Goal: Task Accomplishment & Management: Complete application form

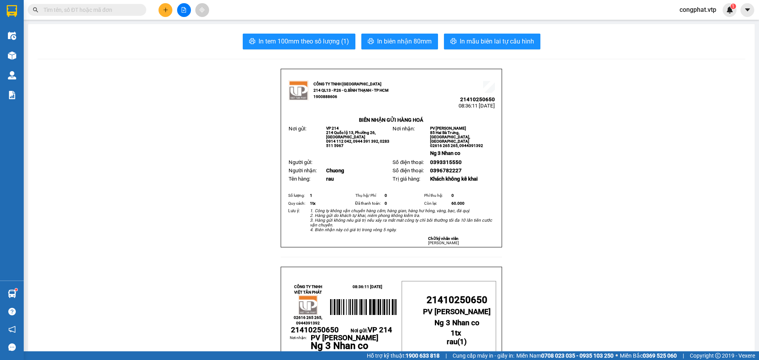
scroll to position [66, 0]
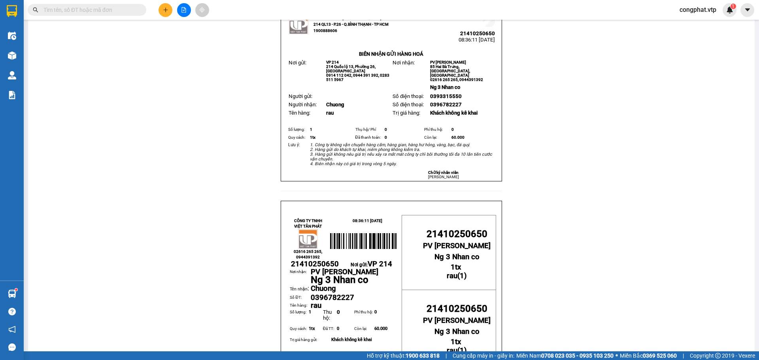
click at [97, 10] on input "text" at bounding box center [89, 10] width 93 height 9
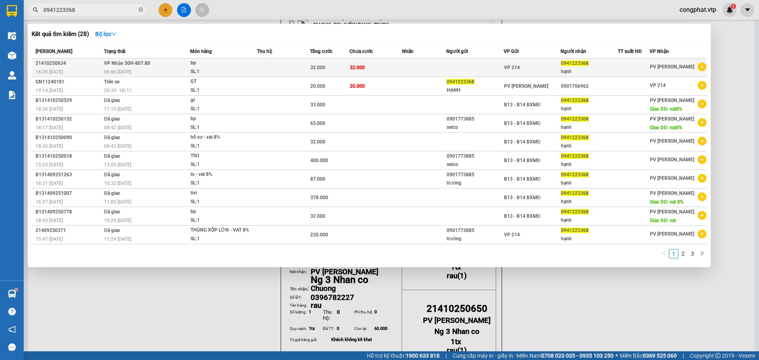
type input "0941223368"
click at [620, 64] on div at bounding box center [633, 68] width 31 height 8
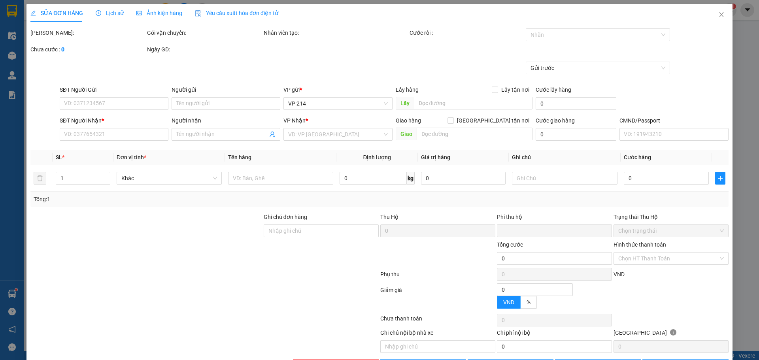
type input "1.600"
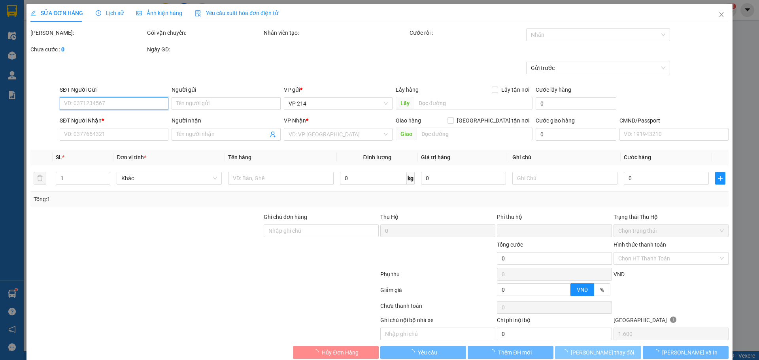
type input "0941223368"
type input "hạnh"
type input "0"
type input "32.000"
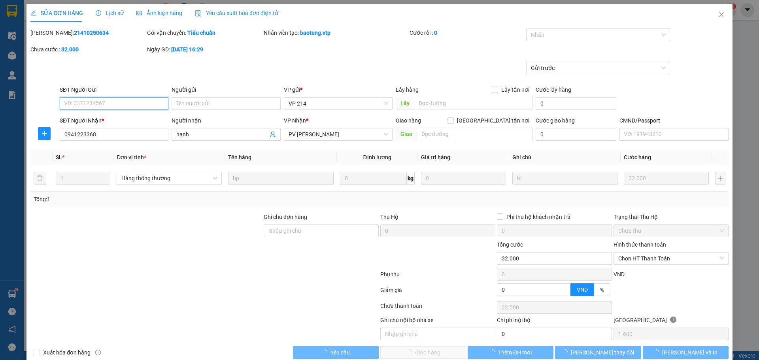
scroll to position [14, 0]
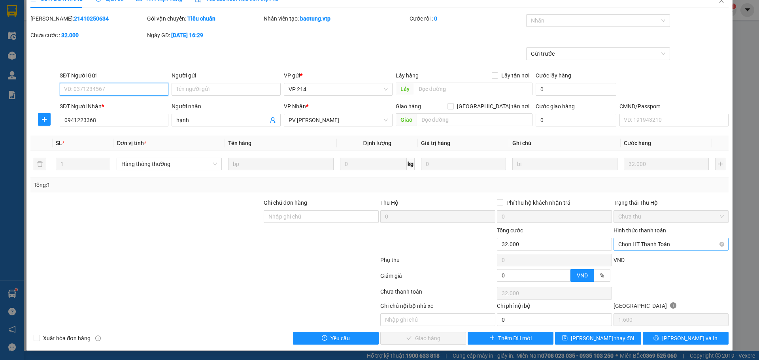
click at [641, 241] on span "Chọn HT Thanh Toán" at bounding box center [671, 244] width 106 height 12
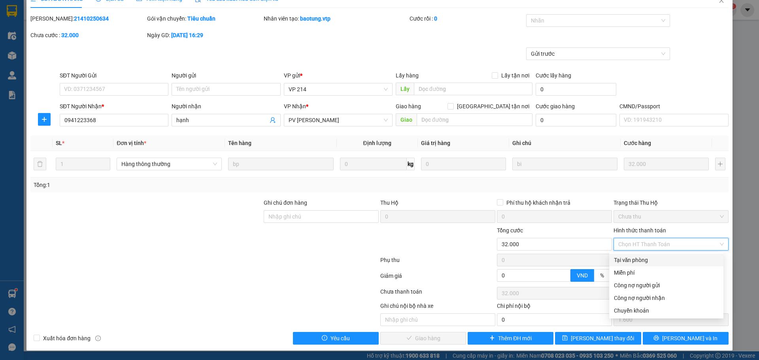
click at [637, 259] on div "Tại văn phòng" at bounding box center [666, 260] width 105 height 9
type input "0"
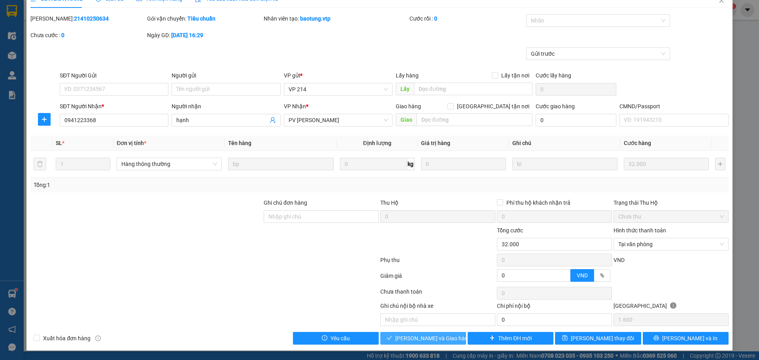
click at [408, 338] on span "Lưu và Giao hàng" at bounding box center [433, 338] width 76 height 9
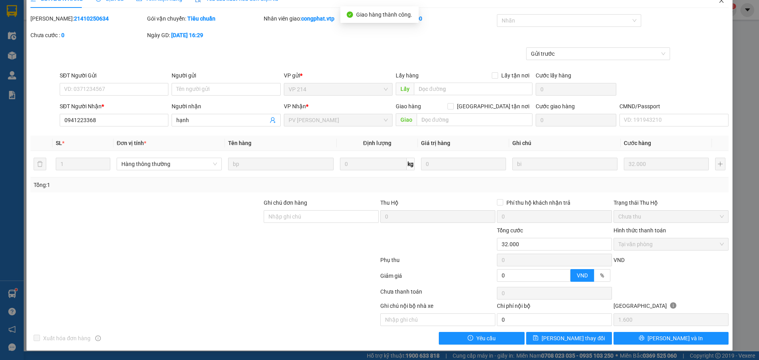
click at [720, 3] on span "Close" at bounding box center [722, 1] width 22 height 22
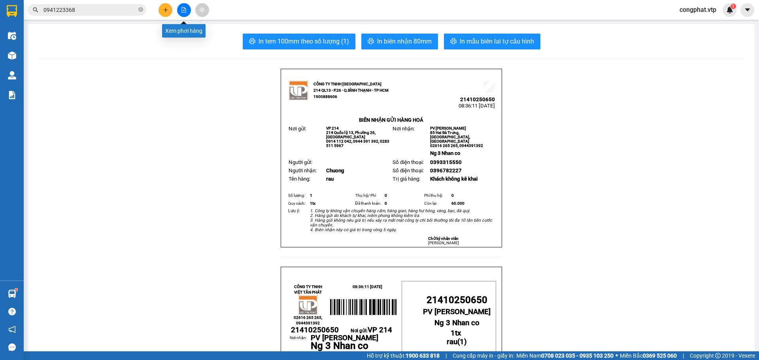
click at [175, 8] on div at bounding box center [183, 10] width 59 height 14
click at [166, 12] on icon "plus" at bounding box center [166, 10] width 6 height 6
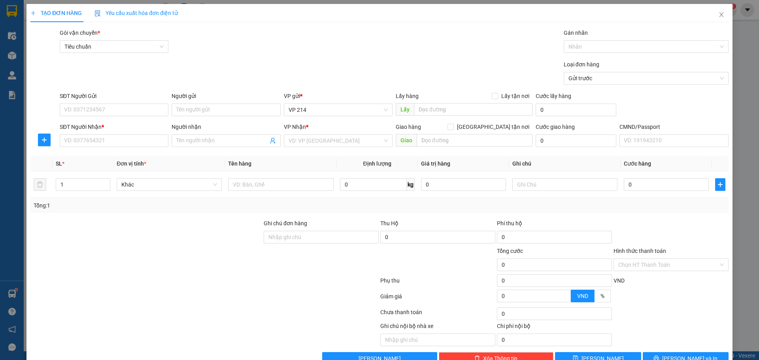
click at [96, 103] on div "SĐT Người Gửi" at bounding box center [114, 98] width 109 height 12
click at [103, 113] on input "SĐT Người Gửi" at bounding box center [114, 110] width 109 height 13
type input "0337536597"
click at [101, 140] on input "SĐT Người Nhận *" at bounding box center [114, 140] width 109 height 13
type input "0345563616"
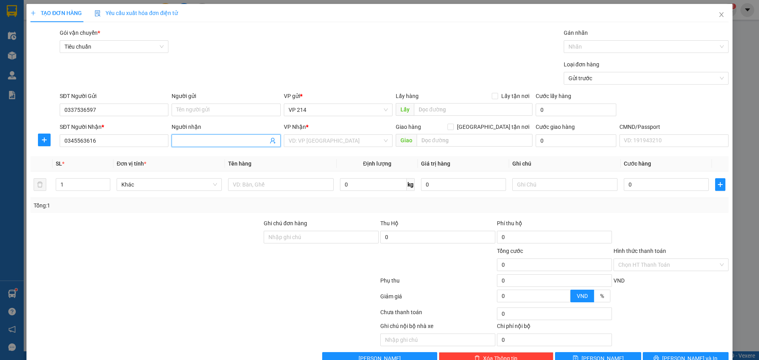
click at [236, 138] on input "Người nhận" at bounding box center [221, 140] width 91 height 9
type input "nhiệm"
type input "kr"
click at [339, 157] on div "PV Krông Nô" at bounding box center [335, 156] width 98 height 9
click at [298, 187] on input "text" at bounding box center [280, 184] width 105 height 13
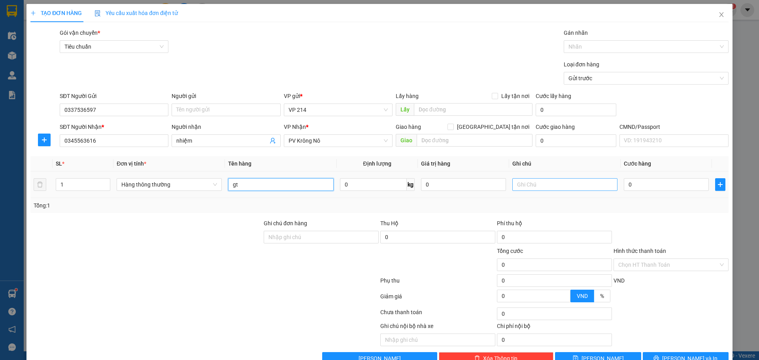
type input "gt"
click at [571, 182] on input "text" at bounding box center [564, 184] width 105 height 13
type input "bì"
click at [655, 178] on input "0" at bounding box center [666, 184] width 85 height 13
type input "3"
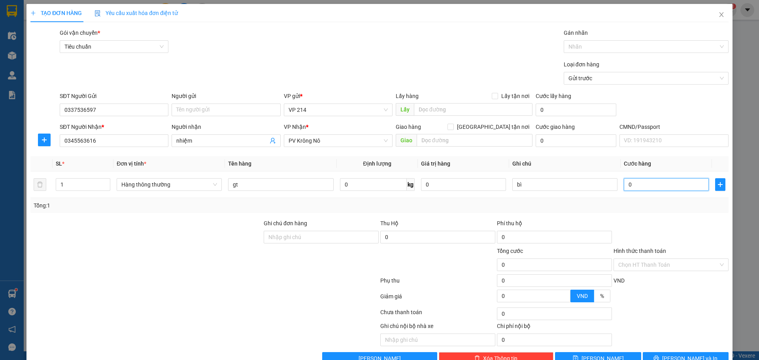
type input "3"
type input "30"
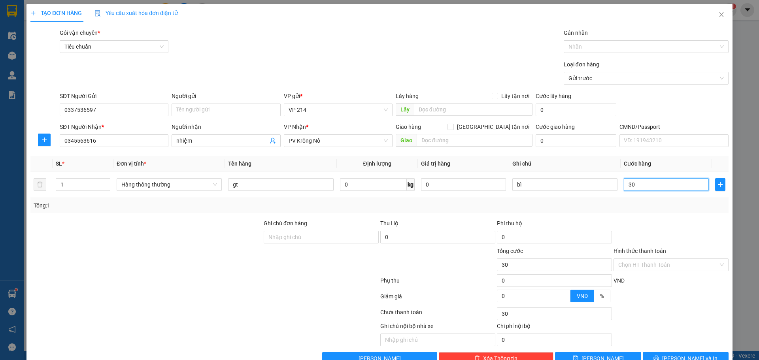
type input "300"
type input "3.000"
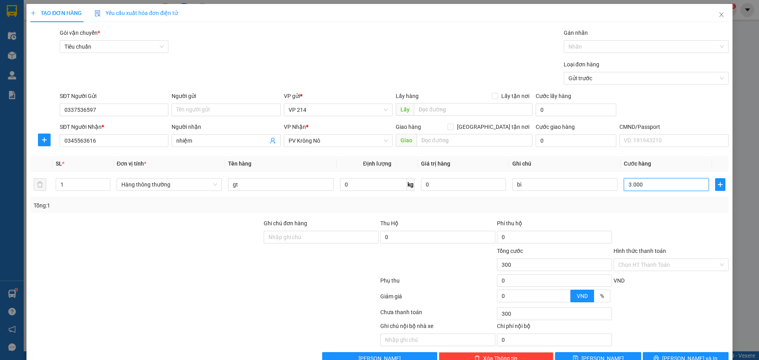
type input "3.000"
type input "30.000"
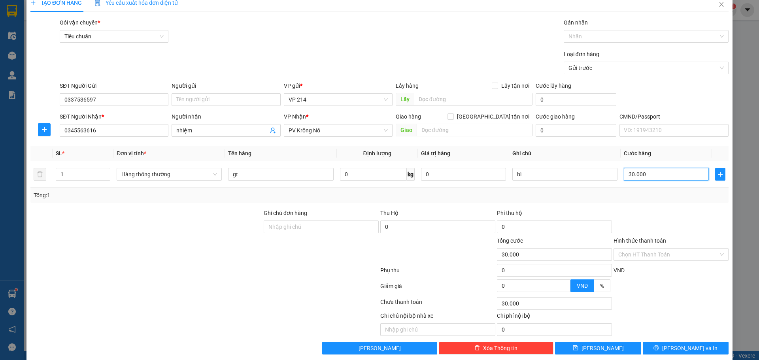
scroll to position [20, 0]
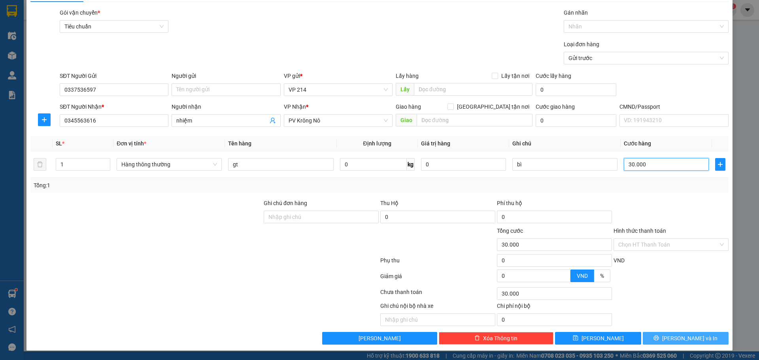
type input "30.000"
click at [690, 335] on span "Lưu và In" at bounding box center [689, 338] width 55 height 9
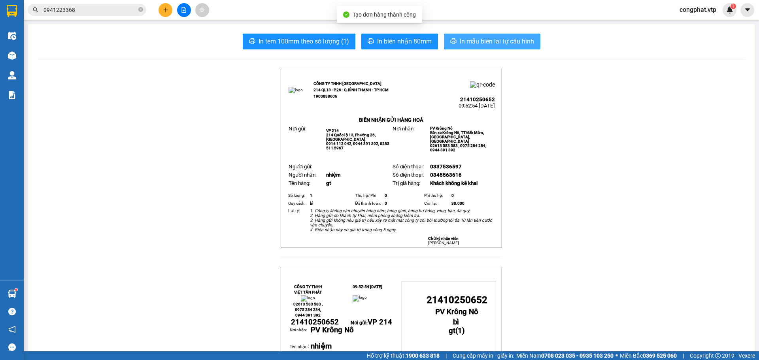
click at [489, 34] on button "In mẫu biên lai tự cấu hình" at bounding box center [492, 42] width 96 height 16
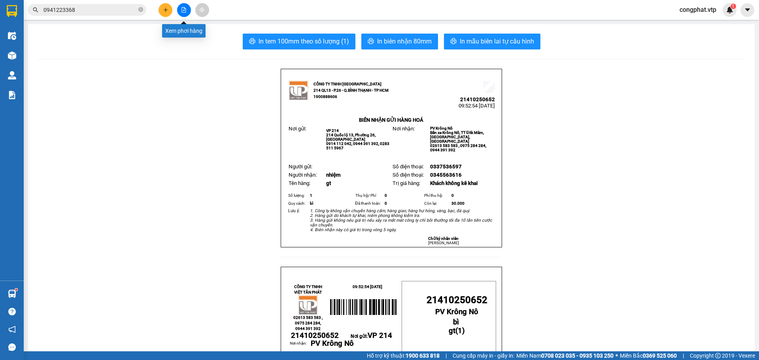
click at [163, 9] on icon "plus" at bounding box center [166, 10] width 6 height 6
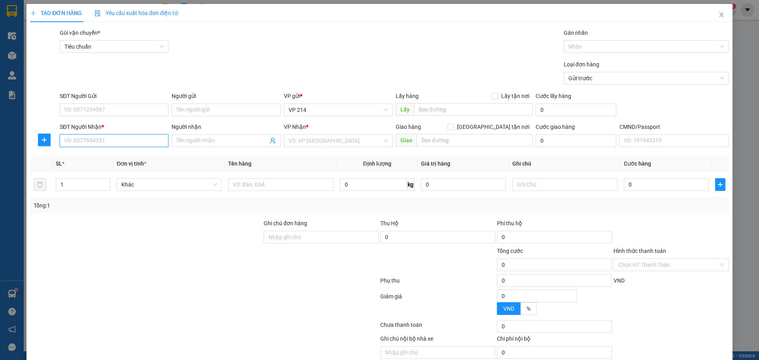
click at [80, 144] on input "SĐT Người Nhận *" at bounding box center [114, 140] width 109 height 13
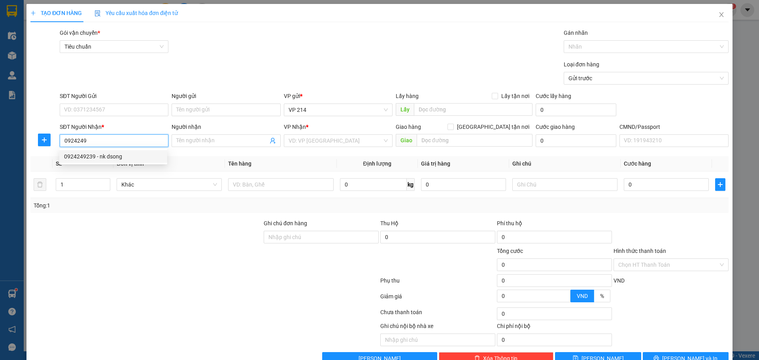
click at [110, 154] on div "0924249239 - nk dsong" at bounding box center [113, 156] width 98 height 9
type input "0924249239"
type input "nk dsong"
type input "0924249239"
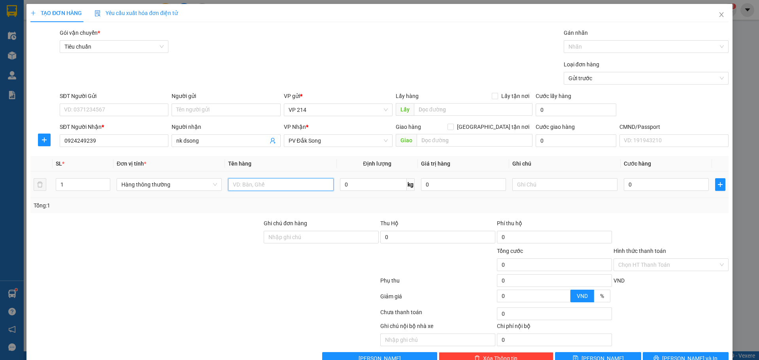
click at [280, 181] on input "text" at bounding box center [280, 184] width 105 height 13
type input "n"
type input "r"
type input "h"
type input "3"
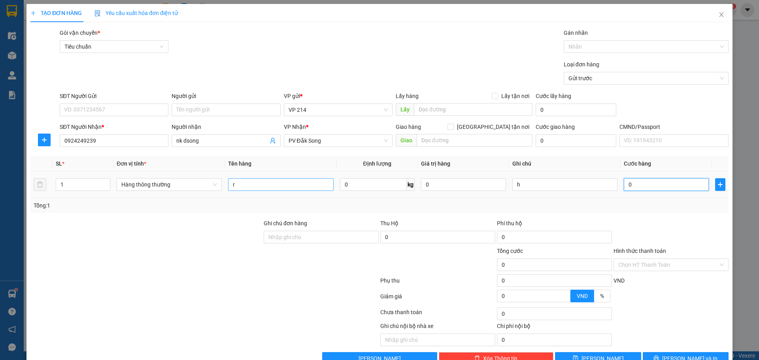
type input "3"
type input "30"
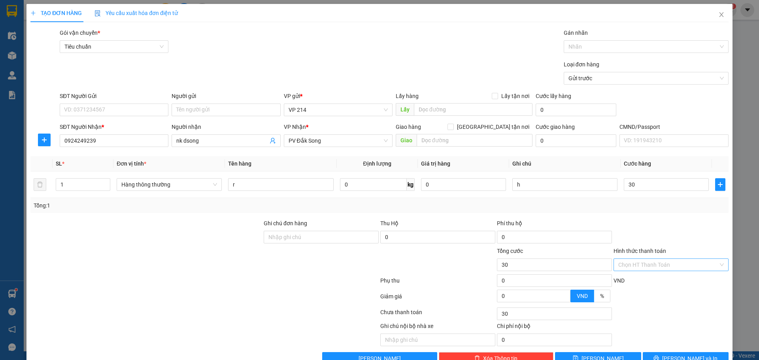
type input "30.000"
click at [644, 266] on input "Hình thức thanh toán" at bounding box center [668, 265] width 100 height 12
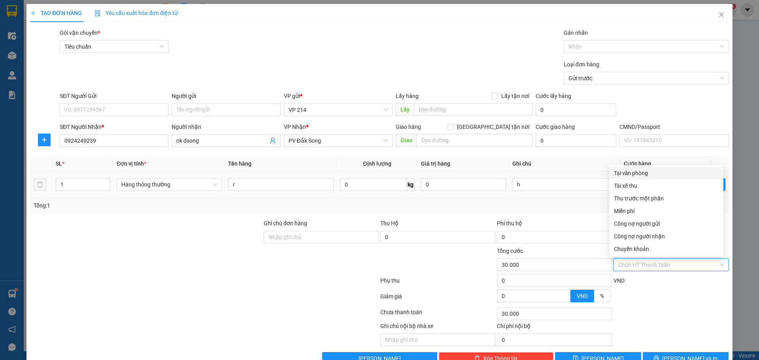
drag, startPoint x: 627, startPoint y: 172, endPoint x: 638, endPoint y: 195, distance: 24.9
click at [627, 172] on div "Tại văn phòng" at bounding box center [666, 173] width 105 height 9
type input "0"
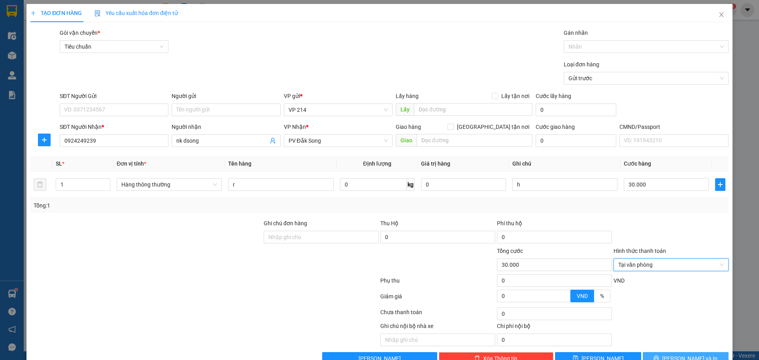
click at [659, 357] on icon "printer" at bounding box center [656, 358] width 5 height 5
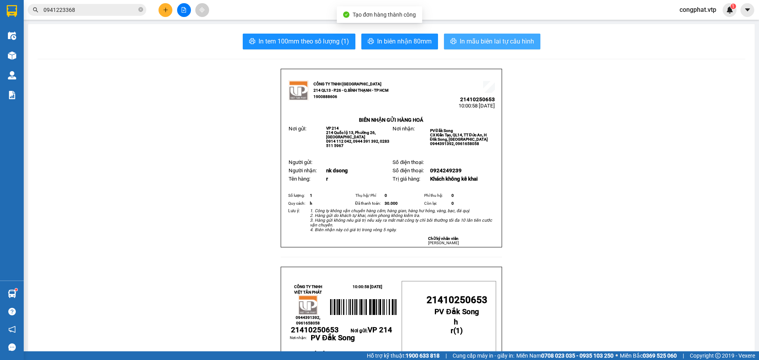
click at [468, 43] on span "In mẫu biên lai tự cấu hình" at bounding box center [497, 41] width 74 height 10
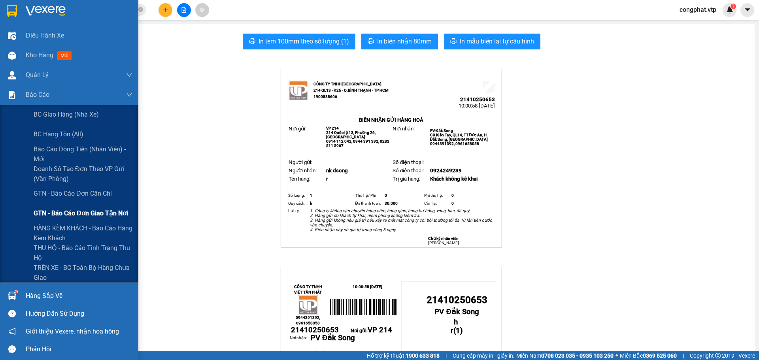
click at [63, 218] on span "GTN - Báo cáo đơn giao tận nơi" at bounding box center [81, 213] width 94 height 10
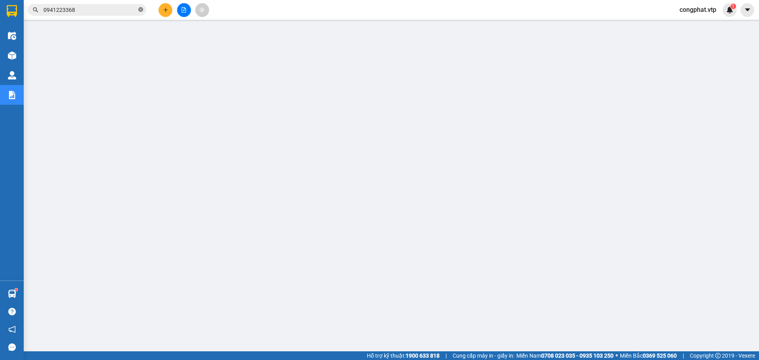
click at [140, 11] on icon "close-circle" at bounding box center [140, 9] width 5 height 5
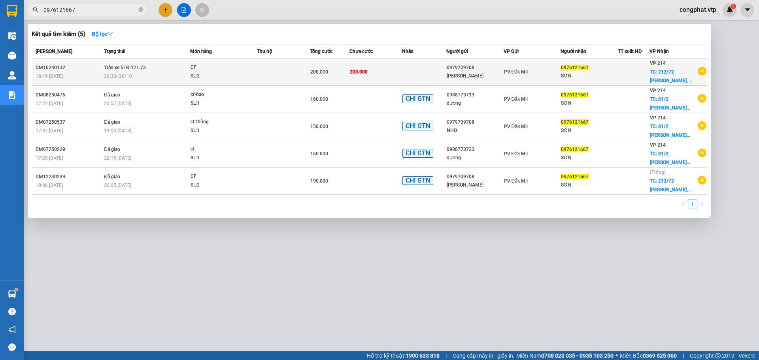
type input "0976121667"
click at [162, 66] on td "Trên xe 51B-171.73 20:30 - 26/10" at bounding box center [146, 72] width 88 height 27
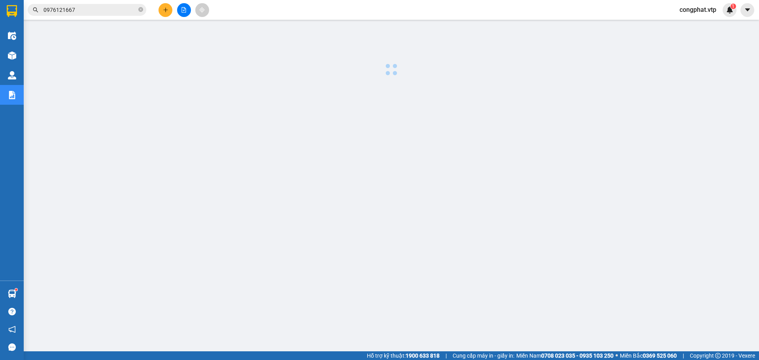
click at [714, 11] on span "congphat.vtp" at bounding box center [697, 10] width 49 height 10
click at [81, 11] on input "0976121667" at bounding box center [89, 10] width 93 height 9
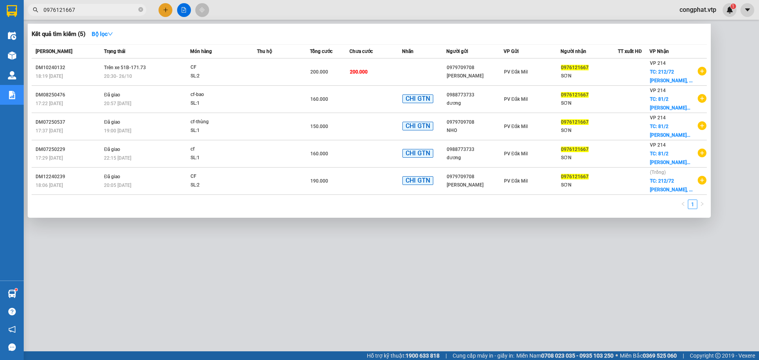
click at [164, 8] on div at bounding box center [379, 180] width 759 height 360
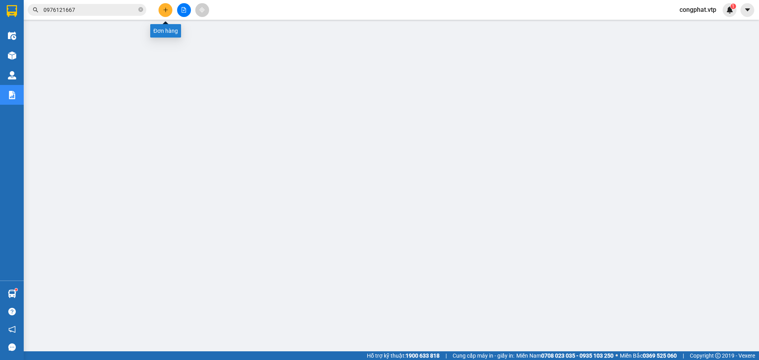
click at [164, 8] on icon "plus" at bounding box center [166, 10] width 6 height 6
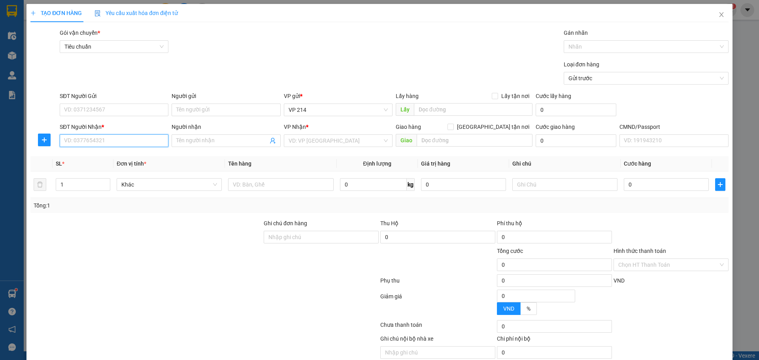
click at [95, 137] on input "SĐT Người Nhận *" at bounding box center [114, 140] width 109 height 13
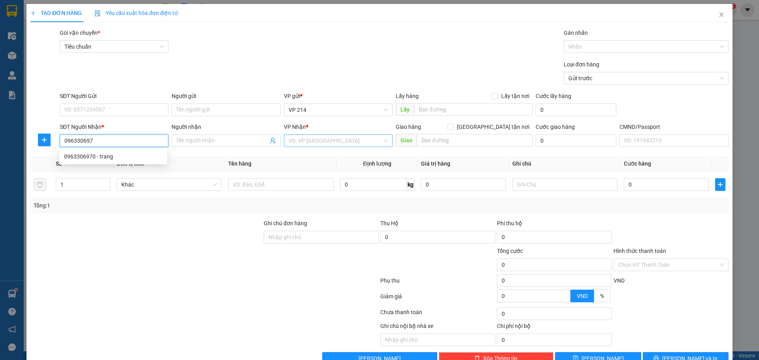
type input "0963306970"
click at [130, 162] on div "0963306970 - trang" at bounding box center [113, 156] width 108 height 13
type input "trang"
type input "0963306970"
click at [291, 195] on td at bounding box center [280, 185] width 111 height 26
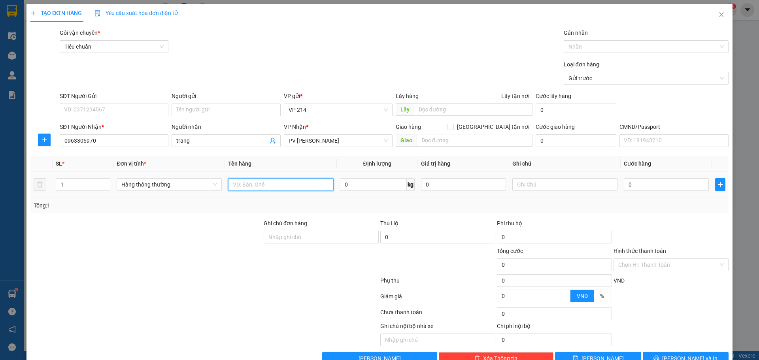
click at [292, 190] on input "text" at bounding box center [280, 184] width 105 height 13
type input "lạnh"
click at [562, 181] on input "text" at bounding box center [564, 184] width 105 height 13
type input "tx"
click at [670, 180] on input "0" at bounding box center [666, 184] width 85 height 13
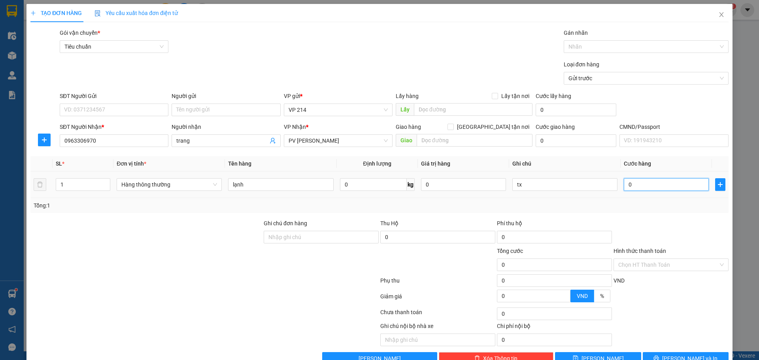
type input "1"
type input "10"
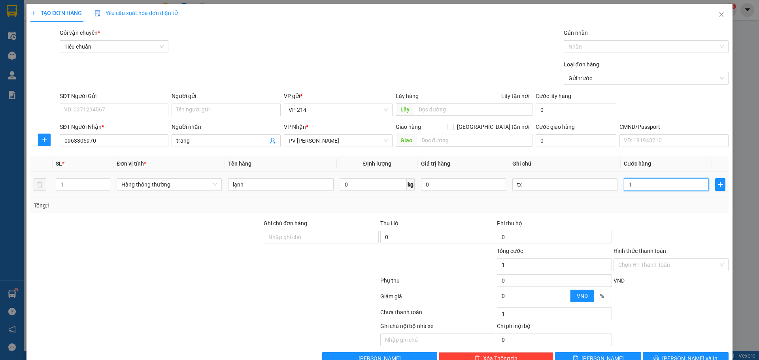
type input "10"
type input "100"
type input "1.000"
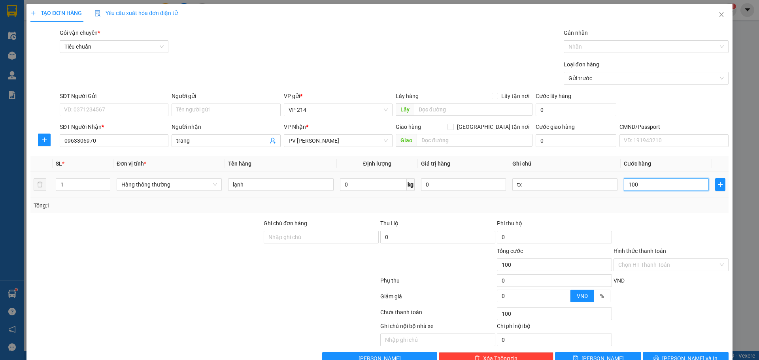
type input "1.000"
type input "10.000"
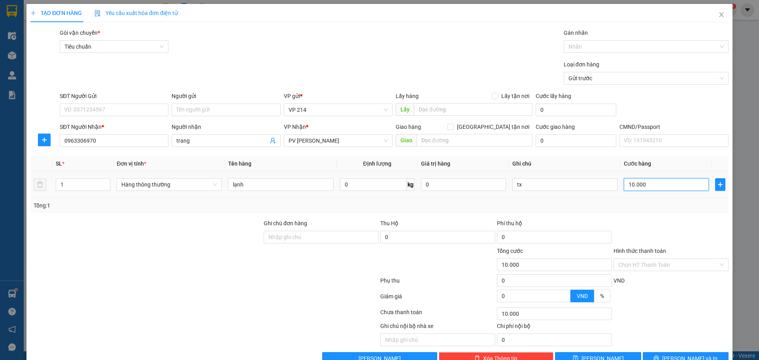
type input "100.000"
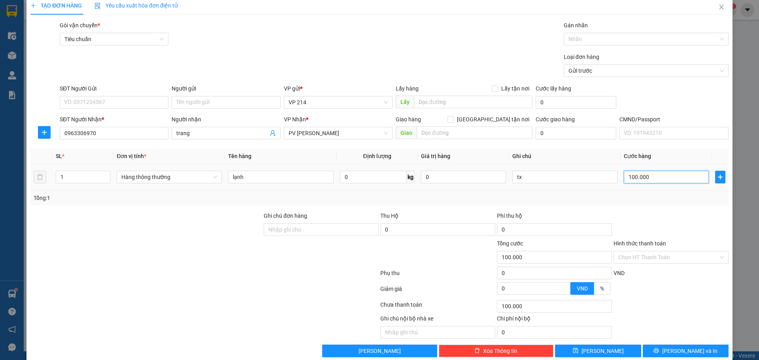
scroll to position [20, 0]
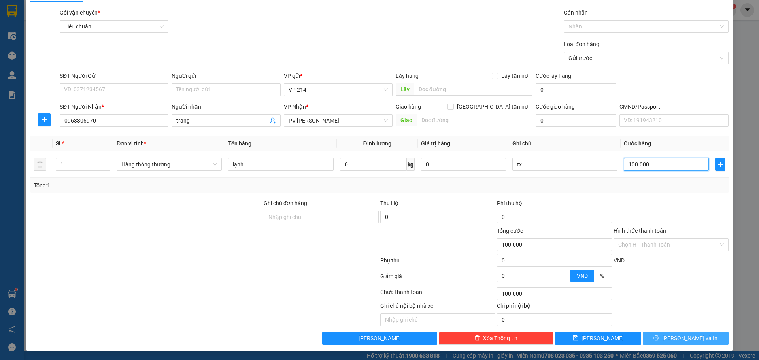
type input "100.000"
click at [653, 334] on button "Lưu và In" at bounding box center [686, 338] width 86 height 13
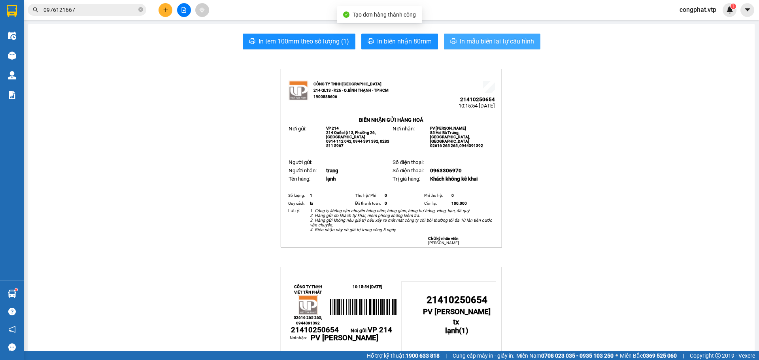
click at [500, 41] on span "In mẫu biên lai tự cấu hình" at bounding box center [497, 41] width 74 height 10
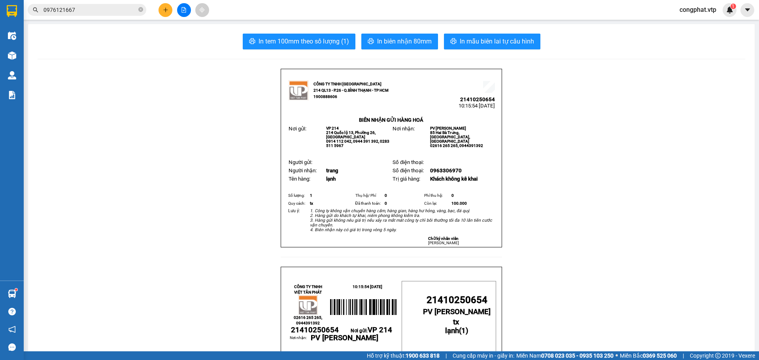
click at [166, 13] on button at bounding box center [166, 10] width 14 height 14
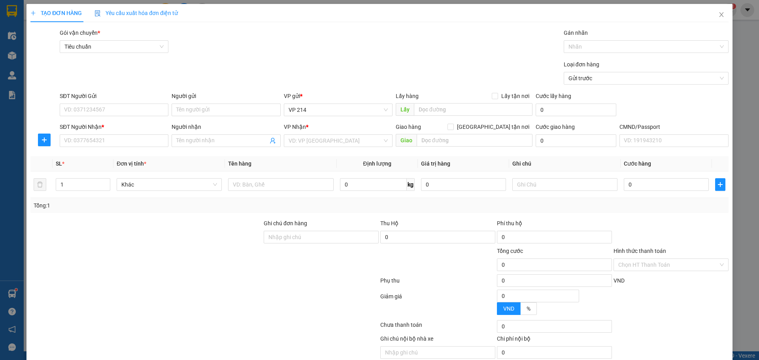
click at [90, 101] on div "SĐT Người Gửi" at bounding box center [114, 98] width 109 height 12
click at [95, 104] on input "SĐT Người Gửi" at bounding box center [114, 110] width 109 height 13
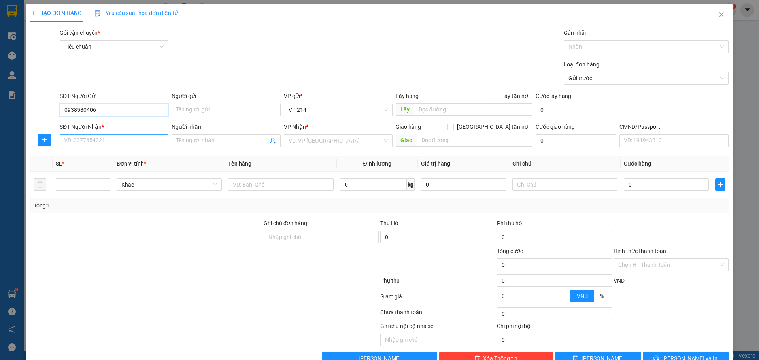
type input "0938580406"
click at [127, 138] on input "SĐT Người Nhận *" at bounding box center [114, 140] width 109 height 13
type input "0987974653"
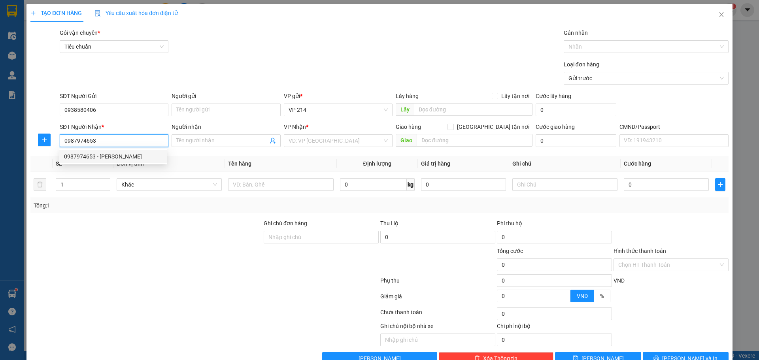
click at [121, 159] on div "0987974653 - hoa hồng" at bounding box center [113, 156] width 98 height 9
type input "hoa hồng"
type input "0987974653"
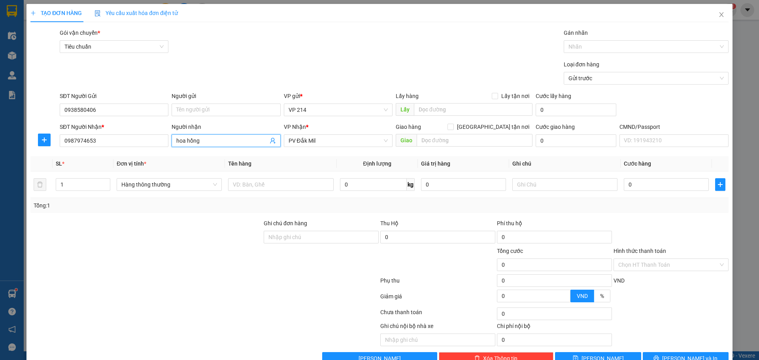
drag, startPoint x: 229, startPoint y: 144, endPoint x: 170, endPoint y: 144, distance: 58.5
click at [172, 144] on span "hoa hồng" at bounding box center [226, 140] width 109 height 13
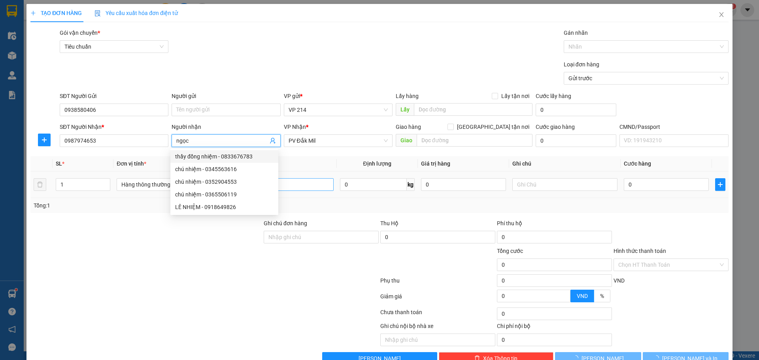
type input "ngọc"
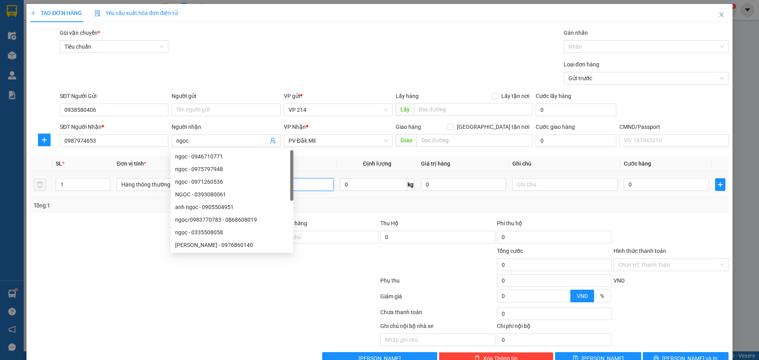
click at [324, 182] on input "text" at bounding box center [280, 184] width 105 height 13
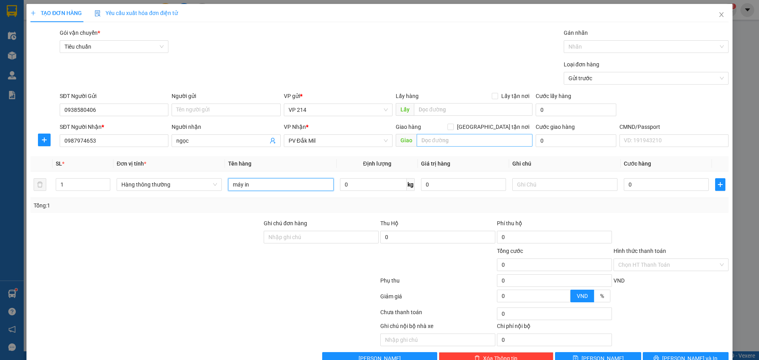
type input "máy in"
click at [463, 136] on input "text" at bounding box center [475, 140] width 116 height 13
click at [565, 183] on input "text" at bounding box center [564, 184] width 105 height 13
type input "t"
type input "6"
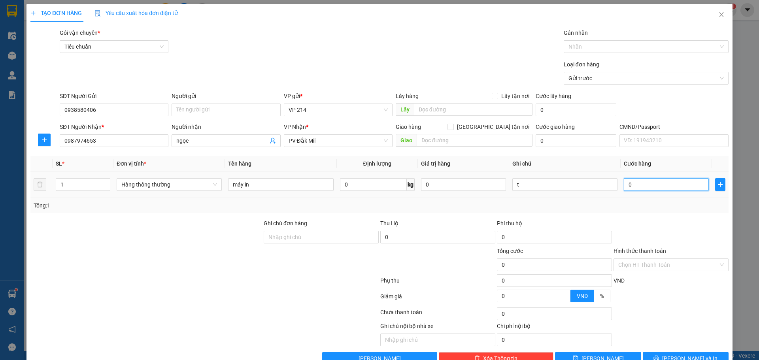
type input "6"
type input "60"
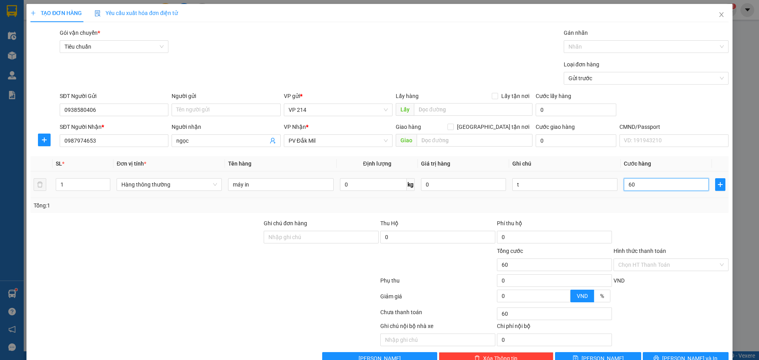
type input "600"
type input "6.000"
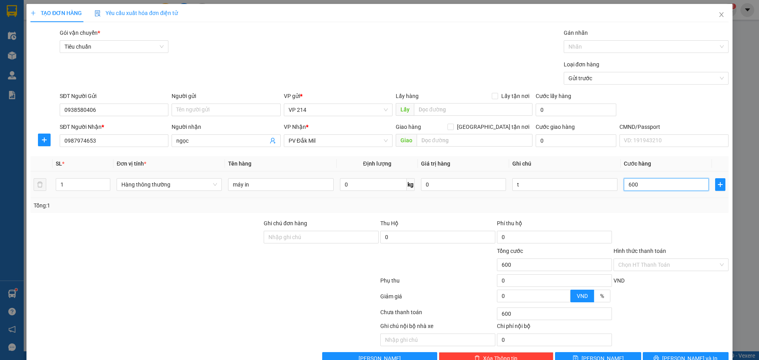
type input "6.000"
type input "60.000"
type input "600.000"
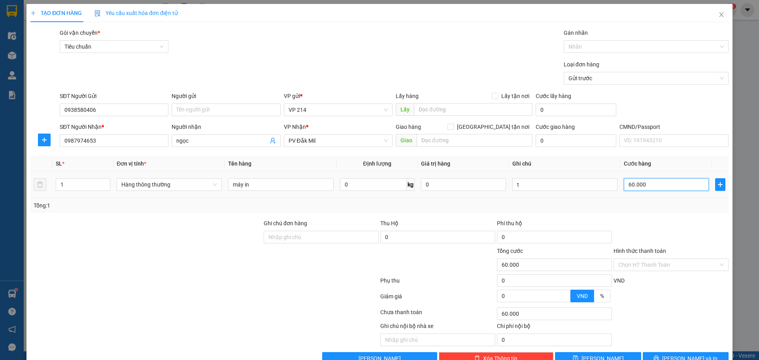
type input "600.000"
type input "60.000"
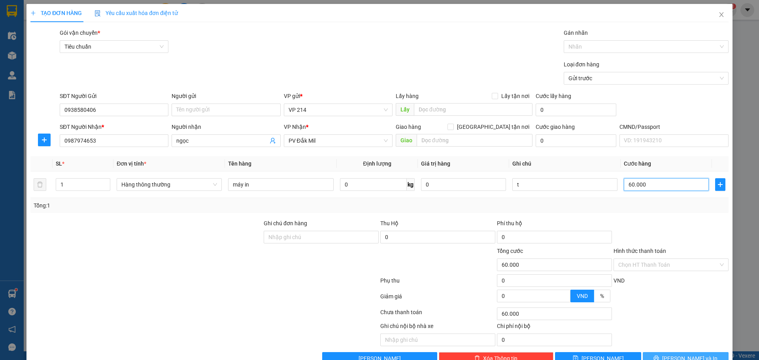
type input "60.000"
click at [685, 355] on span "Lưu và In" at bounding box center [689, 358] width 55 height 9
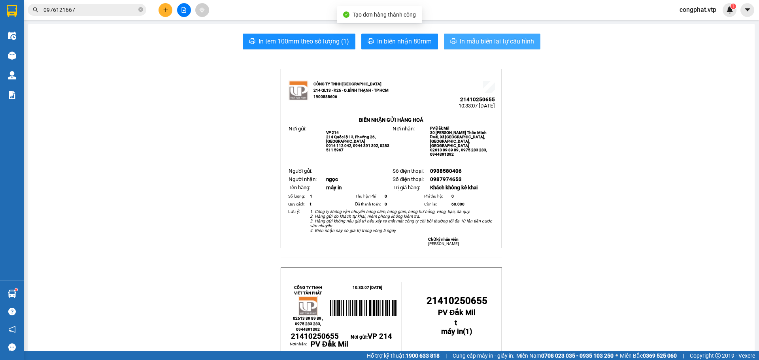
click at [482, 42] on span "In mẫu biên lai tự cấu hình" at bounding box center [497, 41] width 74 height 10
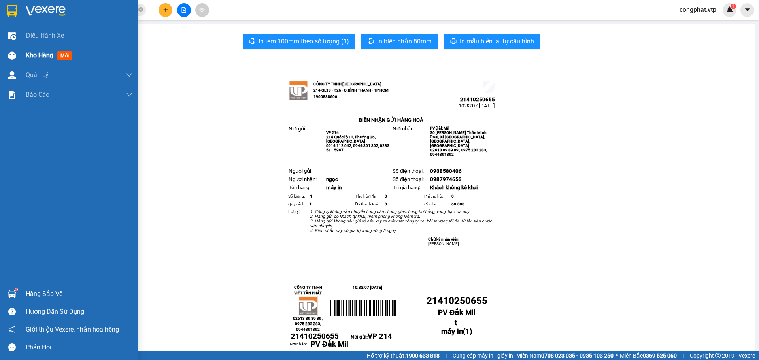
click at [33, 58] on span "Kho hàng" at bounding box center [40, 55] width 28 height 8
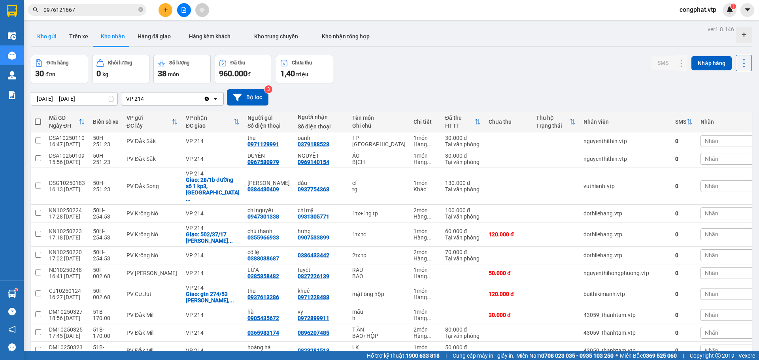
click at [49, 37] on button "Kho gửi" at bounding box center [47, 36] width 32 height 19
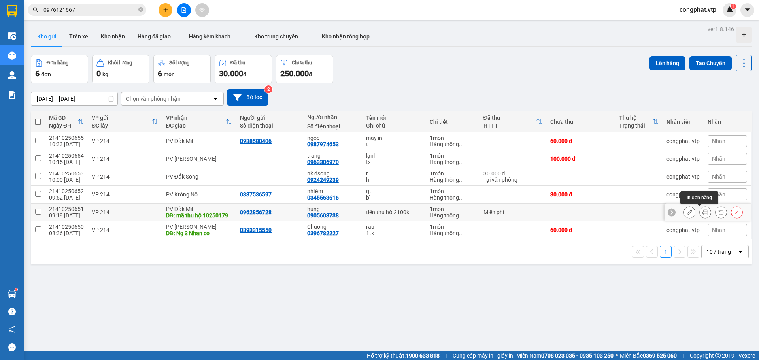
click at [701, 215] on button at bounding box center [705, 213] width 11 height 14
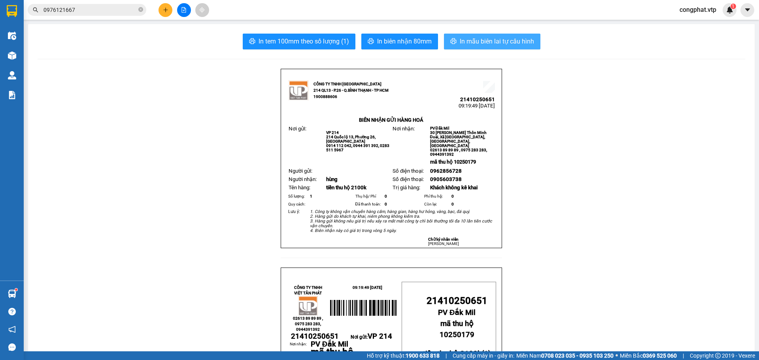
click at [497, 40] on span "In mẫu biên lai tự cấu hình" at bounding box center [497, 41] width 74 height 10
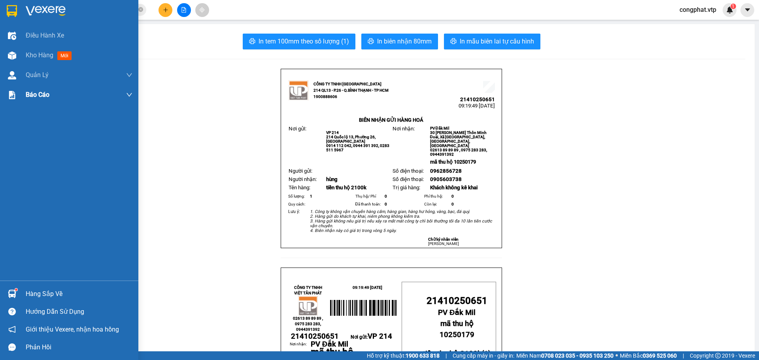
click at [17, 54] on div at bounding box center [12, 56] width 14 height 14
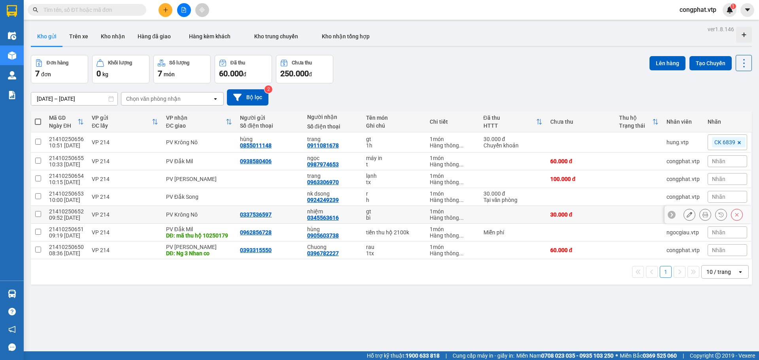
drag, startPoint x: 88, startPoint y: 212, endPoint x: 95, endPoint y: 219, distance: 9.2
click at [89, 216] on td "VP 214" at bounding box center [125, 215] width 74 height 18
checkbox input "true"
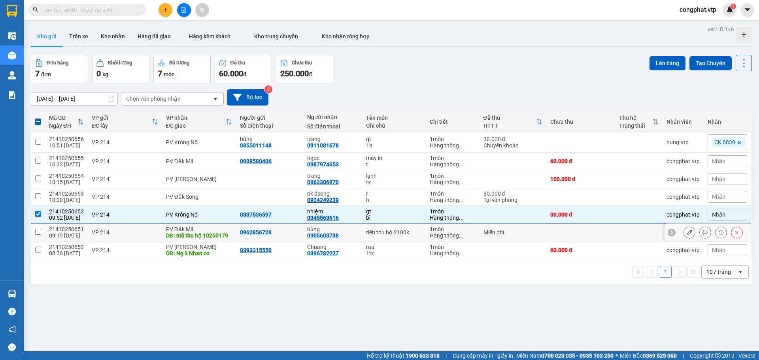
click at [102, 236] on td "VP 214" at bounding box center [125, 233] width 74 height 18
checkbox input "true"
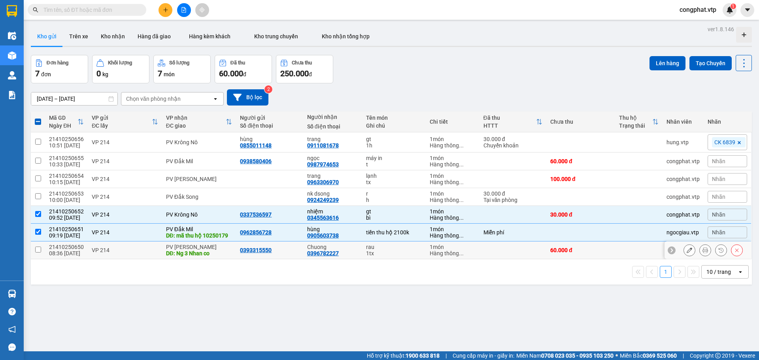
click at [116, 252] on div "VP 214" at bounding box center [125, 250] width 66 height 6
checkbox input "true"
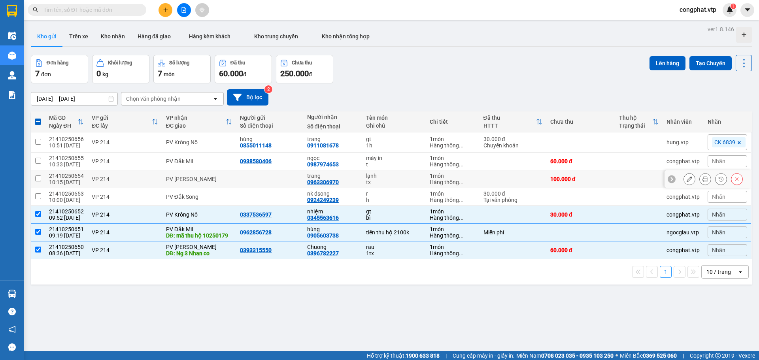
click at [183, 180] on div "PV [PERSON_NAME]" at bounding box center [199, 179] width 66 height 6
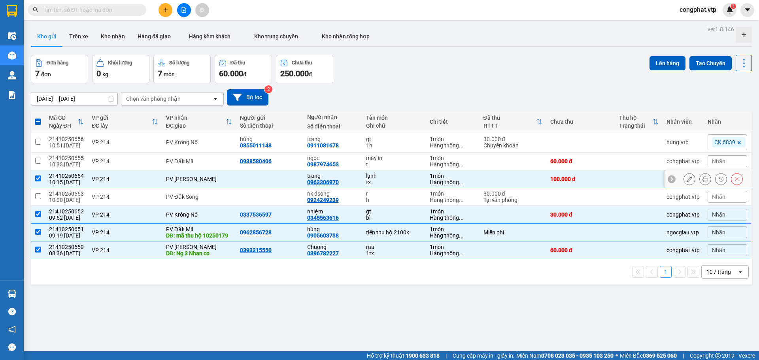
checkbox input "true"
click at [191, 160] on div "PV Đắk Mil" at bounding box center [199, 161] width 66 height 6
checkbox input "true"
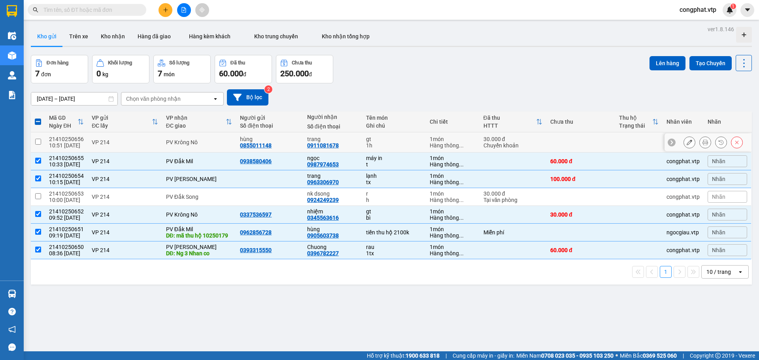
click at [201, 141] on div "PV Krông Nô" at bounding box center [199, 142] width 66 height 6
checkbox input "true"
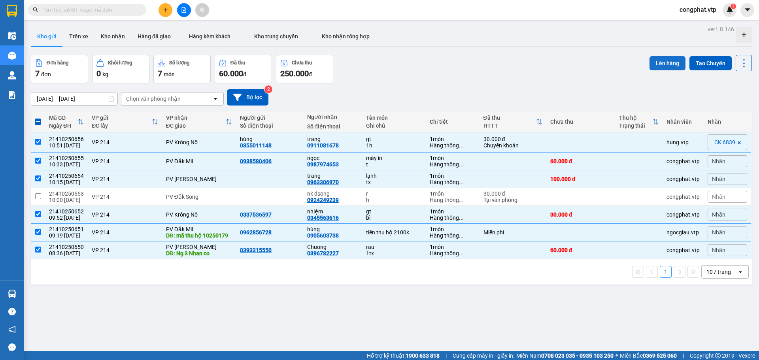
click at [655, 64] on button "Lên hàng" at bounding box center [668, 63] width 36 height 14
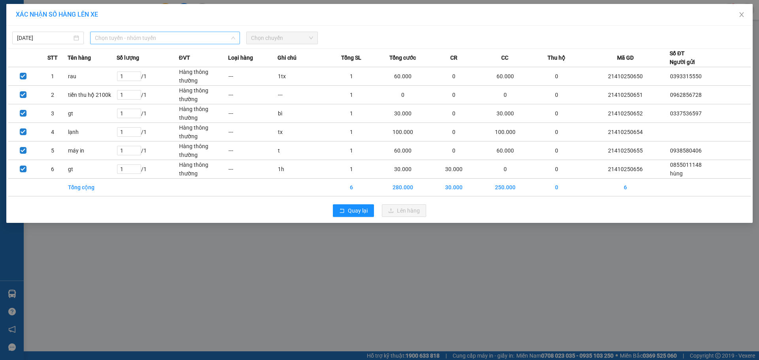
click at [202, 36] on span "Chọn tuyến - nhóm tuyến" at bounding box center [165, 38] width 140 height 12
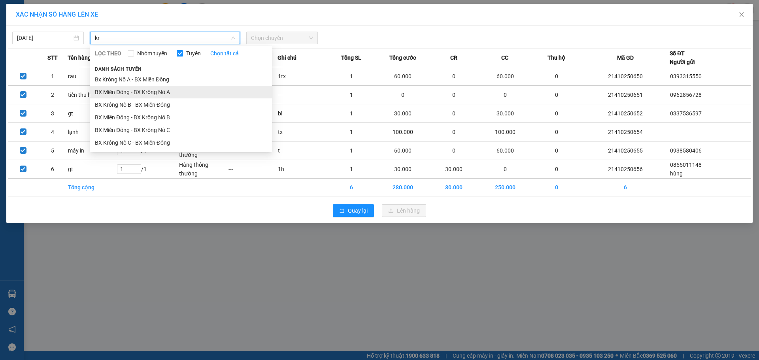
type input "kr"
click at [170, 92] on li "BX Miền Đông - BX Krông Nô A" at bounding box center [181, 92] width 182 height 13
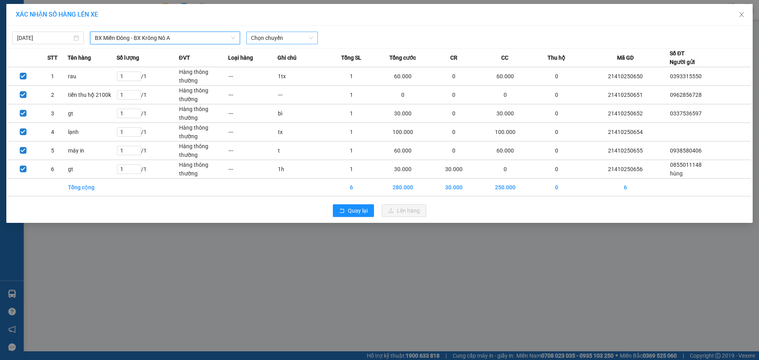
click at [278, 37] on span "Chọn chuyến" at bounding box center [282, 38] width 62 height 12
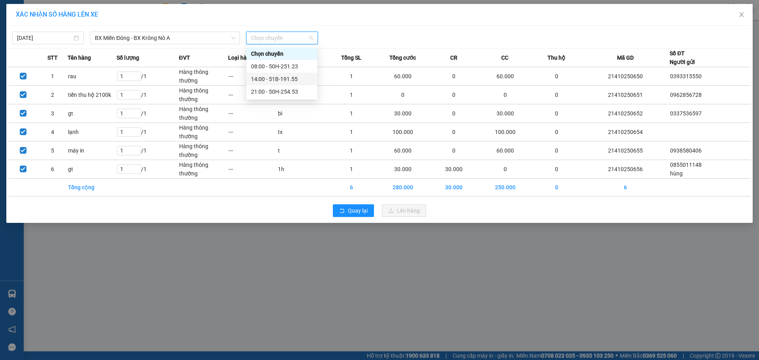
click at [280, 76] on div "14:00 - 51B-191.55" at bounding box center [282, 79] width 62 height 9
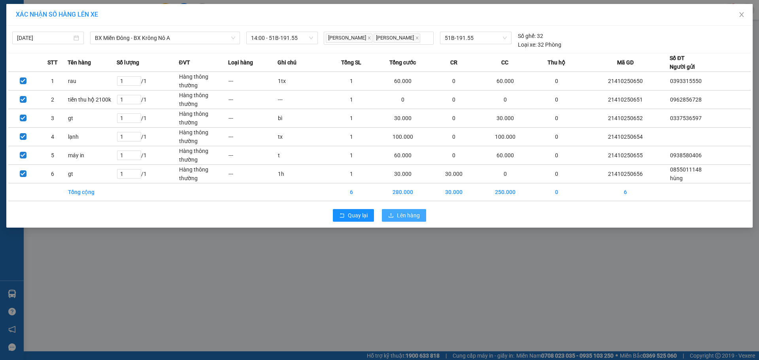
click at [417, 212] on span "Lên hàng" at bounding box center [408, 215] width 23 height 9
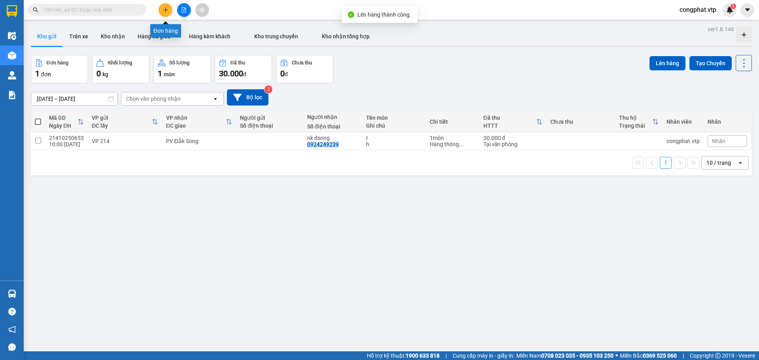
click at [170, 9] on button at bounding box center [166, 10] width 14 height 14
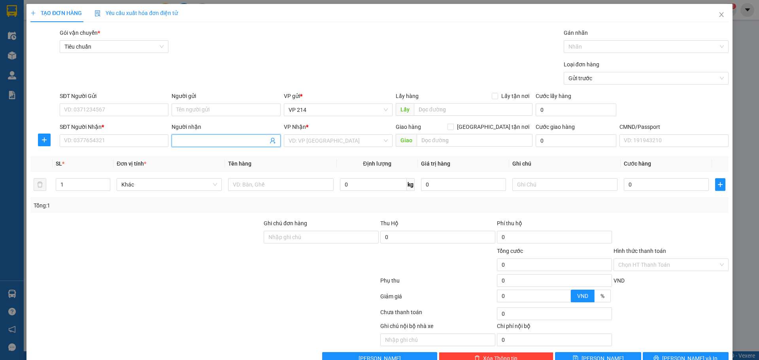
click at [205, 142] on input "Người nhận" at bounding box center [221, 140] width 91 height 9
type input "elise"
click at [221, 153] on div "elise - 02616285285" at bounding box center [224, 156] width 98 height 9
type input "02616285285"
type input "elise"
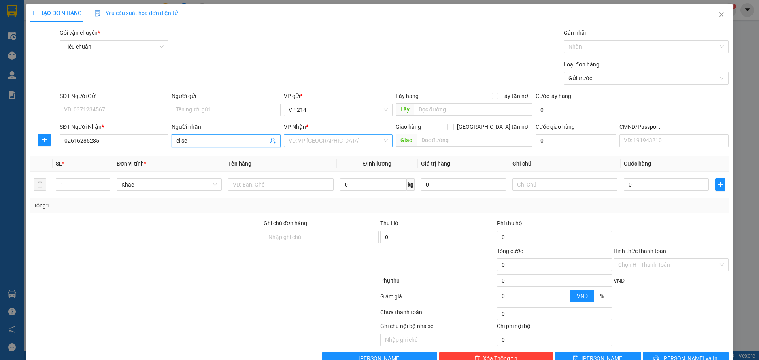
click at [319, 143] on input "search" at bounding box center [336, 141] width 94 height 12
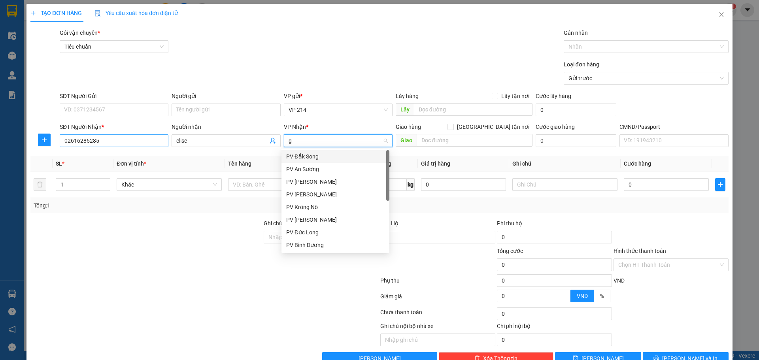
type input "g"
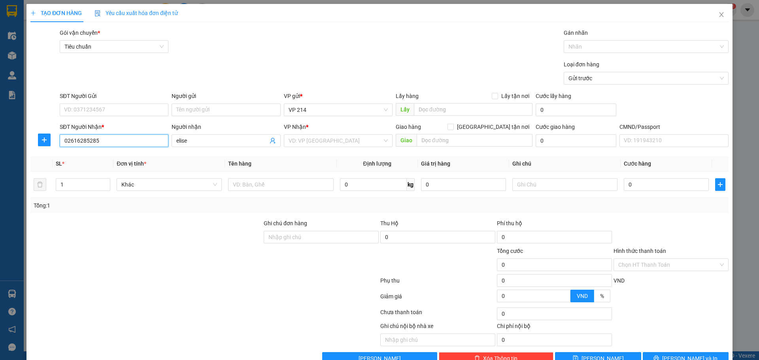
click at [131, 139] on input "02616285285" at bounding box center [114, 140] width 109 height 13
click at [324, 142] on input "search" at bounding box center [336, 141] width 94 height 12
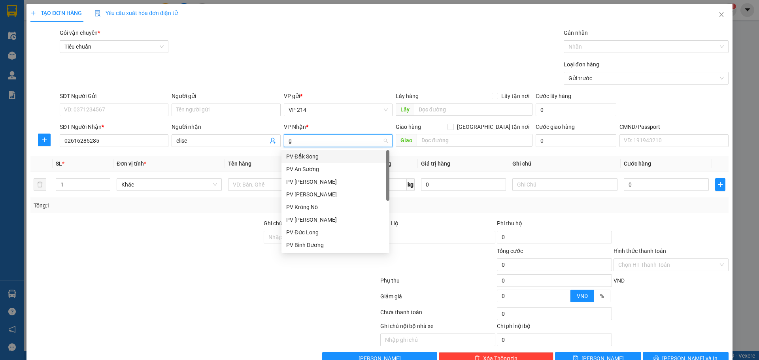
type input "gn"
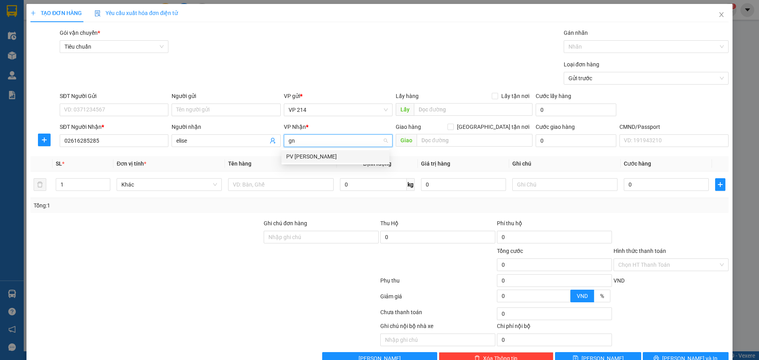
click at [312, 158] on div "PV [PERSON_NAME]" at bounding box center [335, 156] width 98 height 9
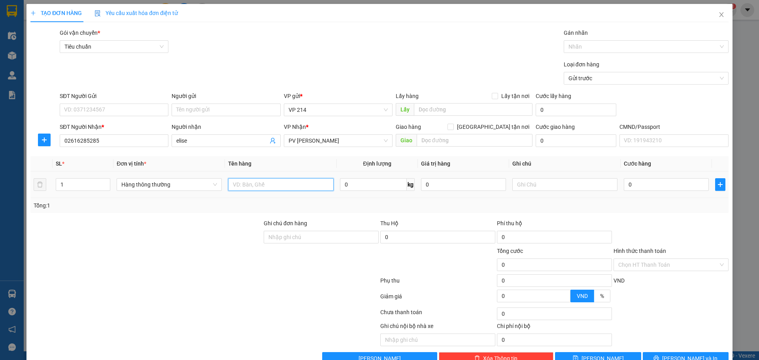
click at [295, 182] on input "text" at bounding box center [280, 184] width 105 height 13
type input "t"
type input "bp"
click at [492, 130] on span "[GEOGRAPHIC_DATA] tận nơi" at bounding box center [493, 127] width 79 height 9
click at [453, 129] on input "[GEOGRAPHIC_DATA] tận nơi" at bounding box center [451, 127] width 6 height 6
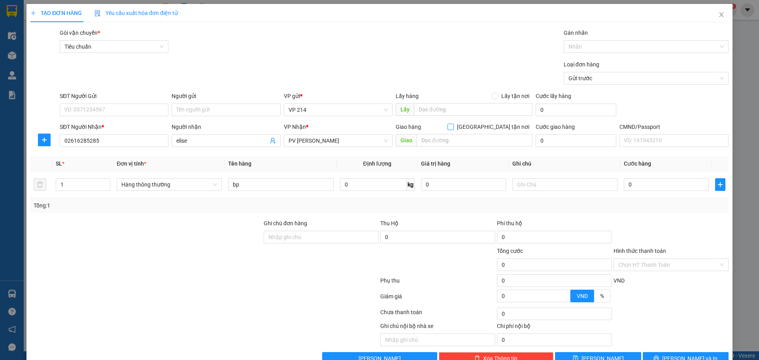
checkbox input "true"
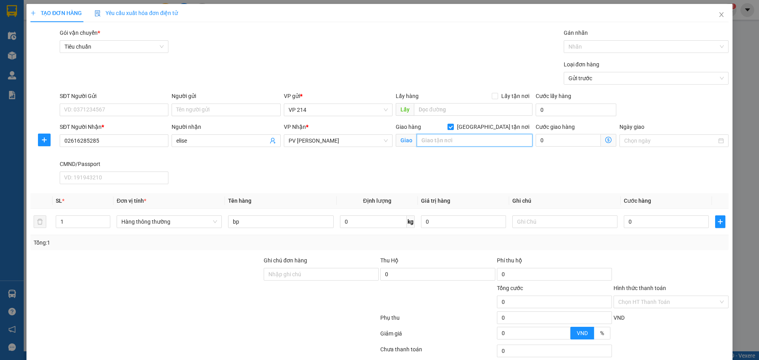
click at [491, 137] on input "text" at bounding box center [475, 140] width 116 height 13
type input "gtn"
click at [539, 221] on input "text" at bounding box center [564, 221] width 105 height 13
type input "t"
click at [661, 227] on input "0" at bounding box center [666, 221] width 85 height 13
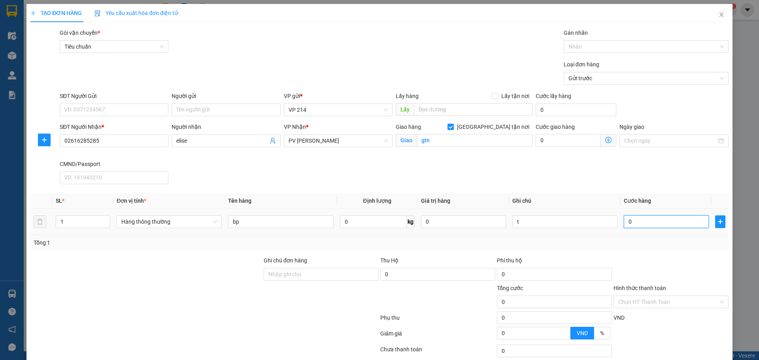
type input "1"
type input "10"
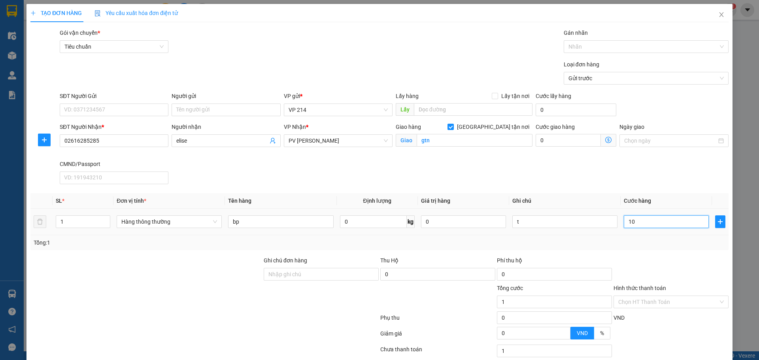
type input "10"
type input "100"
type input "1.000"
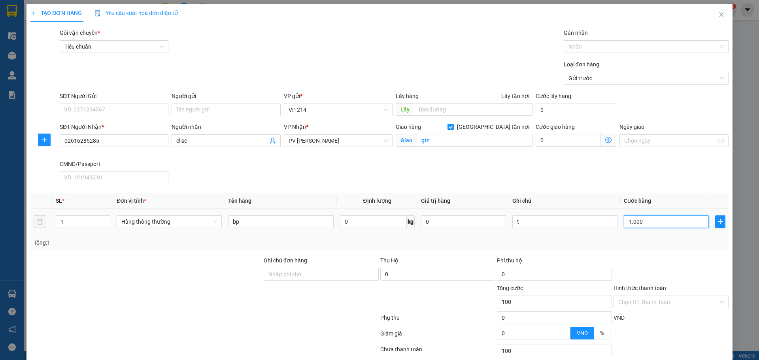
type input "1.000"
type input "10.000"
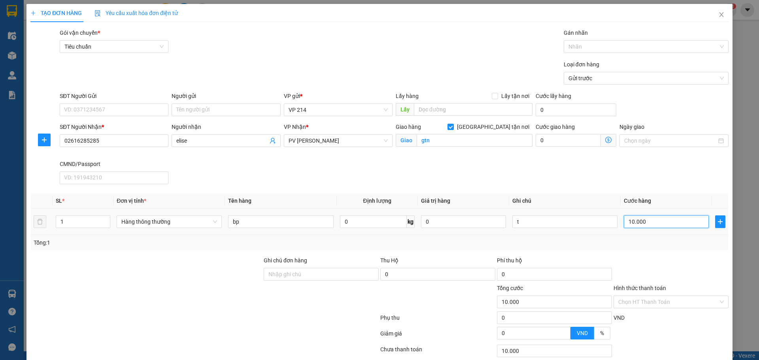
type input "100.000"
drag, startPoint x: 661, startPoint y: 227, endPoint x: 393, endPoint y: 235, distance: 268.2
click at [415, 238] on div "SL * Đơn vị tính * Tên hàng Định lượng Giá trị hàng Ghi chú Cước hàng 1 Hàng th…" at bounding box center [379, 221] width 698 height 57
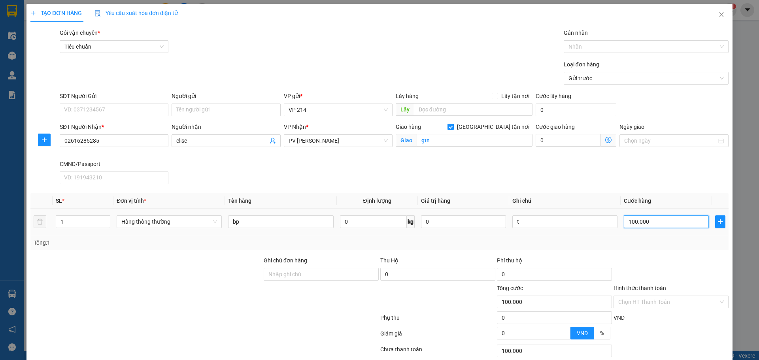
type input "5"
type input "50"
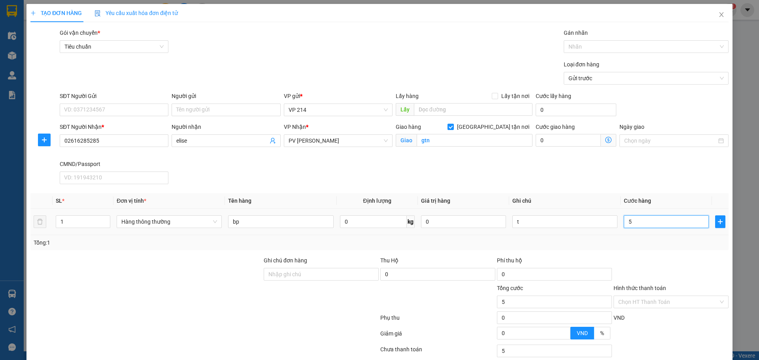
type input "50"
type input "500"
type input "5.000"
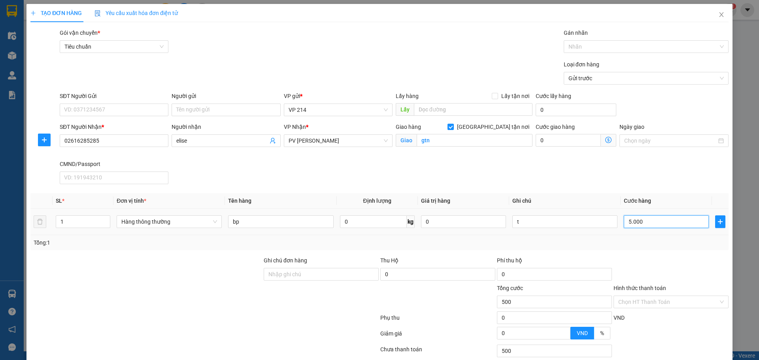
type input "5.000"
type input "50.000"
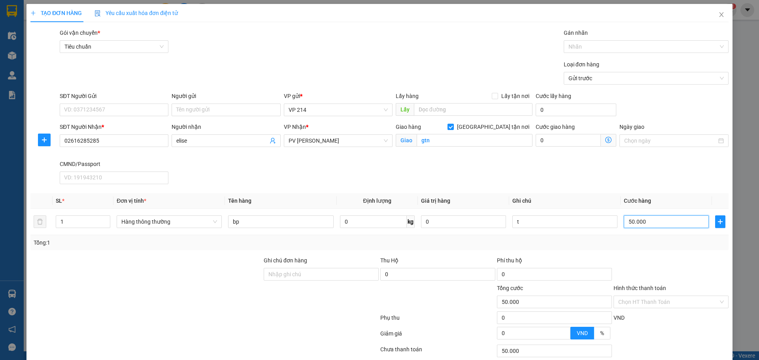
type input "50.000"
click at [553, 147] on div "0" at bounding box center [576, 140] width 81 height 13
click at [557, 145] on input "0" at bounding box center [568, 140] width 65 height 13
type input "50.005"
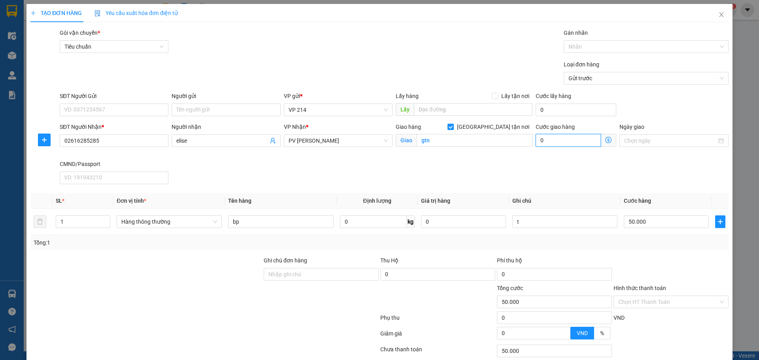
type input "5"
type input "50.050"
type input "50"
type input "50.500"
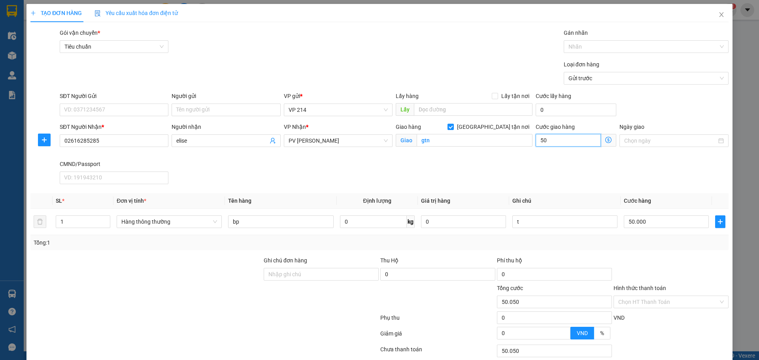
type input "50.500"
type input "500"
type input "55.000"
type input "5.000"
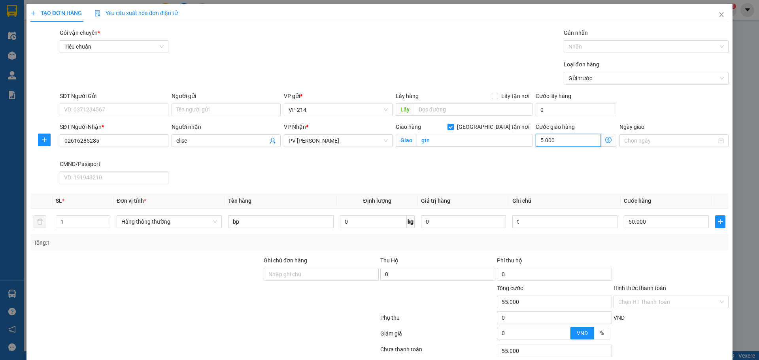
type input "100.000"
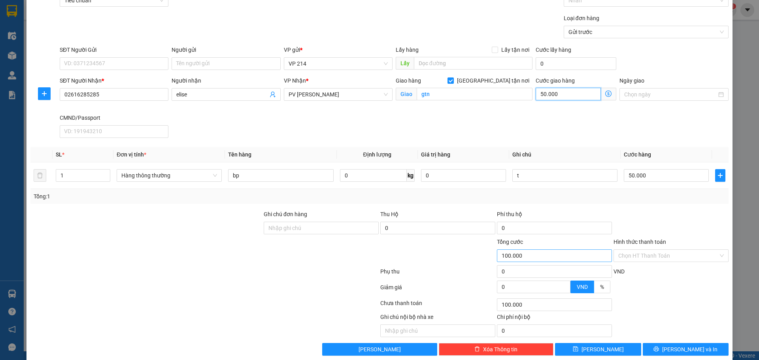
scroll to position [57, 0]
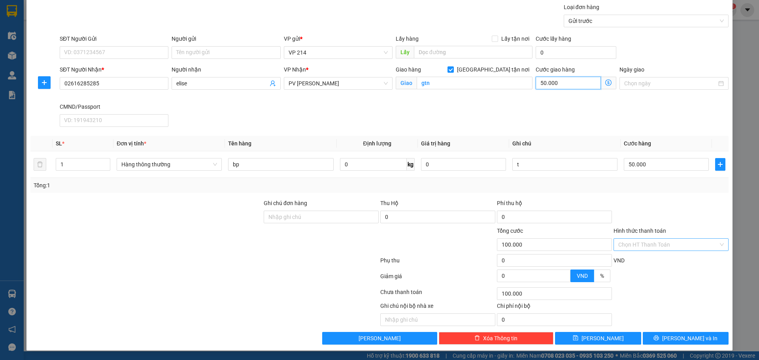
type input "50.000"
click at [630, 244] on input "Hình thức thanh toán" at bounding box center [668, 245] width 100 height 12
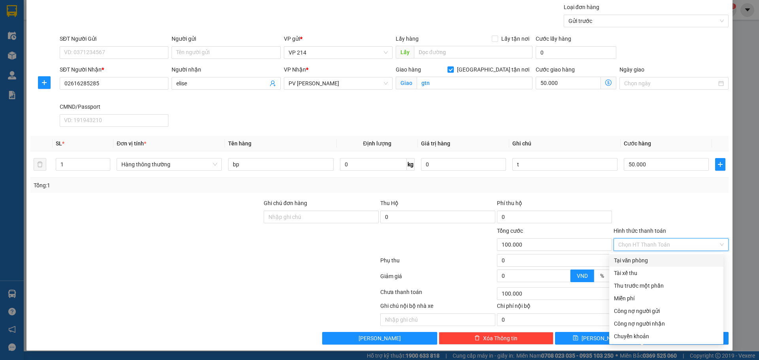
click at [639, 262] on div "Tại văn phòng" at bounding box center [666, 260] width 105 height 9
type input "0"
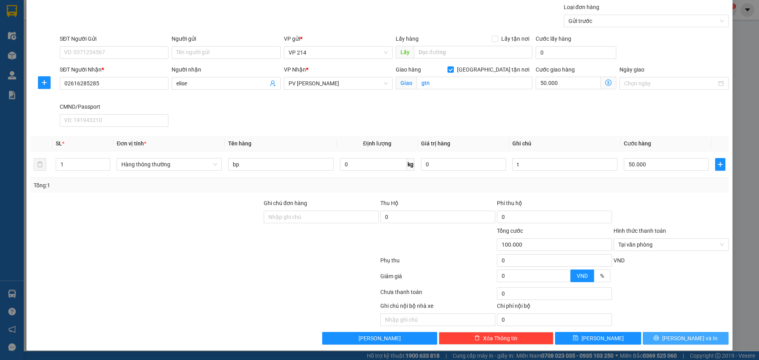
click at [659, 340] on icon "printer" at bounding box center [657, 338] width 6 height 6
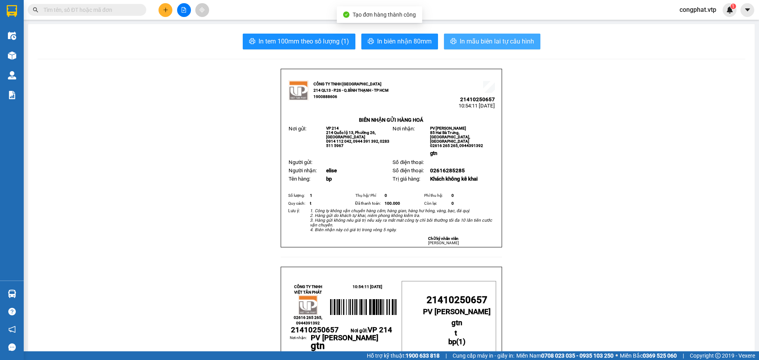
click at [462, 42] on span "In mẫu biên lai tự cấu hình" at bounding box center [497, 41] width 74 height 10
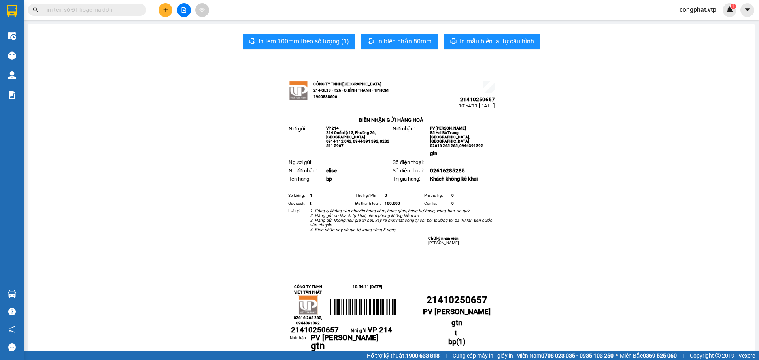
click at [159, 11] on button at bounding box center [166, 10] width 14 height 14
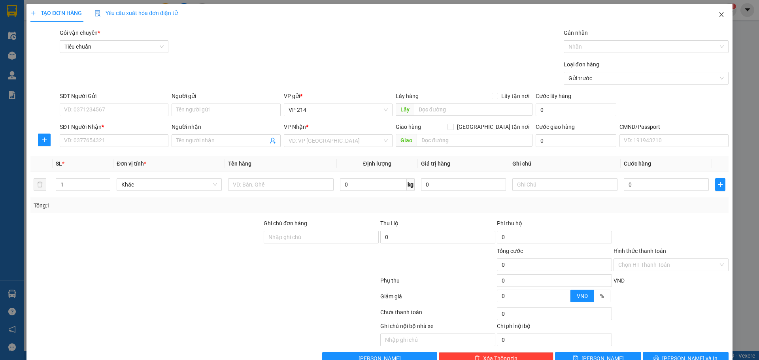
click at [718, 15] on icon "close" at bounding box center [721, 14] width 6 height 6
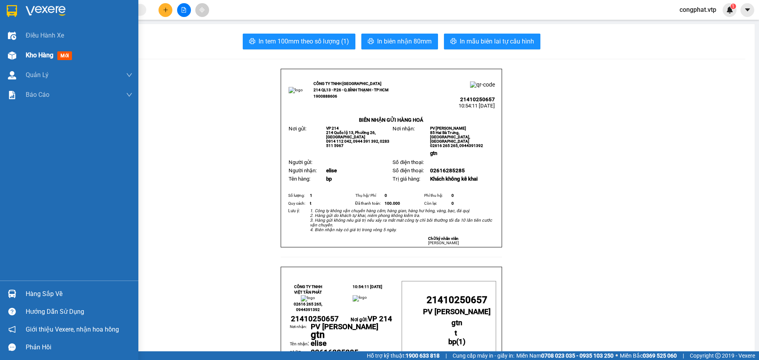
click at [25, 52] on div "Kho hàng mới" at bounding box center [69, 55] width 138 height 20
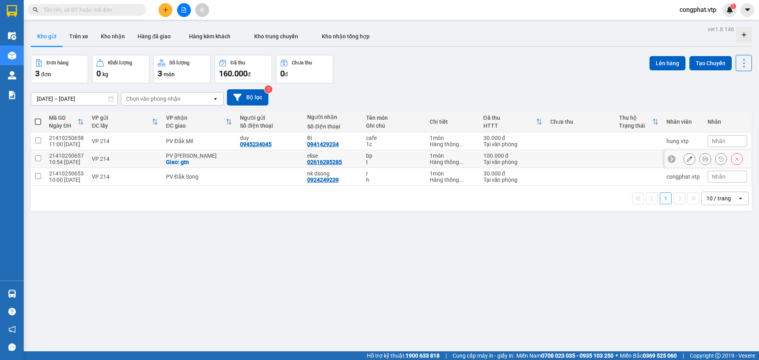
click at [734, 161] on icon at bounding box center [737, 159] width 6 height 6
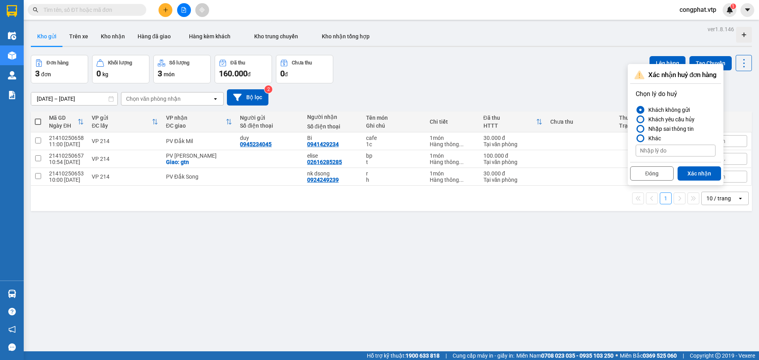
click at [671, 115] on div "Khách yêu cầu hủy" at bounding box center [669, 119] width 49 height 9
click at [636, 119] on input "Khách yêu cầu hủy" at bounding box center [636, 119] width 0 height 0
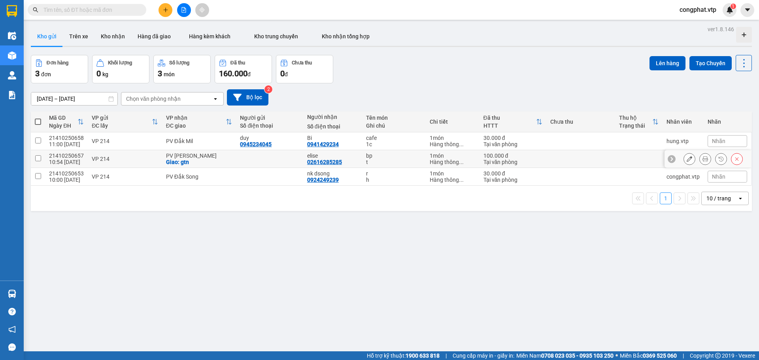
click at [366, 156] on div "bp" at bounding box center [393, 156] width 55 height 6
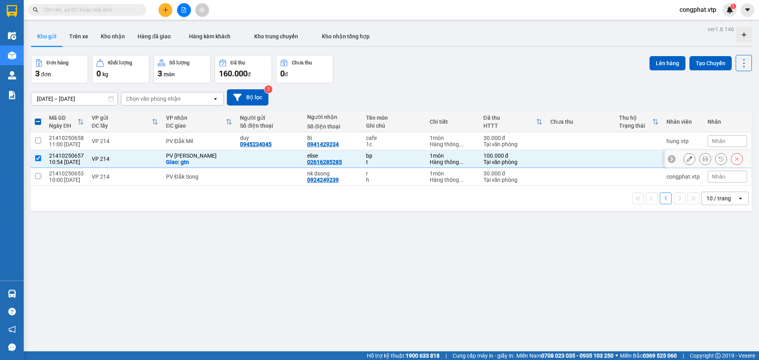
click at [366, 156] on div "bp" at bounding box center [393, 156] width 55 height 6
checkbox input "false"
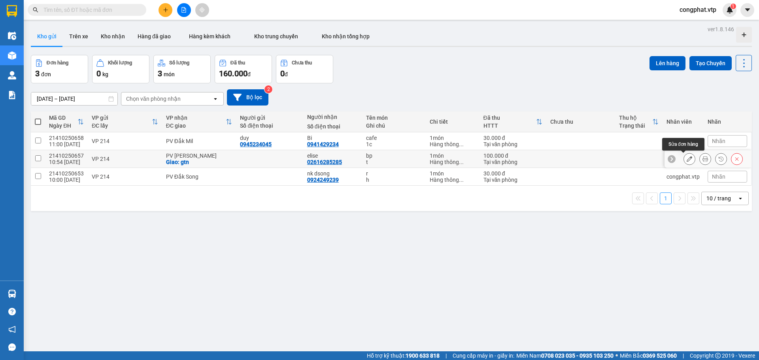
click at [688, 159] on button at bounding box center [689, 159] width 11 height 14
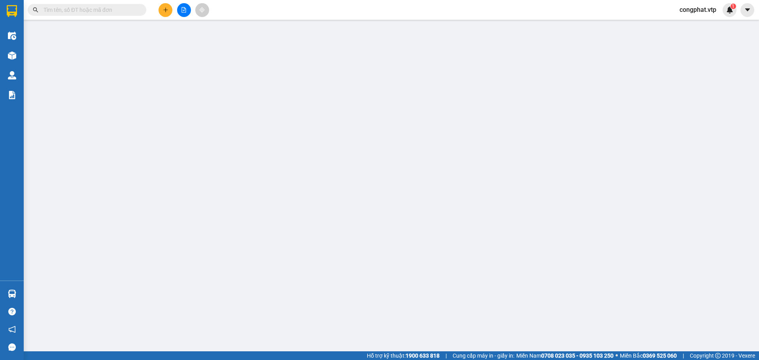
type input "02616285285"
type input "elise"
checkbox input "true"
type input "gtn"
type input "0"
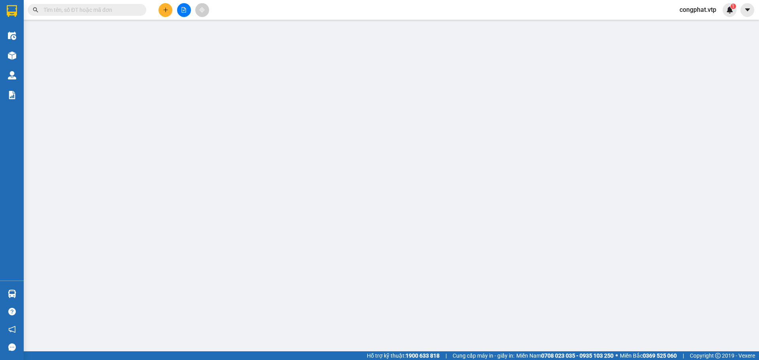
type input "100.000"
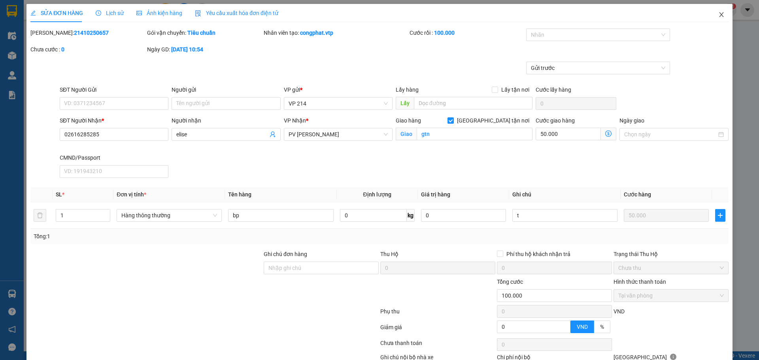
click at [716, 18] on span "Close" at bounding box center [722, 15] width 22 height 22
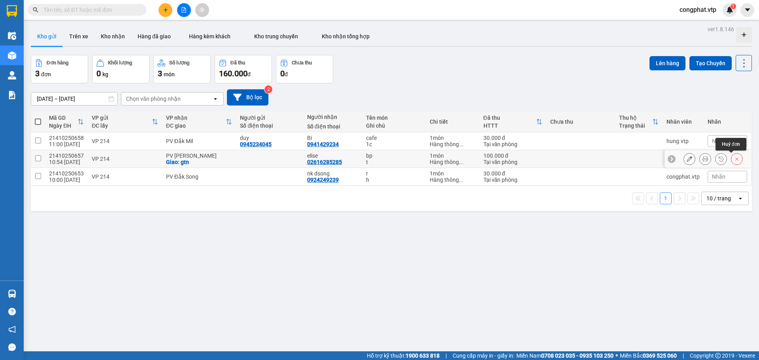
click at [734, 158] on icon at bounding box center [737, 159] width 6 height 6
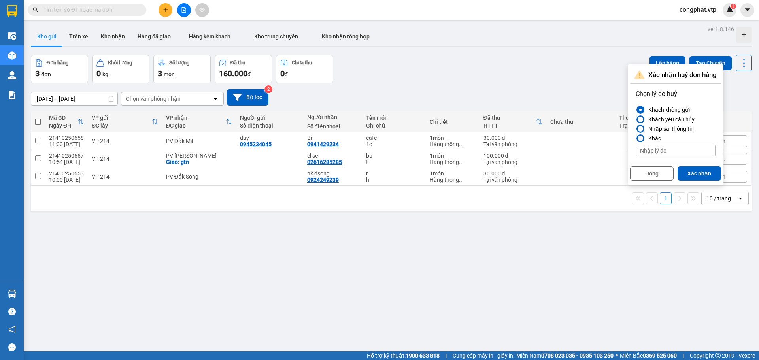
click at [654, 140] on div "Khác" at bounding box center [653, 138] width 16 height 9
click at [636, 138] on input "Khác" at bounding box center [636, 138] width 0 height 0
click at [659, 127] on div "Nhập sai thông tin" at bounding box center [669, 128] width 49 height 9
click at [636, 129] on input "Nhập sai thông tin" at bounding box center [636, 129] width 0 height 0
click at [698, 172] on button "Xác nhận" at bounding box center [699, 173] width 43 height 14
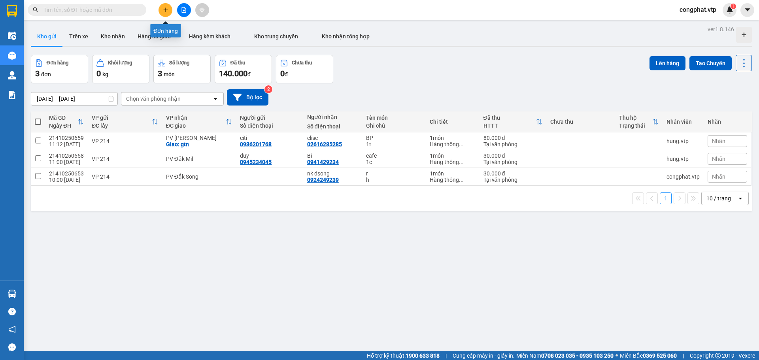
click at [167, 7] on icon "plus" at bounding box center [166, 10] width 6 height 6
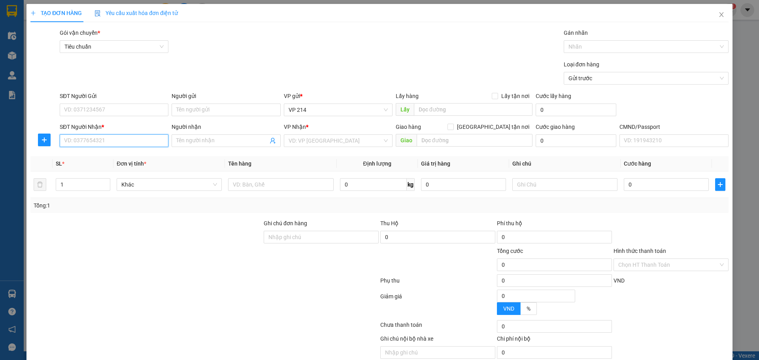
click at [115, 139] on input "SĐT Người Nhận *" at bounding box center [114, 140] width 109 height 13
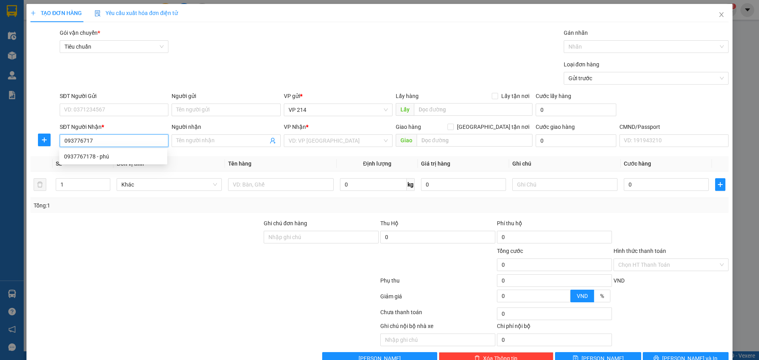
type input "0937767178"
click at [126, 156] on div "0937767178 - phú" at bounding box center [113, 156] width 98 height 9
type input "phú"
type input "đăk năg"
type input "0937767178"
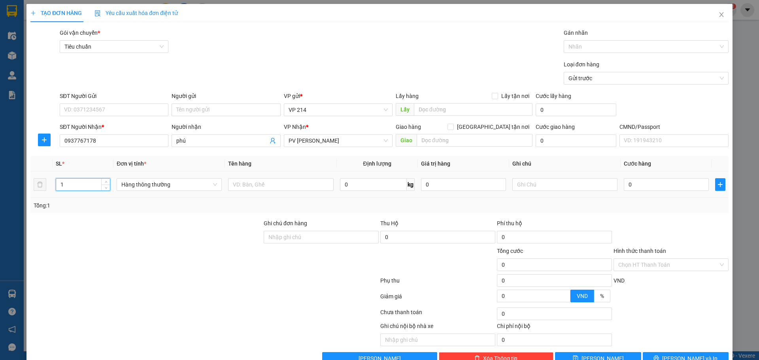
drag, startPoint x: 76, startPoint y: 186, endPoint x: 0, endPoint y: 201, distance: 77.8
click at [0, 198] on div "TẠO ĐƠN HÀNG Yêu cầu xuất hóa đơn điện tử Transit Pickup Surcharge Ids Transit …" at bounding box center [379, 180] width 759 height 360
type input "4"
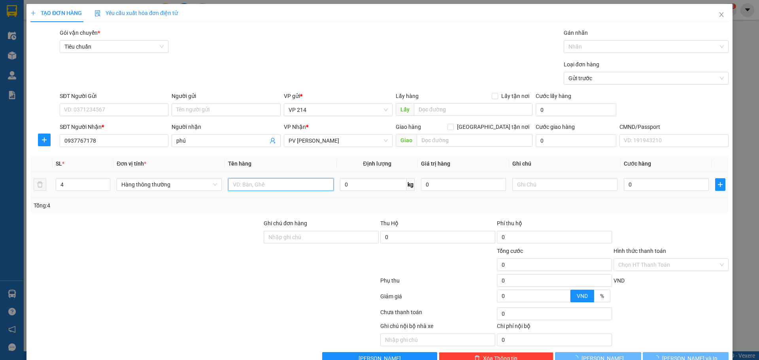
click at [259, 181] on input "text" at bounding box center [280, 184] width 105 height 13
type input "sơn"
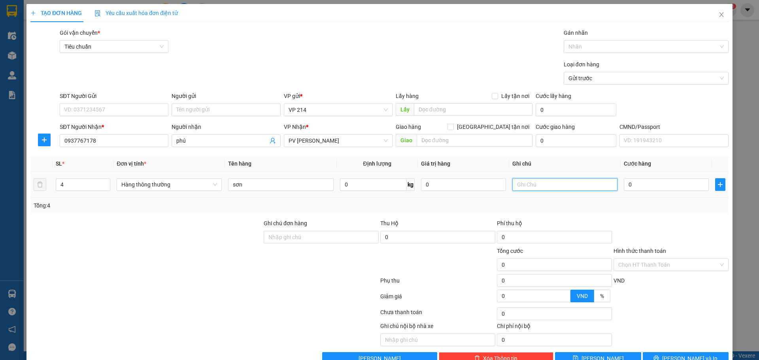
drag, startPoint x: 525, startPoint y: 186, endPoint x: 525, endPoint y: 181, distance: 4.4
click at [525, 186] on input "text" at bounding box center [564, 184] width 105 height 13
type input "xô"
click at [680, 190] on input "0" at bounding box center [666, 184] width 85 height 13
type input "1"
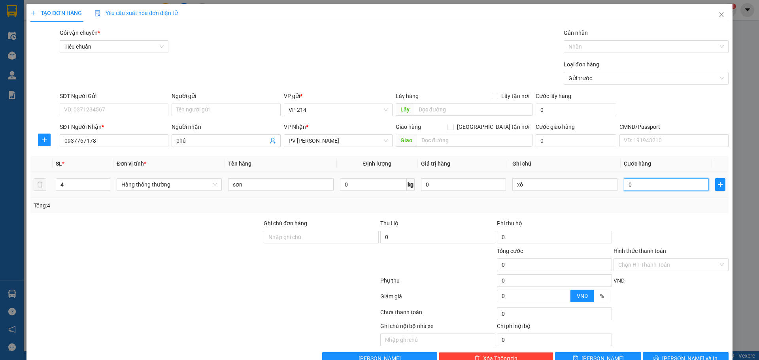
type input "1"
type input "15"
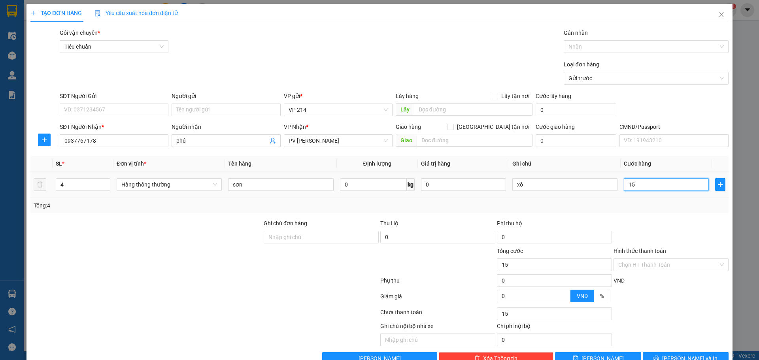
type input "150"
type input "1.500"
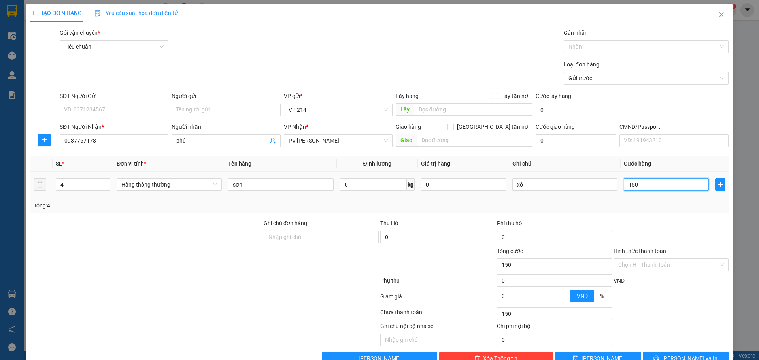
type input "1.500"
type input "15.000"
type input "150.000"
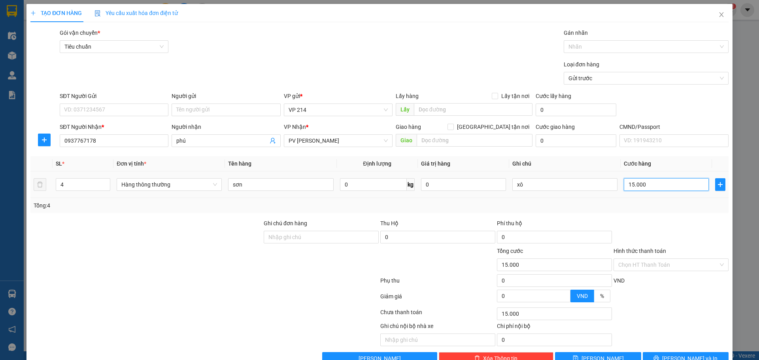
type input "150.000"
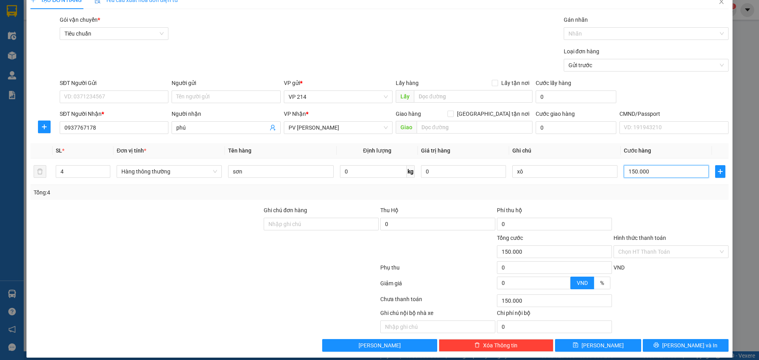
scroll to position [20, 0]
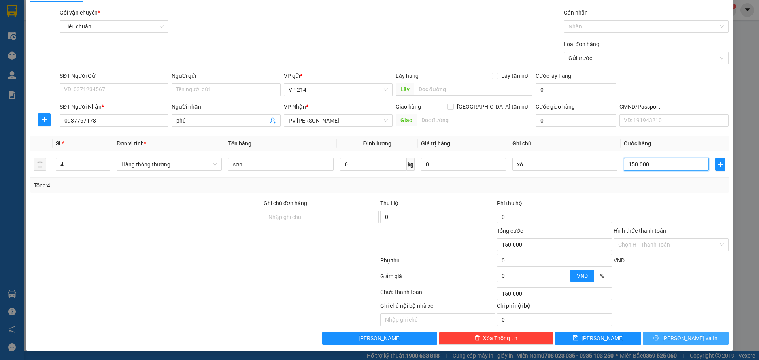
type input "150.000"
click at [684, 337] on span "[PERSON_NAME] và In" at bounding box center [689, 338] width 55 height 9
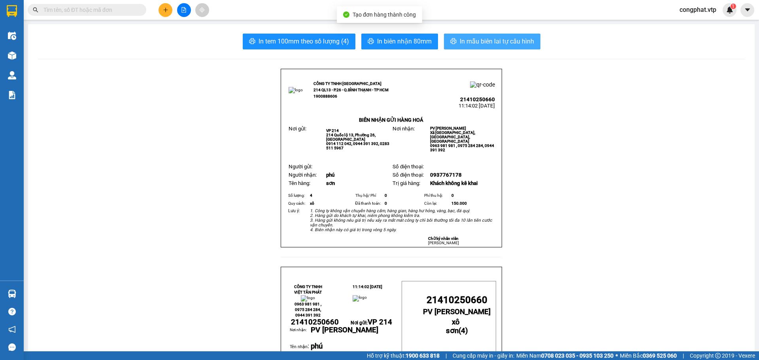
click at [493, 41] on span "In mẫu biên lai tự cấu hình" at bounding box center [497, 41] width 74 height 10
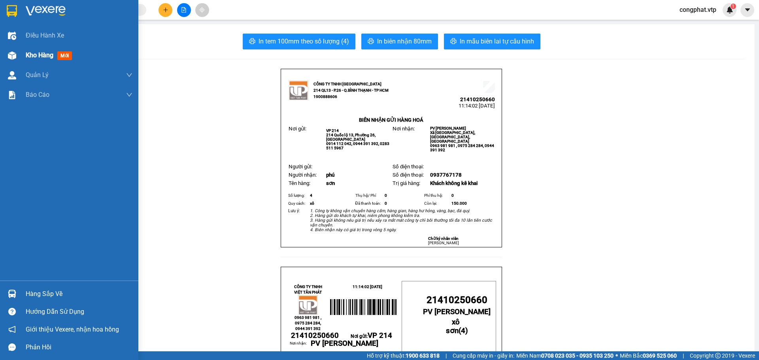
click at [25, 62] on div "Kho hàng mới" at bounding box center [69, 55] width 138 height 20
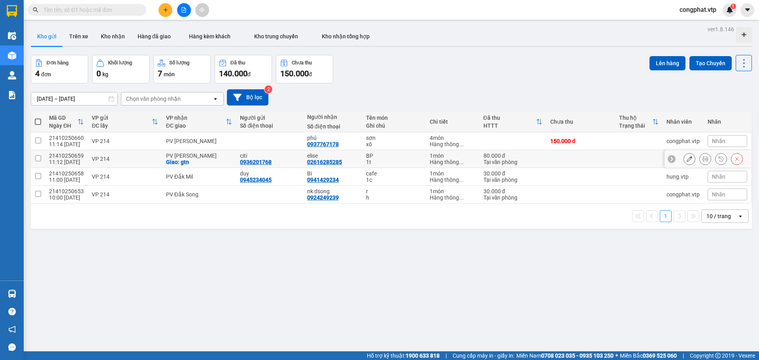
click at [35, 164] on td at bounding box center [38, 159] width 14 height 18
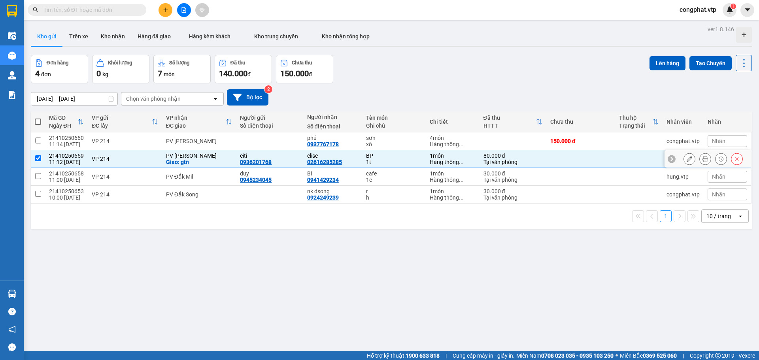
checkbox input "true"
click at [39, 173] on input "checkbox" at bounding box center [38, 176] width 6 height 6
checkbox input "true"
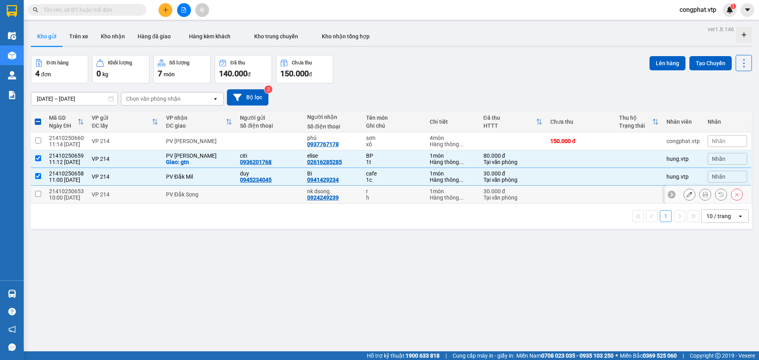
click at [45, 189] on td at bounding box center [38, 195] width 14 height 18
checkbox input "true"
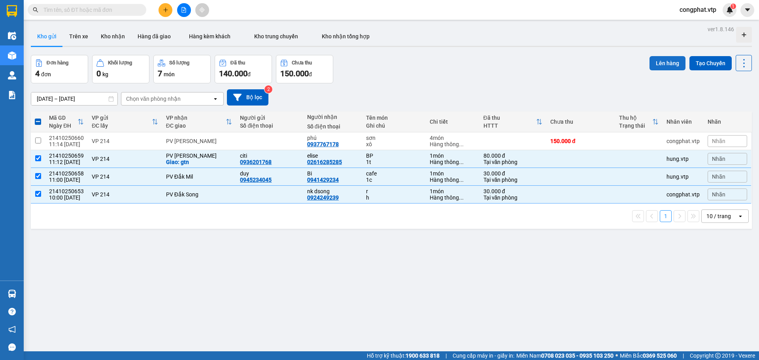
click at [663, 60] on button "Lên hàng" at bounding box center [668, 63] width 36 height 14
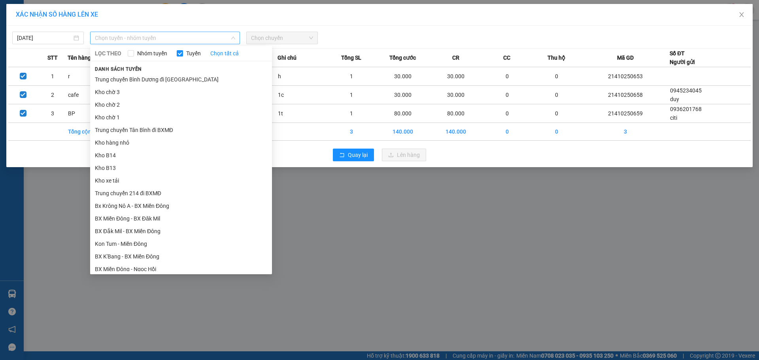
click at [155, 41] on span "Chọn tuyến - nhóm tuyến" at bounding box center [165, 38] width 140 height 12
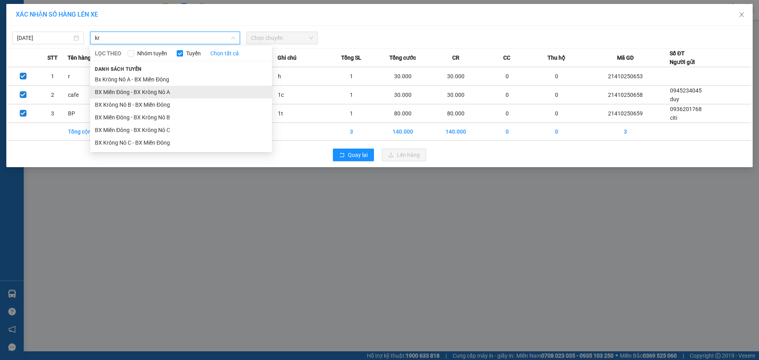
type input "kr"
click at [171, 93] on li "BX Miền Đông - BX Krông Nô A" at bounding box center [181, 92] width 182 height 13
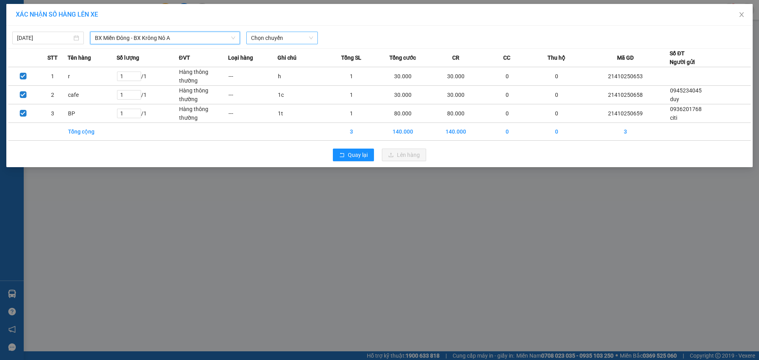
click at [267, 40] on span "Chọn chuyến" at bounding box center [282, 38] width 62 height 12
click at [244, 265] on div "XÁC NHẬN SỐ HÀNG LÊN XE 13/10/2025 BX Miền Đông - BX Krông Nô A LỌC THEO Nhóm t…" at bounding box center [379, 180] width 759 height 360
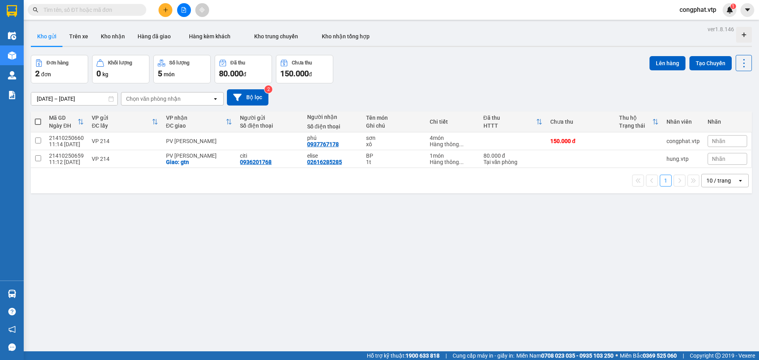
click at [163, 10] on icon "plus" at bounding box center [166, 10] width 6 height 6
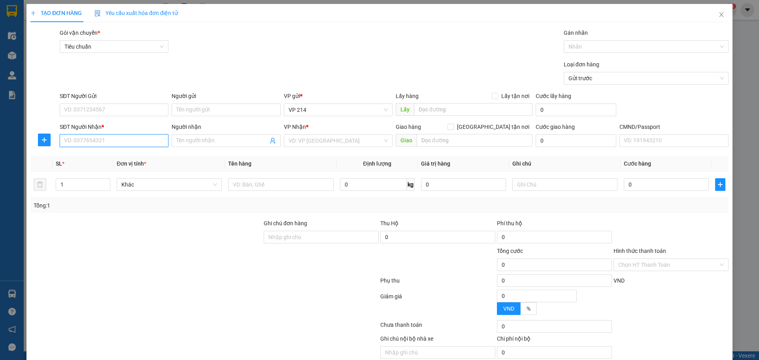
click at [100, 140] on input "SĐT Người Nhận *" at bounding box center [114, 140] width 109 height 13
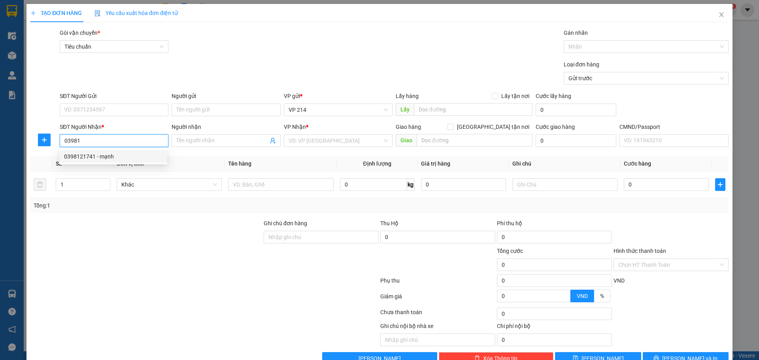
click at [80, 158] on div "0398121741 - mạnh" at bounding box center [113, 156] width 98 height 9
type input "0398121741"
type input "mạnh"
type input "0398121741"
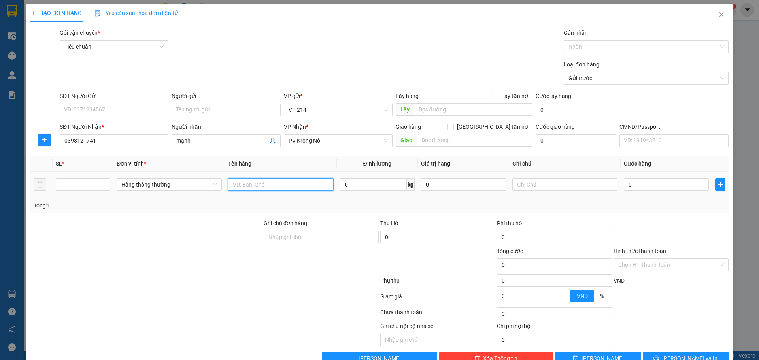
click at [277, 182] on input "text" at bounding box center [280, 184] width 105 height 13
type input "pt"
type input "t"
type input "4"
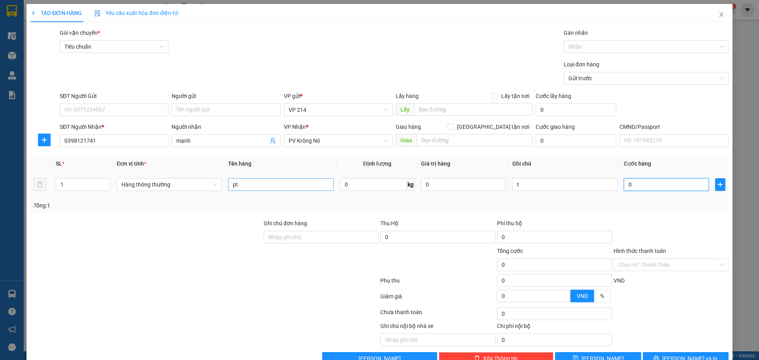
type input "4"
type input "40"
type input "400"
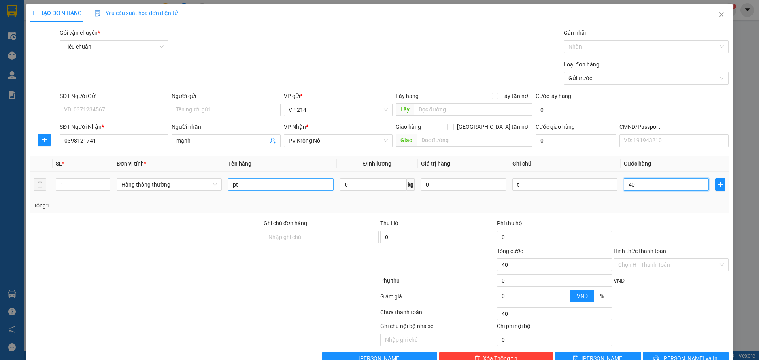
type input "400"
type input "4.000"
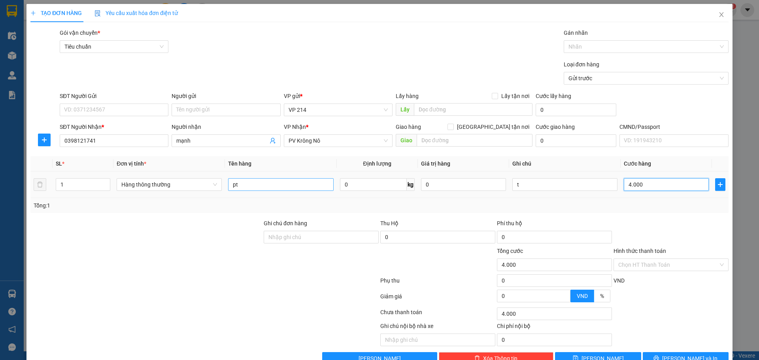
type input "40.000"
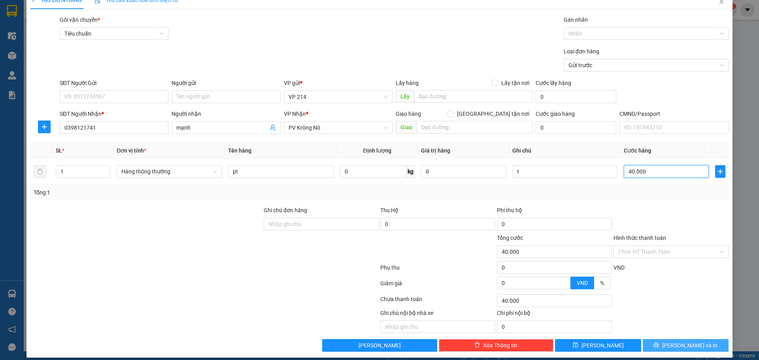
scroll to position [20, 0]
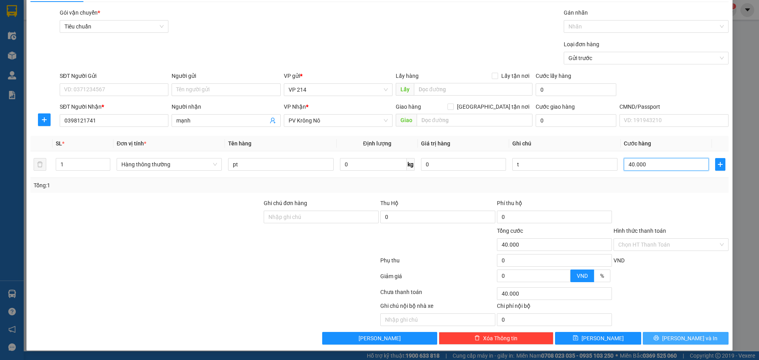
type input "40.000"
click at [662, 338] on button "[PERSON_NAME] và In" at bounding box center [686, 338] width 86 height 13
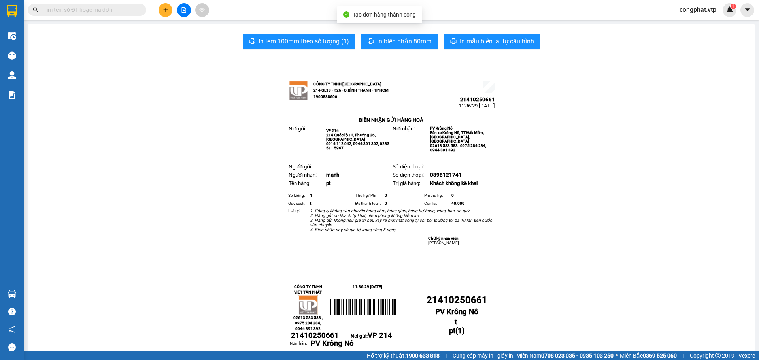
click at [457, 34] on button "In mẫu biên lai tự cấu hình" at bounding box center [492, 42] width 96 height 16
click at [166, 14] on button at bounding box center [166, 10] width 14 height 14
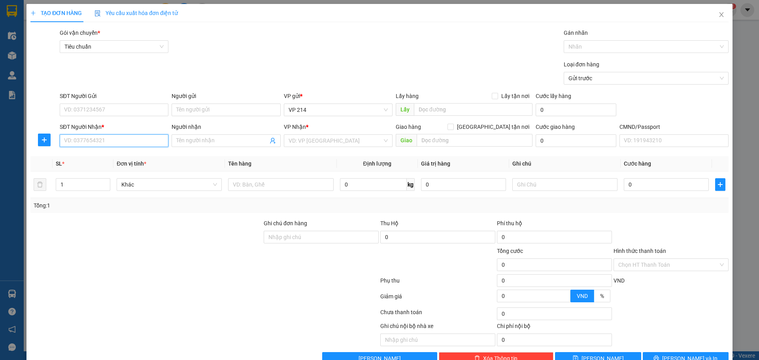
click at [73, 138] on input "SĐT Người Nhận *" at bounding box center [114, 140] width 109 height 13
type input "0327435678"
type input "huỳnh"
type input "gn"
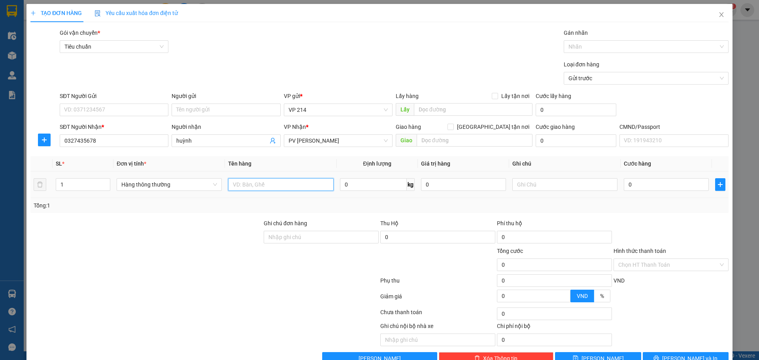
click at [256, 185] on input "text" at bounding box center [280, 184] width 105 height 13
type input "thực phẩm"
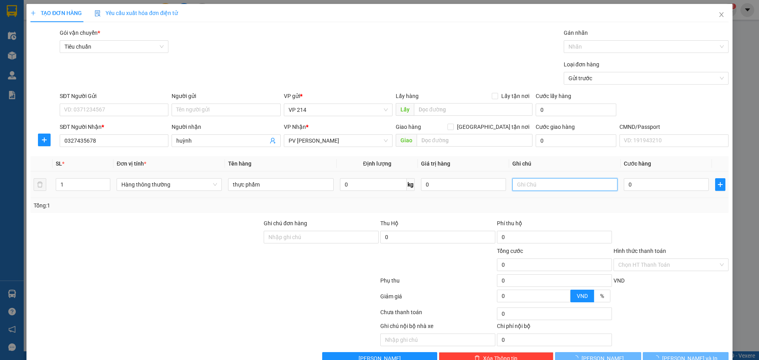
click at [551, 189] on input "text" at bounding box center [564, 184] width 105 height 13
type input "t"
type input "4"
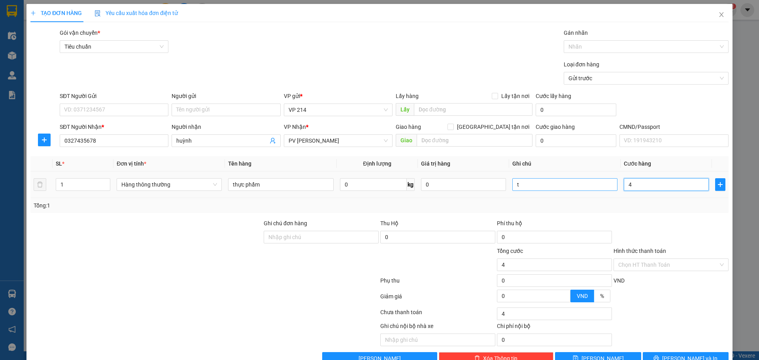
type input "40"
type input "400"
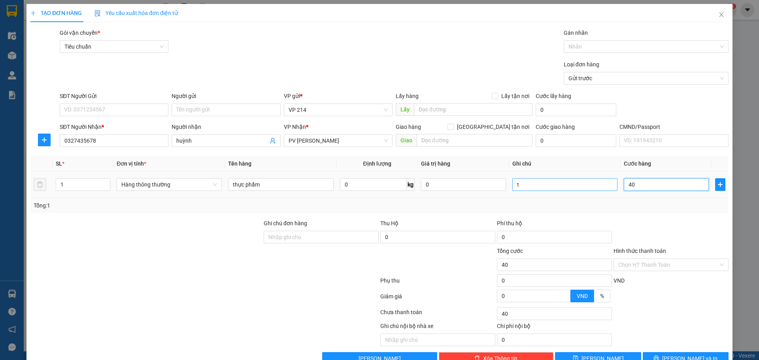
type input "400"
type input "4.000"
type input "40.000"
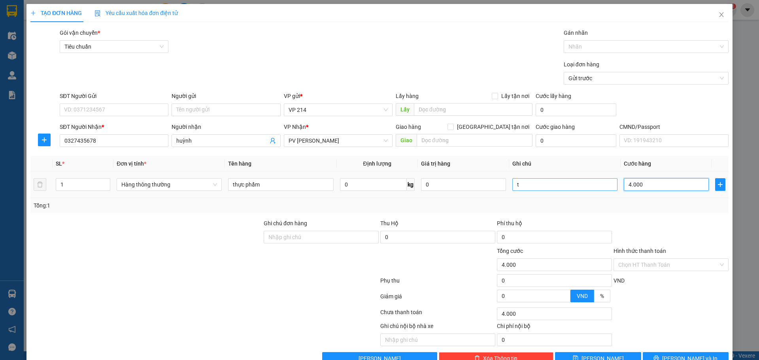
type input "40.000"
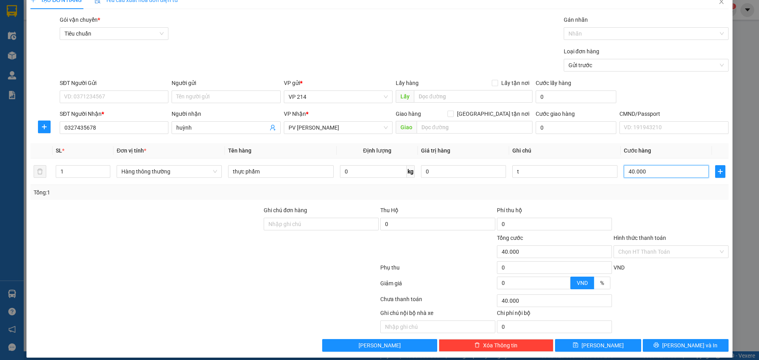
scroll to position [20, 0]
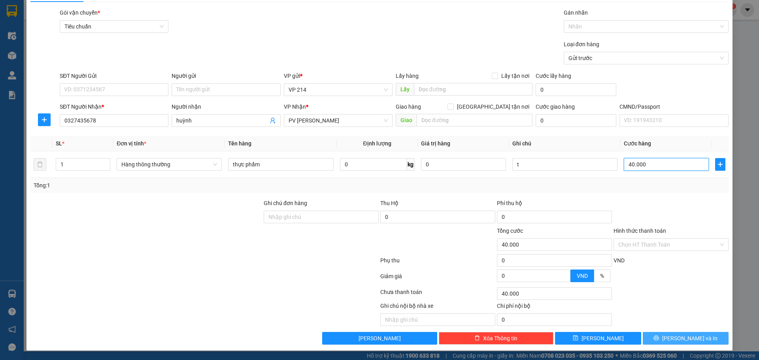
type input "40.000"
click at [687, 341] on span "Lưu và In" at bounding box center [689, 338] width 55 height 9
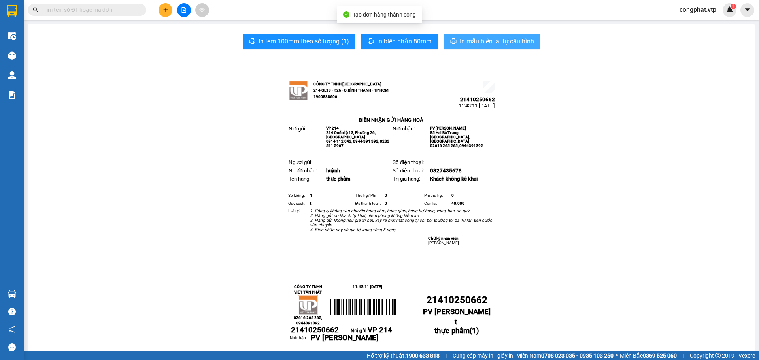
drag, startPoint x: 489, startPoint y: 47, endPoint x: 589, endPoint y: 192, distance: 175.8
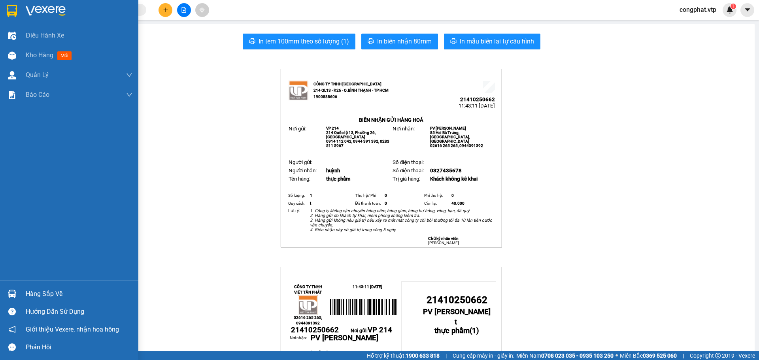
drag, startPoint x: 26, startPoint y: 60, endPoint x: 754, endPoint y: 137, distance: 731.9
click at [32, 59] on div "Kho hàng mới" at bounding box center [79, 55] width 107 height 20
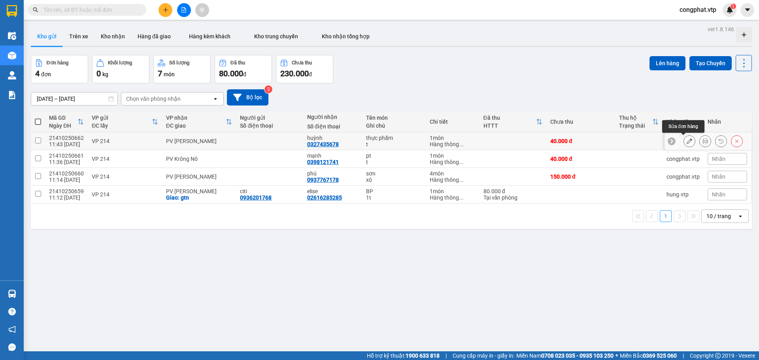
click at [688, 140] on button at bounding box center [689, 141] width 11 height 14
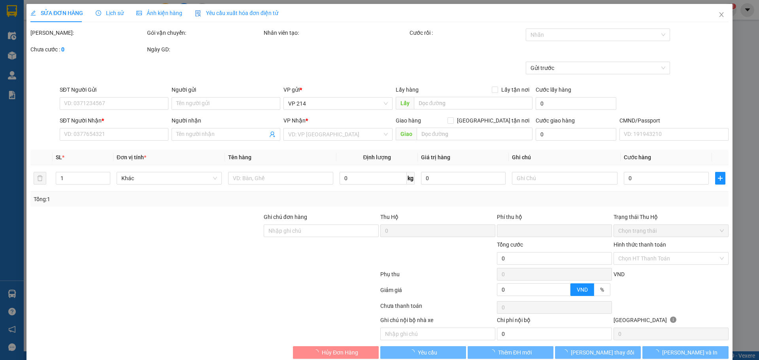
type input "0327435678"
type input "huỳnh"
type input "0"
type input "40.000"
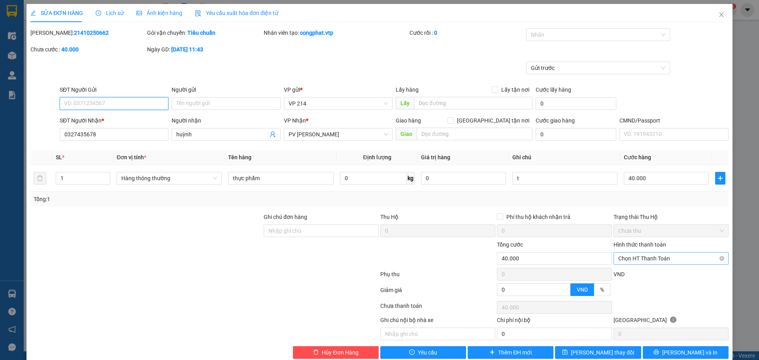
drag, startPoint x: 654, startPoint y: 254, endPoint x: 646, endPoint y: 274, distance: 21.9
click at [654, 255] on span "Chọn HT Thanh Toán" at bounding box center [671, 259] width 106 height 12
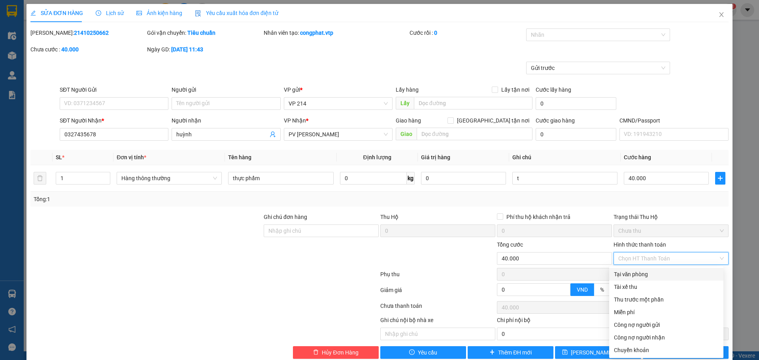
click at [637, 277] on div "Tại văn phòng" at bounding box center [666, 274] width 105 height 9
type input "0"
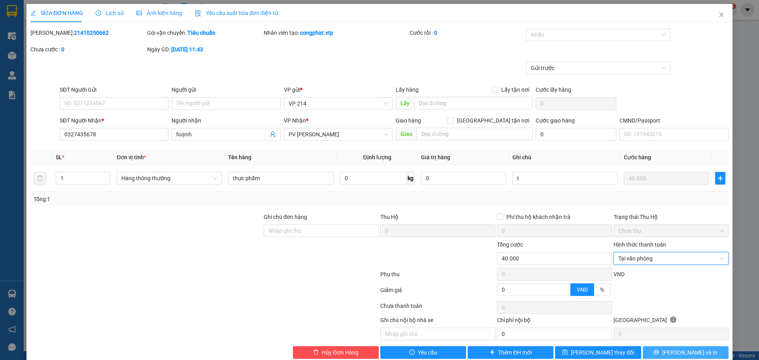
click at [674, 356] on span "Lưu và In" at bounding box center [689, 352] width 55 height 9
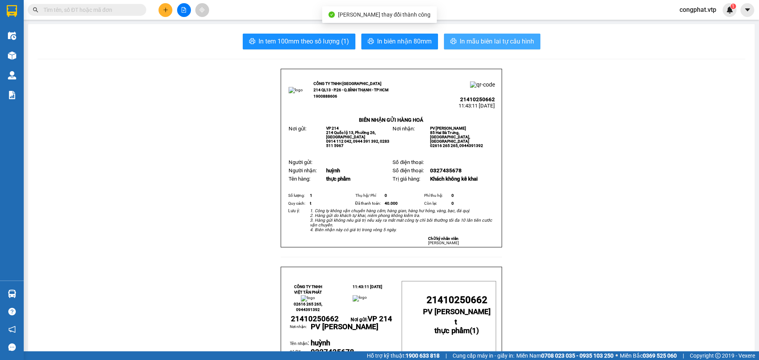
click at [460, 44] on span "In mẫu biên lai tự cấu hình" at bounding box center [497, 41] width 74 height 10
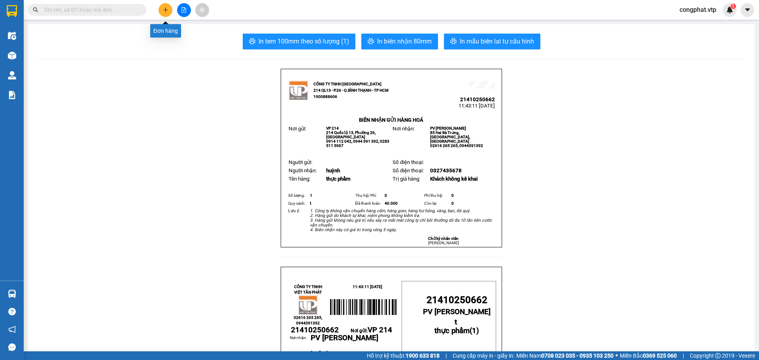
click at [166, 12] on icon "plus" at bounding box center [165, 10] width 0 height 4
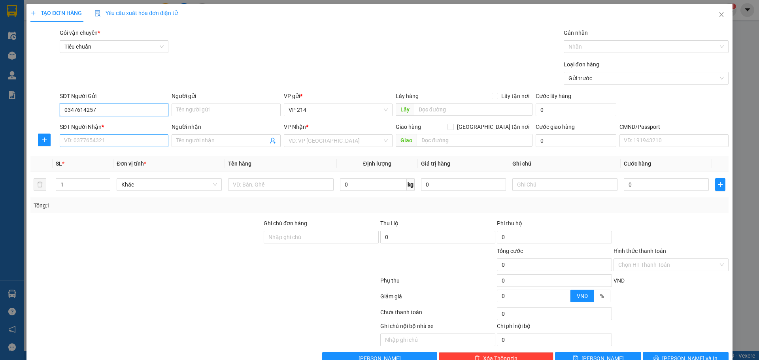
type input "0347614257"
click at [113, 136] on input "SĐT Người Nhận *" at bounding box center [114, 140] width 109 height 13
type input "0772619232"
click at [217, 138] on input "Người nhận" at bounding box center [221, 140] width 91 height 9
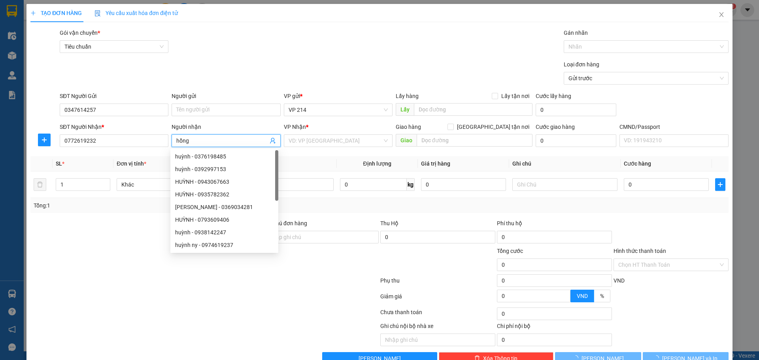
type input "hồng"
click at [301, 147] on div "VP Nhận * VD: VP Sài Gòn" at bounding box center [338, 137] width 109 height 28
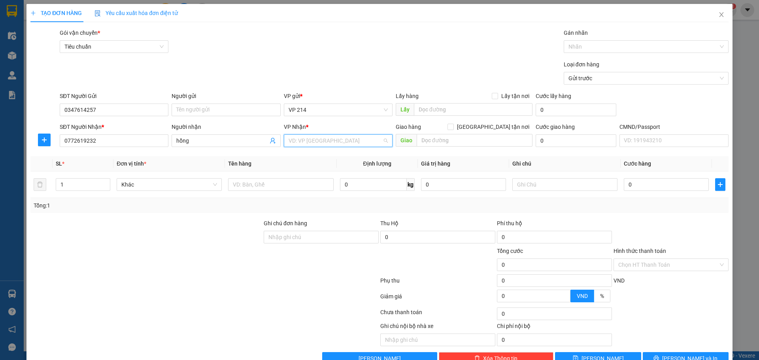
click at [304, 141] on input "search" at bounding box center [336, 141] width 94 height 12
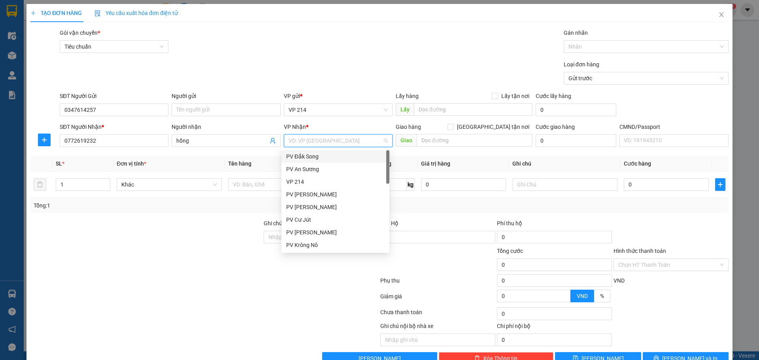
type input "g"
type input "kr"
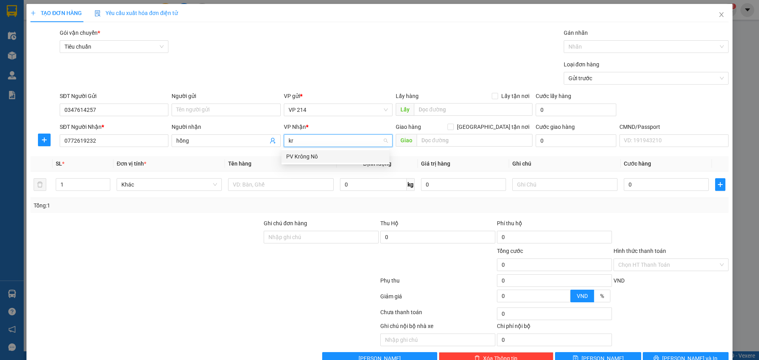
click at [316, 153] on div "PV Krông Nô" at bounding box center [335, 156] width 98 height 9
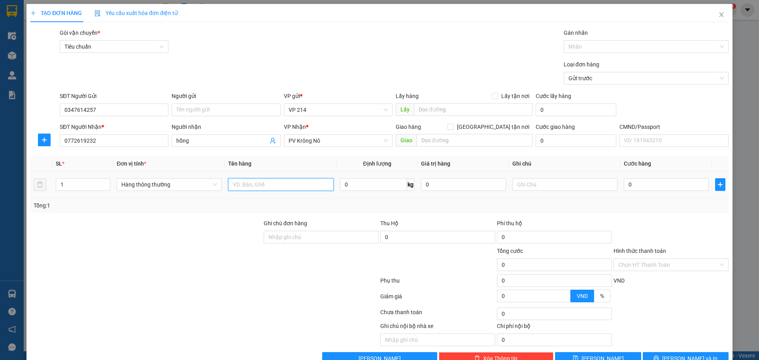
click at [280, 188] on input "text" at bounding box center [280, 184] width 105 height 13
type input "gt"
click at [529, 184] on input "text" at bounding box center [564, 184] width 105 height 13
type input "bì"
click at [658, 182] on input "0" at bounding box center [666, 184] width 85 height 13
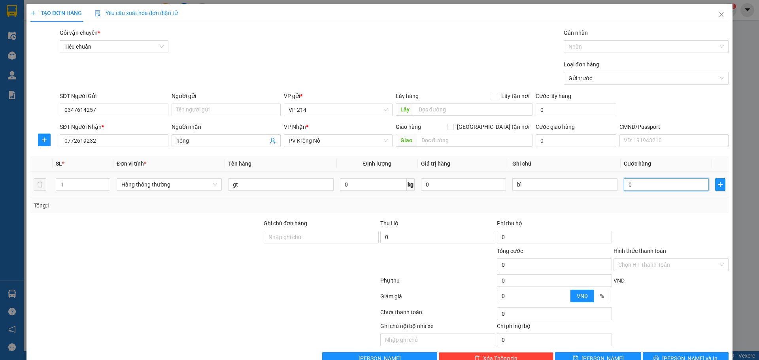
type input "3"
type input "30"
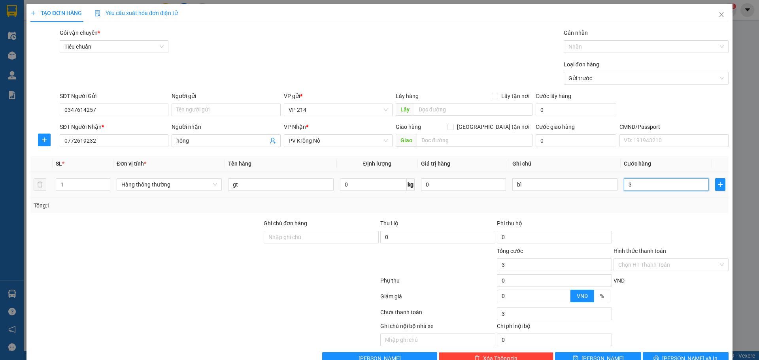
type input "30"
type input "300"
type input "3.000"
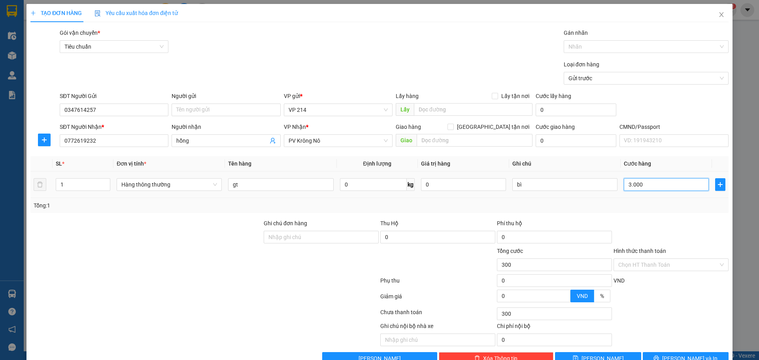
type input "3.000"
type input "30.000"
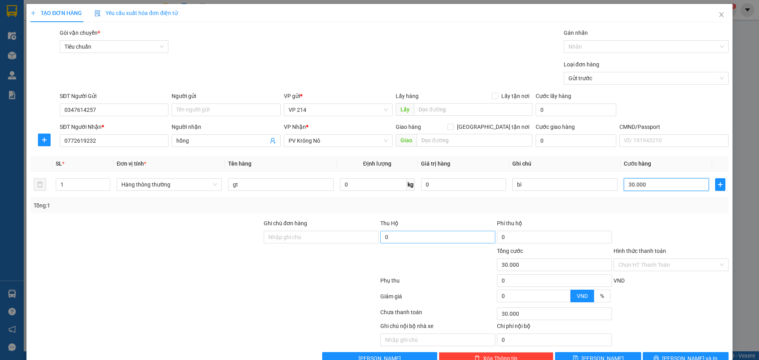
scroll to position [20, 0]
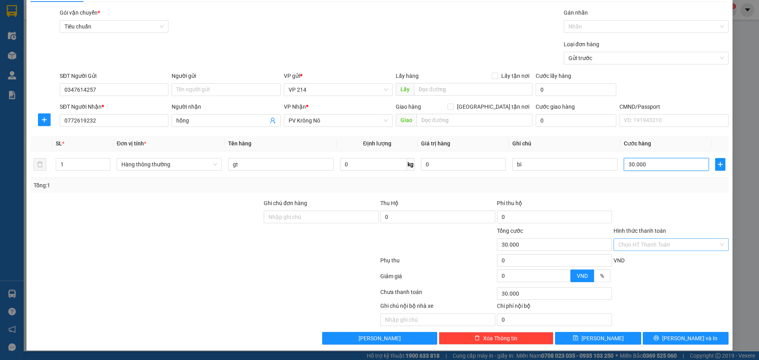
type input "30.000"
click at [695, 244] on input "Hình thức thanh toán" at bounding box center [668, 245] width 100 height 12
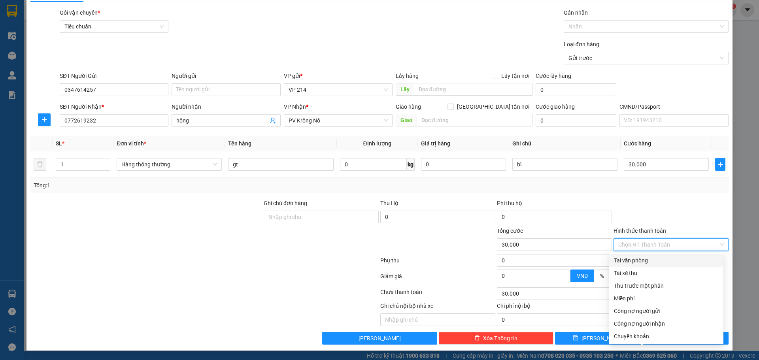
click at [663, 206] on div at bounding box center [671, 213] width 117 height 28
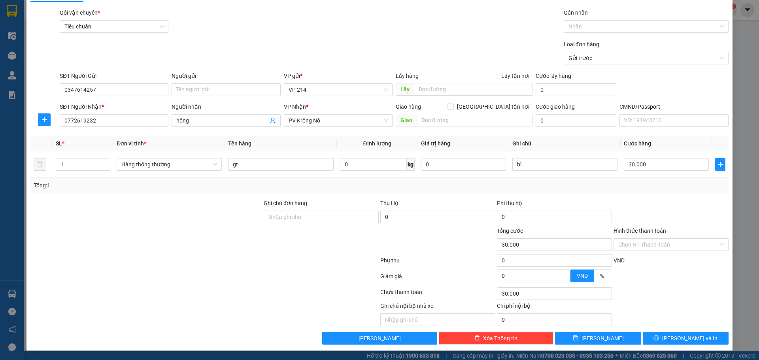
click at [637, 238] on div "Chọn HT Thanh Toán" at bounding box center [671, 244] width 115 height 13
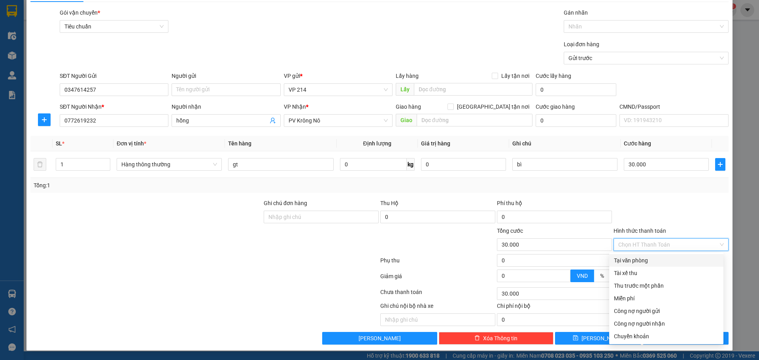
click at [648, 196] on div "Transit Pickup Surcharge Ids Transit Deliver Surcharge Ids Transit Deliver Surc…" at bounding box center [379, 176] width 698 height 336
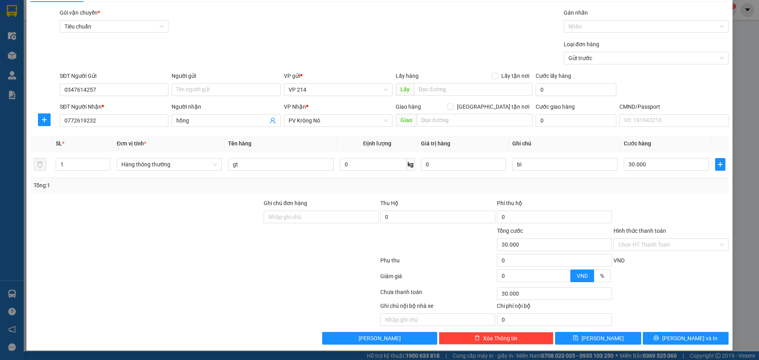
click at [666, 220] on div at bounding box center [671, 213] width 117 height 28
click at [658, 213] on div at bounding box center [671, 213] width 117 height 28
click at [664, 244] on input "Hình thức thanh toán" at bounding box center [668, 245] width 100 height 12
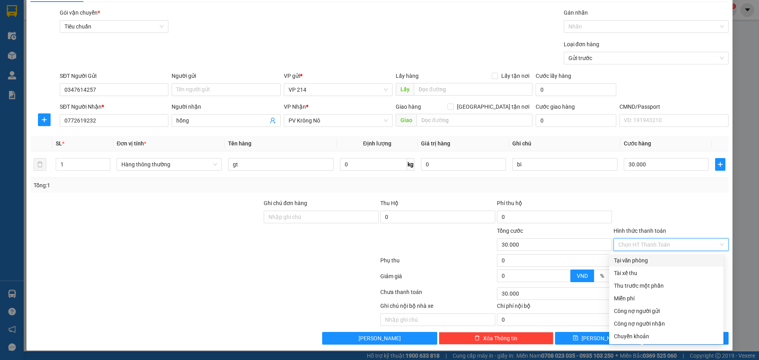
click at [660, 209] on div at bounding box center [671, 213] width 117 height 28
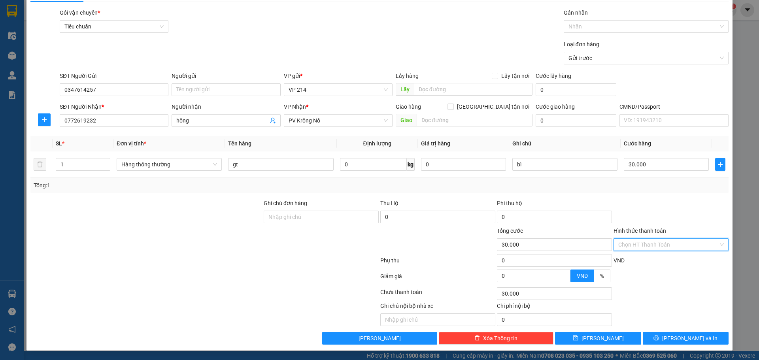
click at [658, 241] on input "Hình thức thanh toán" at bounding box center [668, 245] width 100 height 12
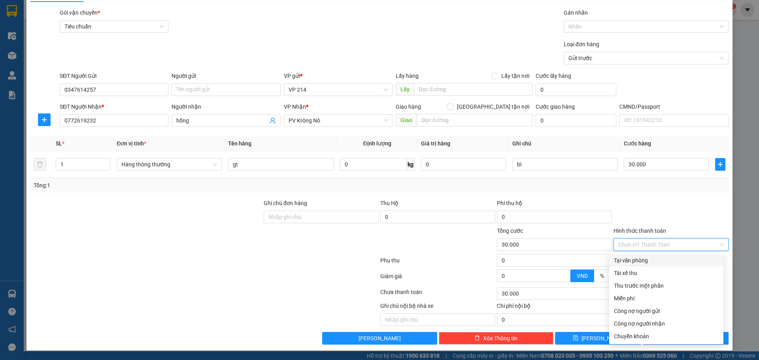
click at [662, 265] on div "Tại văn phòng" at bounding box center [666, 260] width 114 height 13
type input "0"
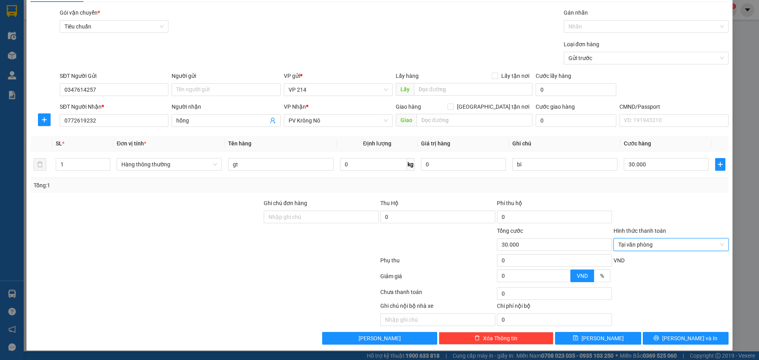
click at [678, 224] on div at bounding box center [671, 213] width 117 height 28
click at [656, 245] on span "Tại văn phòng" at bounding box center [671, 245] width 106 height 12
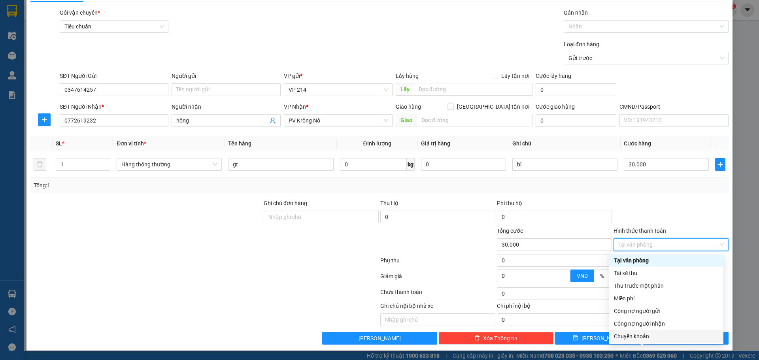
click at [672, 335] on div "Chuyển khoản" at bounding box center [666, 336] width 105 height 9
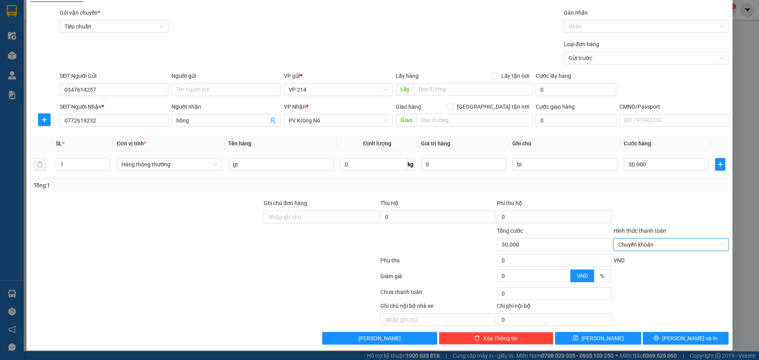
click at [610, 18] on div "Gán nhãn" at bounding box center [646, 14] width 165 height 12
click at [612, 23] on div at bounding box center [642, 26] width 153 height 9
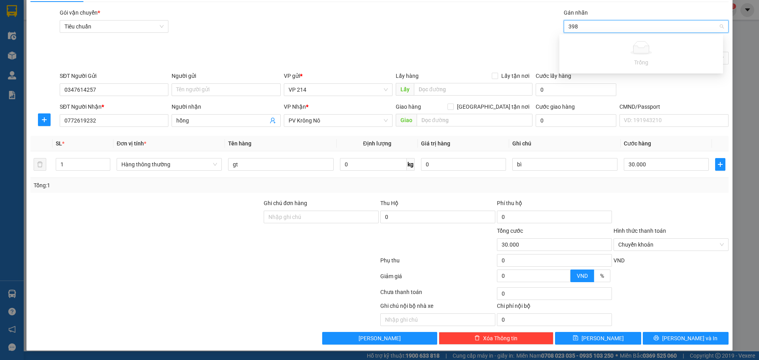
type input "39"
click at [595, 42] on div "CK 6839" at bounding box center [641, 42] width 154 height 9
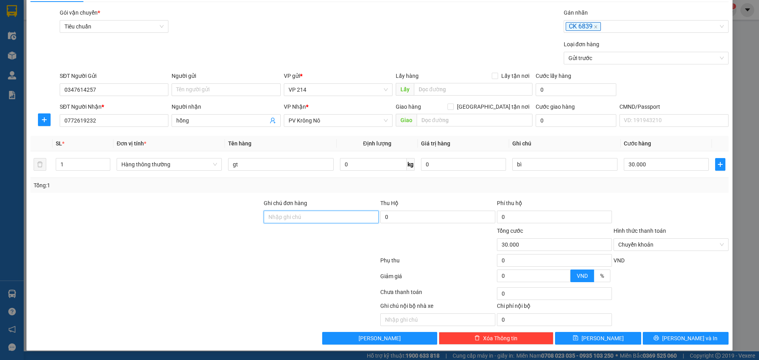
click at [308, 217] on input "Ghi chú đơn hàng" at bounding box center [321, 217] width 115 height 13
type input "ck39 30k 12h07 13/10"
click at [663, 334] on button "Lưu và In" at bounding box center [686, 338] width 86 height 13
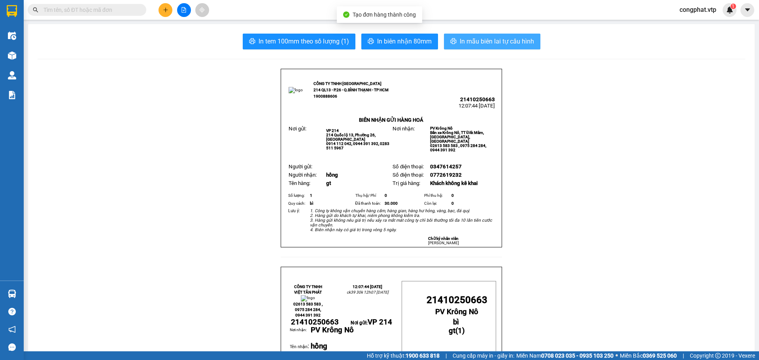
click at [482, 47] on button "In mẫu biên lai tự cấu hình" at bounding box center [492, 42] width 96 height 16
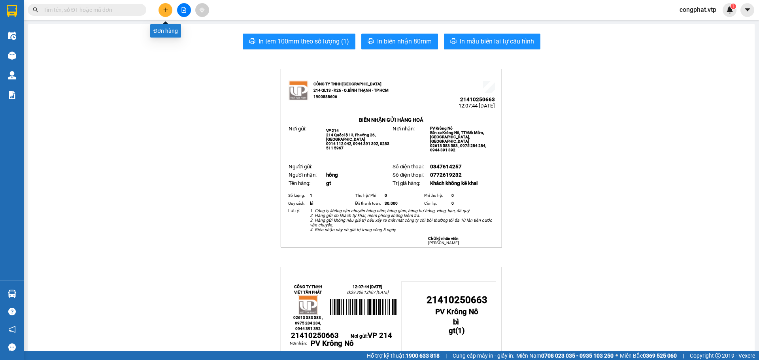
click at [162, 4] on button at bounding box center [166, 10] width 14 height 14
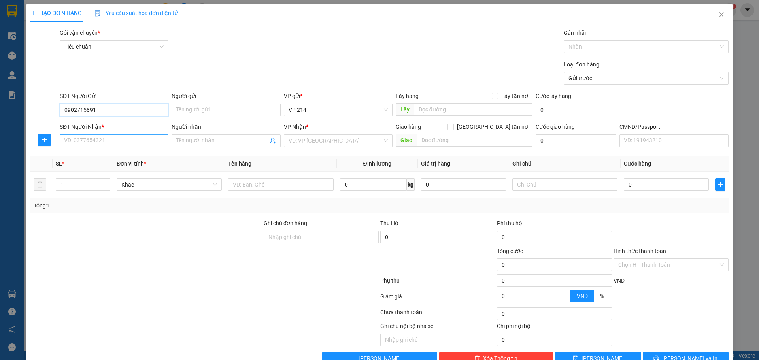
type input "0902715891"
click at [93, 144] on input "SĐT Người Nhận *" at bounding box center [114, 140] width 109 height 13
type input "0931638572"
click at [297, 140] on input "search" at bounding box center [336, 141] width 94 height 12
type input "ds"
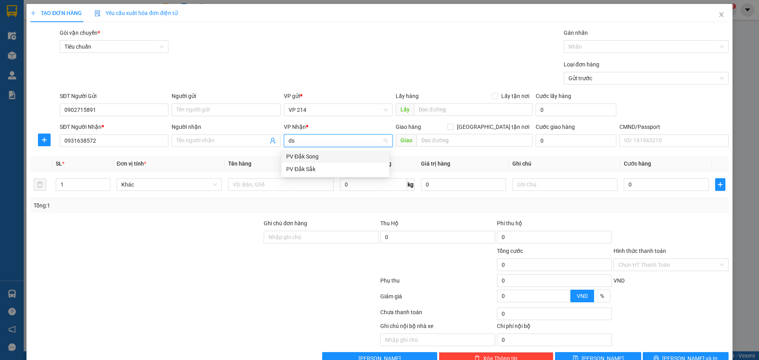
click at [317, 156] on div "PV Đắk Song" at bounding box center [335, 156] width 98 height 9
drag, startPoint x: 160, startPoint y: 247, endPoint x: 174, endPoint y: 204, distance: 45.3
click at [171, 238] on form "Ghi chú đơn hàng Thu Hộ 0 Phí thu hộ 0 Tổng cước 0 Hình thức thanh toán Chọn HT…" at bounding box center [379, 262] width 698 height 87
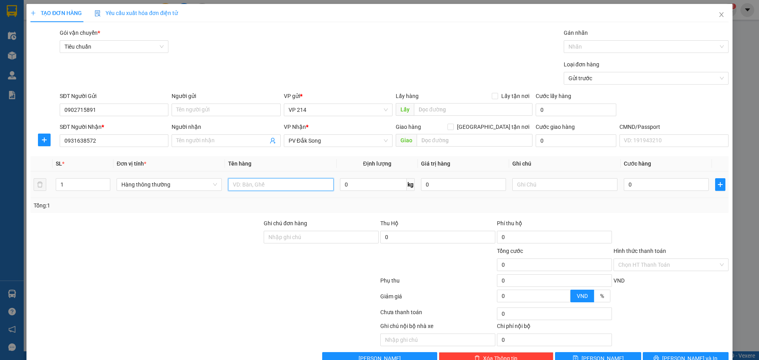
click at [250, 181] on input "text" at bounding box center [280, 184] width 105 height 13
type input "chim"
click at [455, 137] on input "text" at bounding box center [475, 140] width 116 height 13
type input "ko bao chết"
click at [550, 185] on input "text" at bounding box center [564, 184] width 105 height 13
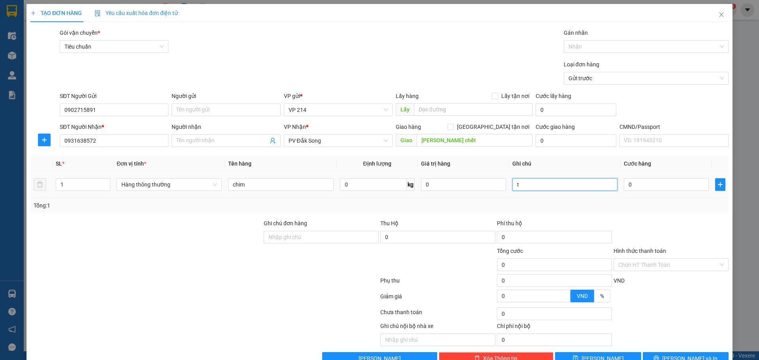
drag, startPoint x: 565, startPoint y: 186, endPoint x: 489, endPoint y: 198, distance: 77.2
click at [495, 195] on tr "1 Hàng thông thường chim 0 kg 0 t 0" at bounding box center [379, 185] width 698 height 26
type input "h"
click at [638, 188] on input "0" at bounding box center [666, 184] width 85 height 13
type input "5"
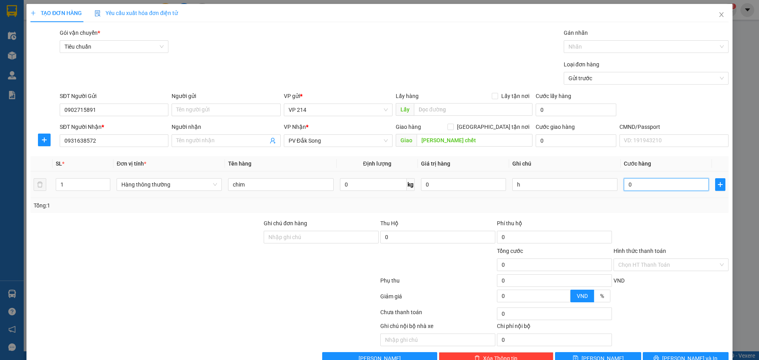
type input "5"
type input "50"
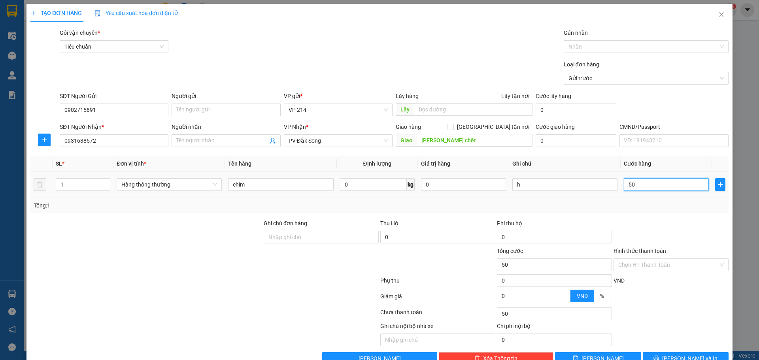
type input "500"
type input "5.000"
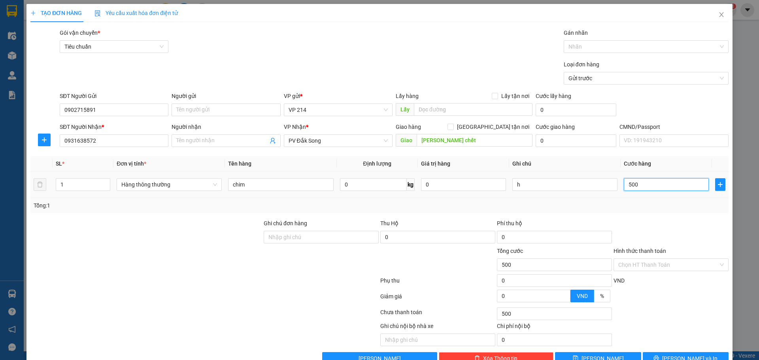
type input "5.000"
type input "50.000"
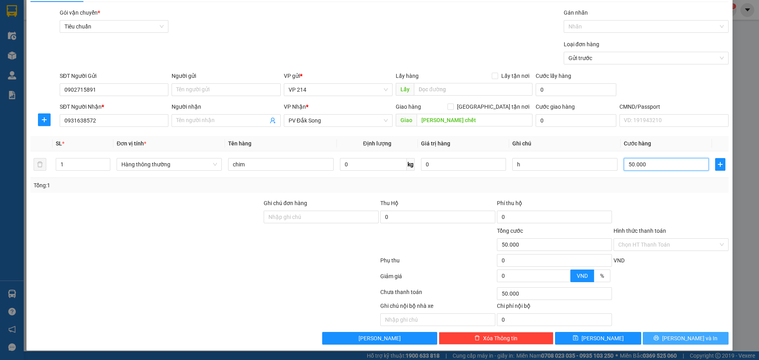
type input "50.000"
click at [714, 336] on button "Lưu và In" at bounding box center [686, 338] width 86 height 13
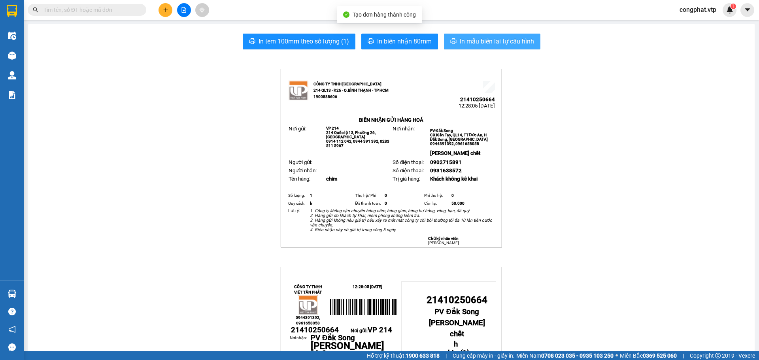
click at [493, 43] on span "In mẫu biên lai tự cấu hình" at bounding box center [497, 41] width 74 height 10
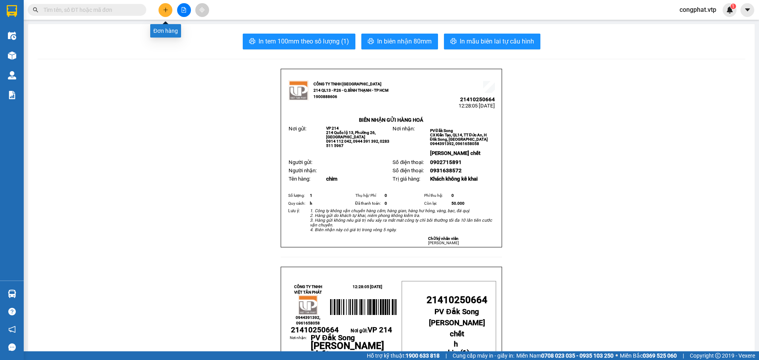
click at [166, 8] on icon "plus" at bounding box center [165, 10] width 0 height 4
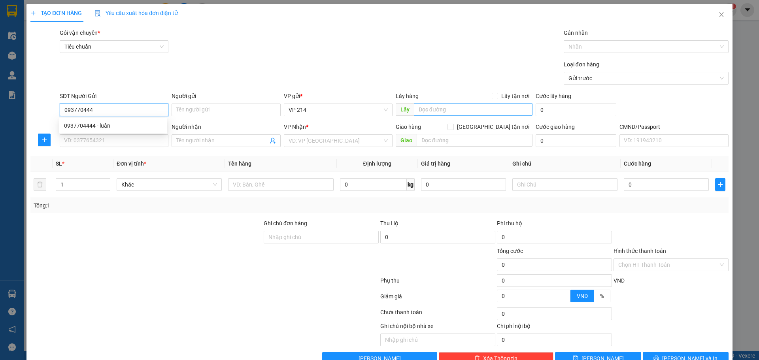
type input "0937704444"
click at [87, 128] on div "0937704444 - luân" at bounding box center [113, 125] width 98 height 9
type input "luân"
type input "0906512132"
type input "hiếu"
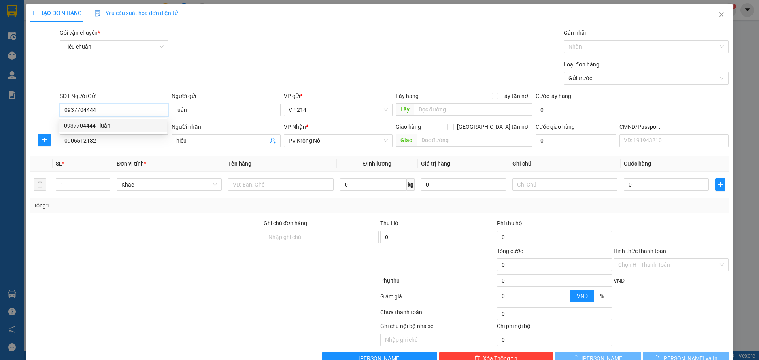
type input "0937704444"
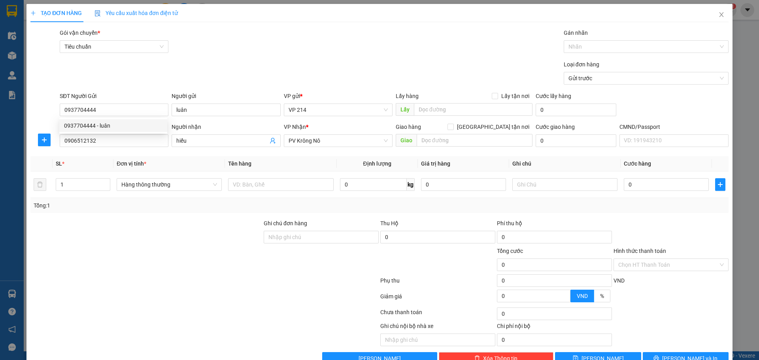
click at [91, 147] on div "SĐT Người Nhận * 0906512132" at bounding box center [114, 137] width 109 height 28
drag, startPoint x: 116, startPoint y: 137, endPoint x: 0, endPoint y: 134, distance: 116.3
click at [0, 134] on div "TẠO ĐƠN HÀNG Yêu cầu xuất hóa đơn điện tử Transit Pickup Surcharge Ids Transit …" at bounding box center [379, 180] width 759 height 360
type input "0392344453"
click at [113, 153] on div "0392344453 - nghĩa" at bounding box center [113, 156] width 98 height 9
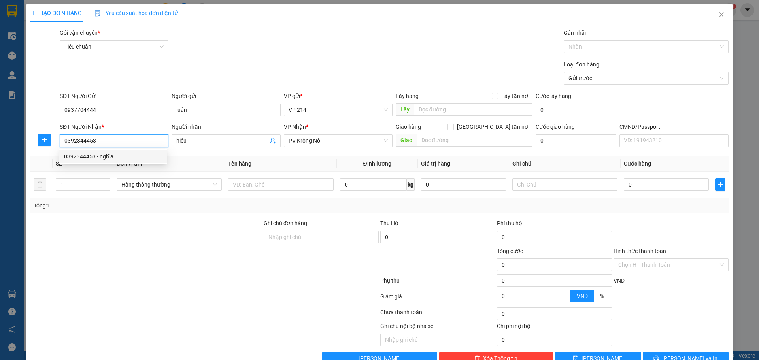
type input "nghĩa"
type input "n4 nâm nia"
type input "0392344453"
click at [287, 174] on td at bounding box center [280, 185] width 111 height 26
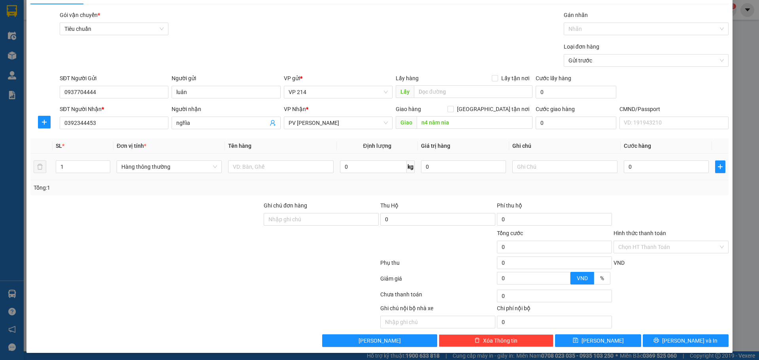
scroll to position [20, 0]
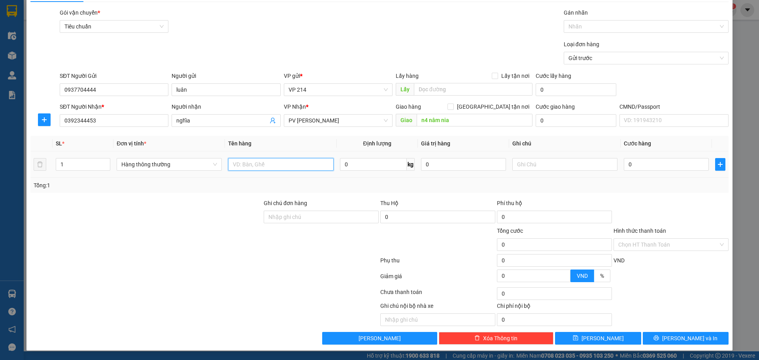
click at [261, 168] on input "text" at bounding box center [280, 164] width 105 height 13
type input "mồi câu"
drag, startPoint x: 67, startPoint y: 167, endPoint x: 30, endPoint y: 164, distance: 36.9
click at [53, 167] on td "1" at bounding box center [83, 164] width 61 height 26
type input "2"
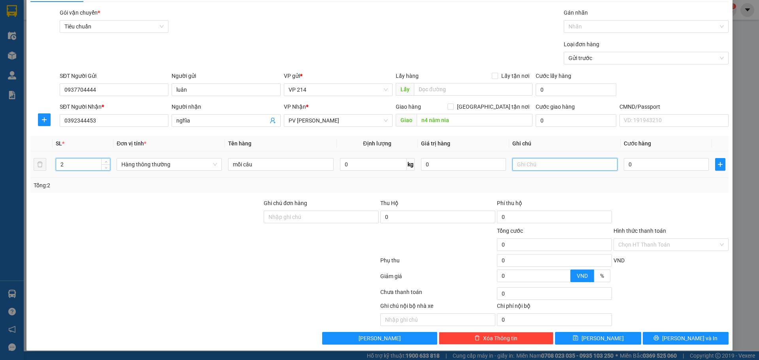
click at [538, 162] on input "text" at bounding box center [564, 164] width 105 height 13
type input "v"
type input "b"
click at [642, 163] on input "0" at bounding box center [666, 164] width 85 height 13
type input "12"
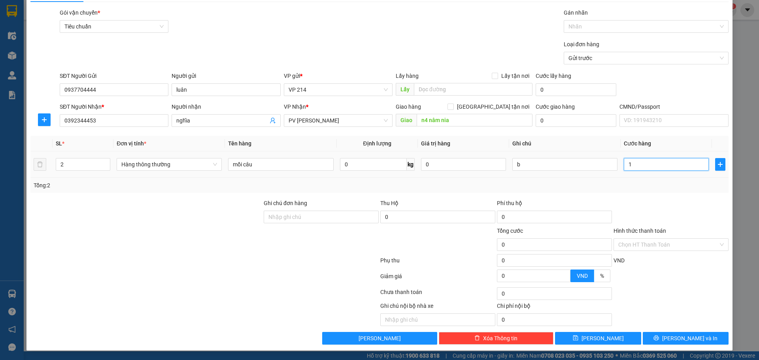
type input "12"
type input "120"
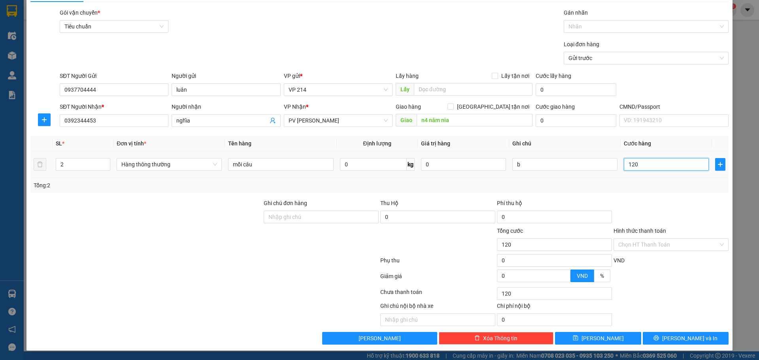
type input "1.200"
type input "12.000"
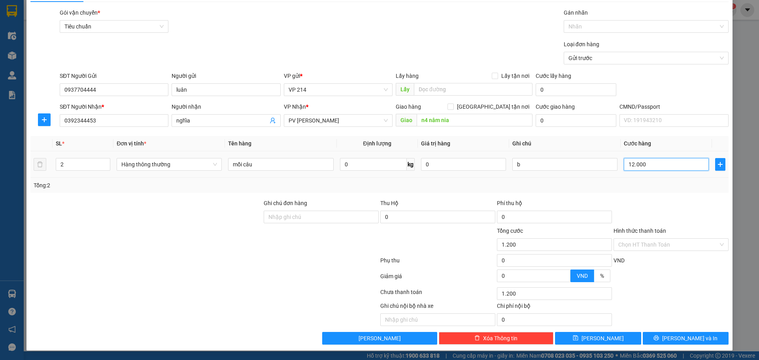
type input "12.000"
type input "120.000"
click at [666, 238] on div "Chọn HT Thanh Toán" at bounding box center [671, 244] width 115 height 13
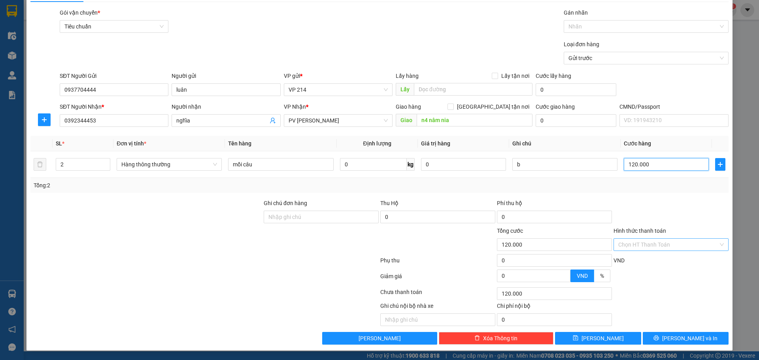
type input "120.000"
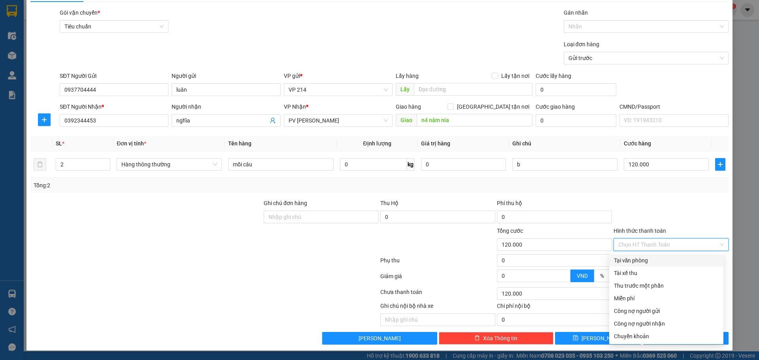
click at [666, 239] on input "Hình thức thanh toán" at bounding box center [668, 245] width 100 height 12
click at [657, 261] on div "Tại văn phòng" at bounding box center [666, 260] width 105 height 9
type input "0"
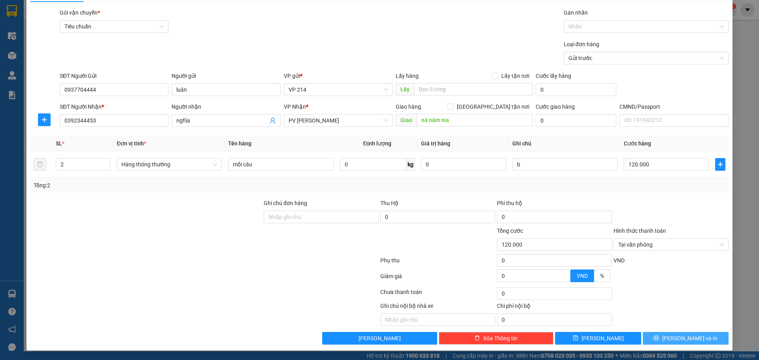
click at [682, 338] on span "Lưu và In" at bounding box center [689, 338] width 55 height 9
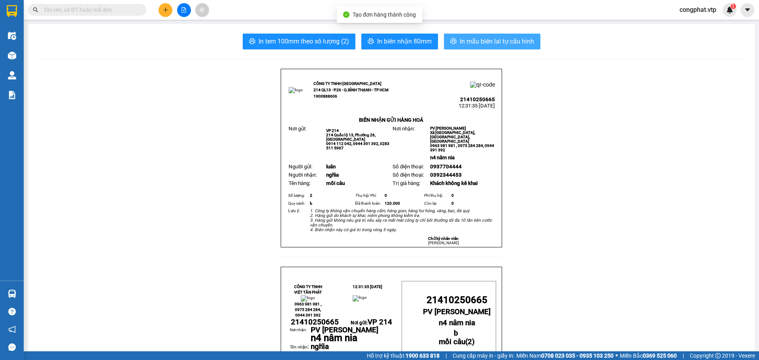
click at [460, 40] on span "In mẫu biên lai tự cấu hình" at bounding box center [497, 41] width 74 height 10
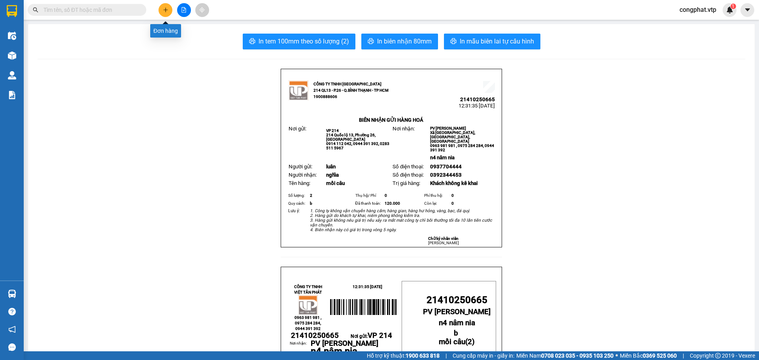
click at [164, 9] on icon "plus" at bounding box center [166, 10] width 6 height 6
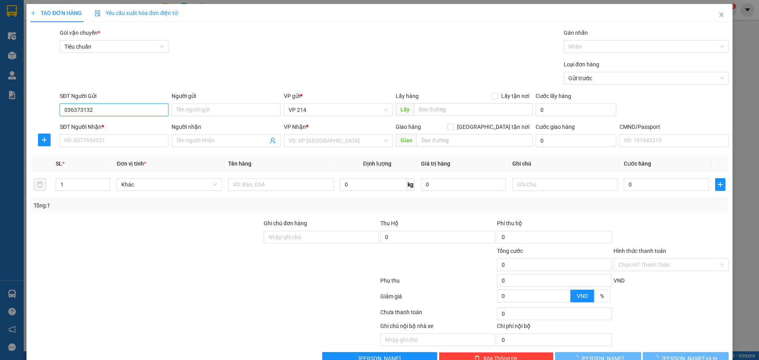
type input "0363731322"
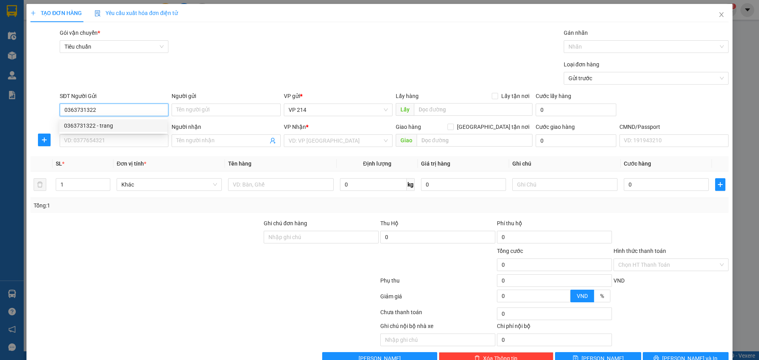
click at [87, 123] on div "0363731322 - trang" at bounding box center [113, 125] width 98 height 9
type input "trang"
type input "0363655170"
type input "mai"
type input "ko cà vẹt"
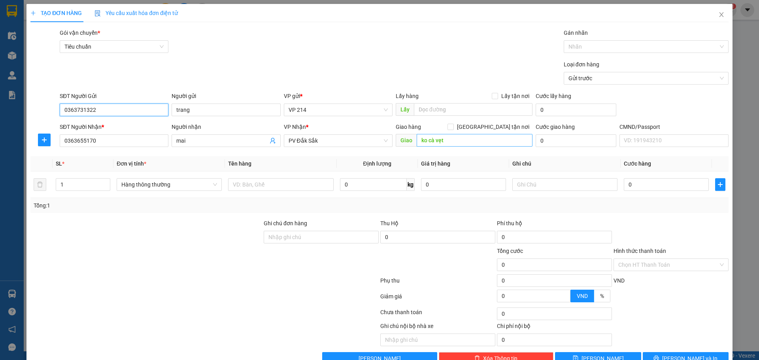
type input "0363731322"
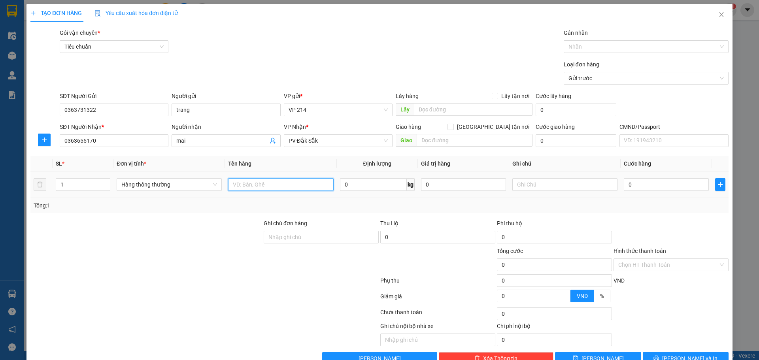
click at [249, 185] on input "text" at bounding box center [280, 184] width 105 height 13
type input "gt"
click at [546, 181] on input "text" at bounding box center [564, 184] width 105 height 13
type input "bì"
click at [644, 185] on input "0" at bounding box center [666, 184] width 85 height 13
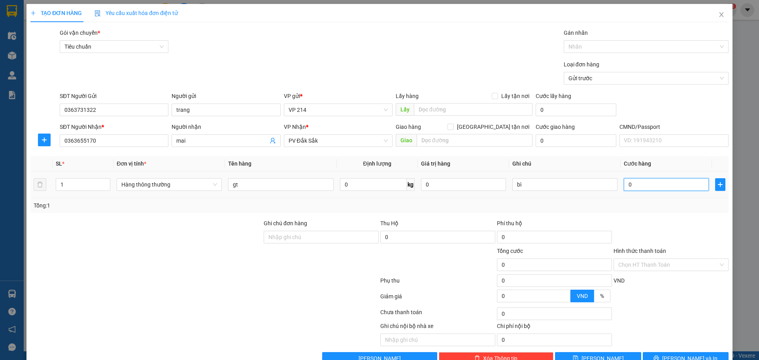
type input "3"
type input "30"
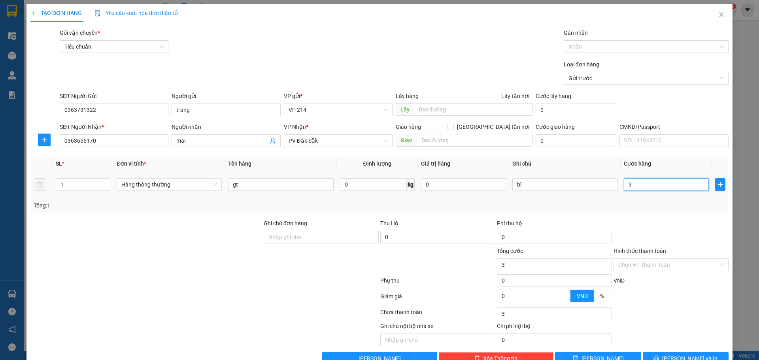
type input "30"
type input "300"
type input "3.000"
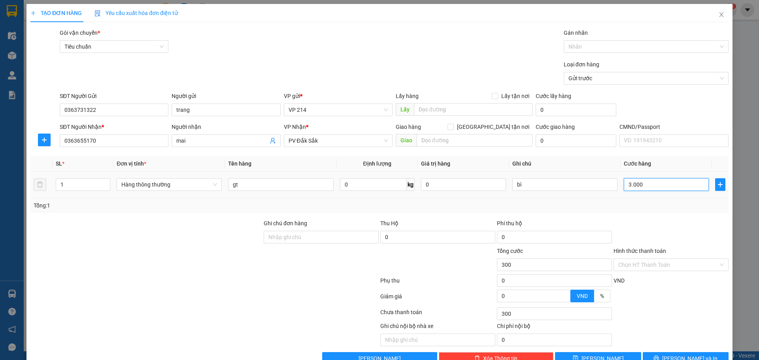
type input "3.000"
type input "30.000"
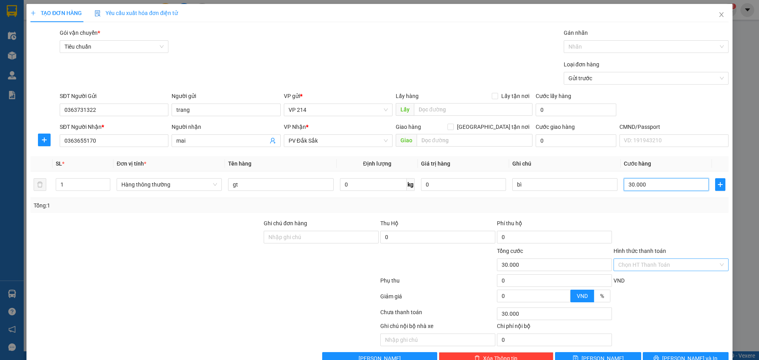
type input "30.000"
click at [646, 266] on input "Hình thức thanh toán" at bounding box center [668, 265] width 100 height 12
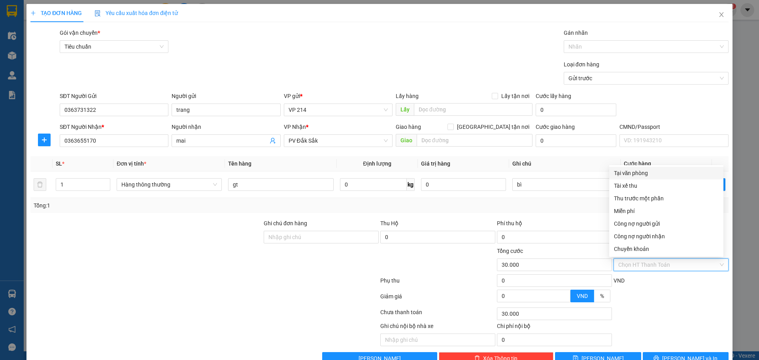
click at [676, 174] on div "Tại văn phòng" at bounding box center [666, 173] width 105 height 9
type input "0"
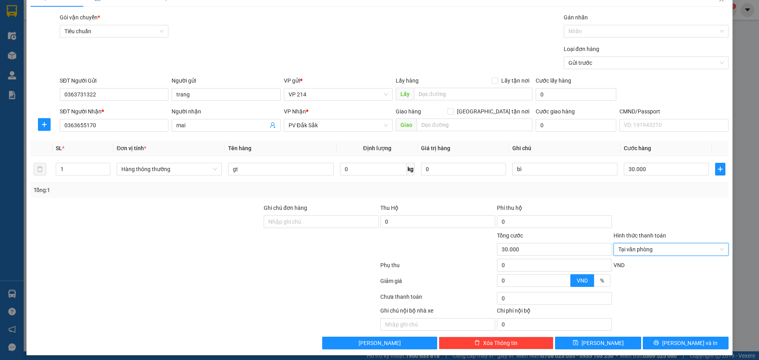
scroll to position [20, 0]
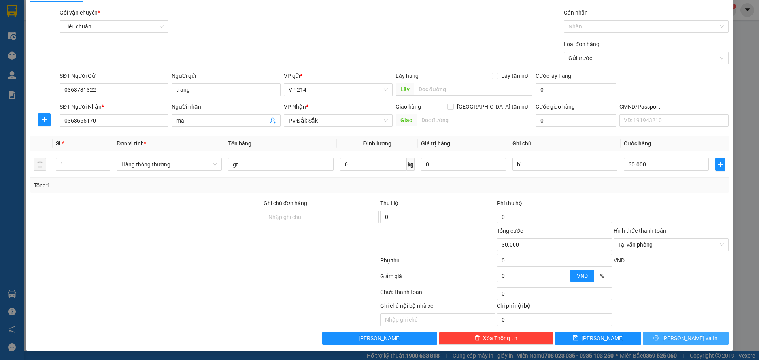
click at [678, 341] on span "Lưu và In" at bounding box center [689, 338] width 55 height 9
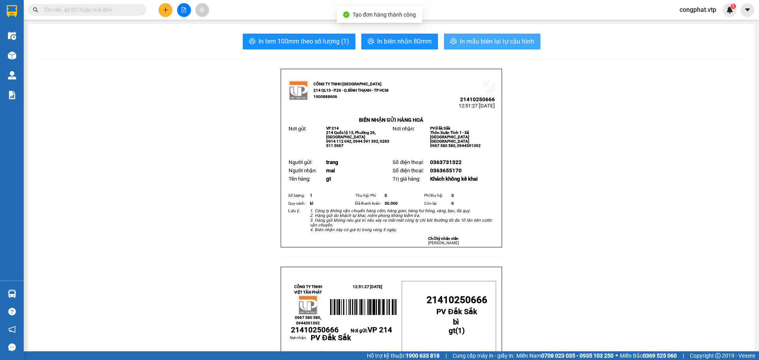
click at [507, 34] on button "In mẫu biên lai tự cấu hình" at bounding box center [492, 42] width 96 height 16
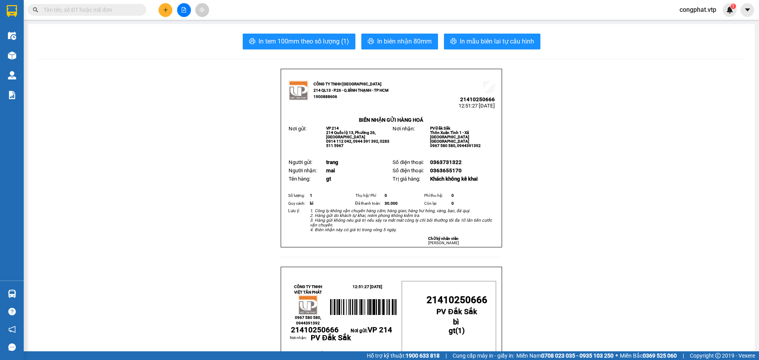
scroll to position [47, 0]
click at [169, 6] on button at bounding box center [166, 10] width 14 height 14
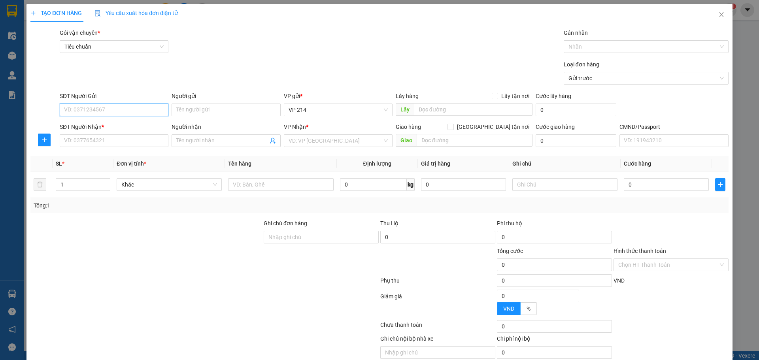
click at [117, 112] on input "SĐT Người Gửi" at bounding box center [114, 110] width 109 height 13
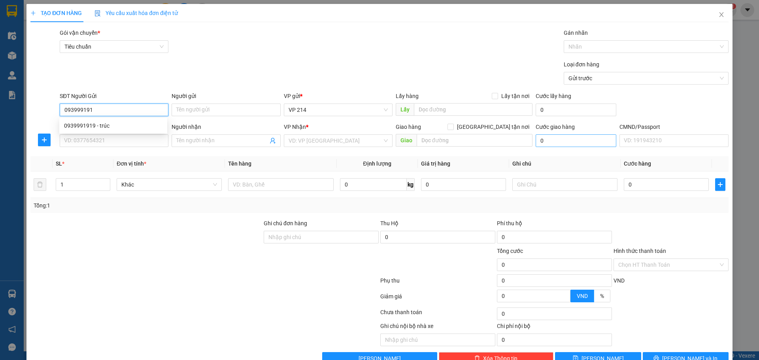
type input "0939991919"
click at [74, 129] on div "0939991919 - trúc" at bounding box center [113, 125] width 98 height 9
type input "trúc"
type input "0347692037"
type input "vi"
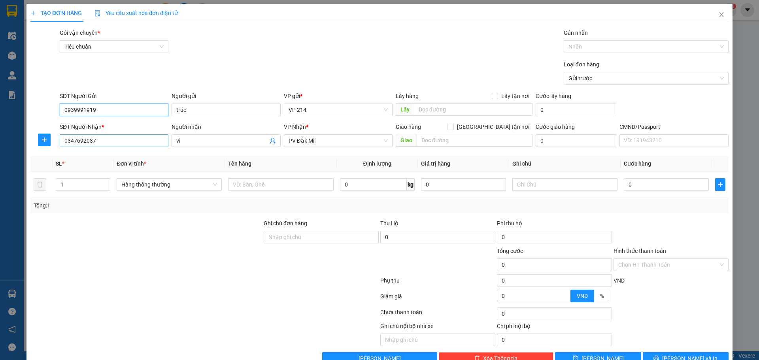
type input "0939991919"
drag, startPoint x: 94, startPoint y: 144, endPoint x: 104, endPoint y: 142, distance: 9.3
click at [98, 144] on input "0347692037" at bounding box center [114, 140] width 109 height 13
drag, startPoint x: 105, startPoint y: 141, endPoint x: 0, endPoint y: 163, distance: 107.1
click at [0, 163] on div "TẠO ĐƠN HÀNG Yêu cầu xuất hóa đơn điện tử Transit Pickup Surcharge Ids Transit …" at bounding box center [379, 180] width 759 height 360
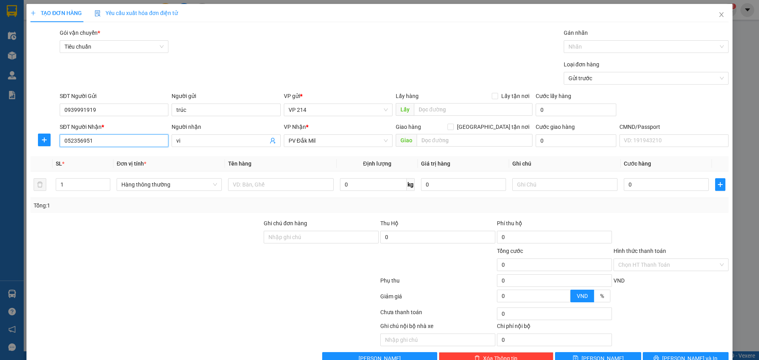
type input "0523569512"
click at [142, 156] on div "0523569512 - bảo" at bounding box center [113, 156] width 98 height 9
type input "bảo"
type input "0523569512"
click at [255, 184] on input "text" at bounding box center [280, 184] width 105 height 13
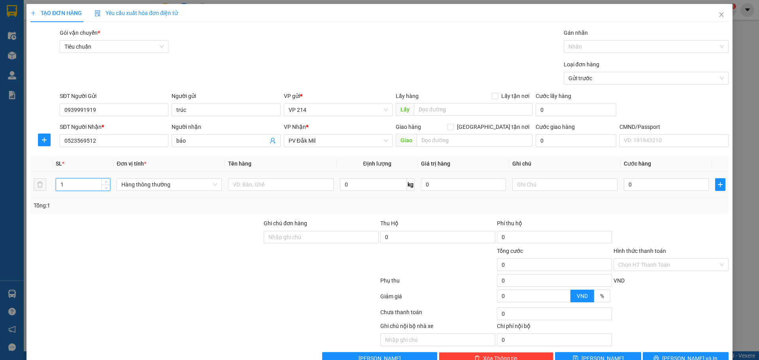
drag, startPoint x: 72, startPoint y: 184, endPoint x: 49, endPoint y: 184, distance: 23.7
click at [49, 184] on tr "1 Hàng thông thường 0 kg 0 0" at bounding box center [379, 185] width 698 height 26
type input "3"
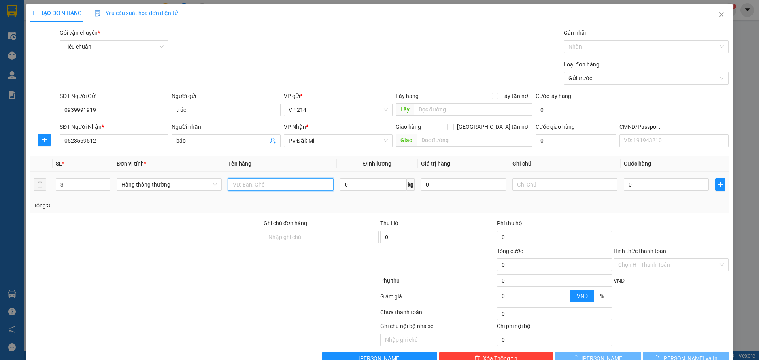
click at [276, 185] on input "text" at bounding box center [280, 184] width 105 height 13
type input "nl"
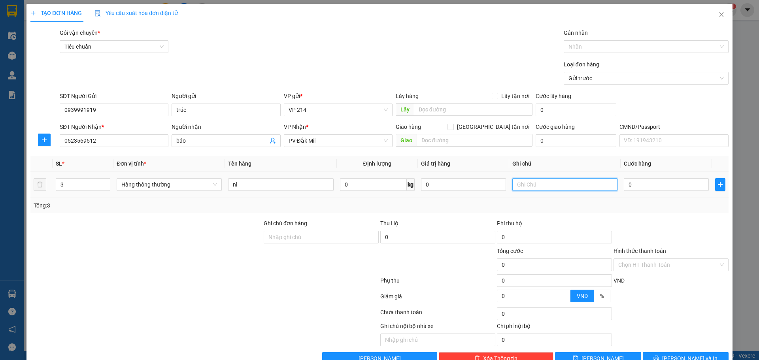
click at [566, 180] on input "text" at bounding box center [564, 184] width 105 height 13
click at [631, 184] on input "0" at bounding box center [666, 184] width 85 height 13
drag, startPoint x: 533, startPoint y: 189, endPoint x: 356, endPoint y: 183, distance: 177.2
click at [356, 183] on tr "3 Hàng thông thường nl 0 kg 0 t 0" at bounding box center [379, 185] width 698 height 26
type input "2t1k"
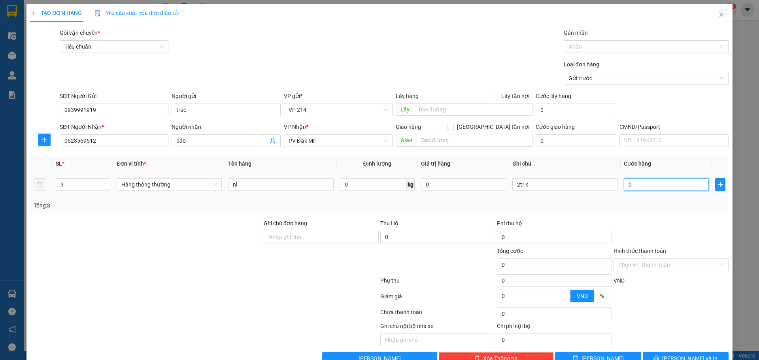
click at [629, 183] on input "0" at bounding box center [666, 184] width 85 height 13
click at [690, 352] on button "Lưu và In" at bounding box center [686, 358] width 86 height 13
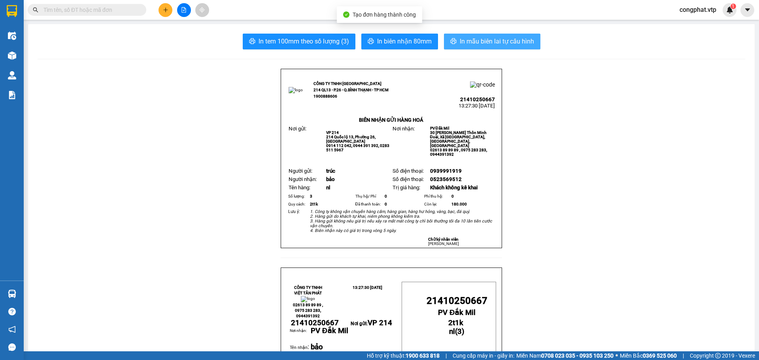
click at [480, 40] on span "In mẫu biên lai tự cấu hình" at bounding box center [497, 41] width 74 height 10
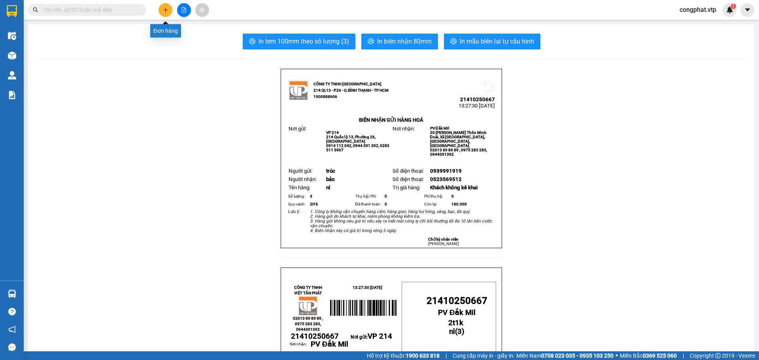
click at [166, 13] on button at bounding box center [166, 10] width 14 height 14
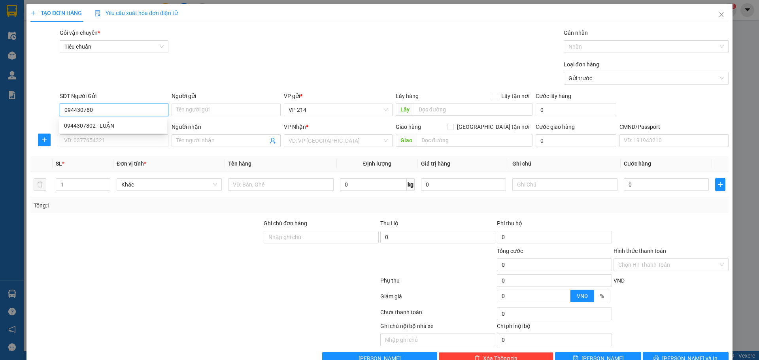
type input "0944307802"
click at [82, 132] on div "0944307802 - LUẬN" at bounding box center [113, 125] width 108 height 13
type input "LUẬN"
drag, startPoint x: 101, startPoint y: 141, endPoint x: 116, endPoint y: 146, distance: 15.5
click at [102, 142] on input "0988888019" at bounding box center [114, 140] width 109 height 13
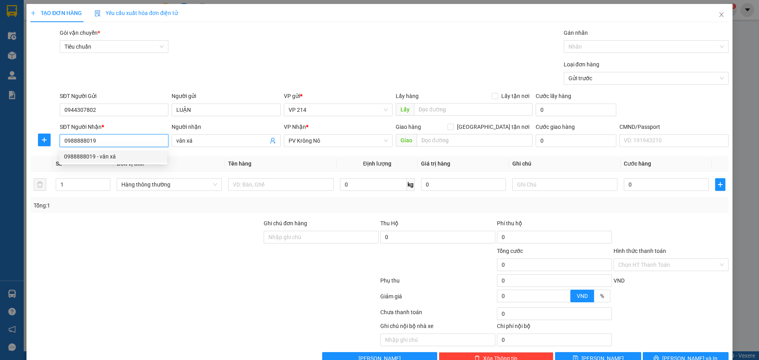
drag, startPoint x: 139, startPoint y: 147, endPoint x: 0, endPoint y: 151, distance: 138.9
click at [0, 151] on div "TẠO ĐƠN HÀNG Yêu cầu xuất hóa đơn điện tử Transit Pickup Surcharge Ids Transit …" at bounding box center [379, 180] width 759 height 360
click at [278, 179] on input "text" at bounding box center [280, 184] width 105 height 13
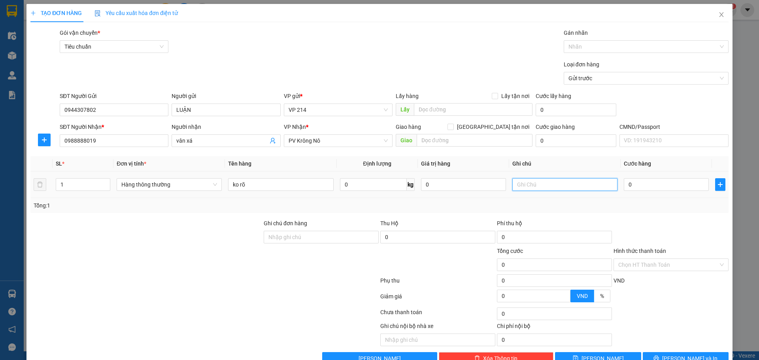
click at [556, 183] on input "text" at bounding box center [564, 184] width 105 height 13
click at [633, 185] on input "0" at bounding box center [666, 184] width 85 height 13
click at [709, 352] on button "Lưu và In" at bounding box center [686, 358] width 86 height 13
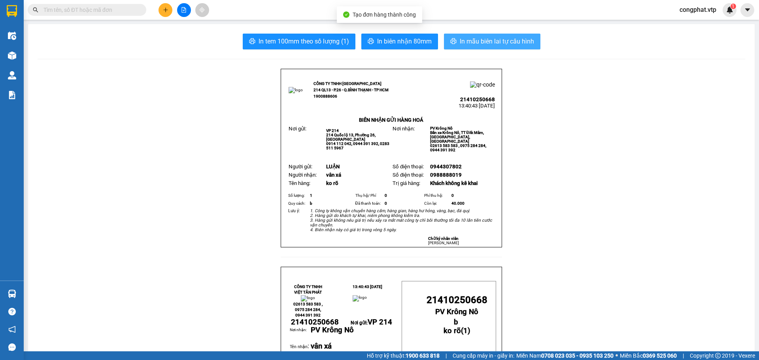
click at [499, 41] on span "In mẫu biên lai tự cấu hình" at bounding box center [497, 41] width 74 height 10
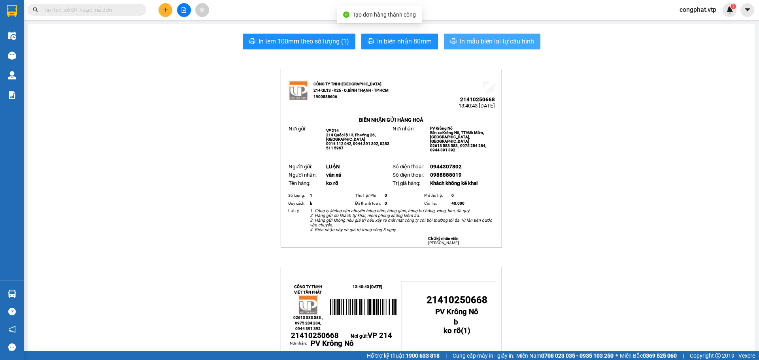
click at [493, 37] on span "In mẫu biên lai tự cấu hình" at bounding box center [497, 41] width 74 height 10
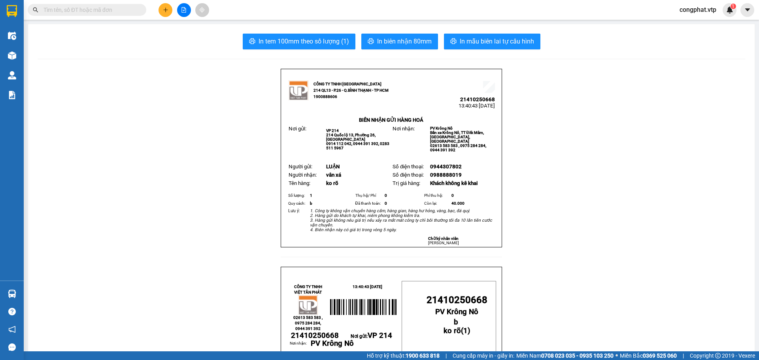
click at [157, 9] on div at bounding box center [183, 10] width 59 height 14
click at [164, 14] on button at bounding box center [166, 10] width 14 height 14
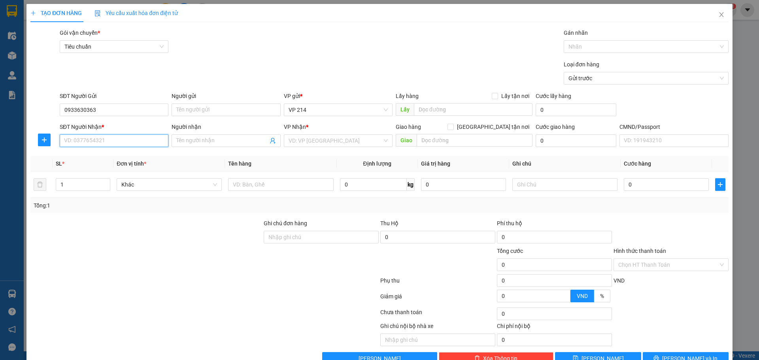
click at [126, 137] on input "SĐT Người Nhận *" at bounding box center [114, 140] width 109 height 13
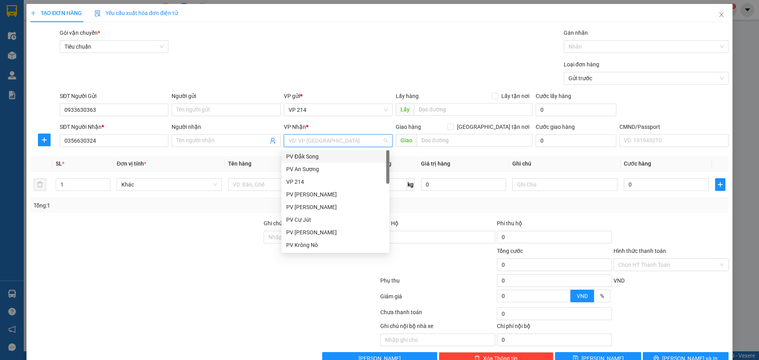
click at [316, 138] on input "search" at bounding box center [336, 141] width 94 height 12
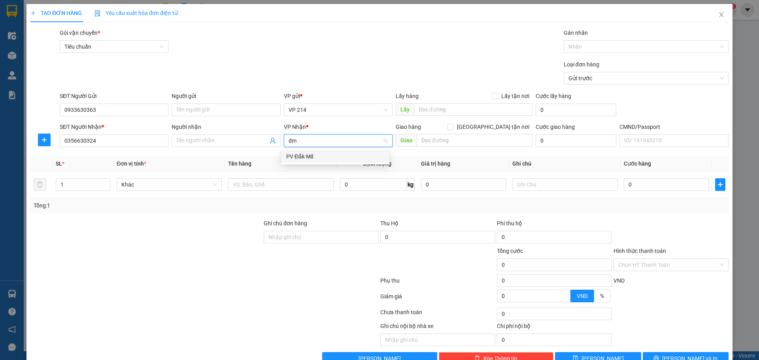
click at [314, 159] on div "PV Đắk Mil" at bounding box center [335, 156] width 98 height 9
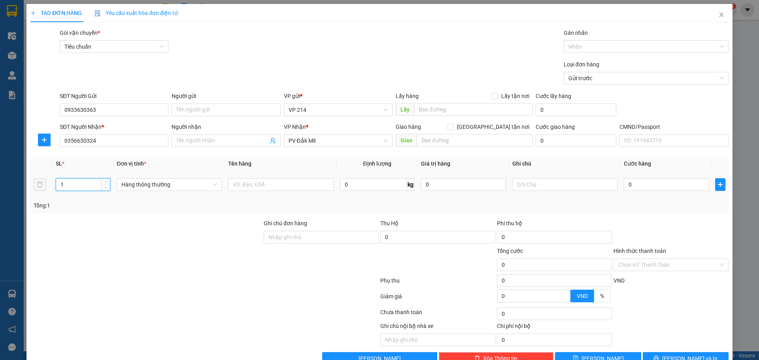
drag, startPoint x: 89, startPoint y: 185, endPoint x: 10, endPoint y: 186, distance: 79.1
click at [11, 186] on div "TẠO ĐƠN HÀNG Yêu cầu xuất hóa đơn điện tử Transit Pickup Surcharge Ids Transit …" at bounding box center [379, 180] width 759 height 360
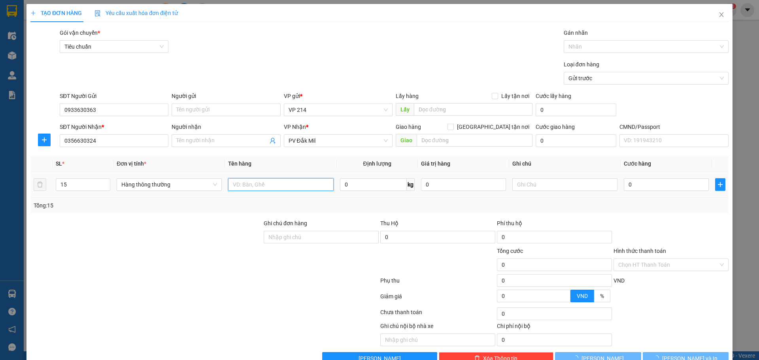
click at [267, 181] on input "text" at bounding box center [280, 184] width 105 height 13
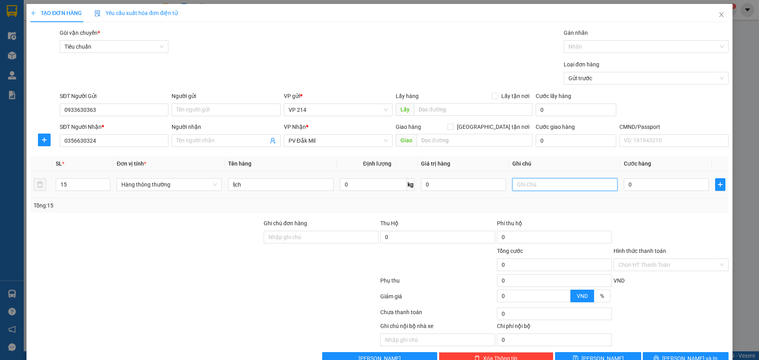
click at [542, 183] on input "text" at bounding box center [564, 184] width 105 height 13
drag, startPoint x: 70, startPoint y: 182, endPoint x: 0, endPoint y: 197, distance: 71.1
click at [0, 194] on div "TẠO ĐƠN HÀNG Yêu cầu xuất hóa đơn điện tử Transit Pickup Surcharge Ids Transit …" at bounding box center [379, 180] width 759 height 360
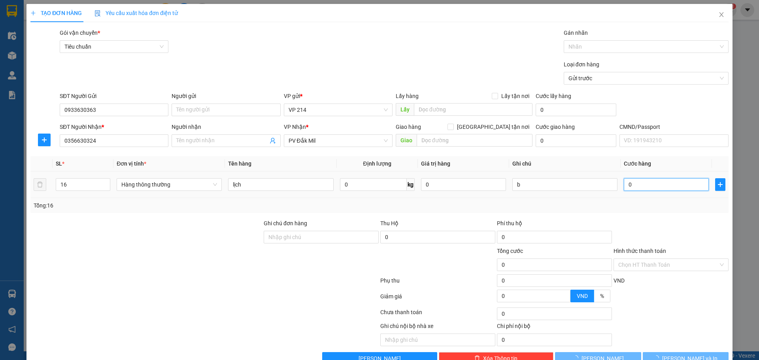
click at [632, 184] on input "0" at bounding box center [666, 184] width 85 height 13
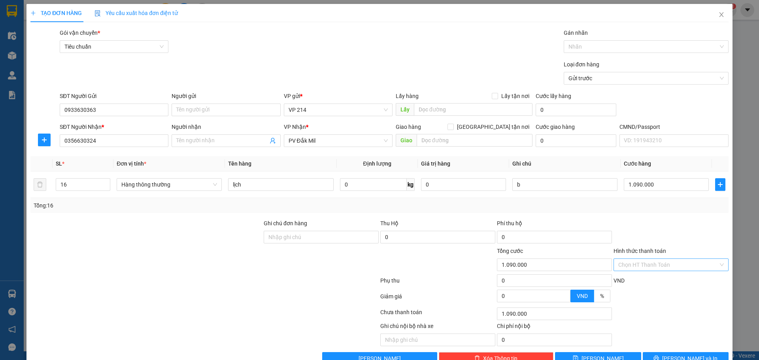
click at [658, 259] on input "Hình thức thanh toán" at bounding box center [668, 265] width 100 height 12
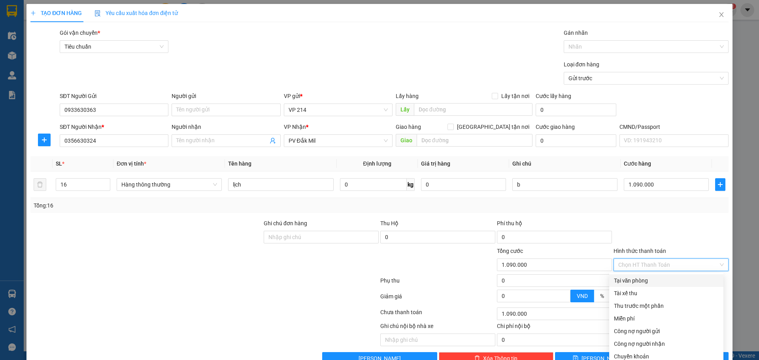
click at [658, 276] on div "Tại văn phòng" at bounding box center [666, 280] width 105 height 9
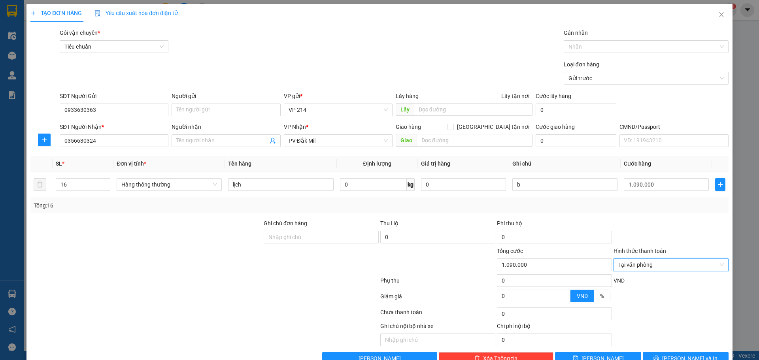
click at [690, 332] on div "Transit Pickup Surcharge Ids Transit Deliver Surcharge Ids Transit Deliver Surc…" at bounding box center [379, 196] width 698 height 336
click at [690, 354] on span "Lưu và In" at bounding box center [689, 358] width 55 height 9
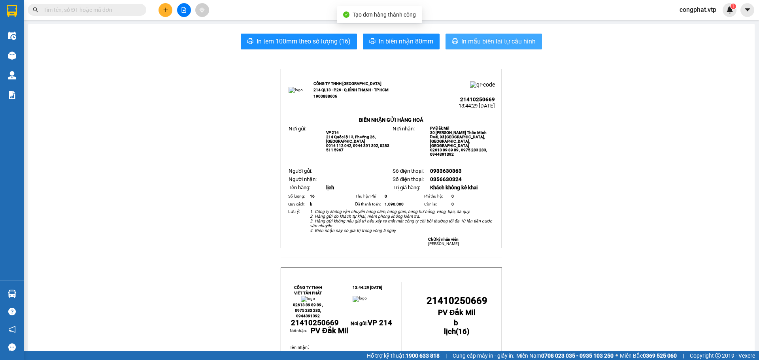
click at [480, 40] on span "In mẫu biên lai tự cấu hình" at bounding box center [498, 41] width 74 height 10
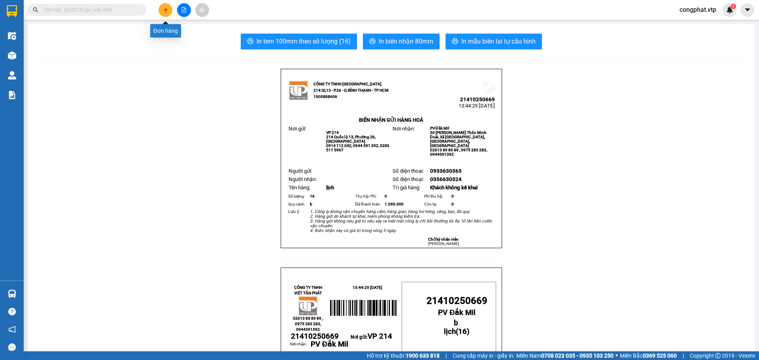
click at [163, 10] on icon "plus" at bounding box center [166, 10] width 6 height 6
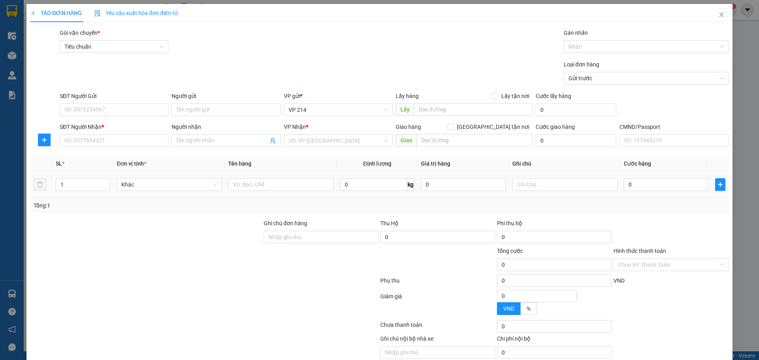
drag, startPoint x: 446, startPoint y: 166, endPoint x: 356, endPoint y: 99, distance: 112.1
click at [374, 109] on form "SĐT Người Gửi VD: 0371234567 Người gửi Tên người gửi VP gửi * VP 214 Lấy hàng L…" at bounding box center [379, 121] width 698 height 59
click at [148, 138] on input "SĐT Người Nhận *" at bounding box center [114, 140] width 109 height 13
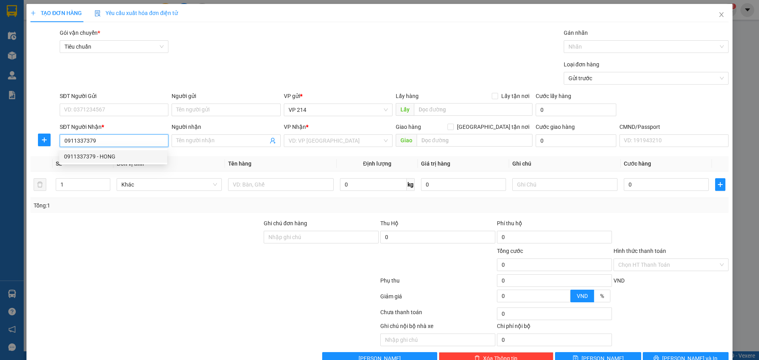
drag, startPoint x: 142, startPoint y: 157, endPoint x: 304, endPoint y: 196, distance: 166.8
click at [142, 157] on div "0911337379 - HONG" at bounding box center [113, 156] width 98 height 9
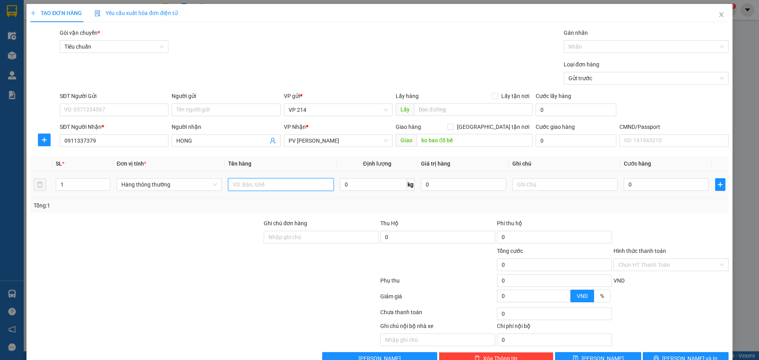
click at [294, 180] on input "text" at bounding box center [280, 184] width 105 height 13
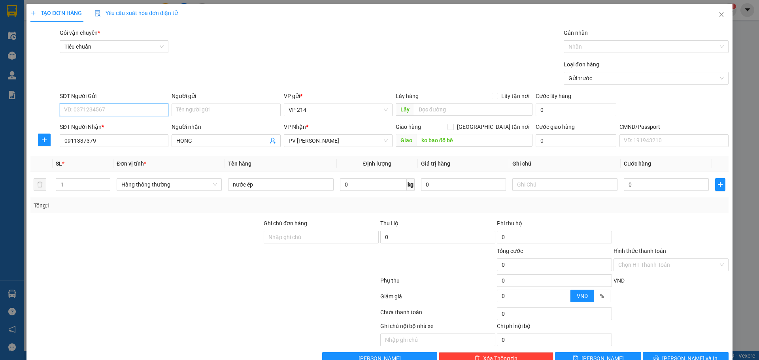
click at [99, 107] on input "SĐT Người Gửi" at bounding box center [114, 110] width 109 height 13
click at [533, 185] on input "text" at bounding box center [564, 184] width 105 height 13
click at [650, 180] on input "0" at bounding box center [666, 184] width 85 height 13
click at [674, 354] on span "Lưu và In" at bounding box center [689, 358] width 55 height 9
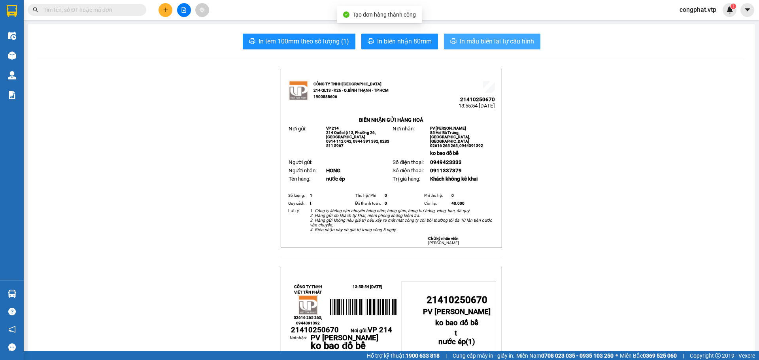
click at [473, 45] on span "In mẫu biên lai tự cấu hình" at bounding box center [497, 41] width 74 height 10
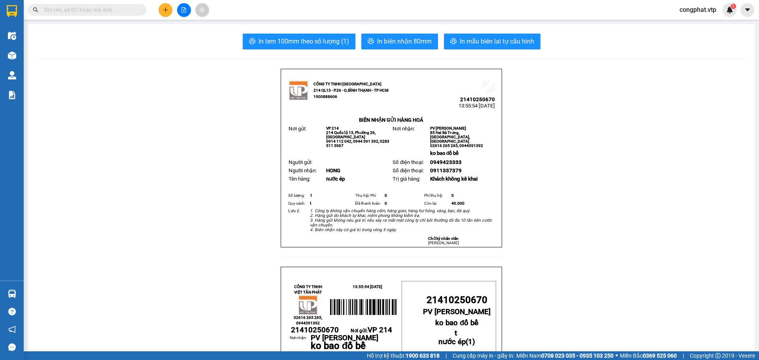
click at [168, 20] on main "In tem 100mm theo số lượng (1) In biên nhận 80mm In mẫu biên lai tự cấu hình CÔ…" at bounding box center [379, 175] width 759 height 351
click at [164, 8] on icon "plus" at bounding box center [166, 10] width 6 height 6
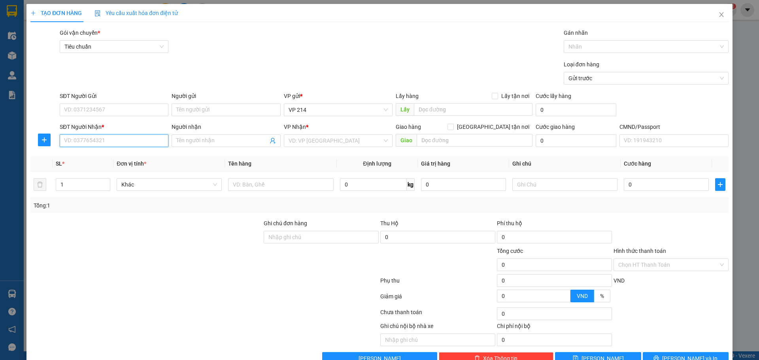
click at [105, 142] on input "SĐT Người Nhận *" at bounding box center [114, 140] width 109 height 13
click at [122, 157] on div "0985669373 - viễn" at bounding box center [113, 156] width 98 height 9
click at [84, 115] on input "SĐT Người Gửi" at bounding box center [114, 110] width 109 height 13
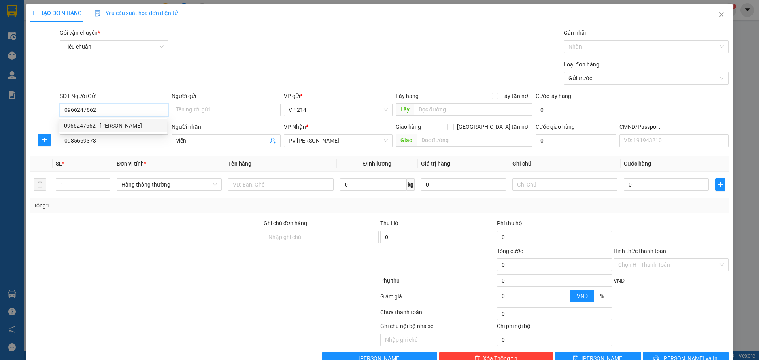
click at [147, 128] on div "0966247662 - minh thông" at bounding box center [113, 125] width 98 height 9
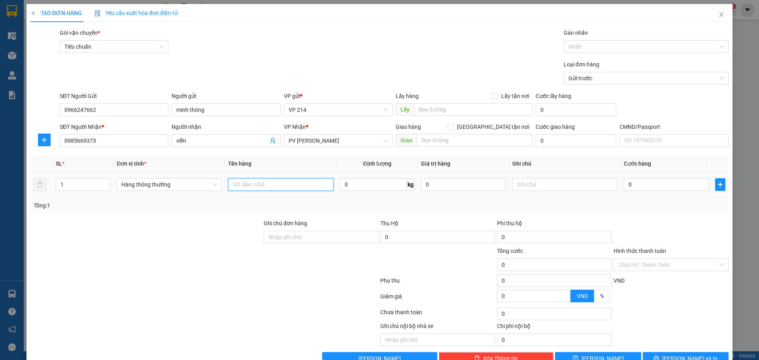
click at [279, 181] on input "text" at bounding box center [280, 184] width 105 height 13
click at [590, 189] on input "text" at bounding box center [564, 184] width 105 height 13
click at [633, 185] on input "0" at bounding box center [666, 184] width 85 height 13
click at [678, 352] on button "Lưu và In" at bounding box center [686, 358] width 86 height 13
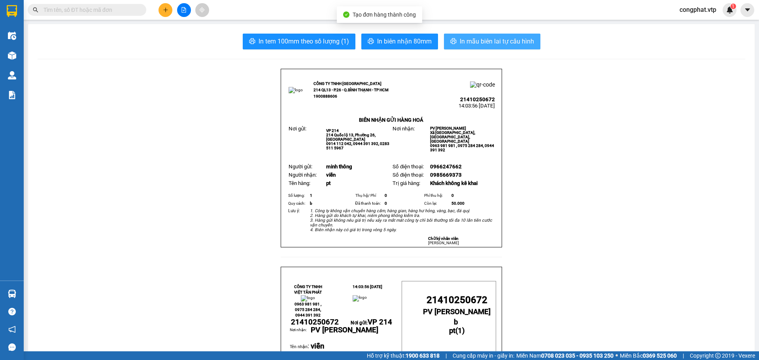
click at [498, 40] on span "In mẫu biên lai tự cấu hình" at bounding box center [497, 41] width 74 height 10
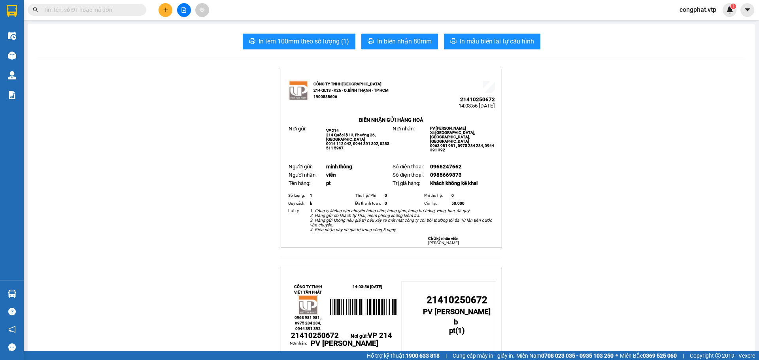
click at [166, 9] on icon "plus" at bounding box center [166, 10] width 6 height 6
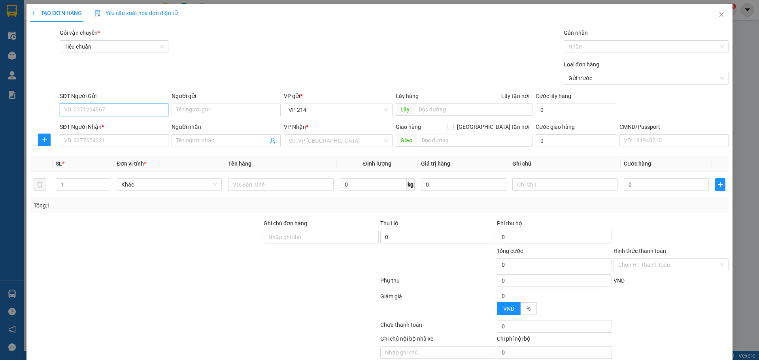
click at [115, 105] on input "SĐT Người Gửi" at bounding box center [114, 110] width 109 height 13
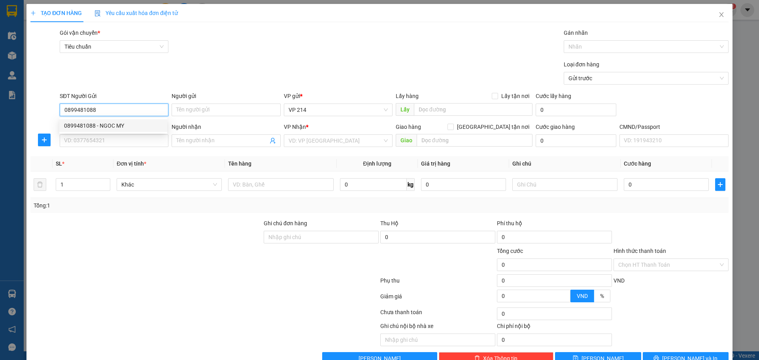
click at [121, 121] on div "0899481088 - NGOC MY" at bounding box center [113, 125] width 108 height 13
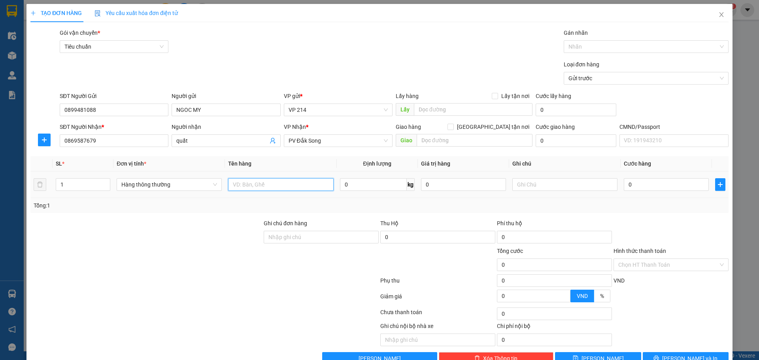
click at [259, 180] on input "text" at bounding box center [280, 184] width 105 height 13
click at [536, 182] on input "text" at bounding box center [564, 184] width 105 height 13
click at [656, 183] on input "0" at bounding box center [666, 184] width 85 height 13
click at [682, 352] on button "Lưu và In" at bounding box center [686, 358] width 86 height 13
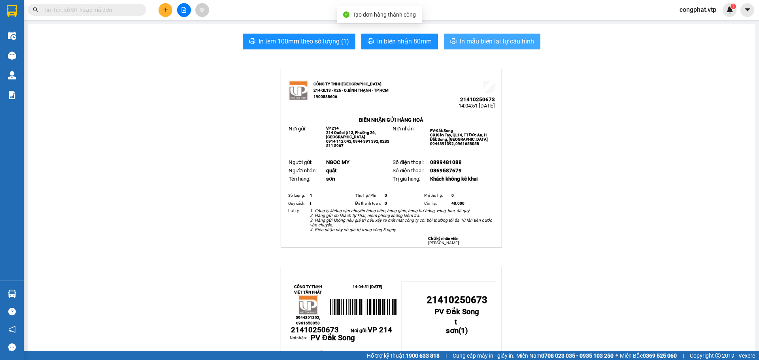
click at [479, 38] on span "In mẫu biên lai tự cấu hình" at bounding box center [497, 41] width 74 height 10
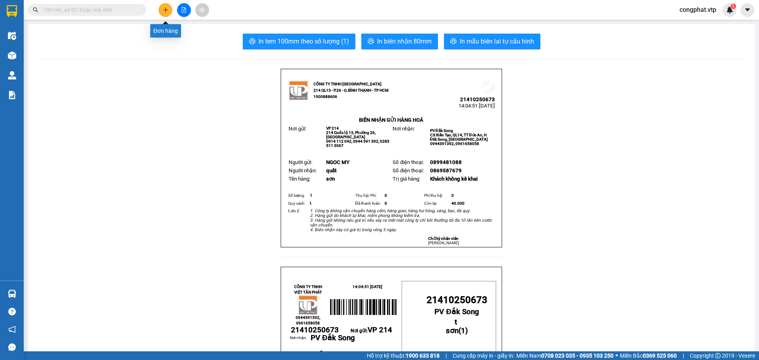
click at [163, 5] on button at bounding box center [166, 10] width 14 height 14
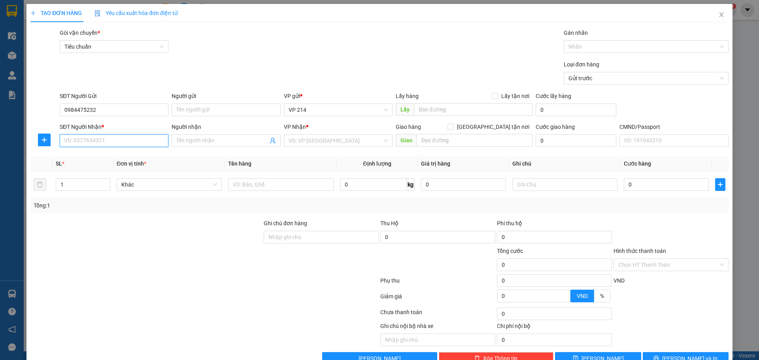
click at [147, 134] on input "SĐT Người Nhận *" at bounding box center [114, 140] width 109 height 13
click at [147, 159] on div "0363474339 - QUYẾT" at bounding box center [113, 156] width 98 height 9
click at [294, 184] on input "text" at bounding box center [280, 184] width 105 height 13
click at [579, 184] on input "text" at bounding box center [564, 184] width 105 height 13
click at [640, 187] on input "0" at bounding box center [666, 184] width 85 height 13
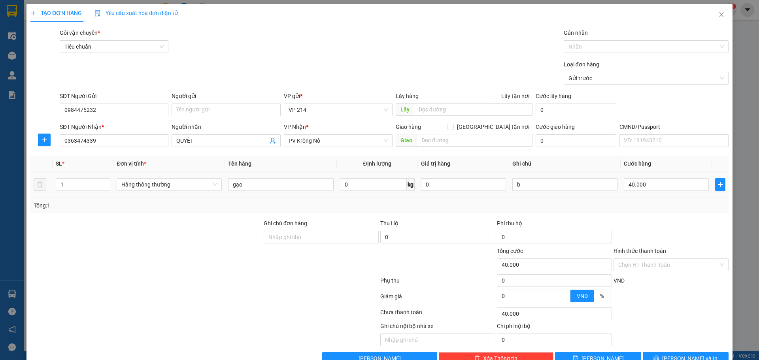
click at [260, 177] on div "gạo" at bounding box center [280, 185] width 105 height 16
drag, startPoint x: 260, startPoint y: 188, endPoint x: 209, endPoint y: 192, distance: 51.2
click at [209, 192] on tr "1 Hàng thông thường gạo 0 kg 0 b 40.000" at bounding box center [379, 185] width 698 height 26
click at [659, 352] on button "Lưu và In" at bounding box center [686, 358] width 86 height 13
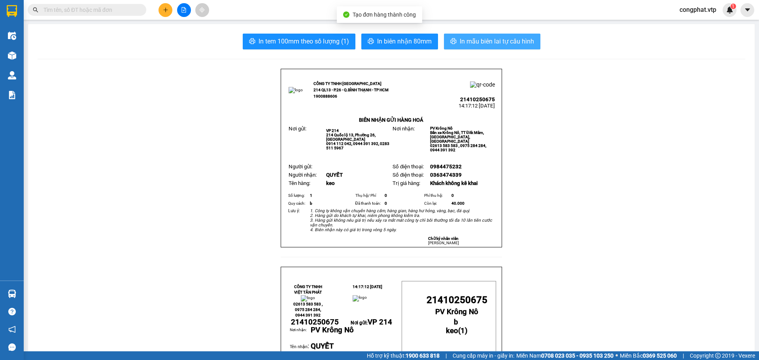
click at [520, 45] on span "In mẫu biên lai tự cấu hình" at bounding box center [497, 41] width 74 height 10
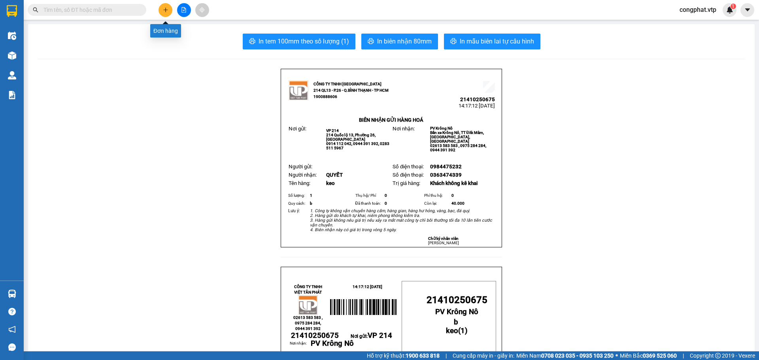
click at [166, 9] on icon "plus" at bounding box center [165, 10] width 0 height 4
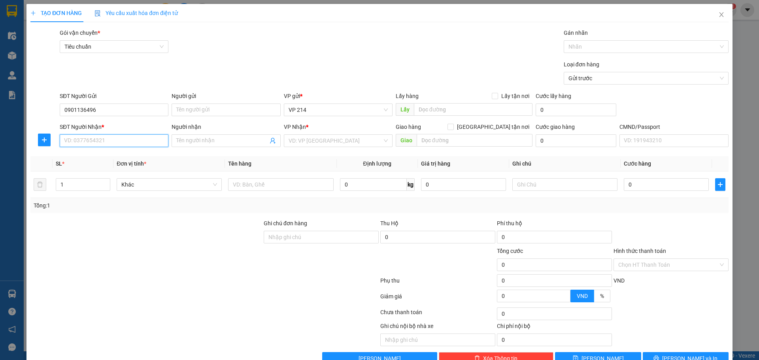
click at [140, 143] on input "SĐT Người Nhận *" at bounding box center [114, 140] width 109 height 13
drag, startPoint x: 121, startPoint y: 153, endPoint x: 132, endPoint y: 155, distance: 10.9
click at [121, 153] on div "0989108509 - điệp" at bounding box center [113, 156] width 98 height 9
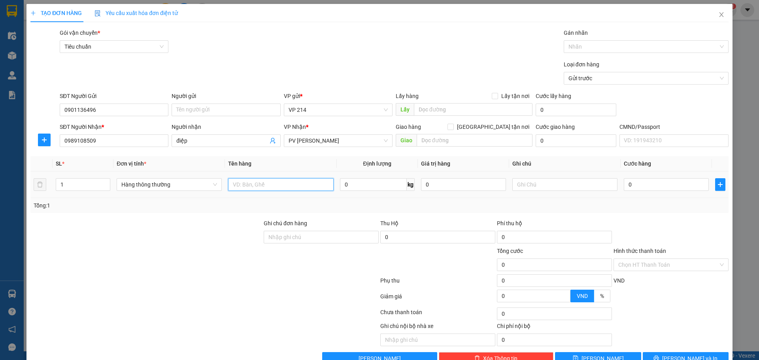
click at [264, 189] on input "text" at bounding box center [280, 184] width 105 height 13
click at [558, 184] on input "text" at bounding box center [564, 184] width 105 height 13
click at [643, 185] on input "0" at bounding box center [666, 184] width 85 height 13
click at [658, 352] on button "Lưu và In" at bounding box center [686, 358] width 86 height 13
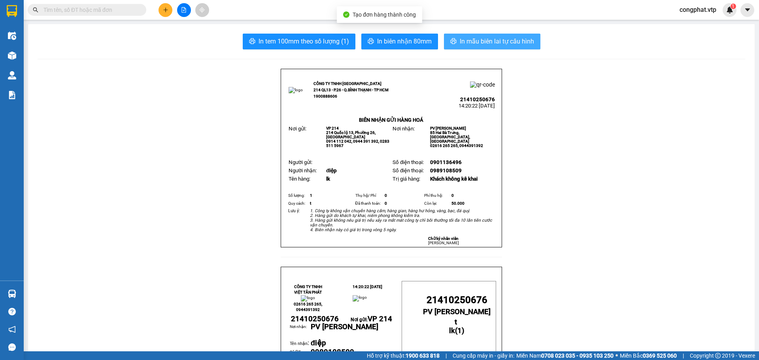
click at [518, 45] on span "In mẫu biên lai tự cấu hình" at bounding box center [497, 41] width 74 height 10
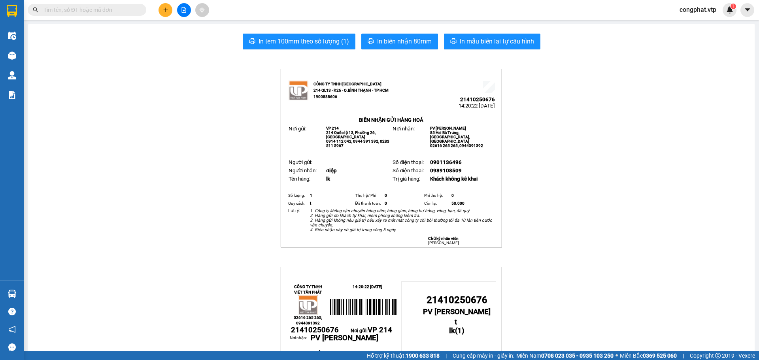
click at [166, 8] on icon "plus" at bounding box center [165, 10] width 0 height 4
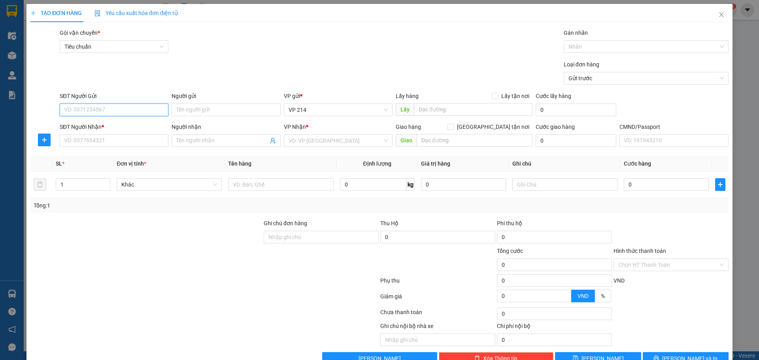
click at [100, 111] on input "SĐT Người Gửi" at bounding box center [114, 110] width 109 height 13
drag, startPoint x: 106, startPoint y: 131, endPoint x: 105, endPoint y: 135, distance: 4.4
click at [105, 131] on div "0818903355" at bounding box center [113, 125] width 108 height 13
click at [110, 138] on input "0375545474" at bounding box center [114, 140] width 109 height 13
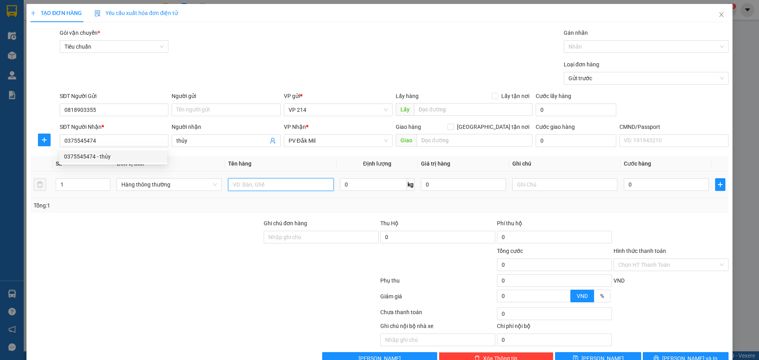
click at [250, 184] on input "text" at bounding box center [280, 184] width 105 height 13
click at [546, 190] on input "text" at bounding box center [564, 184] width 105 height 13
click at [648, 186] on input "0" at bounding box center [666, 184] width 85 height 13
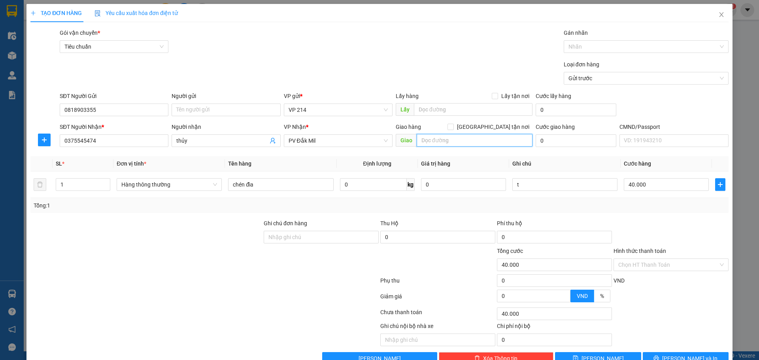
click at [511, 140] on input "text" at bounding box center [475, 140] width 116 height 13
click at [688, 352] on button "Lưu và In" at bounding box center [686, 358] width 86 height 13
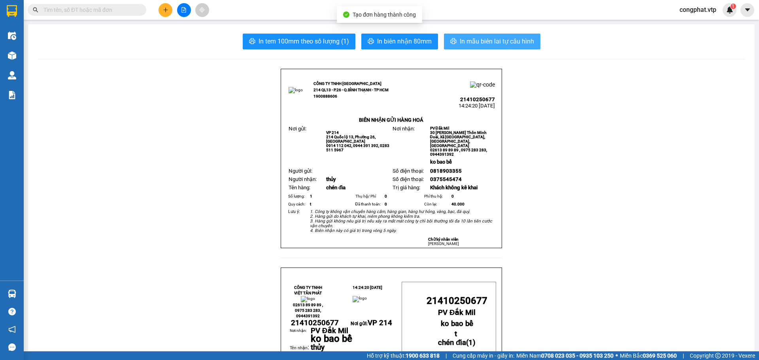
click at [510, 49] on button "In mẫu biên lai tự cấu hình" at bounding box center [492, 42] width 96 height 16
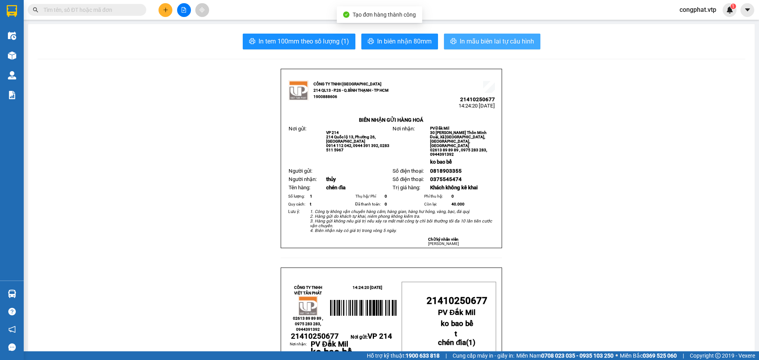
click at [510, 47] on button "In mẫu biên lai tự cấu hình" at bounding box center [492, 42] width 96 height 16
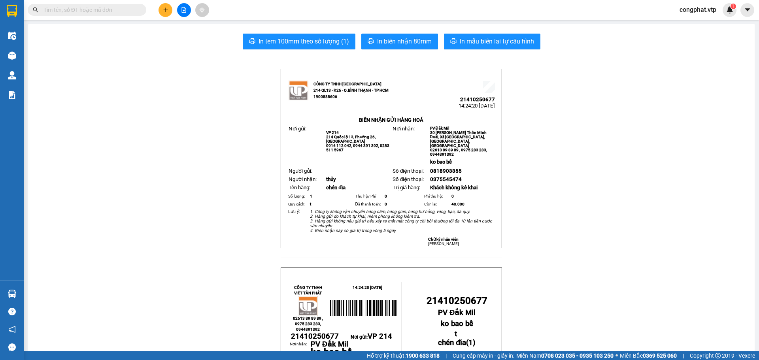
click at [163, 11] on icon "plus" at bounding box center [166, 10] width 6 height 6
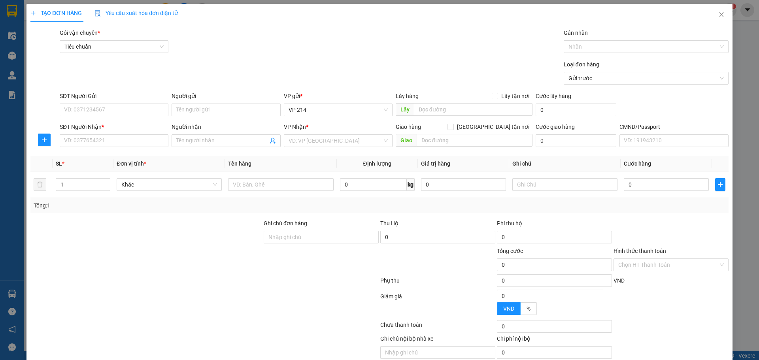
click at [159, 101] on div "SĐT Người Gửi" at bounding box center [114, 98] width 109 height 12
click at [159, 114] on input "SĐT Người Gửi" at bounding box center [114, 110] width 109 height 13
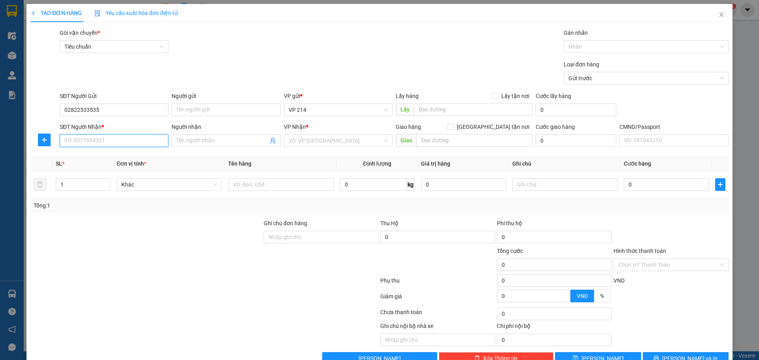
click at [127, 143] on input "SĐT Người Nhận *" at bounding box center [114, 140] width 109 height 13
click at [226, 137] on input "Người nhận" at bounding box center [221, 140] width 91 height 9
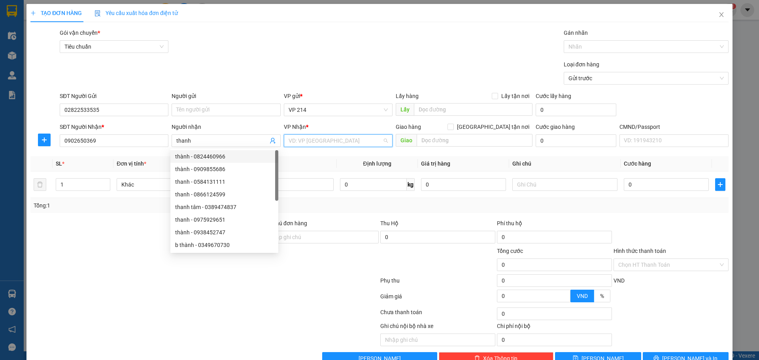
click at [309, 144] on input "search" at bounding box center [336, 141] width 94 height 12
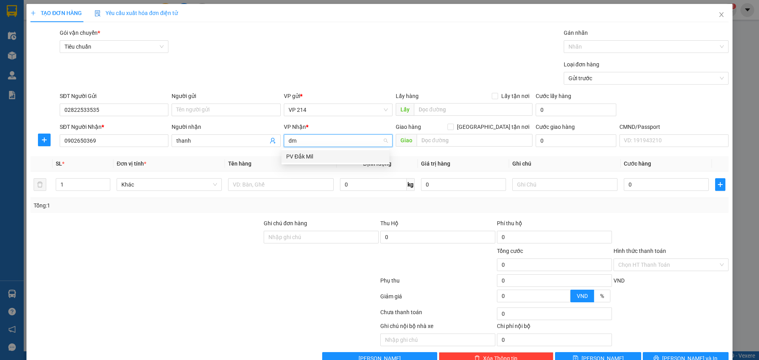
click at [313, 155] on div "PV Đắk Mil" at bounding box center [335, 156] width 98 height 9
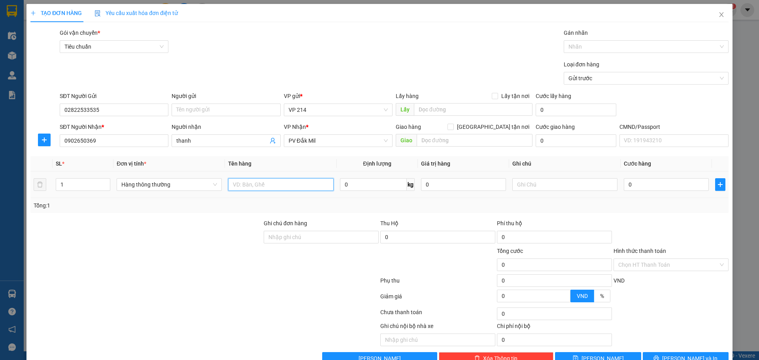
click at [279, 182] on input "text" at bounding box center [280, 184] width 105 height 13
drag, startPoint x: 48, startPoint y: 146, endPoint x: 4, endPoint y: 157, distance: 45.5
click at [0, 157] on div "TẠO ĐƠN HÀNG Yêu cầu xuất hóa đơn điện tử Transit Pickup Surcharge Ids Transit …" at bounding box center [379, 180] width 759 height 360
drag, startPoint x: 224, startPoint y: 142, endPoint x: 0, endPoint y: 149, distance: 224.3
click at [0, 149] on div "TẠO ĐƠN HÀNG Yêu cầu xuất hóa đơn điện tử Transit Pickup Surcharge Ids Transit …" at bounding box center [379, 180] width 759 height 360
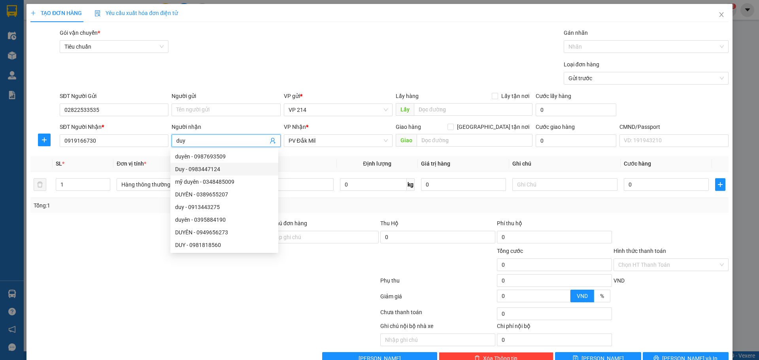
click at [291, 166] on th "Tên hàng" at bounding box center [280, 163] width 111 height 15
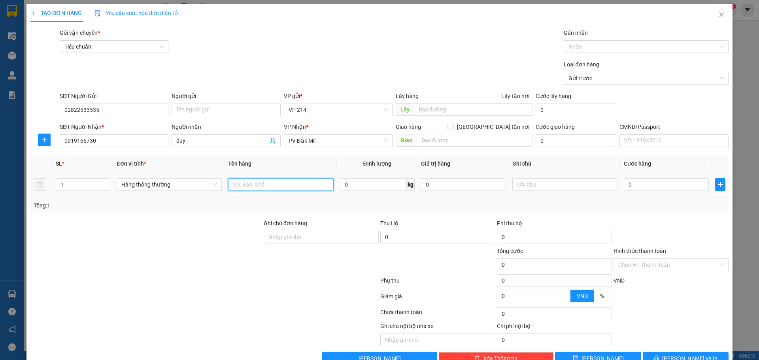
drag, startPoint x: 307, startPoint y: 189, endPoint x: 312, endPoint y: 188, distance: 5.3
click at [312, 188] on input "text" at bounding box center [280, 184] width 105 height 13
drag, startPoint x: 77, startPoint y: 185, endPoint x: 14, endPoint y: 193, distance: 63.8
click at [14, 193] on div "TẠO ĐƠN HÀNG Yêu cầu xuất hóa đơn điện tử Transit Pickup Surcharge Ids Transit …" at bounding box center [379, 180] width 759 height 360
click at [260, 186] on input "text" at bounding box center [280, 184] width 105 height 13
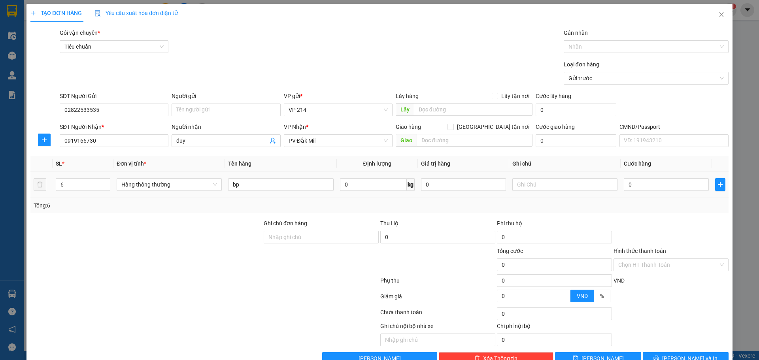
click at [532, 193] on td at bounding box center [564, 185] width 111 height 26
click at [545, 182] on input "text" at bounding box center [564, 184] width 105 height 13
click at [631, 184] on input "0" at bounding box center [666, 184] width 85 height 13
click at [656, 270] on input "Hình thức thanh toán" at bounding box center [668, 265] width 100 height 12
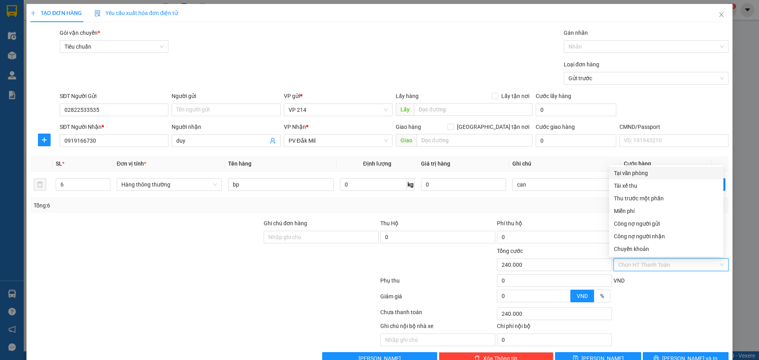
click at [651, 172] on div "Tại văn phòng" at bounding box center [666, 173] width 105 height 9
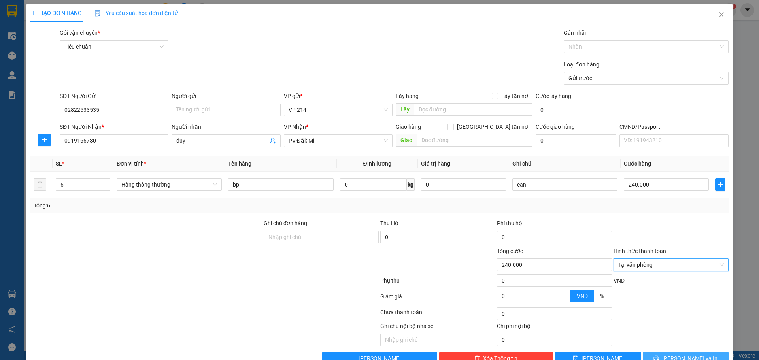
click at [691, 354] on span "Lưu và In" at bounding box center [689, 358] width 55 height 9
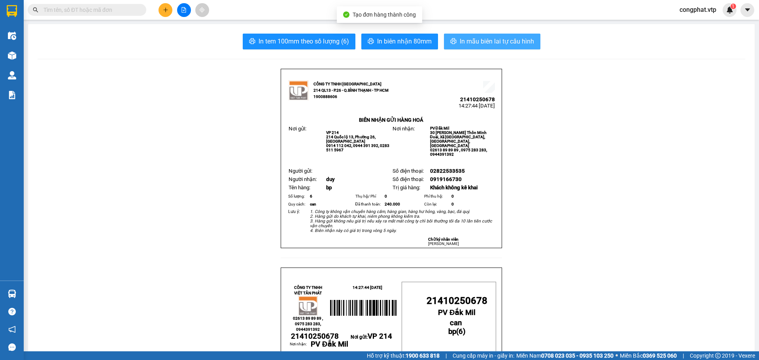
click at [454, 40] on button "In mẫu biên lai tự cấu hình" at bounding box center [492, 42] width 96 height 16
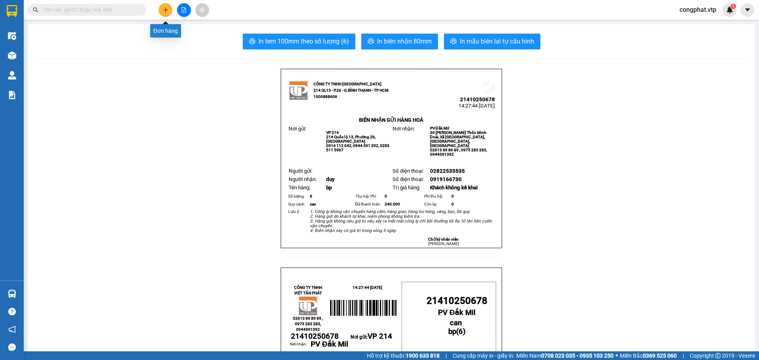
click at [164, 13] on button at bounding box center [166, 10] width 14 height 14
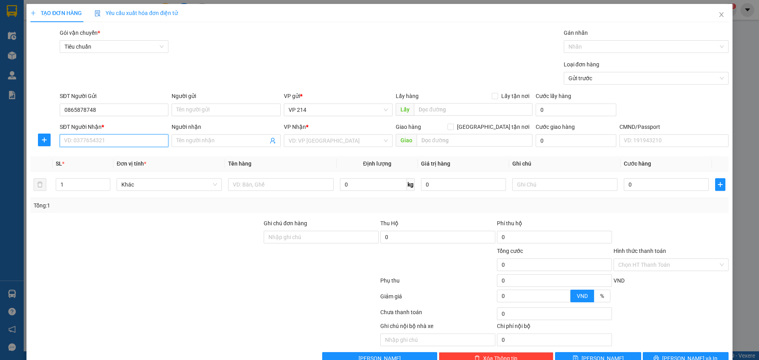
click at [126, 144] on input "SĐT Người Nhận *" at bounding box center [114, 140] width 109 height 13
click at [127, 155] on div "0865878748 - xuân phúc" at bounding box center [113, 156] width 98 height 9
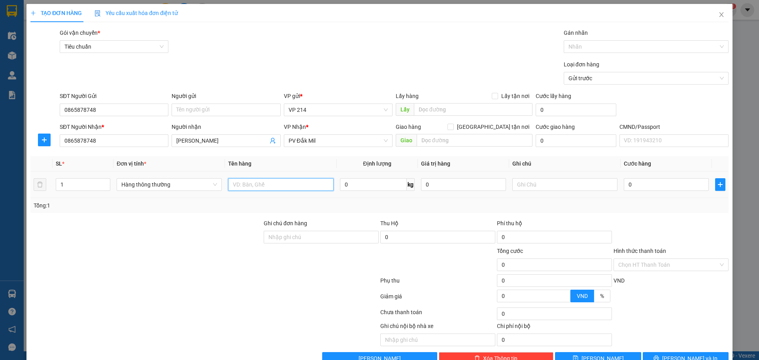
click at [280, 191] on input "text" at bounding box center [280, 184] width 105 height 13
click at [550, 181] on input "text" at bounding box center [564, 184] width 105 height 13
drag, startPoint x: 660, startPoint y: 196, endPoint x: 664, endPoint y: 191, distance: 6.2
click at [661, 195] on td "0" at bounding box center [666, 185] width 91 height 26
click at [662, 185] on input "0" at bounding box center [666, 184] width 85 height 13
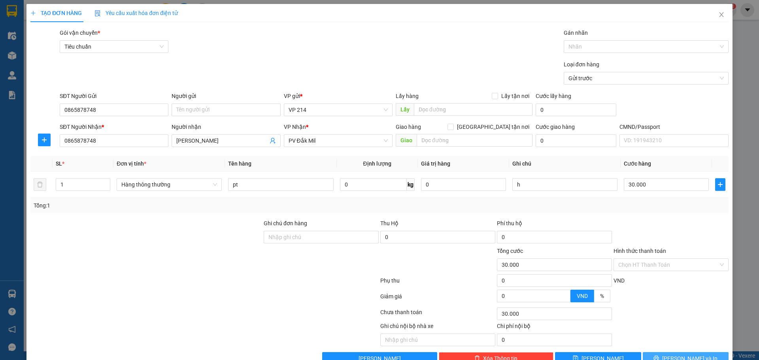
click at [683, 354] on span "Lưu và In" at bounding box center [689, 358] width 55 height 9
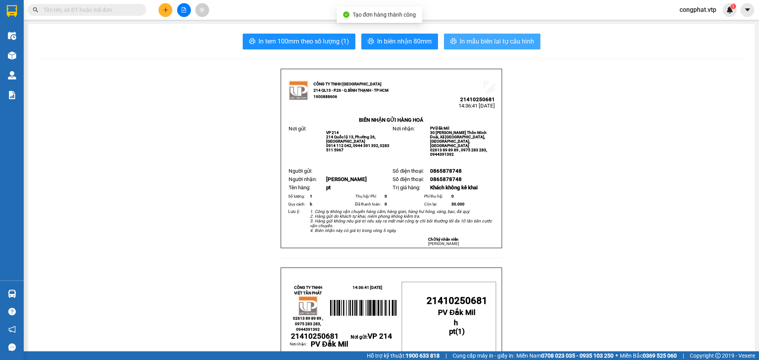
click at [478, 44] on span "In mẫu biên lai tự cấu hình" at bounding box center [497, 41] width 74 height 10
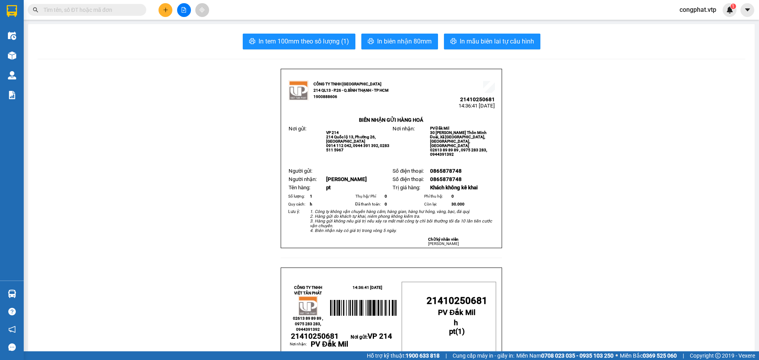
click at [168, 8] on button at bounding box center [166, 10] width 14 height 14
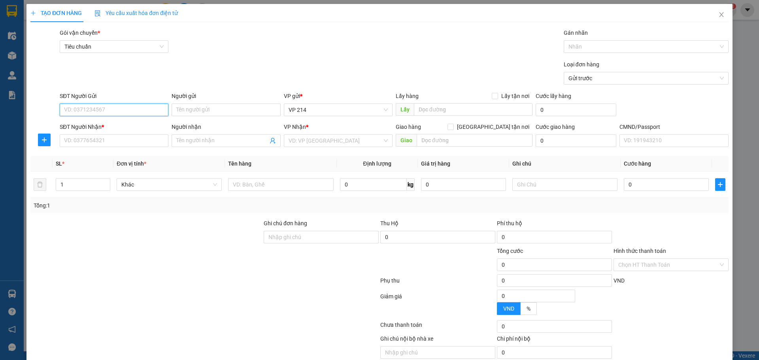
click at [143, 110] on input "SĐT Người Gửi" at bounding box center [114, 110] width 109 height 13
paste input "0931314831"
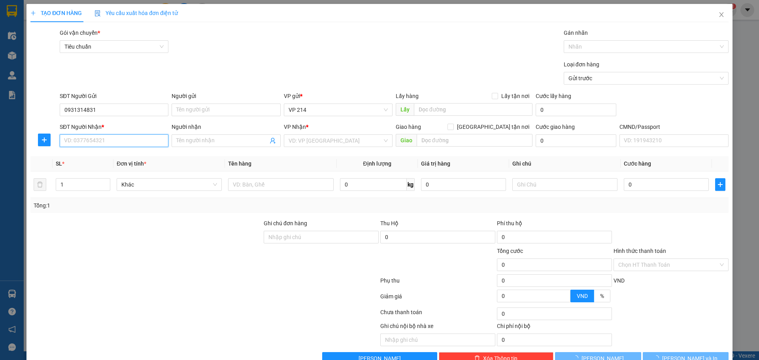
click at [142, 140] on input "SĐT Người Nhận *" at bounding box center [114, 140] width 109 height 13
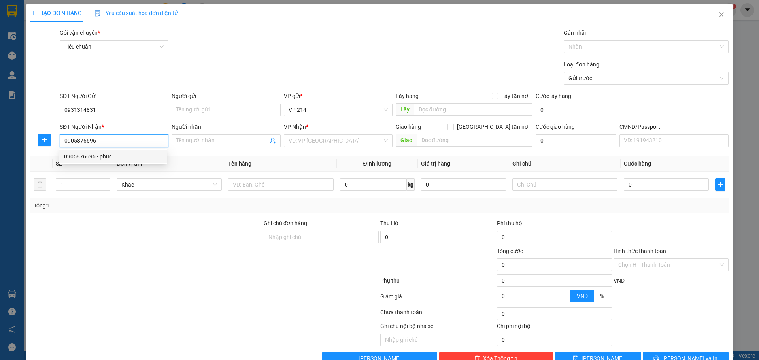
click at [105, 160] on div "0905876696 - phúc" at bounding box center [113, 156] width 98 height 9
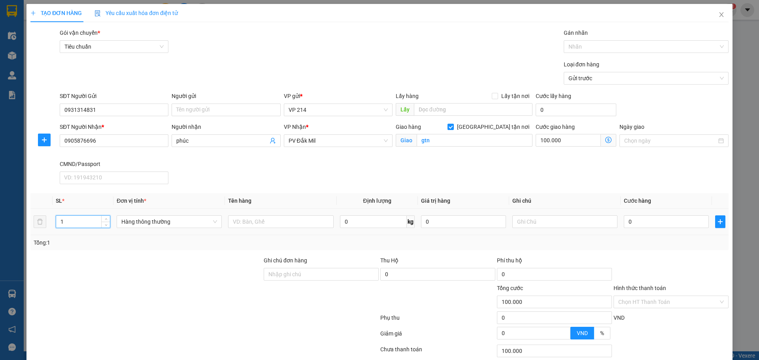
drag, startPoint x: 75, startPoint y: 224, endPoint x: 0, endPoint y: 217, distance: 75.1
click at [0, 217] on div "TẠO ĐƠN HÀNG Yêu cầu xuất hóa đơn điện tử Transit Pickup Surcharge Ids Transit …" at bounding box center [379, 180] width 759 height 360
click at [263, 219] on input "text" at bounding box center [280, 221] width 105 height 13
drag, startPoint x: 261, startPoint y: 224, endPoint x: 138, endPoint y: 234, distance: 122.6
click at [144, 234] on tr "2 Hàng thông thường tx 0 kg 0 0" at bounding box center [379, 222] width 698 height 26
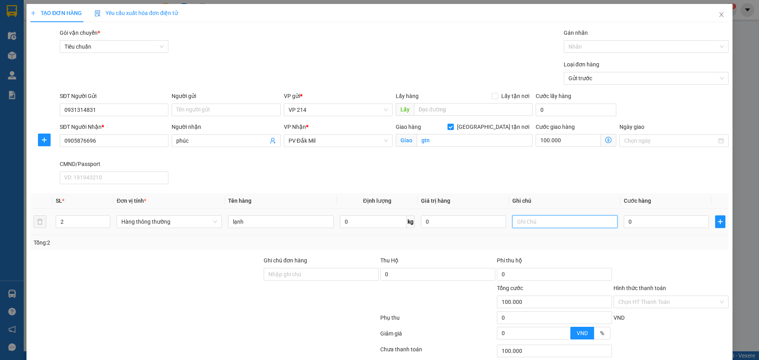
click at [579, 216] on input "text" at bounding box center [564, 221] width 105 height 13
click at [643, 219] on input "0" at bounding box center [666, 221] width 85 height 13
click at [669, 296] on input "Hình thức thanh toán" at bounding box center [668, 302] width 100 height 12
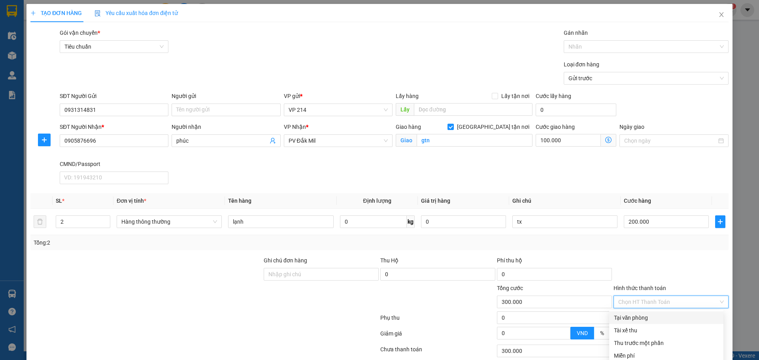
click at [648, 314] on div "Tại văn phòng" at bounding box center [666, 318] width 105 height 9
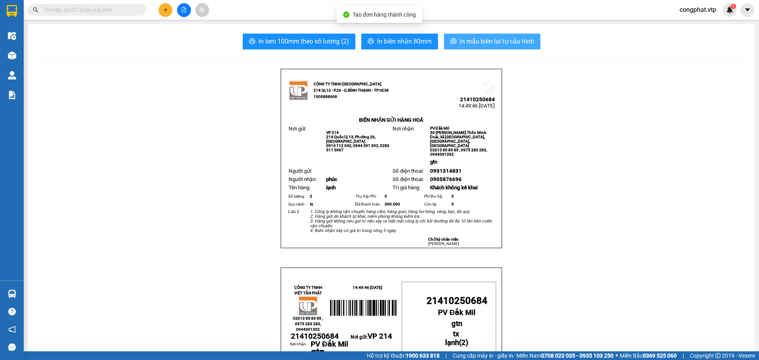
click at [488, 43] on span "In mẫu biên lai tự cấu hình" at bounding box center [497, 41] width 74 height 10
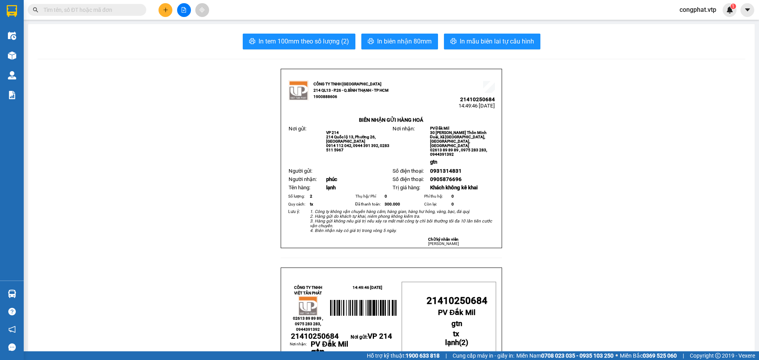
click at [160, 8] on button at bounding box center [166, 10] width 14 height 14
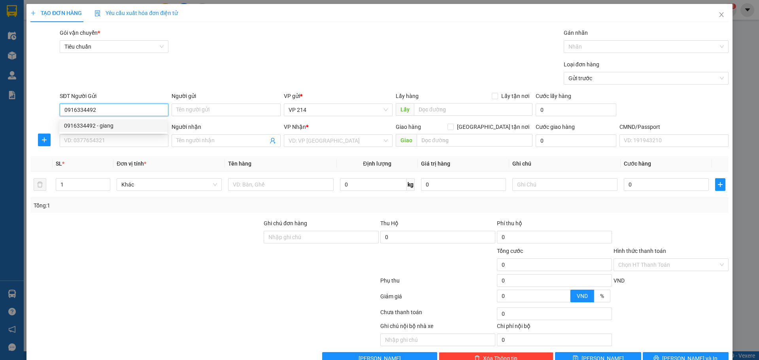
click at [145, 127] on div "0916334492 - giang" at bounding box center [113, 125] width 98 height 9
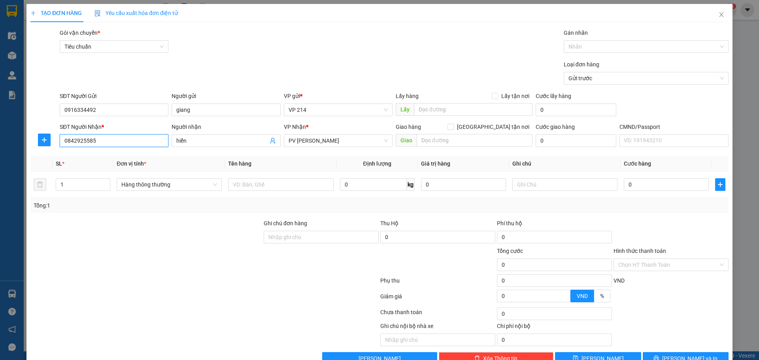
drag, startPoint x: 100, startPoint y: 144, endPoint x: 0, endPoint y: 170, distance: 103.3
click at [0, 168] on div "TẠO ĐƠN HÀNG Yêu cầu xuất hóa đơn điện tử Transit Pickup Surcharge Ids Transit …" at bounding box center [379, 180] width 759 height 360
click at [127, 137] on input "0842925585" at bounding box center [114, 140] width 109 height 13
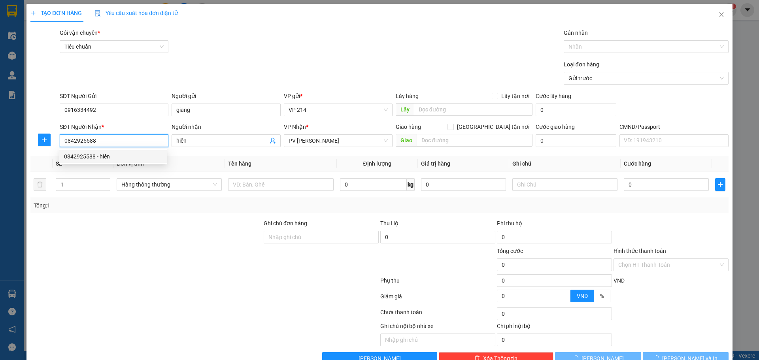
click at [94, 153] on div "0842925588 - hiển" at bounding box center [113, 156] width 98 height 9
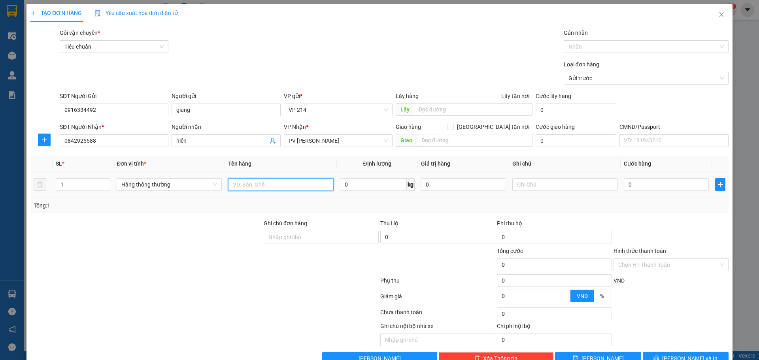
click at [303, 190] on input "text" at bounding box center [280, 184] width 105 height 13
click at [548, 185] on input "text" at bounding box center [564, 184] width 105 height 13
click at [672, 186] on input "0" at bounding box center [666, 184] width 85 height 13
click at [643, 251] on div "Hình thức thanh toán Chọn HT Thanh Toán" at bounding box center [671, 261] width 115 height 28
click at [649, 259] on input "Hình thức thanh toán" at bounding box center [668, 265] width 100 height 12
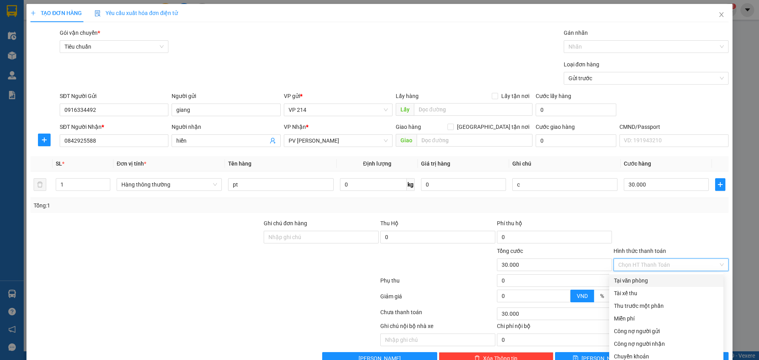
click at [650, 276] on div "Tại văn phòng" at bounding box center [666, 280] width 105 height 9
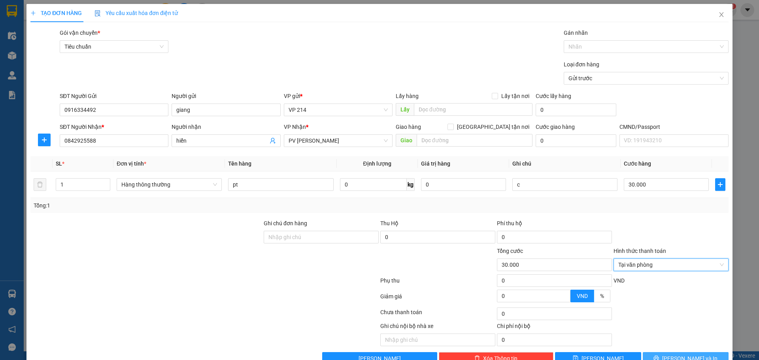
click at [682, 354] on span "Lưu và In" at bounding box center [689, 358] width 55 height 9
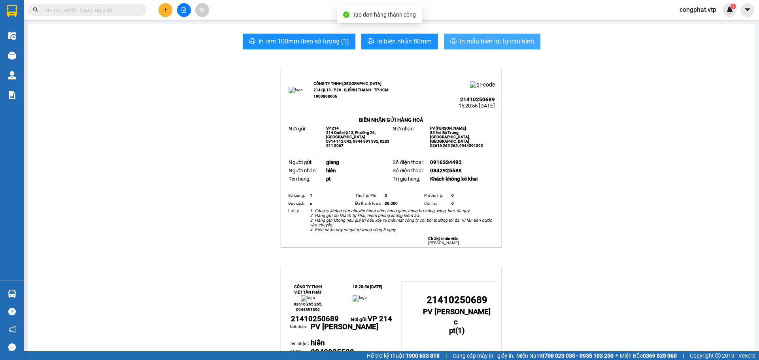
click at [450, 35] on button "In mẫu biên lai tự cấu hình" at bounding box center [492, 42] width 96 height 16
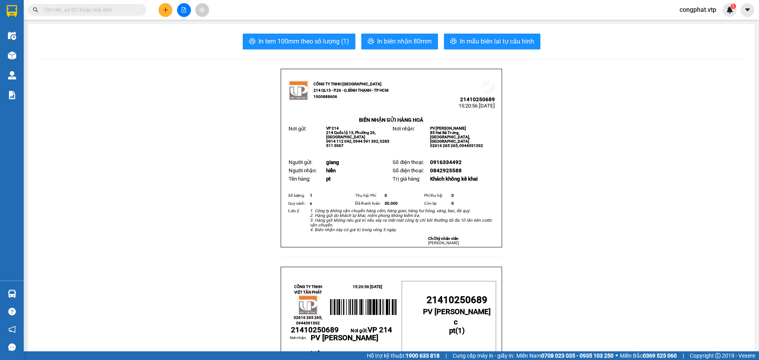
click at [165, 10] on icon "plus" at bounding box center [165, 9] width 4 height 0
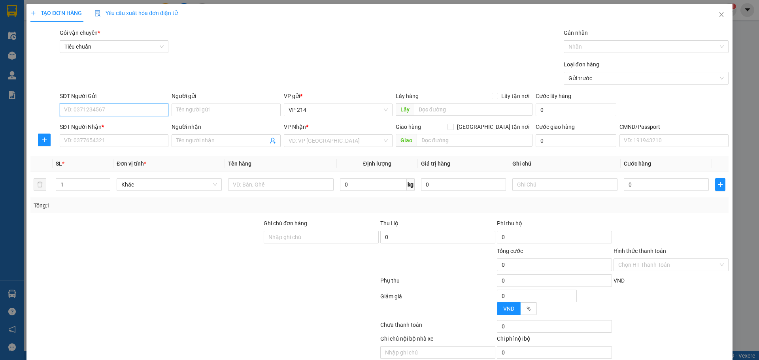
click at [115, 107] on input "SĐT Người Gửi" at bounding box center [114, 110] width 109 height 13
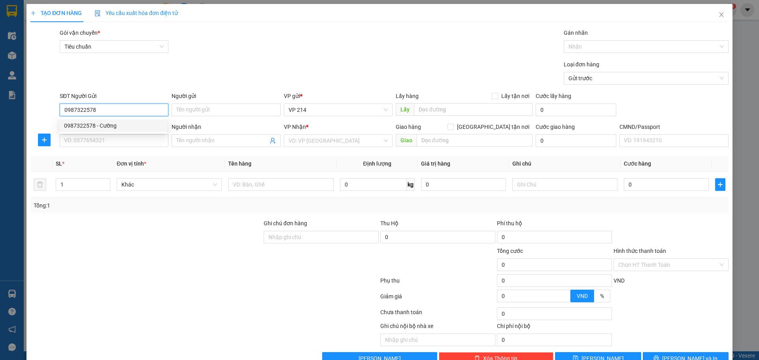
drag, startPoint x: 118, startPoint y: 131, endPoint x: 125, endPoint y: 128, distance: 8.2
click at [118, 131] on div "0987322578 - Cường" at bounding box center [113, 125] width 108 height 13
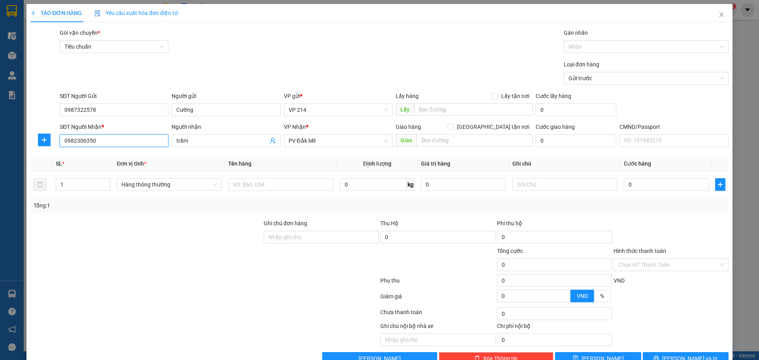
click at [126, 136] on input "0982306350" at bounding box center [114, 140] width 109 height 13
click at [271, 189] on input "text" at bounding box center [280, 184] width 105 height 13
click at [524, 185] on input "text" at bounding box center [564, 184] width 105 height 13
click at [545, 187] on input "text" at bounding box center [564, 184] width 105 height 13
click at [680, 352] on button "Lưu và In" at bounding box center [686, 358] width 86 height 13
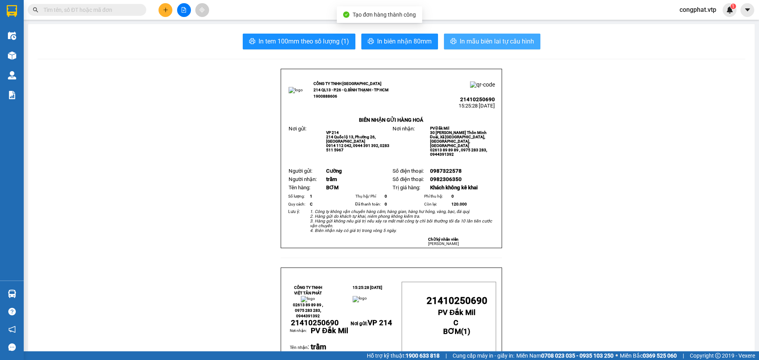
click at [525, 39] on span "In mẫu biên lai tự cấu hình" at bounding box center [497, 41] width 74 height 10
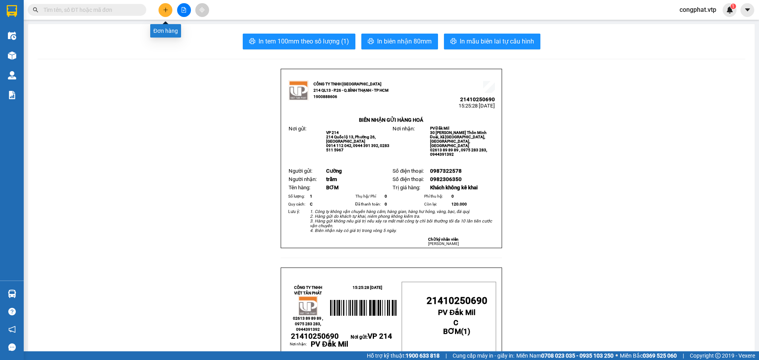
click at [164, 12] on icon "plus" at bounding box center [166, 10] width 6 height 6
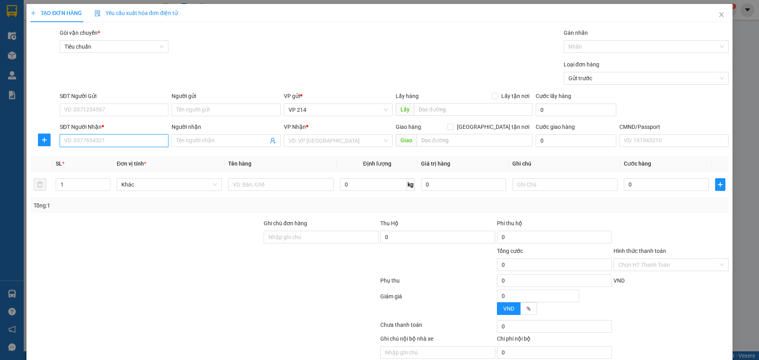
click at [94, 137] on input "SĐT Người Nhận *" at bounding box center [114, 140] width 109 height 13
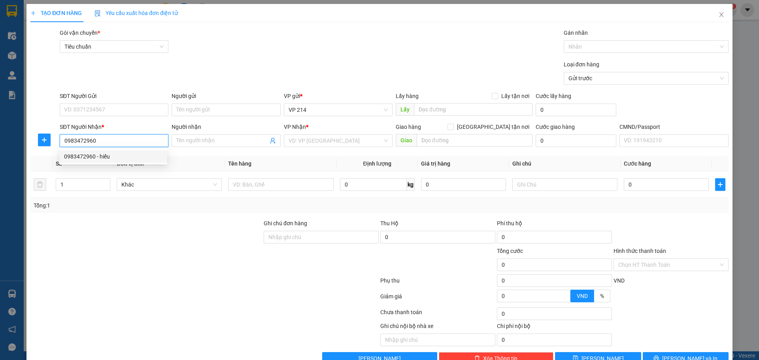
click at [110, 156] on div "0983472960 - hiếu" at bounding box center [113, 156] width 98 height 9
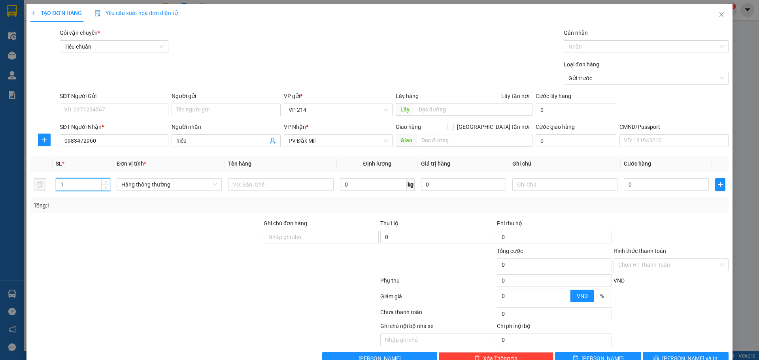
drag, startPoint x: 58, startPoint y: 196, endPoint x: 0, endPoint y: 200, distance: 58.3
click at [0, 200] on div "TẠO ĐƠN HÀNG Yêu cầu xuất hóa đơn điện tử Transit Pickup Surcharge Ids Transit …" at bounding box center [379, 180] width 759 height 360
click at [273, 180] on input "text" at bounding box center [280, 184] width 105 height 13
click at [533, 185] on input "text" at bounding box center [564, 184] width 105 height 13
click at [647, 181] on input "0" at bounding box center [666, 184] width 85 height 13
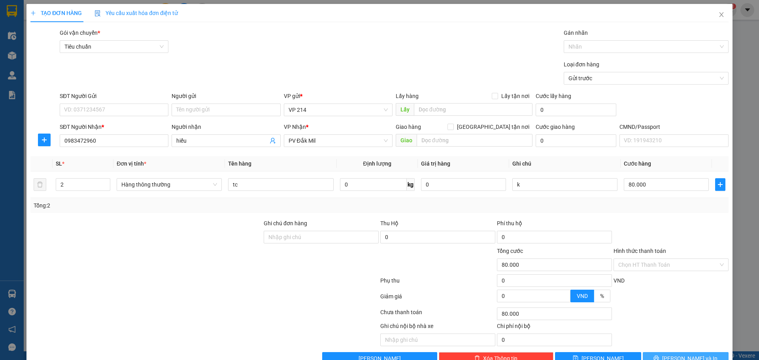
click at [671, 352] on button "Lưu và In" at bounding box center [686, 358] width 86 height 13
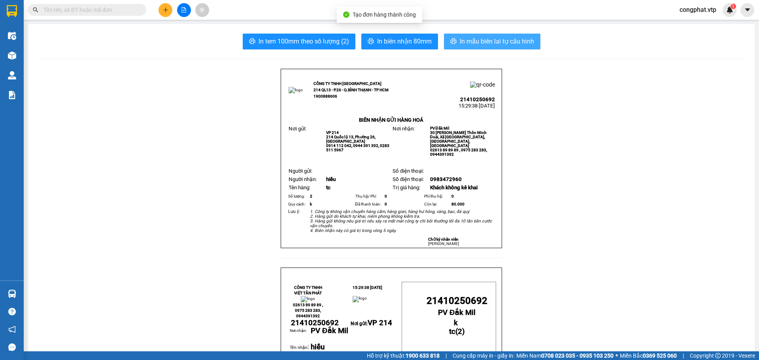
click at [468, 46] on span "In mẫu biên lai tự cấu hình" at bounding box center [497, 41] width 74 height 10
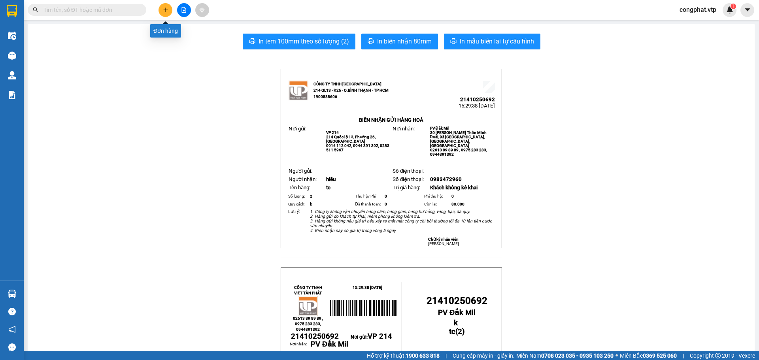
click at [164, 8] on icon "plus" at bounding box center [166, 10] width 6 height 6
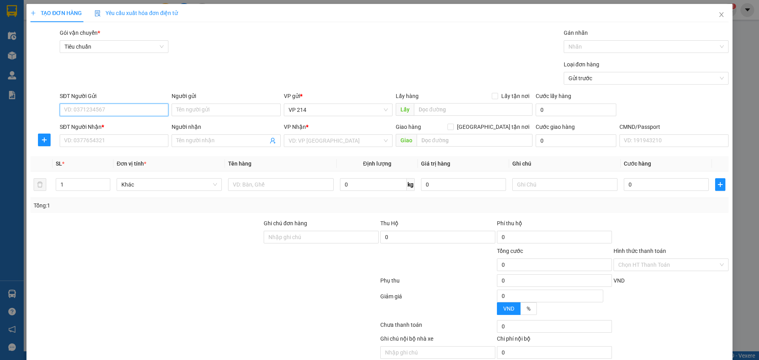
click at [100, 115] on input "SĐT Người Gửi" at bounding box center [114, 110] width 109 height 13
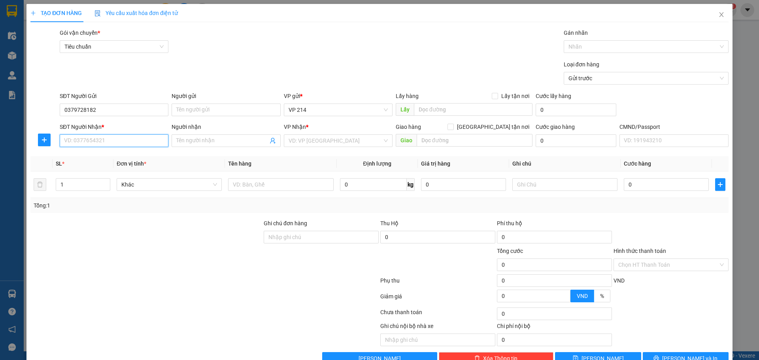
click at [132, 141] on input "SĐT Người Nhận *" at bounding box center [114, 140] width 109 height 13
click at [192, 138] on input "Người nhận" at bounding box center [221, 140] width 91 height 9
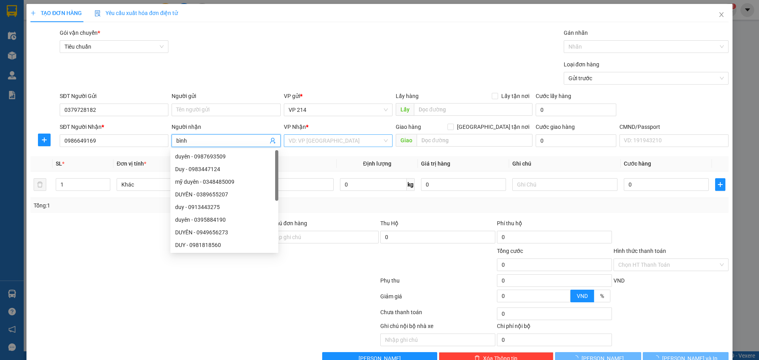
click at [348, 136] on input "search" at bounding box center [336, 141] width 94 height 12
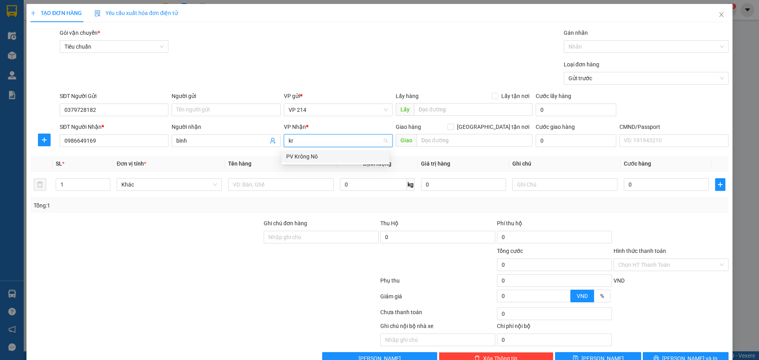
click at [331, 159] on div "PV Krông Nô" at bounding box center [335, 156] width 98 height 9
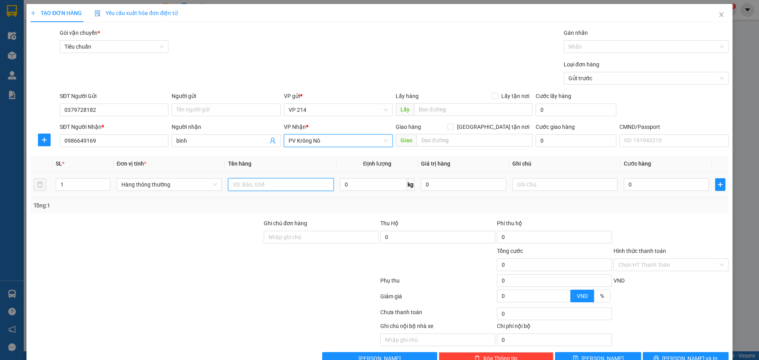
click at [300, 180] on input "text" at bounding box center [280, 184] width 105 height 13
click at [539, 183] on input "text" at bounding box center [564, 184] width 105 height 13
click at [646, 180] on input "0" at bounding box center [666, 184] width 85 height 13
click at [679, 354] on span "Lưu và In" at bounding box center [689, 358] width 55 height 9
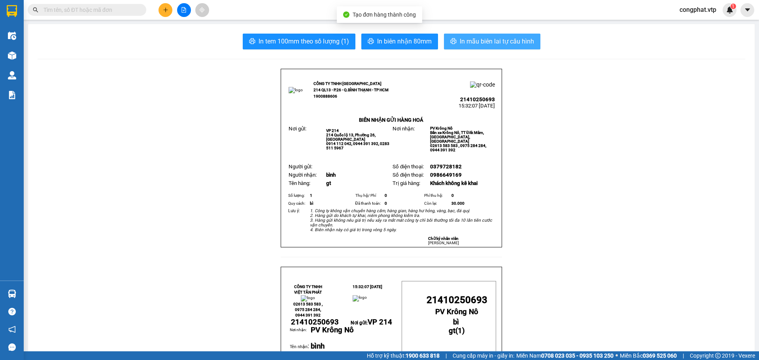
click at [463, 42] on span "In mẫu biên lai tự cấu hình" at bounding box center [497, 41] width 74 height 10
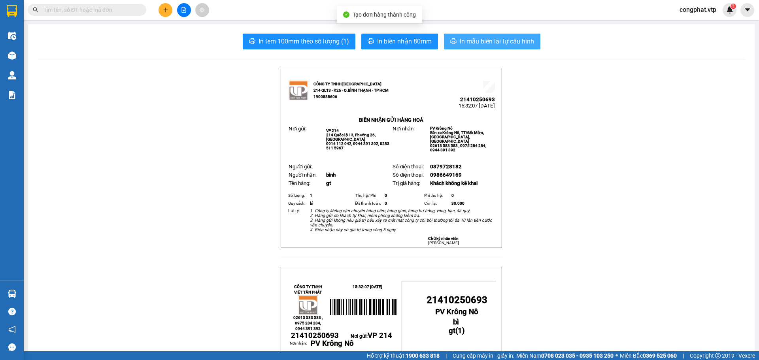
click at [467, 38] on span "In mẫu biên lai tự cấu hình" at bounding box center [497, 41] width 74 height 10
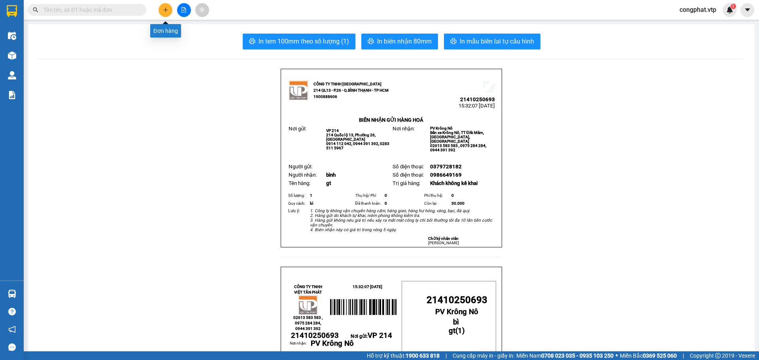
click at [164, 11] on icon "plus" at bounding box center [166, 10] width 6 height 6
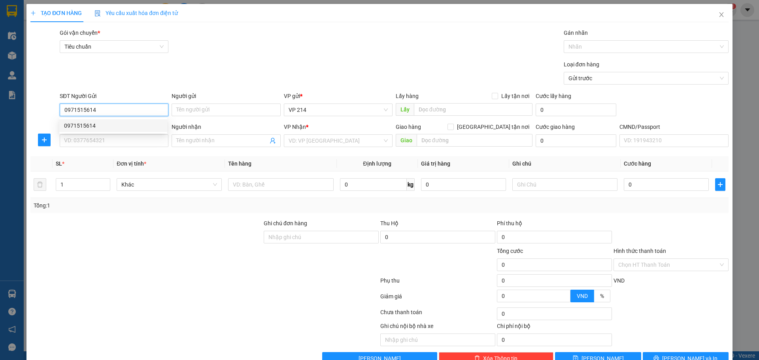
click at [125, 126] on div "0971515614" at bounding box center [113, 125] width 98 height 9
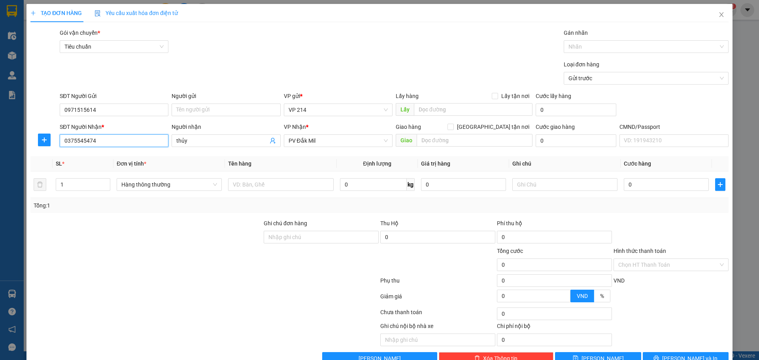
click at [108, 140] on input "0375545474" at bounding box center [114, 140] width 109 height 13
click at [265, 182] on input "text" at bounding box center [280, 184] width 105 height 13
click at [559, 186] on input "text" at bounding box center [564, 184] width 105 height 13
click at [644, 185] on input "0" at bounding box center [666, 184] width 85 height 13
click at [668, 352] on button "Lưu và In" at bounding box center [686, 358] width 86 height 13
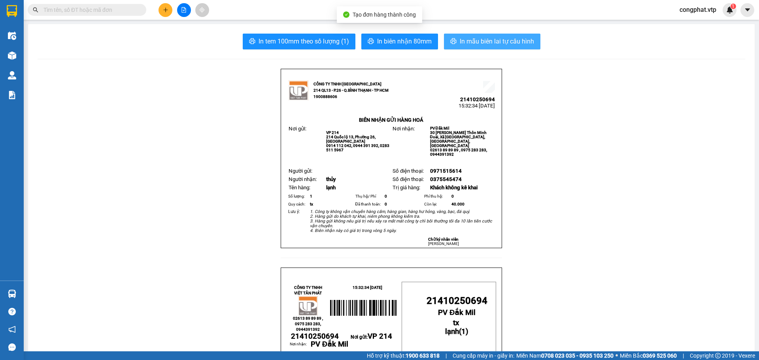
click at [483, 34] on button "In mẫu biên lai tự cấu hình" at bounding box center [492, 42] width 96 height 16
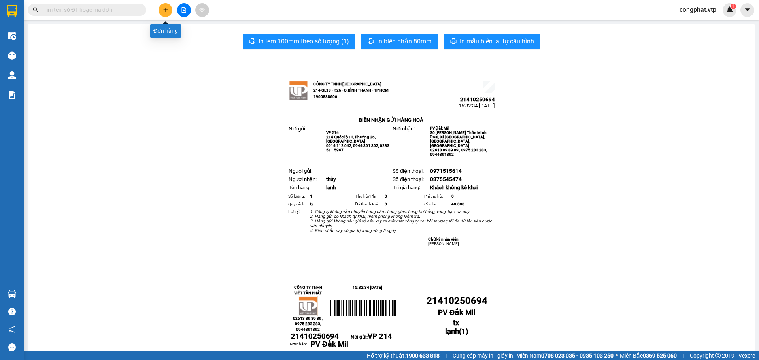
click at [166, 11] on icon "plus" at bounding box center [166, 10] width 6 height 6
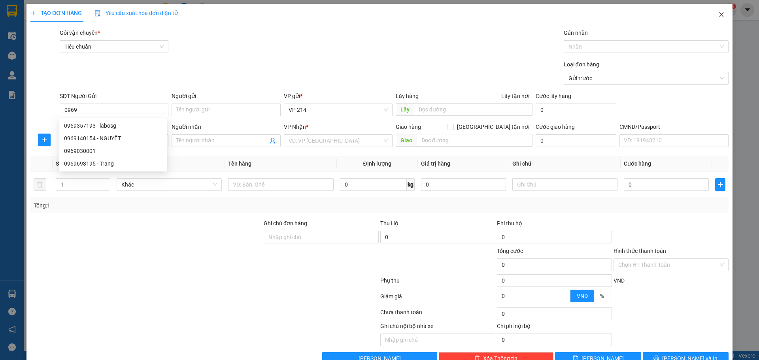
click at [718, 16] on icon "close" at bounding box center [721, 14] width 6 height 6
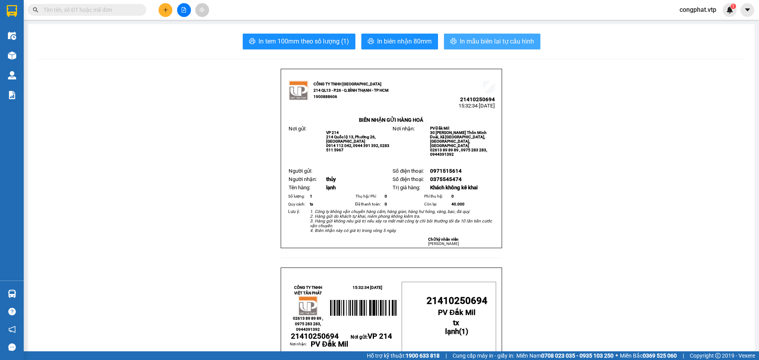
click at [461, 43] on span "In mẫu biên lai tự cấu hình" at bounding box center [497, 41] width 74 height 10
click at [170, 9] on button at bounding box center [166, 10] width 14 height 14
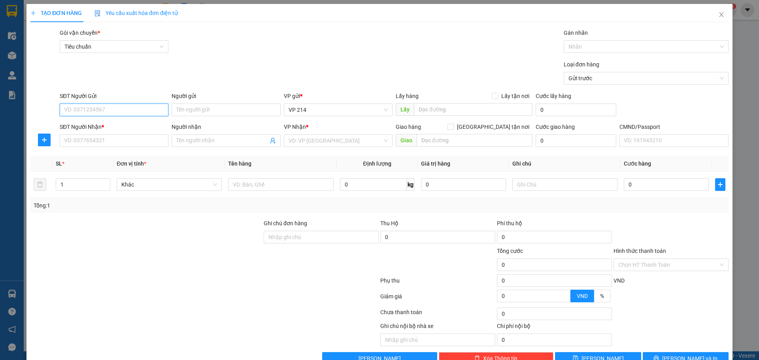
click at [117, 106] on input "SĐT Người Gửi" at bounding box center [114, 110] width 109 height 13
click at [115, 117] on div "SĐT Người Gửi 0969140154" at bounding box center [114, 106] width 109 height 28
click at [115, 122] on form "SĐT Người Gửi 0969140154 Người gửi Tên người gửi VP gửi * VP 214 Lấy hàng Lấy t…" at bounding box center [379, 121] width 698 height 59
click at [112, 118] on div "SĐT Người Gửi 0969140154" at bounding box center [114, 106] width 109 height 28
click at [115, 108] on input "0969140154" at bounding box center [114, 110] width 109 height 13
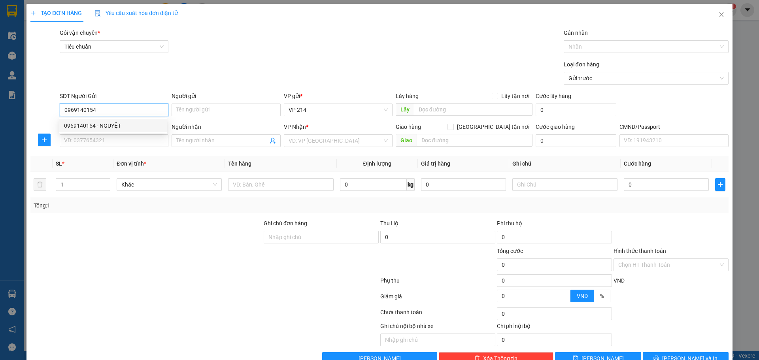
click at [111, 123] on div "0969140154 - NGUYỆT" at bounding box center [113, 125] width 98 height 9
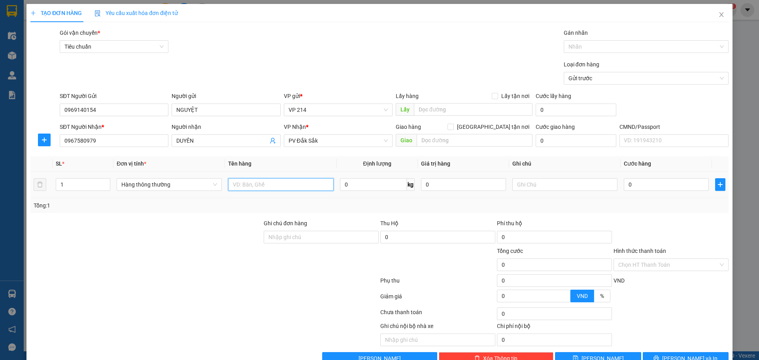
click at [293, 185] on input "text" at bounding box center [280, 184] width 105 height 13
click at [568, 180] on input "text" at bounding box center [564, 184] width 105 height 13
click at [676, 187] on input "0" at bounding box center [666, 184] width 85 height 13
click at [654, 263] on input "Hình thức thanh toán" at bounding box center [668, 265] width 100 height 12
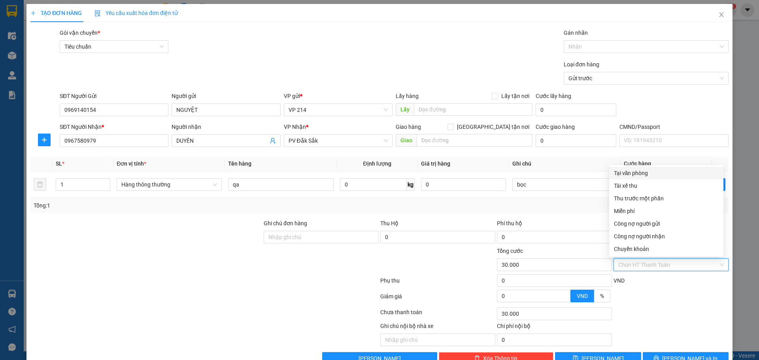
click at [637, 170] on div "Tại văn phòng" at bounding box center [666, 173] width 105 height 9
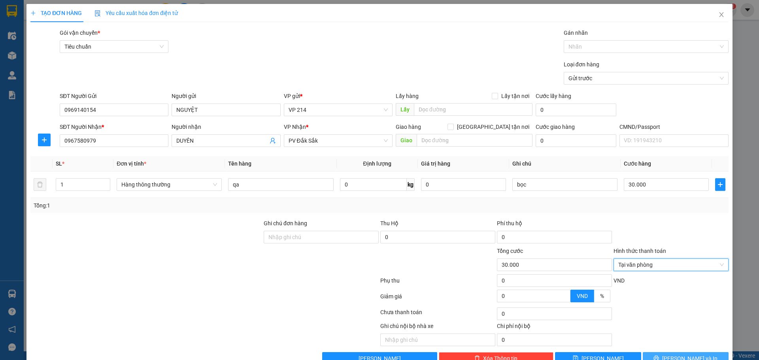
click at [680, 352] on button "Lưu và In" at bounding box center [686, 358] width 86 height 13
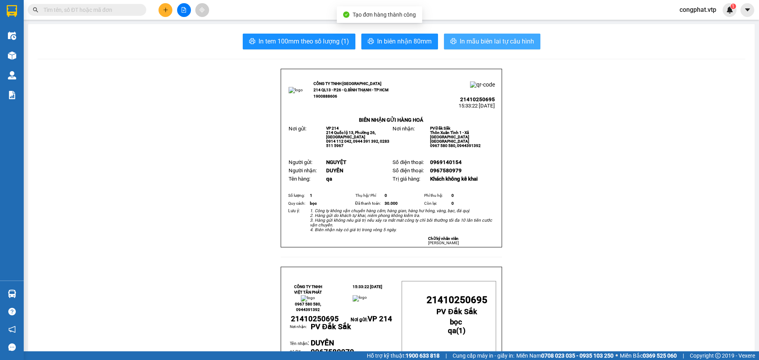
click at [499, 43] on span "In mẫu biên lai tự cấu hình" at bounding box center [497, 41] width 74 height 10
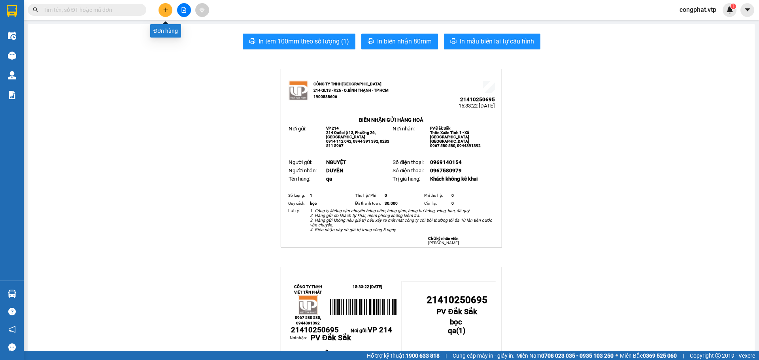
click at [164, 11] on button at bounding box center [166, 10] width 14 height 14
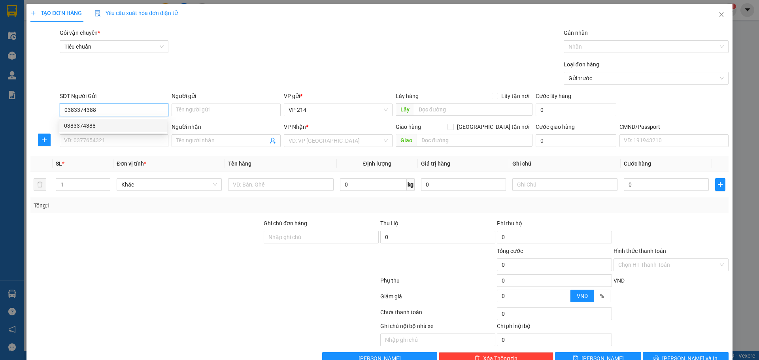
click at [97, 130] on div "0383374388" at bounding box center [113, 125] width 108 height 13
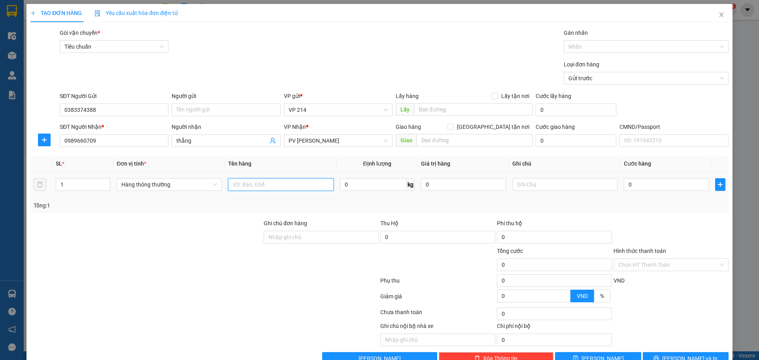
click at [299, 181] on input "text" at bounding box center [280, 184] width 105 height 13
click at [503, 188] on td "0" at bounding box center [463, 185] width 91 height 26
click at [525, 184] on input "text" at bounding box center [564, 184] width 105 height 13
click at [635, 181] on input "0" at bounding box center [666, 184] width 85 height 13
click at [680, 354] on span "Lưu và In" at bounding box center [689, 358] width 55 height 9
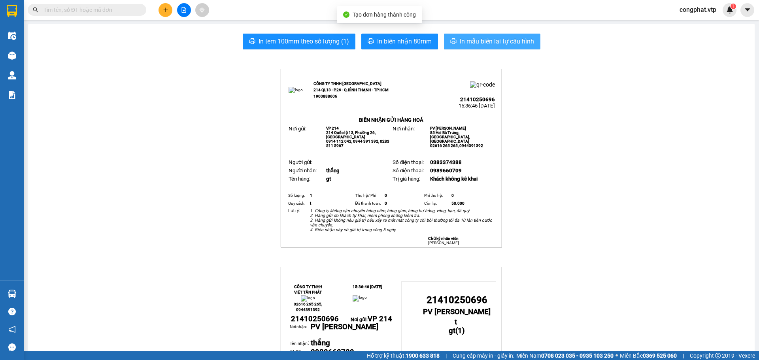
click at [517, 42] on span "In mẫu biên lai tự cấu hình" at bounding box center [497, 41] width 74 height 10
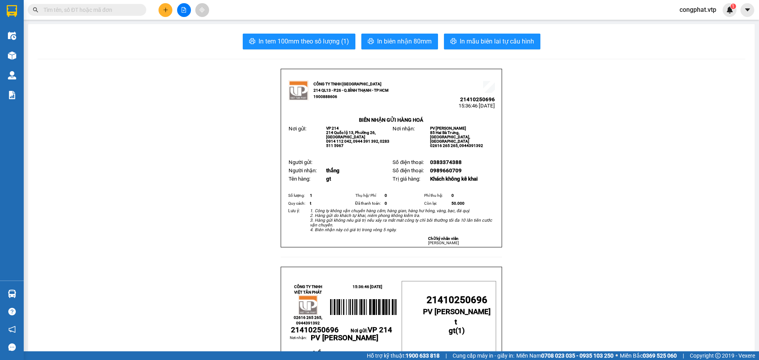
drag, startPoint x: 247, startPoint y: 81, endPoint x: 247, endPoint y: 69, distance: 12.7
click at [166, 11] on icon "plus" at bounding box center [166, 10] width 6 height 6
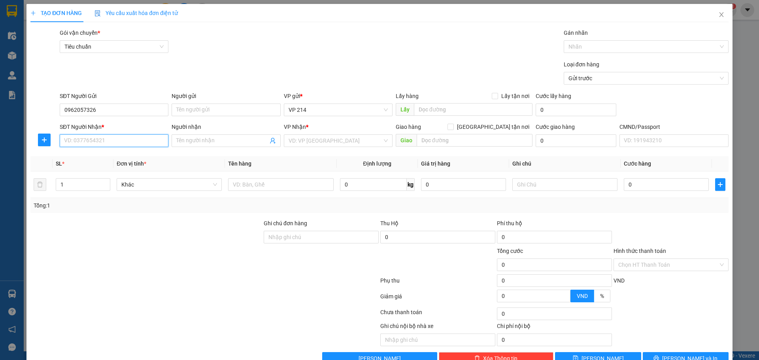
click at [142, 142] on input "SĐT Người Nhận *" at bounding box center [114, 140] width 109 height 13
click at [111, 156] on div "0814848123 - doan nguyen" at bounding box center [113, 156] width 98 height 9
click at [282, 188] on input "text" at bounding box center [280, 184] width 105 height 13
click at [543, 187] on input "text" at bounding box center [564, 184] width 105 height 13
click at [261, 182] on input "text" at bounding box center [280, 184] width 105 height 13
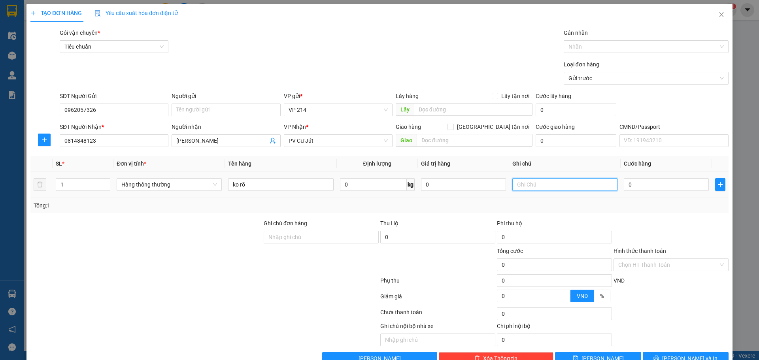
click at [543, 186] on input "text" at bounding box center [564, 184] width 105 height 13
click at [635, 183] on input "0" at bounding box center [666, 184] width 85 height 13
click at [682, 352] on button "Lưu và In" at bounding box center [686, 358] width 86 height 13
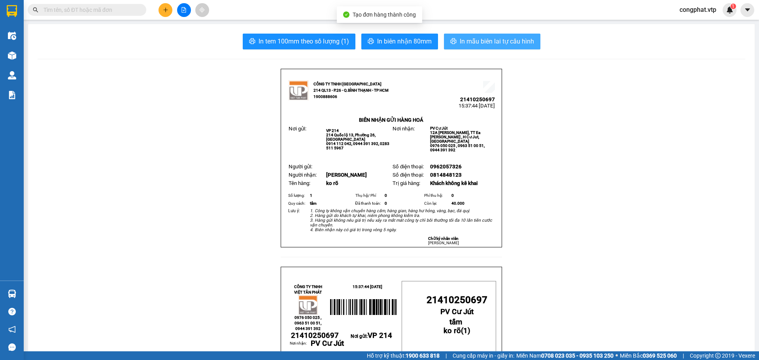
click at [464, 44] on span "In mẫu biên lai tự cấu hình" at bounding box center [497, 41] width 74 height 10
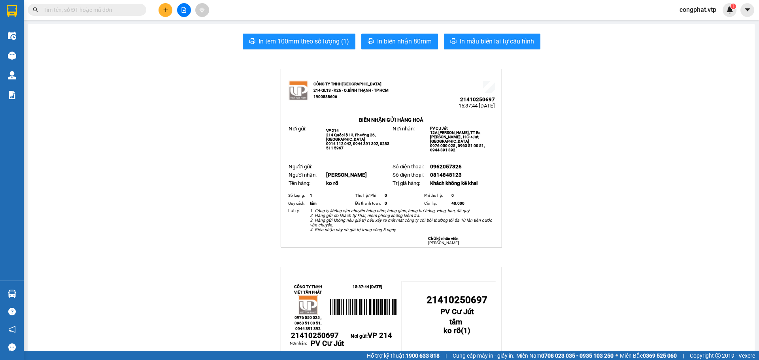
click at [164, 10] on icon "plus" at bounding box center [166, 10] width 6 height 6
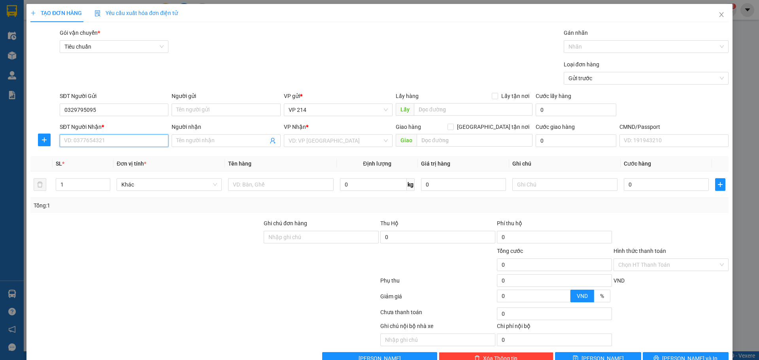
click at [91, 143] on input "SĐT Người Nhận *" at bounding box center [114, 140] width 109 height 13
click at [261, 188] on input "text" at bounding box center [280, 184] width 105 height 13
click at [535, 189] on input "text" at bounding box center [564, 184] width 105 height 13
click at [300, 143] on input "search" at bounding box center [336, 141] width 94 height 12
click at [316, 158] on div "PV Krông Nô" at bounding box center [335, 156] width 98 height 9
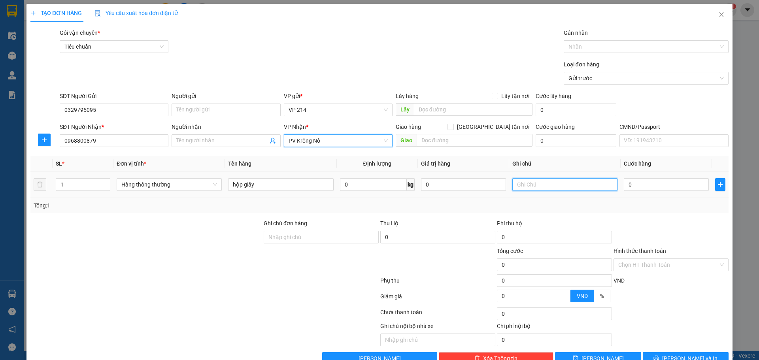
drag, startPoint x: 546, startPoint y: 186, endPoint x: 552, endPoint y: 190, distance: 7.5
click at [552, 190] on input "text" at bounding box center [564, 184] width 105 height 13
click at [626, 184] on input "0" at bounding box center [666, 184] width 85 height 13
click at [657, 259] on input "Hình thức thanh toán" at bounding box center [668, 265] width 100 height 12
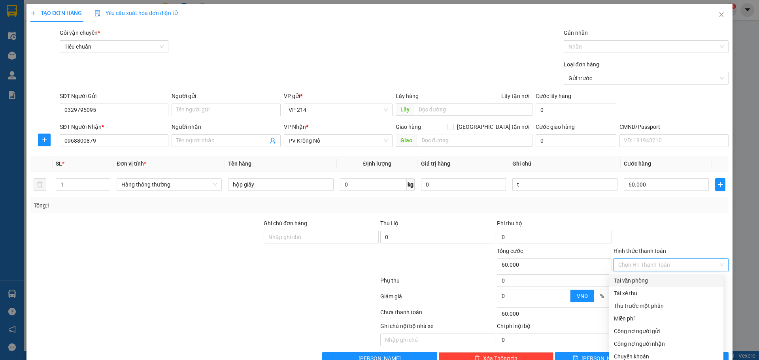
click at [644, 276] on div "Tại văn phòng" at bounding box center [666, 280] width 105 height 9
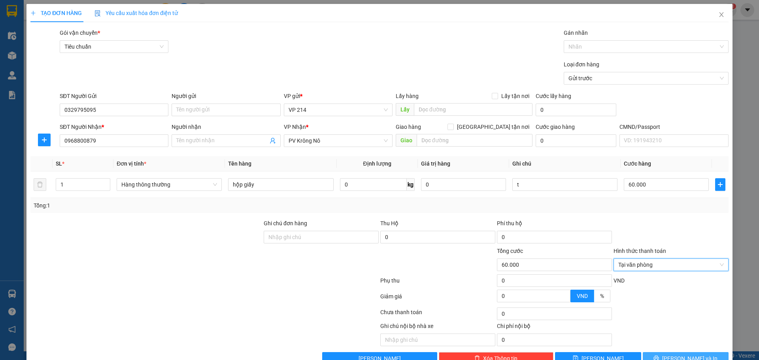
click at [685, 354] on span "Lưu và In" at bounding box center [689, 358] width 55 height 9
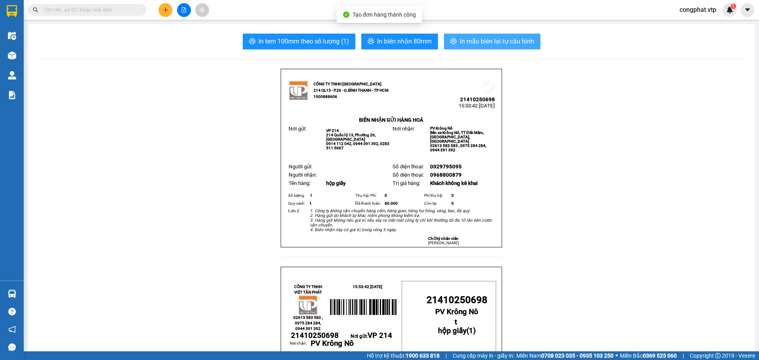
click at [460, 40] on span "In mẫu biên lai tự cấu hình" at bounding box center [497, 41] width 74 height 10
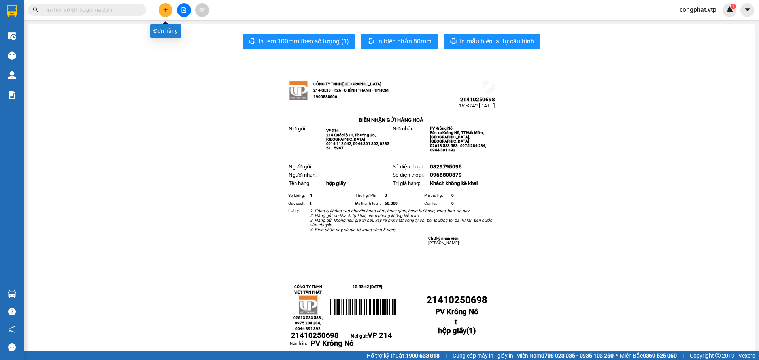
click at [163, 4] on button at bounding box center [166, 10] width 14 height 14
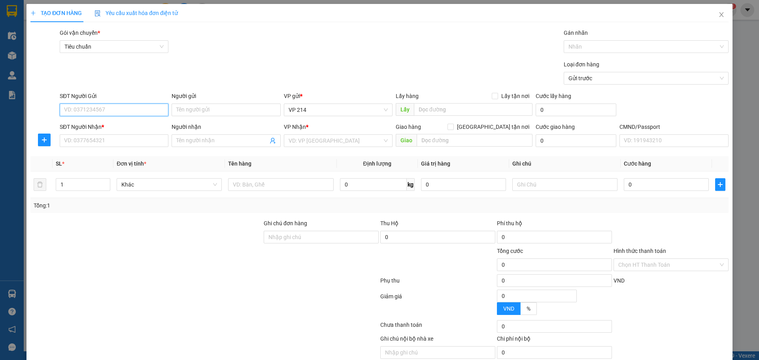
click at [123, 109] on input "SĐT Người Gửi" at bounding box center [114, 110] width 109 height 13
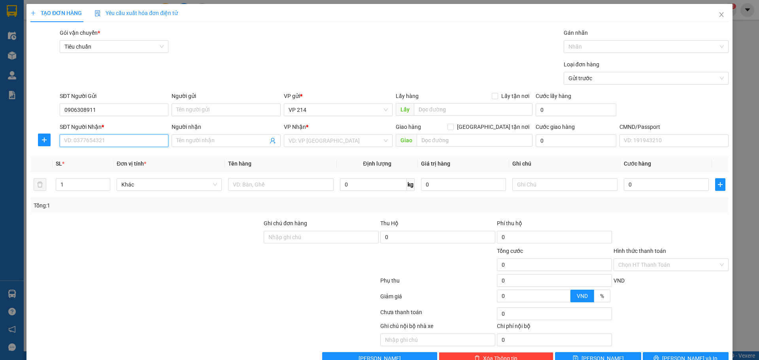
click at [119, 141] on input "SĐT Người Nhận *" at bounding box center [114, 140] width 109 height 13
click at [196, 145] on input "Người nhận" at bounding box center [221, 140] width 91 height 9
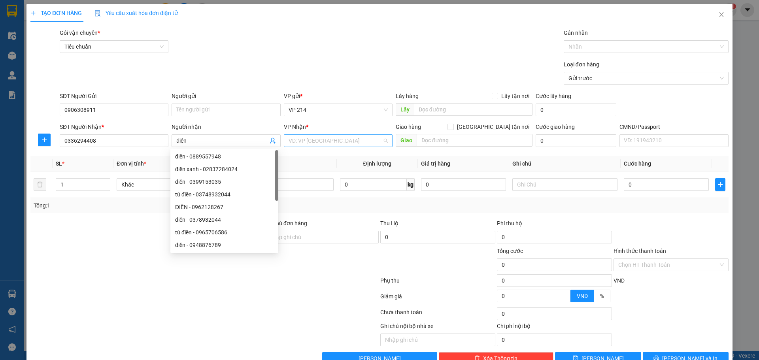
click at [340, 142] on input "search" at bounding box center [336, 141] width 94 height 12
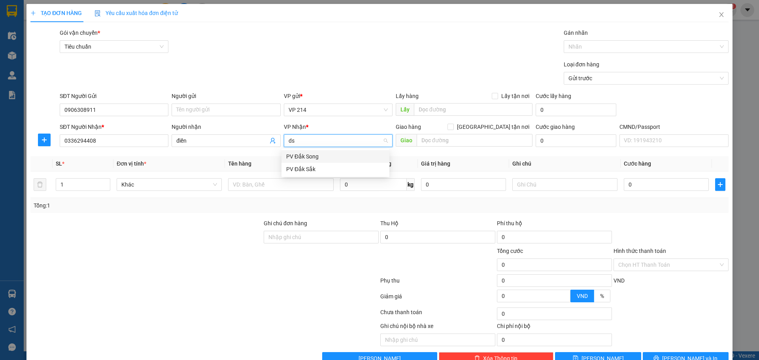
click at [346, 158] on div "PV Đắk Song" at bounding box center [335, 156] width 98 height 9
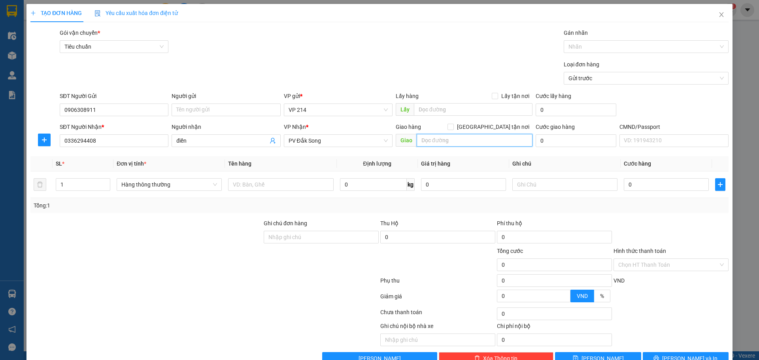
click at [482, 139] on input "text" at bounding box center [475, 140] width 116 height 13
click at [285, 187] on input "text" at bounding box center [280, 184] width 105 height 13
click at [517, 185] on input "text" at bounding box center [564, 184] width 105 height 13
click at [476, 238] on input "0" at bounding box center [437, 237] width 115 height 13
click at [505, 138] on input "khách tự bọc, ko bao trầy xước" at bounding box center [475, 140] width 116 height 13
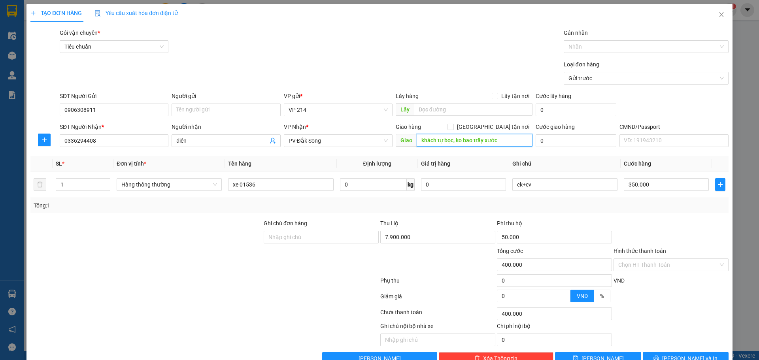
click at [504, 142] on input "khách tự bọc, ko bao trầy xước" at bounding box center [475, 140] width 116 height 13
click at [657, 260] on input "Hình thức thanh toán" at bounding box center [668, 265] width 100 height 12
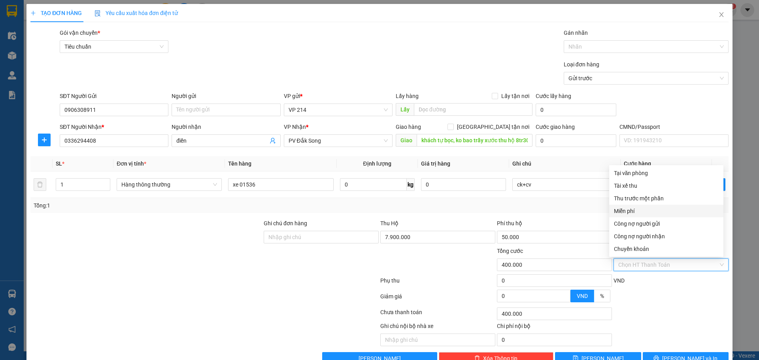
click at [549, 202] on div "Tổng: 1" at bounding box center [380, 205] width 692 height 9
click at [652, 265] on input "Hình thức thanh toán" at bounding box center [668, 265] width 100 height 12
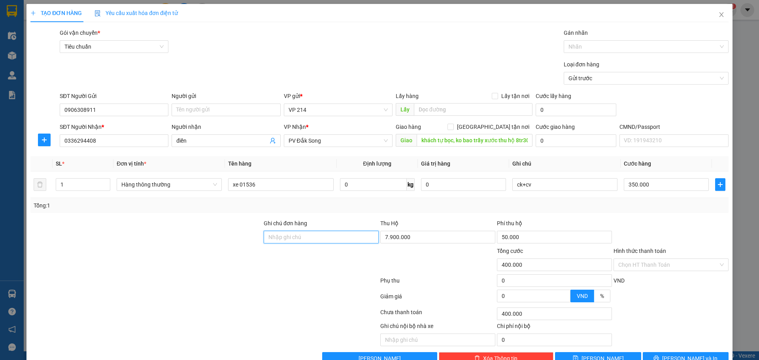
click at [332, 238] on input "Ghi chú đơn hàng" at bounding box center [321, 237] width 115 height 13
click at [658, 261] on input "Hình thức thanh toán" at bounding box center [668, 265] width 100 height 12
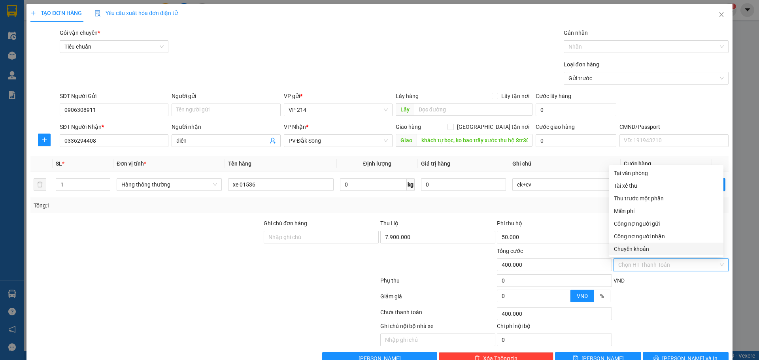
drag, startPoint x: 653, startPoint y: 249, endPoint x: 392, endPoint y: 261, distance: 260.9
click at [652, 248] on div "Chuyển khoản" at bounding box center [666, 249] width 105 height 9
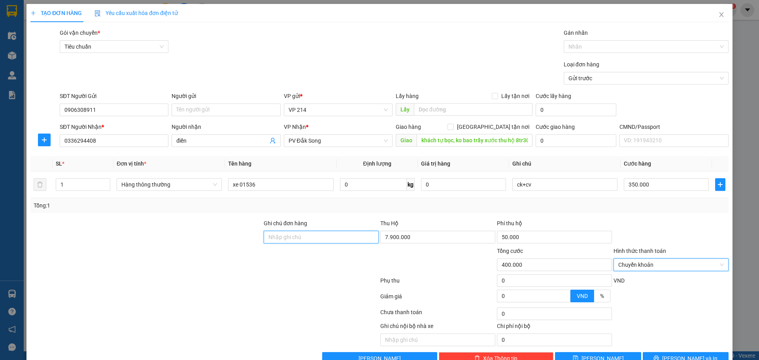
click at [325, 238] on input "Ghi chú đơn hàng" at bounding box center [321, 237] width 115 height 13
click at [593, 38] on div "Gán nhãn" at bounding box center [646, 34] width 165 height 12
click at [595, 41] on div "Nhãn" at bounding box center [646, 46] width 165 height 13
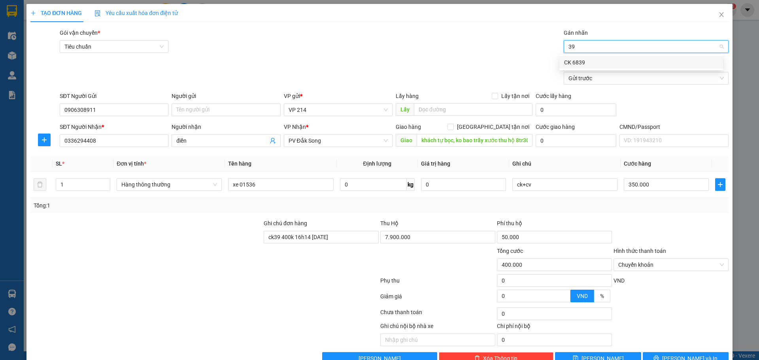
click at [615, 61] on div "CK 6839" at bounding box center [641, 62] width 154 height 9
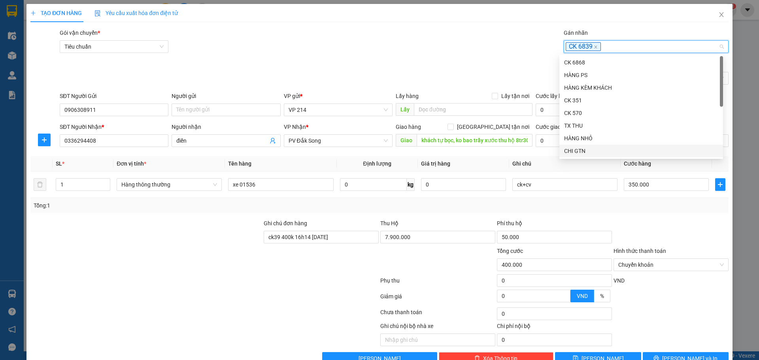
click at [617, 228] on div at bounding box center [671, 233] width 117 height 28
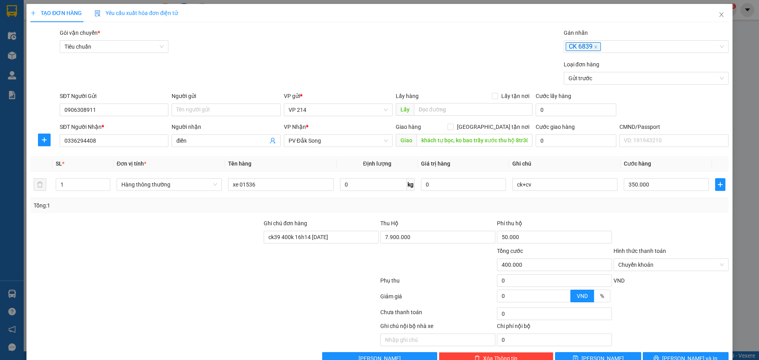
click at [542, 210] on div "Tổng: 1" at bounding box center [380, 205] width 692 height 9
click at [684, 351] on div "Transit Pickup Surcharge Ids Transit Deliver Surcharge Ids Transit Deliver Surc…" at bounding box center [379, 196] width 698 height 336
click at [689, 356] on span "Lưu và In" at bounding box center [689, 358] width 55 height 9
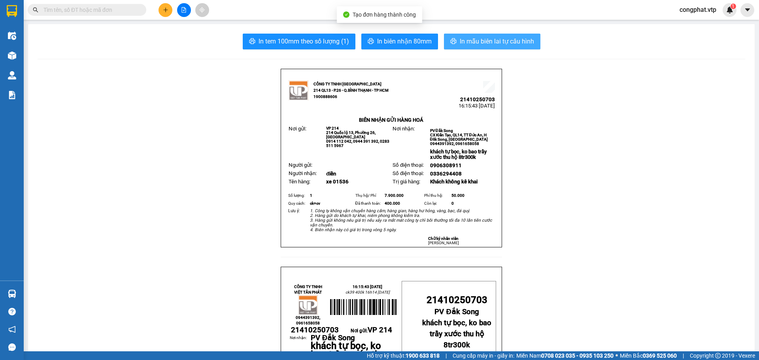
click at [507, 42] on span "In mẫu biên lai tự cấu hình" at bounding box center [497, 41] width 74 height 10
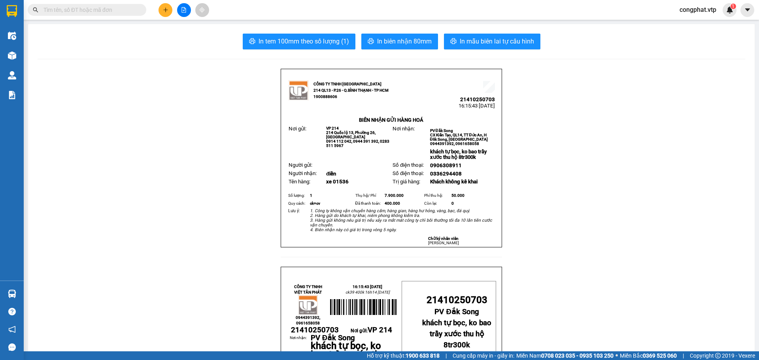
click at [166, 16] on button at bounding box center [166, 10] width 14 height 14
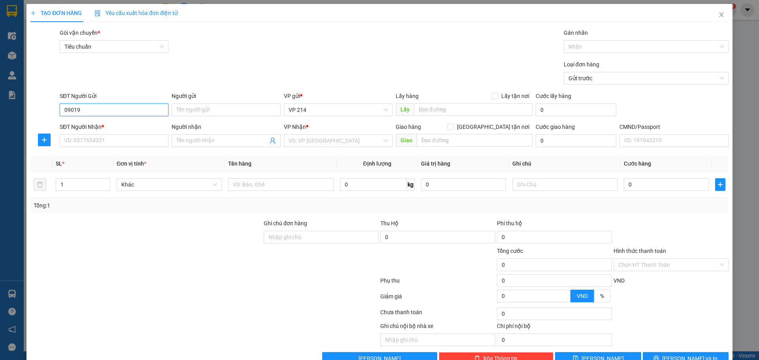
click at [90, 113] on input "09019" at bounding box center [114, 110] width 109 height 13
click at [107, 142] on input "SĐT Người Nhận *" at bounding box center [114, 140] width 109 height 13
click at [226, 142] on input "Người nhận" at bounding box center [221, 140] width 91 height 9
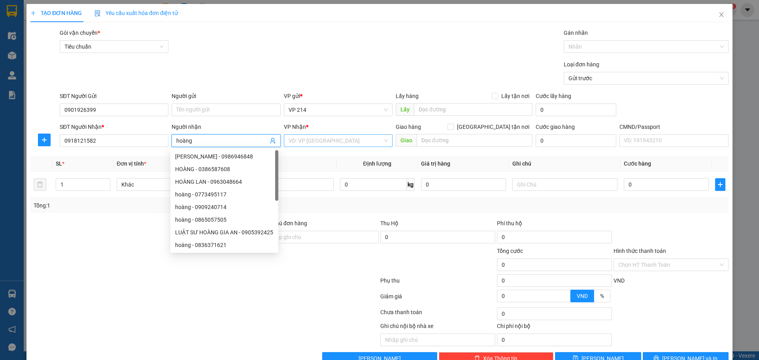
click at [328, 138] on input "search" at bounding box center [336, 141] width 94 height 12
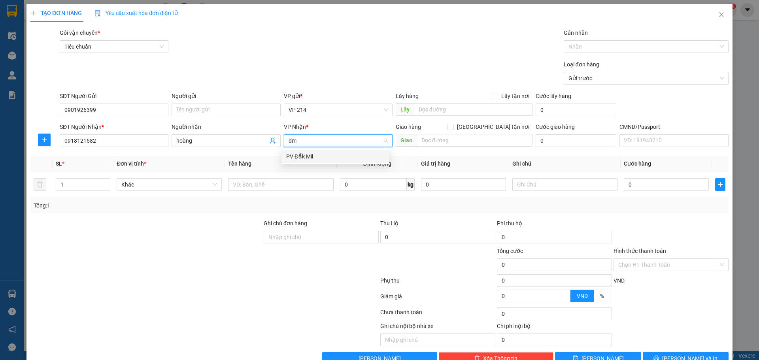
click at [333, 156] on div "PV Đắk Mil" at bounding box center [335, 156] width 98 height 9
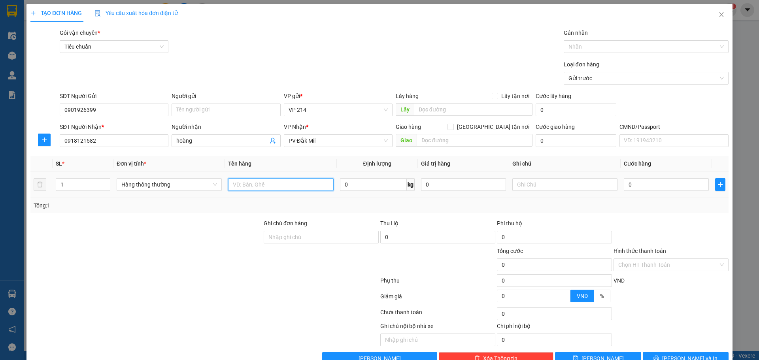
click at [275, 184] on input "text" at bounding box center [280, 184] width 105 height 13
click at [570, 180] on input "text" at bounding box center [564, 184] width 105 height 13
click at [652, 180] on input "0" at bounding box center [666, 184] width 85 height 13
click at [697, 352] on button "Lưu và In" at bounding box center [686, 358] width 86 height 13
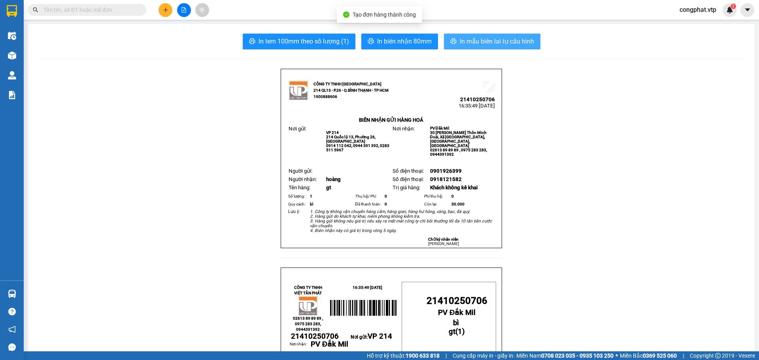
click at [511, 47] on button "In mẫu biên lai tự cấu hình" at bounding box center [492, 42] width 96 height 16
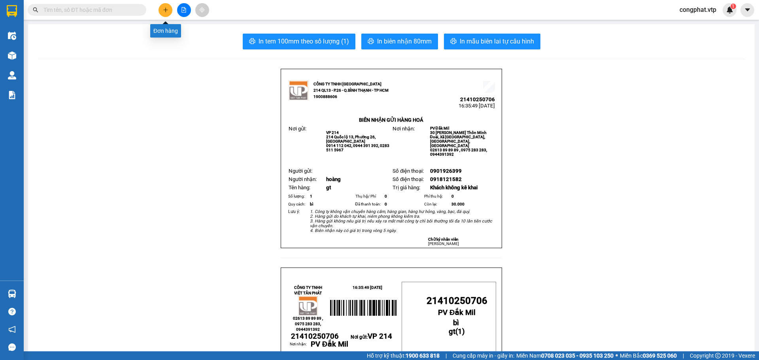
click at [168, 13] on button at bounding box center [166, 10] width 14 height 14
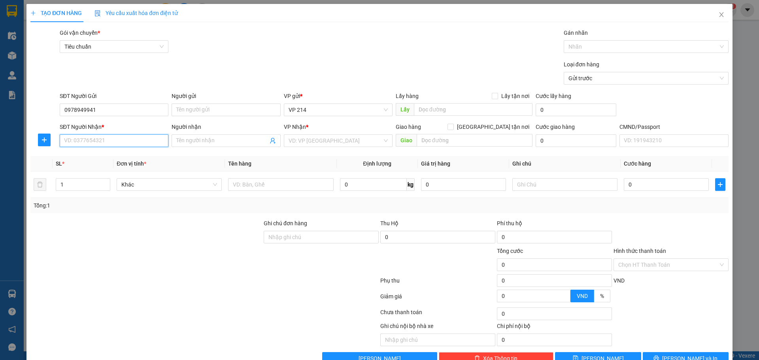
click at [108, 136] on input "SĐT Người Nhận *" at bounding box center [114, 140] width 109 height 13
click at [201, 143] on input "Người nhận" at bounding box center [221, 140] width 91 height 9
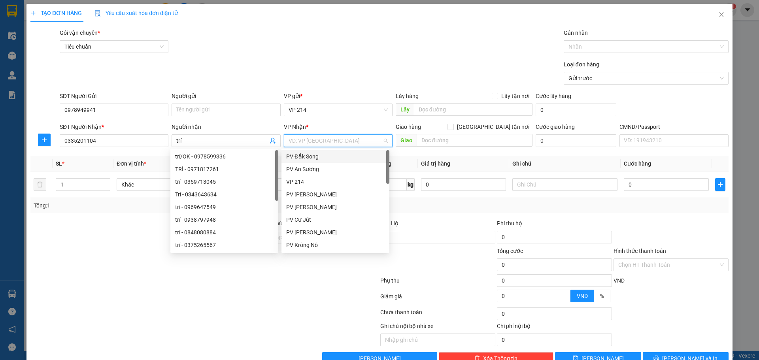
click at [323, 139] on input "search" at bounding box center [336, 141] width 94 height 12
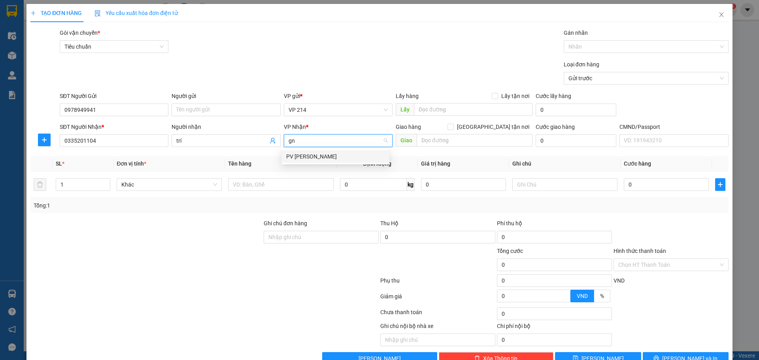
click at [316, 151] on div "PV Gia Nghĩa" at bounding box center [336, 156] width 108 height 13
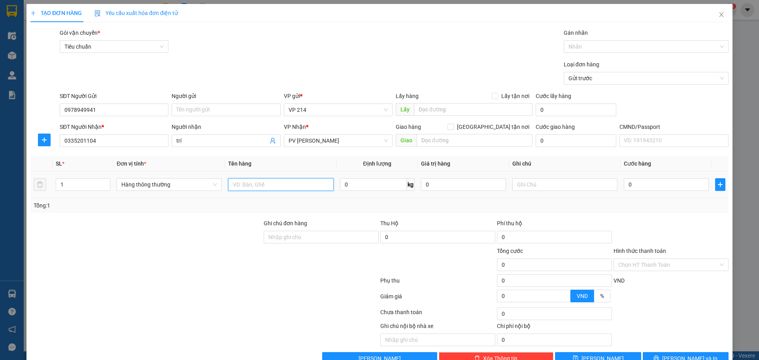
click at [232, 185] on input "text" at bounding box center [280, 184] width 105 height 13
click at [541, 191] on div at bounding box center [564, 185] width 105 height 16
click at [587, 190] on input "text" at bounding box center [564, 184] width 105 height 13
click at [657, 186] on input "0" at bounding box center [666, 184] width 85 height 13
click at [680, 352] on button "Lưu và In" at bounding box center [686, 358] width 86 height 13
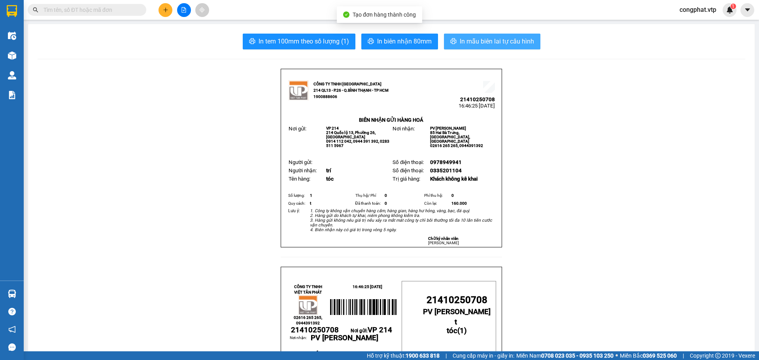
click at [462, 37] on span "In mẫu biên lai tự cấu hình" at bounding box center [497, 41] width 74 height 10
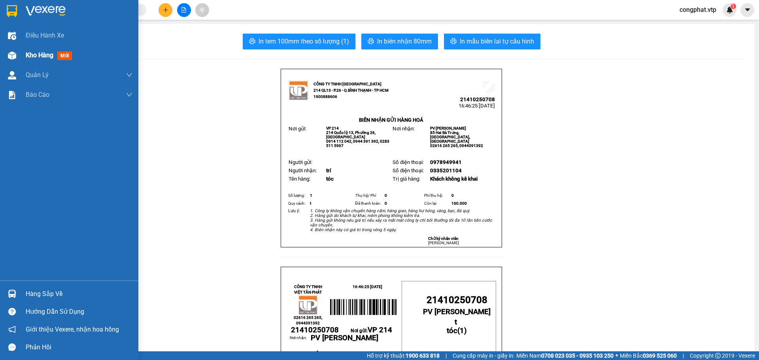
click at [17, 53] on div at bounding box center [12, 56] width 14 height 14
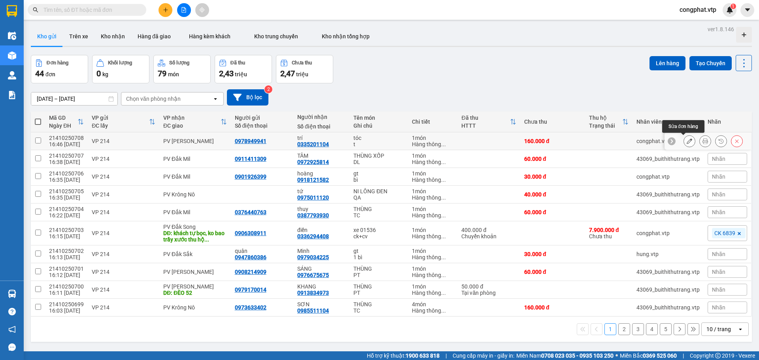
click at [687, 141] on icon at bounding box center [690, 141] width 6 height 6
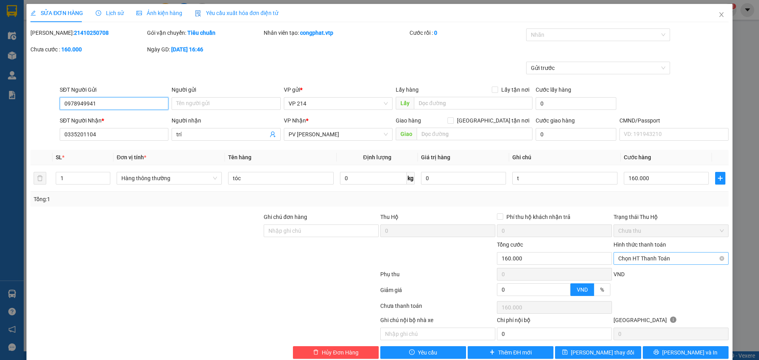
click at [666, 260] on span "Chọn HT Thanh Toán" at bounding box center [671, 259] width 106 height 12
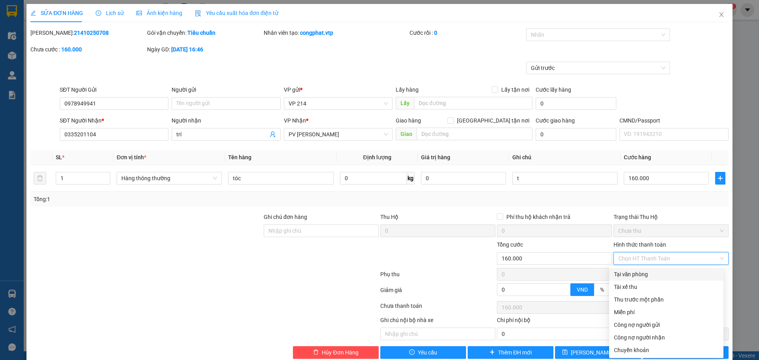
click at [667, 276] on div "Tại văn phòng" at bounding box center [666, 274] width 105 height 9
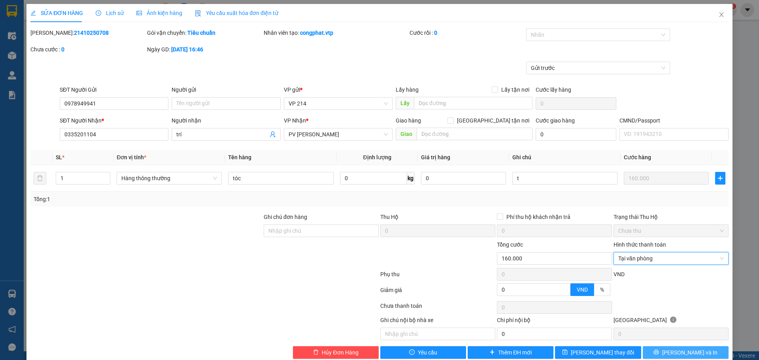
click at [686, 351] on span "Lưu và In" at bounding box center [689, 352] width 55 height 9
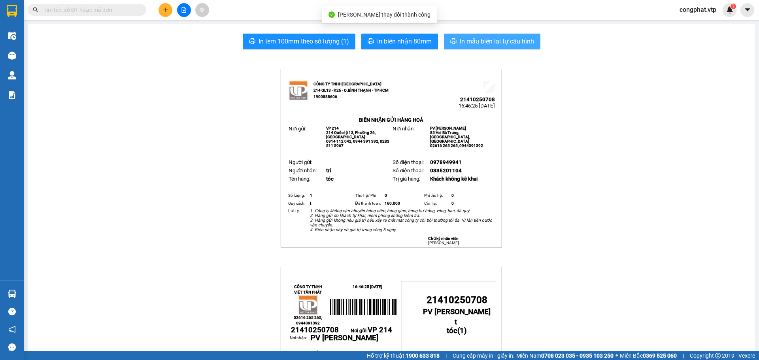
click at [484, 43] on span "In mẫu biên lai tự cấu hình" at bounding box center [497, 41] width 74 height 10
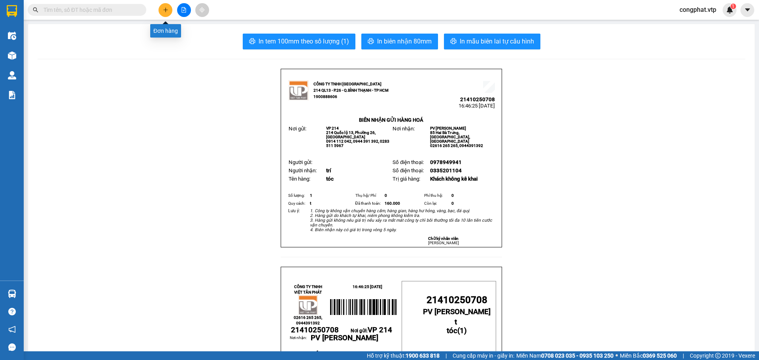
click at [162, 10] on button at bounding box center [166, 10] width 14 height 14
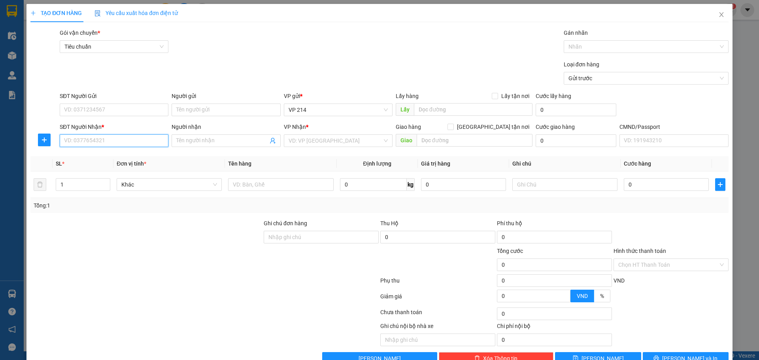
drag, startPoint x: 94, startPoint y: 134, endPoint x: 109, endPoint y: 142, distance: 16.3
click at [94, 134] on input "SĐT Người Nhận *" at bounding box center [114, 140] width 109 height 13
click at [132, 140] on input "SĐT Người Nhận *" at bounding box center [114, 140] width 109 height 13
click at [130, 161] on div "0919067763 - THƠM" at bounding box center [113, 156] width 108 height 13
click at [302, 185] on input "text" at bounding box center [280, 184] width 105 height 13
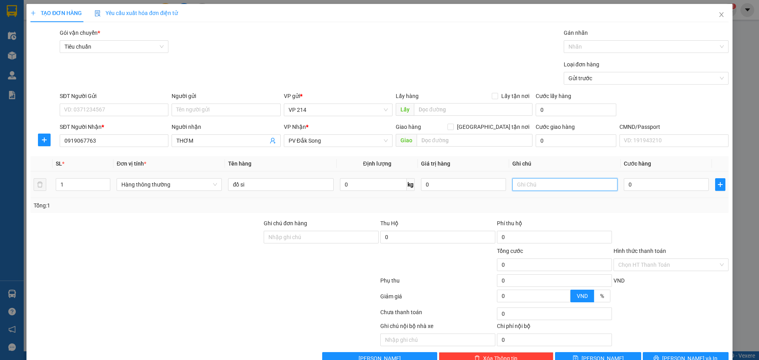
click at [579, 187] on input "text" at bounding box center [564, 184] width 105 height 13
click at [671, 352] on button "Lưu và In" at bounding box center [686, 358] width 86 height 13
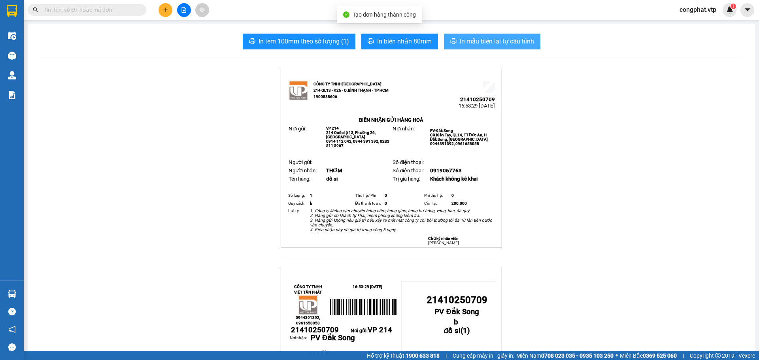
click at [510, 40] on span "In mẫu biên lai tự cấu hình" at bounding box center [497, 41] width 74 height 10
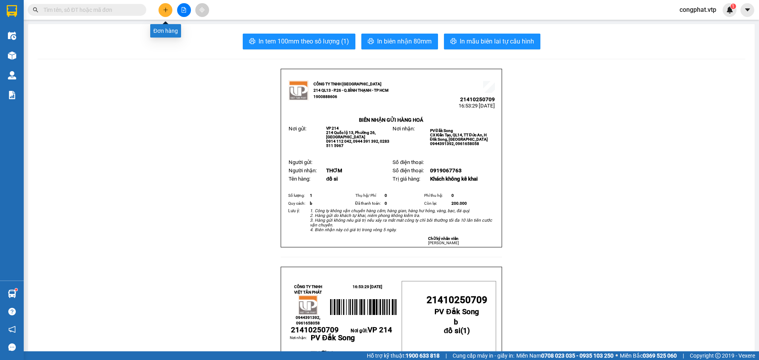
click at [162, 9] on button at bounding box center [166, 10] width 14 height 14
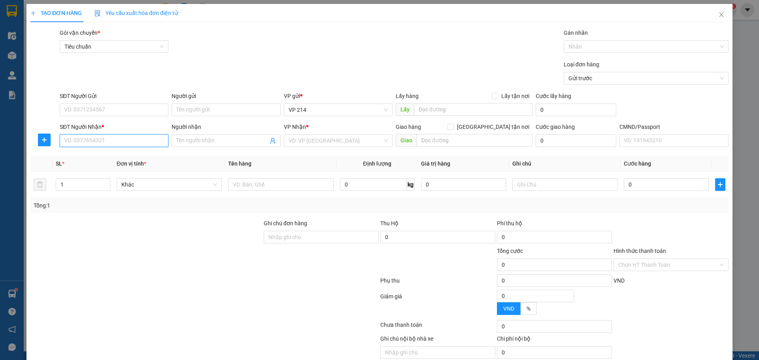
drag, startPoint x: 110, startPoint y: 143, endPoint x: 128, endPoint y: 128, distance: 23.6
click at [111, 143] on input "SĐT Người Nhận *" at bounding box center [114, 140] width 109 height 13
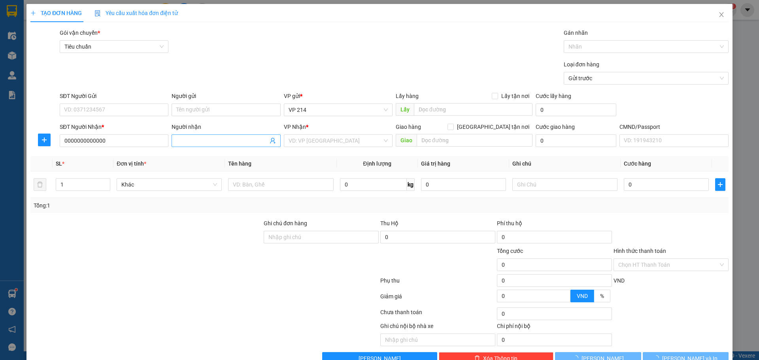
click at [219, 143] on input "Người nhận" at bounding box center [221, 140] width 91 height 9
drag, startPoint x: 218, startPoint y: 140, endPoint x: 74, endPoint y: 156, distance: 145.1
click at [63, 157] on div "Transit Pickup Surcharge Ids Transit Deliver Surcharge Ids Transit Deliver Surc…" at bounding box center [379, 196] width 698 height 336
click at [336, 145] on input "search" at bounding box center [336, 141] width 94 height 12
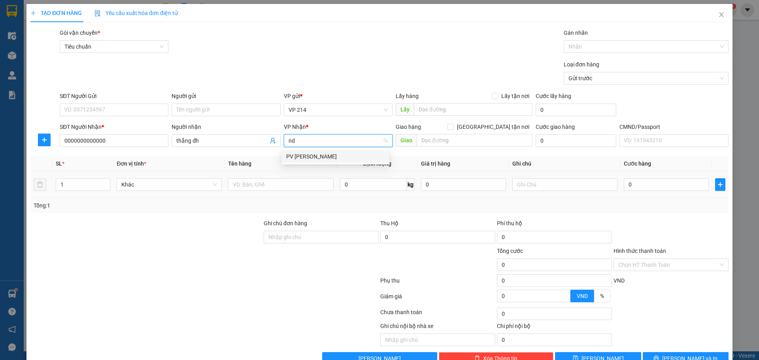
drag, startPoint x: 308, startPoint y: 156, endPoint x: 324, endPoint y: 173, distance: 23.5
click at [307, 156] on div "PV Nam Đong" at bounding box center [335, 156] width 98 height 9
click at [310, 184] on input "text" at bounding box center [280, 184] width 105 height 13
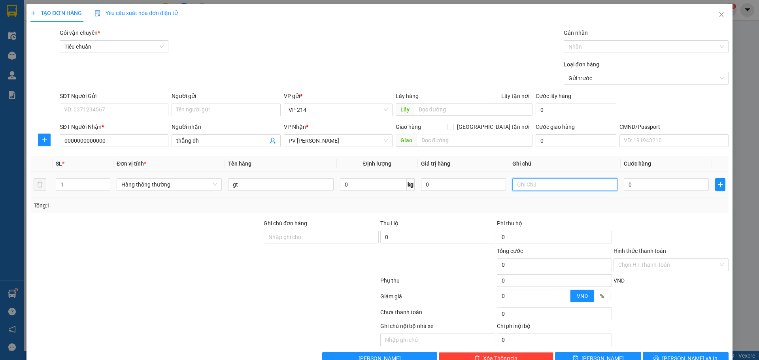
click at [527, 181] on input "text" at bounding box center [564, 184] width 105 height 13
click at [669, 353] on button "Lưu và In" at bounding box center [686, 358] width 86 height 13
click at [665, 189] on input "0" at bounding box center [666, 184] width 85 height 13
click at [705, 352] on button "Lưu và In" at bounding box center [686, 358] width 86 height 13
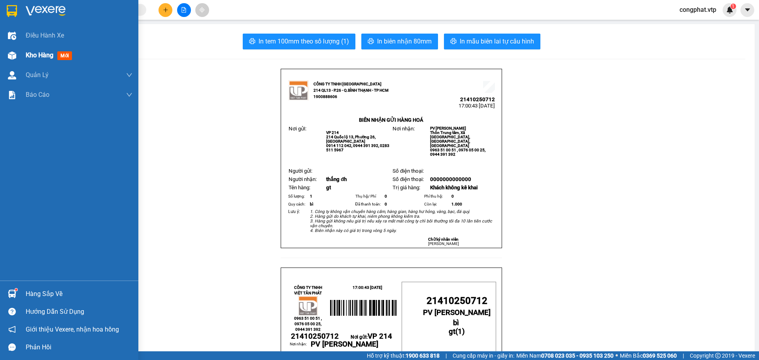
click at [13, 58] on img at bounding box center [12, 55] width 8 height 8
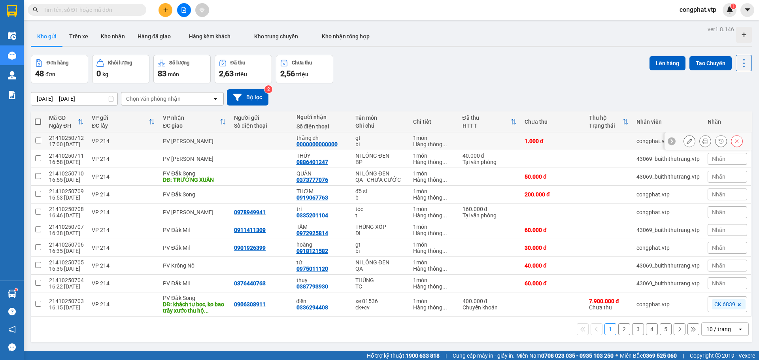
click at [687, 142] on icon at bounding box center [690, 141] width 6 height 6
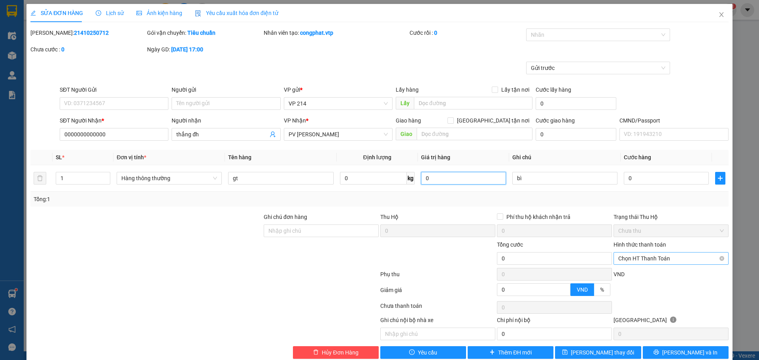
click at [647, 260] on span "Chọn HT Thanh Toán" at bounding box center [671, 259] width 106 height 12
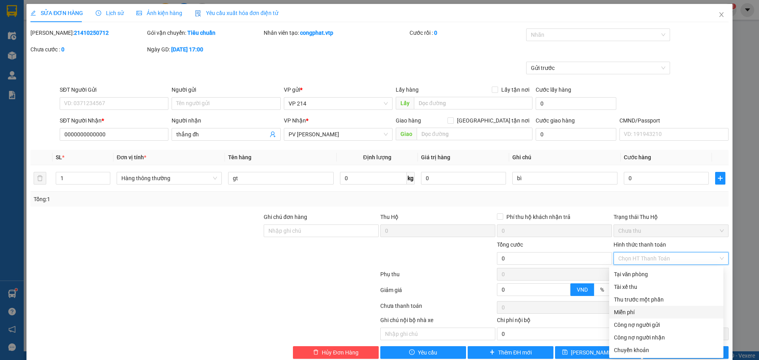
click at [644, 316] on div "Miễn phí" at bounding box center [666, 312] width 105 height 9
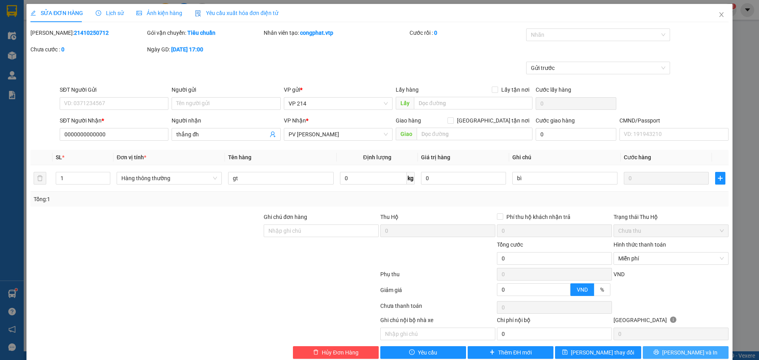
click at [691, 348] on span "Lưu và In" at bounding box center [689, 352] width 55 height 9
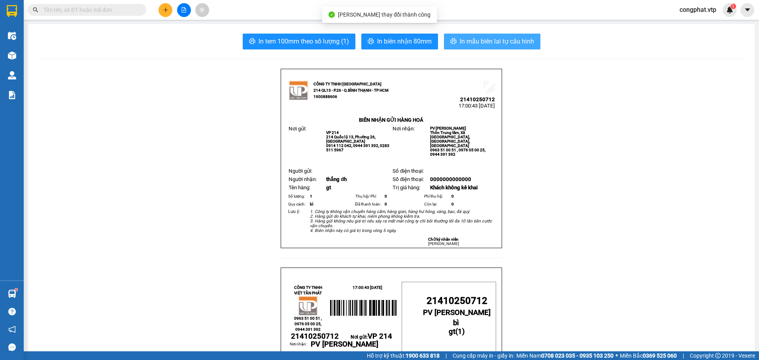
click at [504, 35] on button "In mẫu biên lai tự cấu hình" at bounding box center [492, 42] width 96 height 16
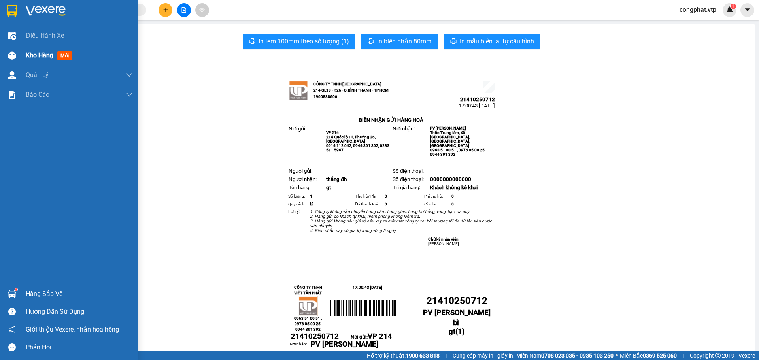
click at [20, 61] on div "Kho hàng mới" at bounding box center [69, 55] width 138 height 20
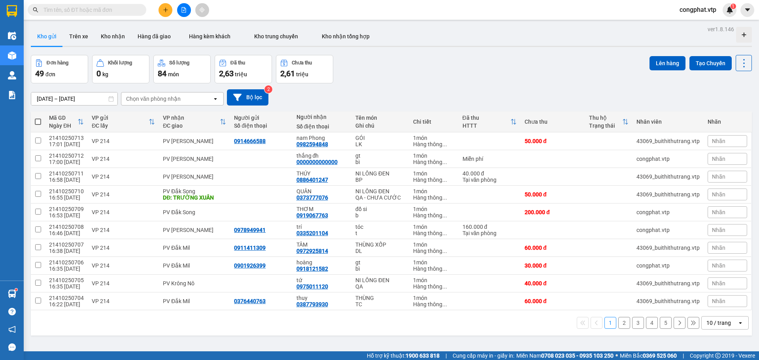
click at [167, 11] on icon "plus" at bounding box center [166, 10] width 6 height 6
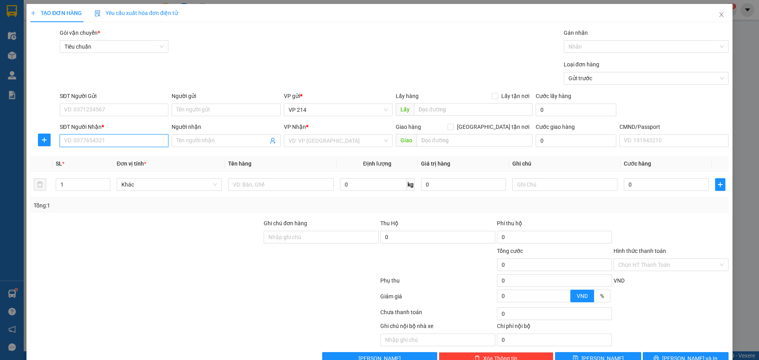
click at [144, 144] on input "SĐT Người Nhận *" at bounding box center [114, 140] width 109 height 13
click at [120, 153] on div "0000000000000 - thắng đh" at bounding box center [113, 156] width 98 height 9
click at [332, 142] on span "PV Nam Đong" at bounding box center [338, 141] width 99 height 12
click at [343, 160] on div "PV Krông Nô" at bounding box center [335, 156] width 98 height 9
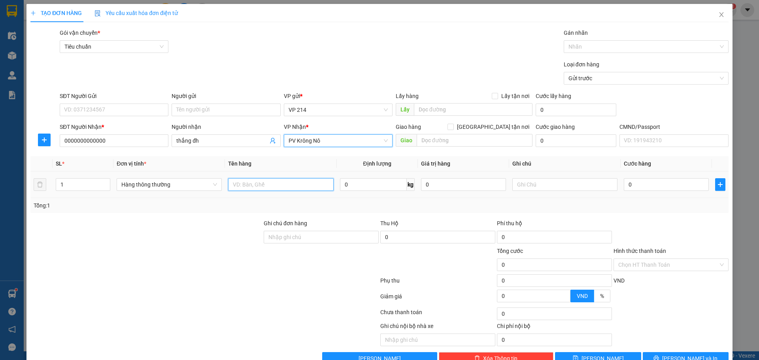
click at [299, 183] on input "text" at bounding box center [280, 184] width 105 height 13
click at [540, 181] on input "text" at bounding box center [564, 184] width 105 height 13
click at [657, 186] on input "0" at bounding box center [666, 184] width 85 height 13
click at [639, 266] on input "Hình thức thanh toán" at bounding box center [668, 265] width 100 height 12
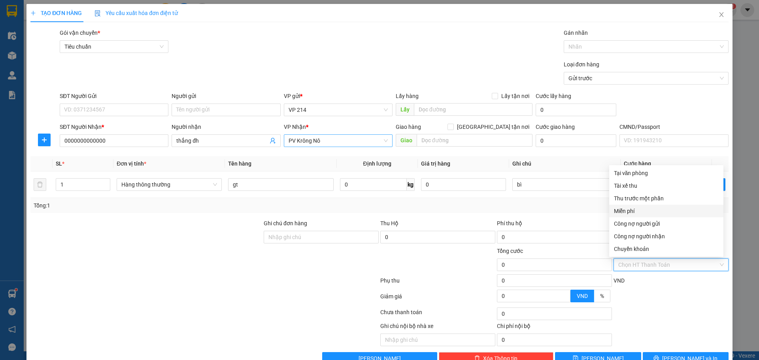
click at [637, 210] on div "Miễn phí" at bounding box center [666, 211] width 105 height 9
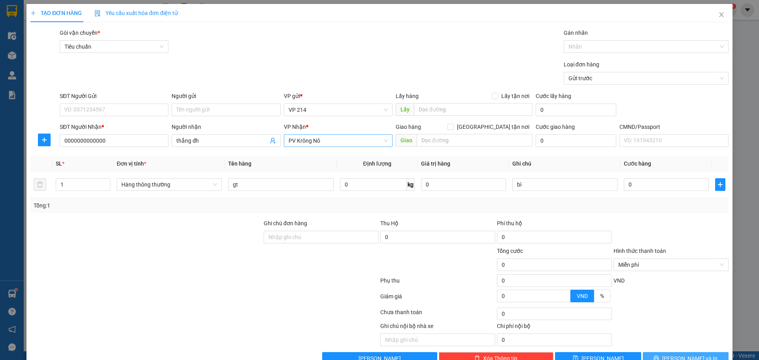
click at [676, 355] on span "Lưu và In" at bounding box center [689, 358] width 55 height 9
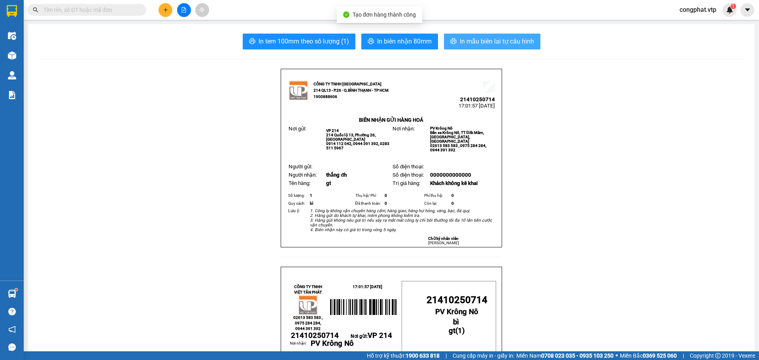
click at [481, 43] on span "In mẫu biên lai tự cấu hình" at bounding box center [497, 41] width 74 height 10
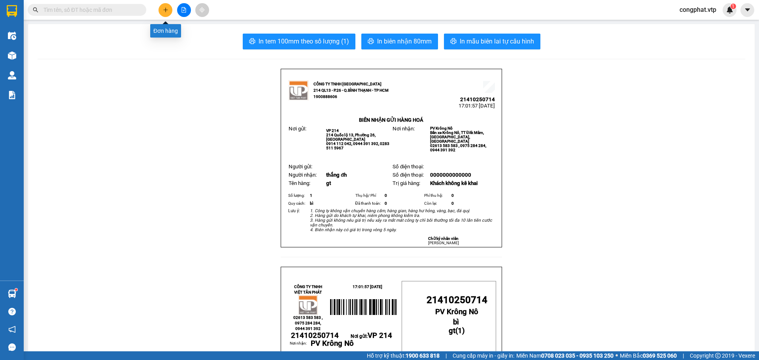
click at [161, 13] on button at bounding box center [166, 10] width 14 height 14
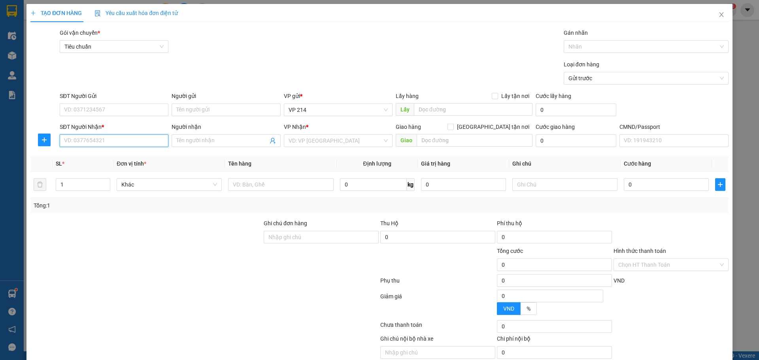
drag, startPoint x: 87, startPoint y: 137, endPoint x: 93, endPoint y: 136, distance: 5.6
click at [91, 136] on input "SĐT Người Nhận *" at bounding box center [114, 140] width 109 height 13
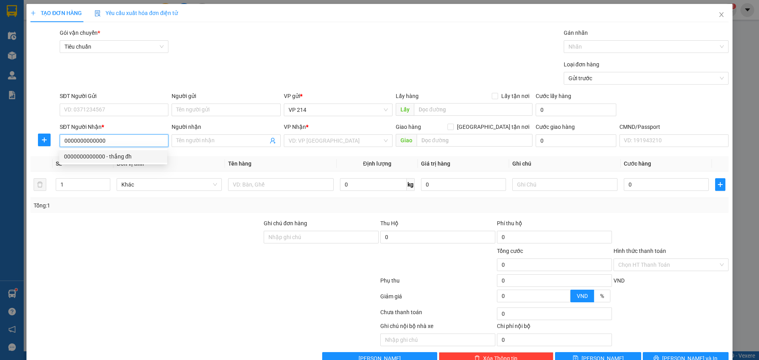
click at [146, 160] on div "0000000000000 - thắng đh" at bounding box center [113, 156] width 98 height 9
click at [331, 146] on span "PV Krông Nô" at bounding box center [338, 141] width 99 height 12
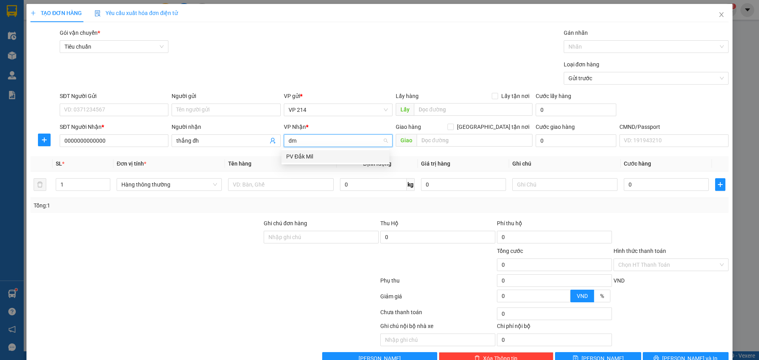
click at [302, 156] on div "PV Đắk Mil" at bounding box center [335, 156] width 98 height 9
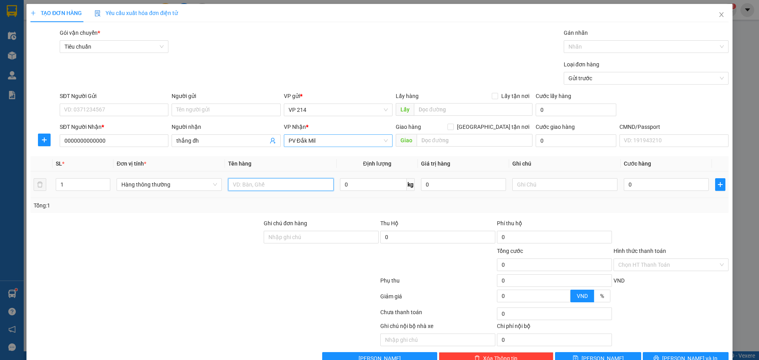
click at [297, 189] on input "text" at bounding box center [280, 184] width 105 height 13
click at [550, 187] on input "text" at bounding box center [564, 184] width 105 height 13
click at [661, 190] on input "0" at bounding box center [666, 184] width 85 height 13
click at [647, 263] on input "Hình thức thanh toán" at bounding box center [668, 265] width 100 height 12
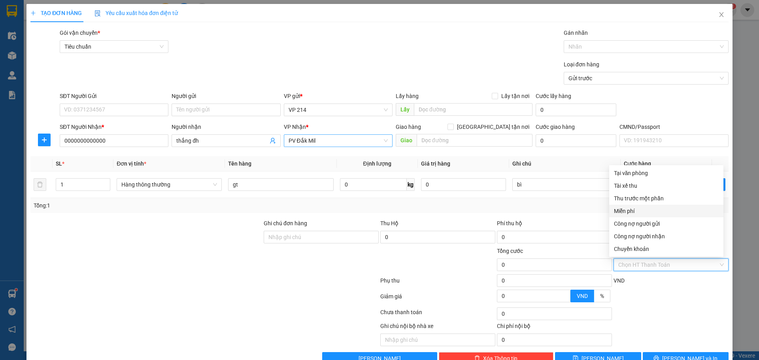
click at [633, 213] on div "Miễn phí" at bounding box center [666, 211] width 105 height 9
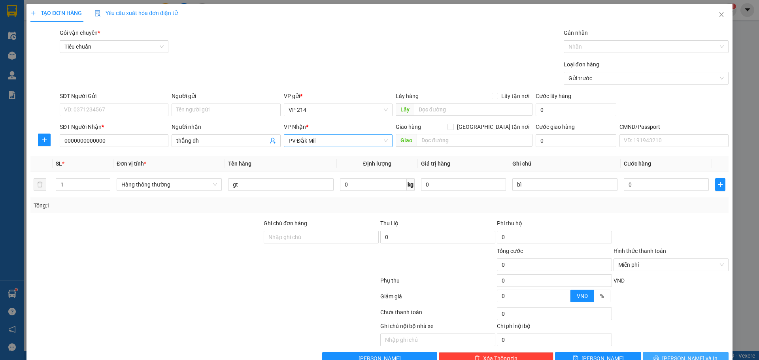
click at [659, 356] on icon "printer" at bounding box center [656, 358] width 5 height 5
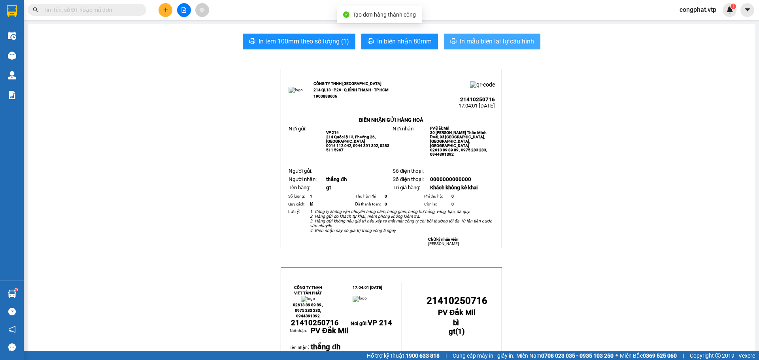
click at [453, 40] on icon "printer" at bounding box center [453, 41] width 6 height 6
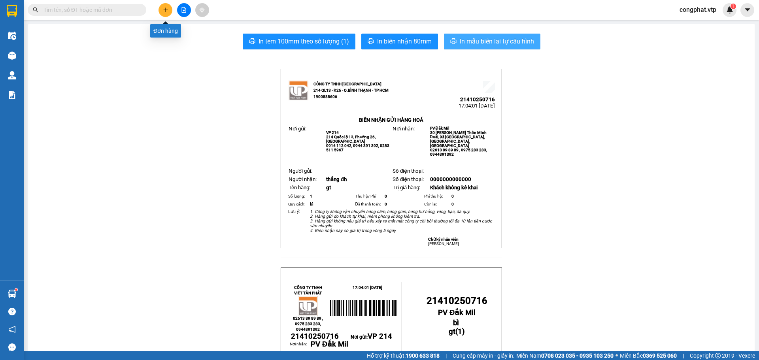
click at [164, 12] on icon "plus" at bounding box center [166, 10] width 6 height 6
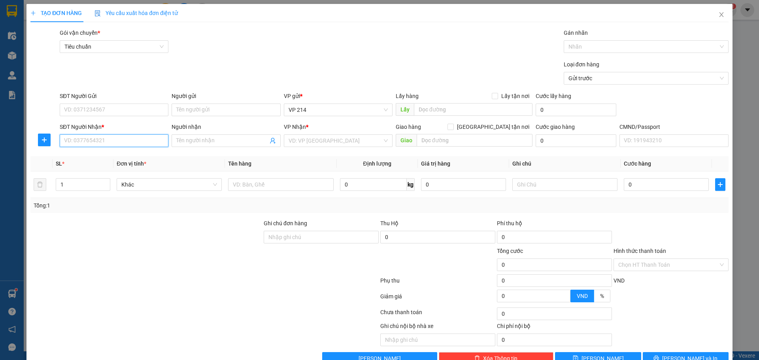
click at [135, 140] on input "SĐT Người Nhận *" at bounding box center [114, 140] width 109 height 13
click at [154, 155] on div "0000000000000 - thắng đh" at bounding box center [113, 156] width 98 height 9
click at [206, 142] on input "thắng đh" at bounding box center [221, 140] width 91 height 9
click at [336, 139] on span "PV Đắk Mil" at bounding box center [338, 141] width 99 height 12
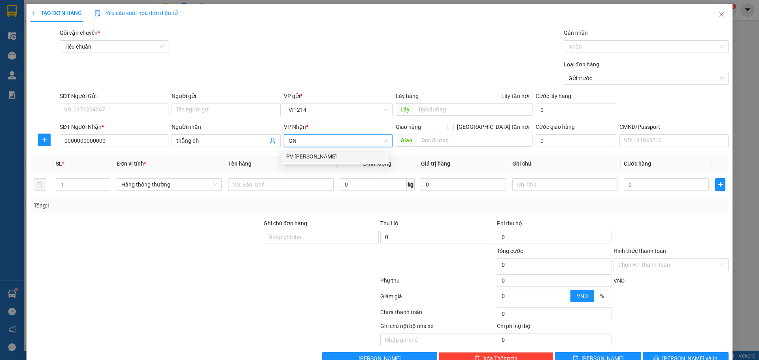
click at [329, 156] on div "PV Gia Nghĩa" at bounding box center [335, 156] width 98 height 9
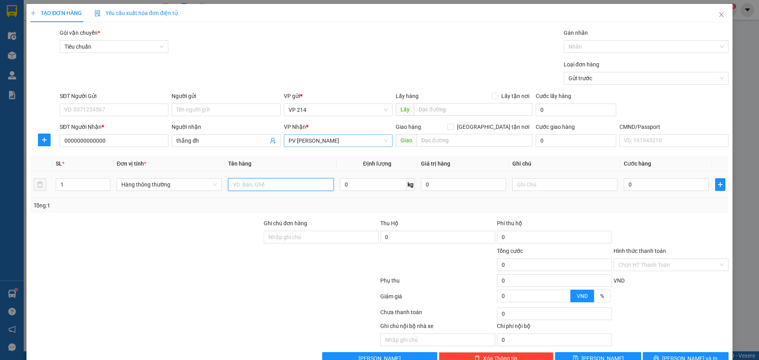
click at [289, 189] on input "text" at bounding box center [280, 184] width 105 height 13
click at [536, 186] on input "text" at bounding box center [564, 184] width 105 height 13
click at [644, 188] on input "0" at bounding box center [666, 184] width 85 height 13
click at [658, 260] on input "Hình thức thanh toán" at bounding box center [668, 265] width 100 height 12
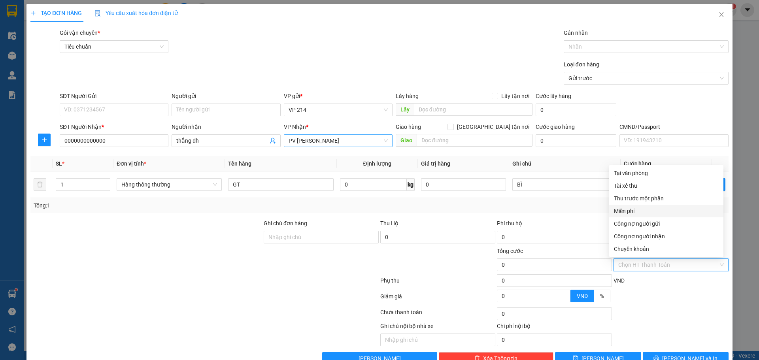
click at [634, 209] on div "Miễn phí" at bounding box center [666, 211] width 105 height 9
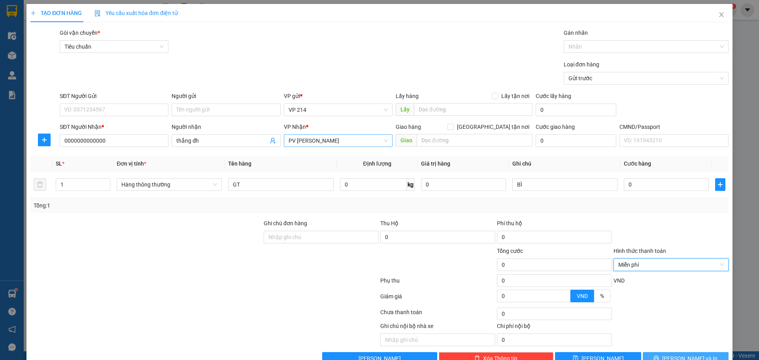
click at [675, 355] on span "Lưu và In" at bounding box center [689, 358] width 55 height 9
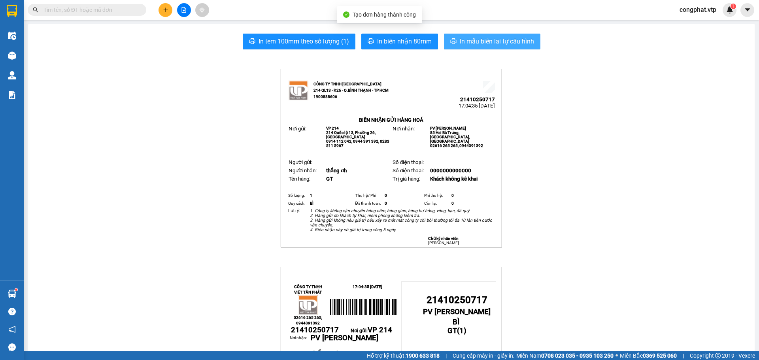
click at [515, 42] on span "In mẫu biên lai tự cấu hình" at bounding box center [497, 41] width 74 height 10
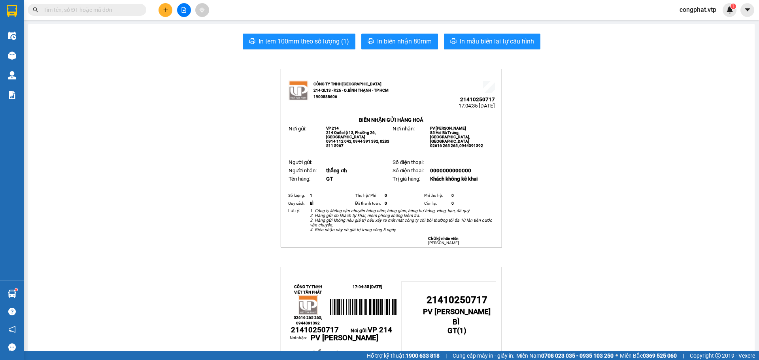
click at [165, 13] on button at bounding box center [166, 10] width 14 height 14
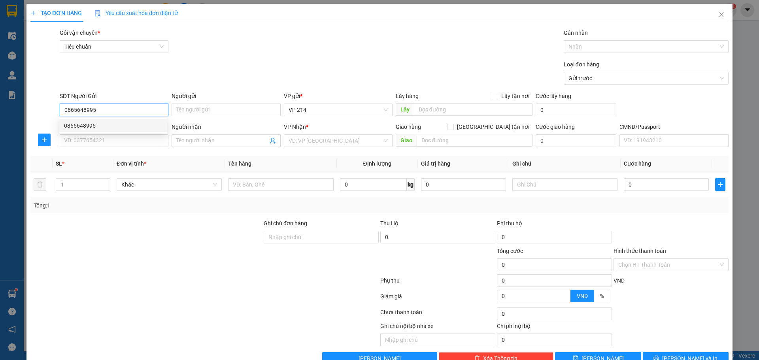
click at [131, 130] on div "0865648995" at bounding box center [113, 125] width 108 height 13
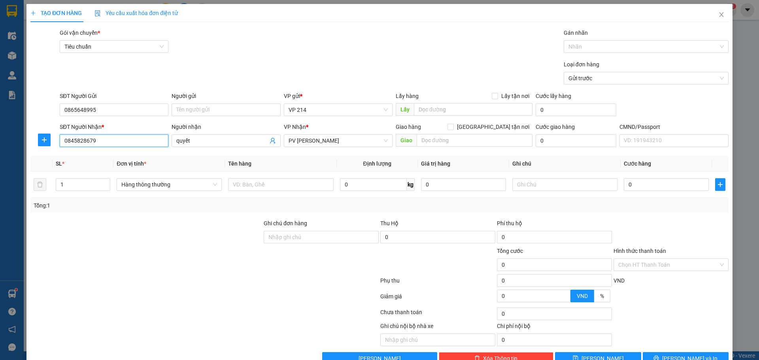
click at [133, 140] on input "0845828679" at bounding box center [114, 140] width 109 height 13
click at [268, 189] on input "text" at bounding box center [280, 184] width 105 height 13
click at [531, 186] on input "text" at bounding box center [564, 184] width 105 height 13
click at [659, 355] on icon "printer" at bounding box center [657, 358] width 6 height 6
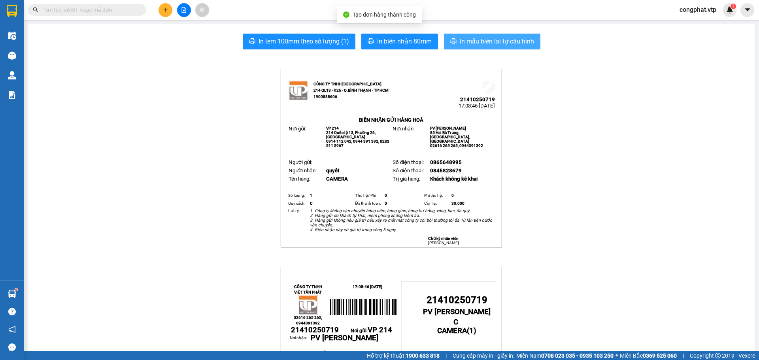
click at [530, 38] on span "In mẫu biên lai tự cấu hình" at bounding box center [497, 41] width 74 height 10
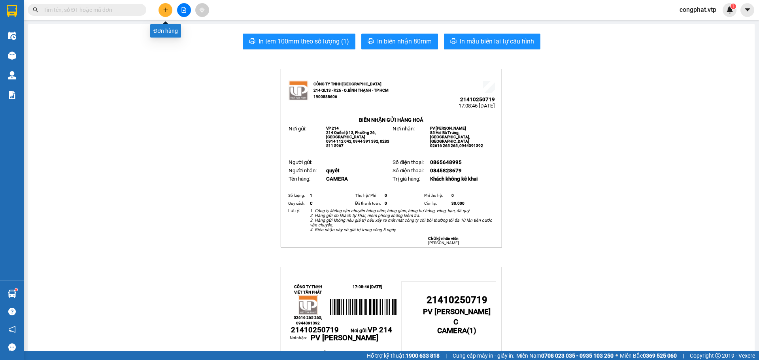
click at [166, 15] on button at bounding box center [166, 10] width 14 height 14
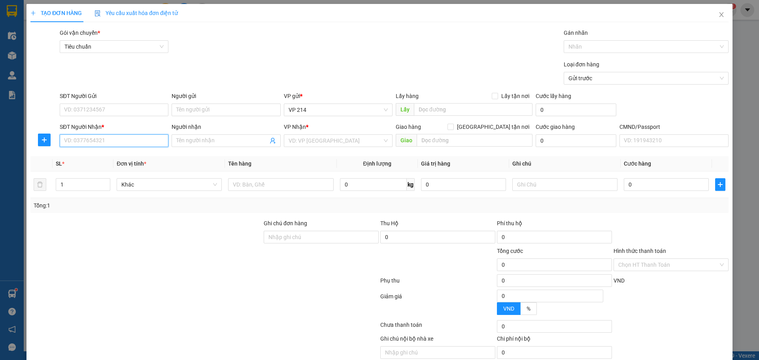
click at [133, 142] on input "SĐT Người Nhận *" at bounding box center [114, 140] width 109 height 13
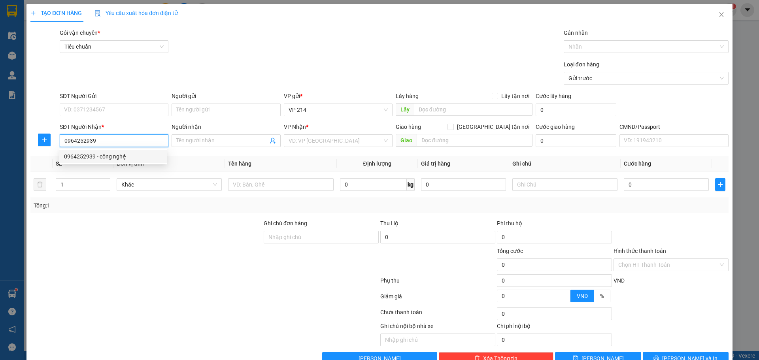
click at [142, 156] on div "0964252939 - công nghệ" at bounding box center [113, 156] width 98 height 9
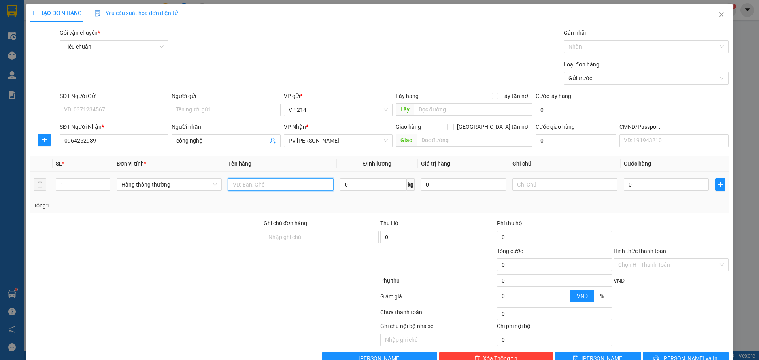
click at [261, 186] on input "text" at bounding box center [280, 184] width 105 height 13
click at [543, 186] on input "text" at bounding box center [564, 184] width 105 height 13
click at [672, 183] on input "0" at bounding box center [666, 184] width 85 height 13
click at [682, 352] on button "Lưu và In" at bounding box center [686, 358] width 86 height 13
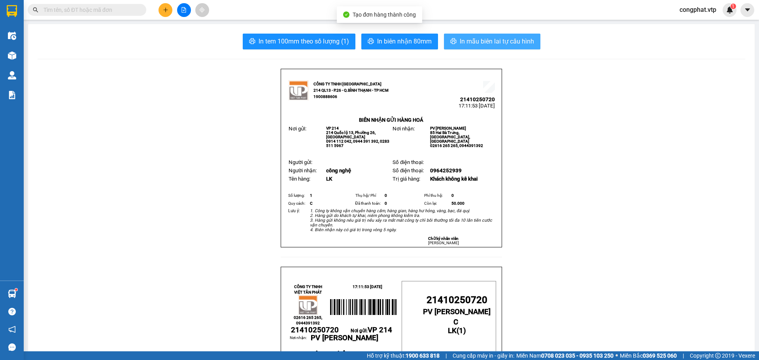
click at [505, 43] on span "In mẫu biên lai tự cấu hình" at bounding box center [497, 41] width 74 height 10
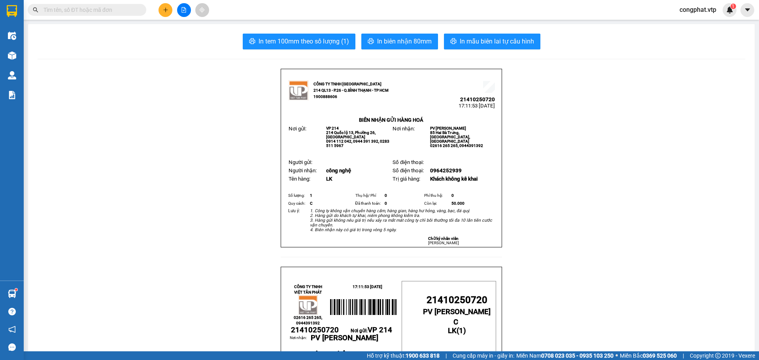
click at [168, 11] on icon "plus" at bounding box center [166, 10] width 6 height 6
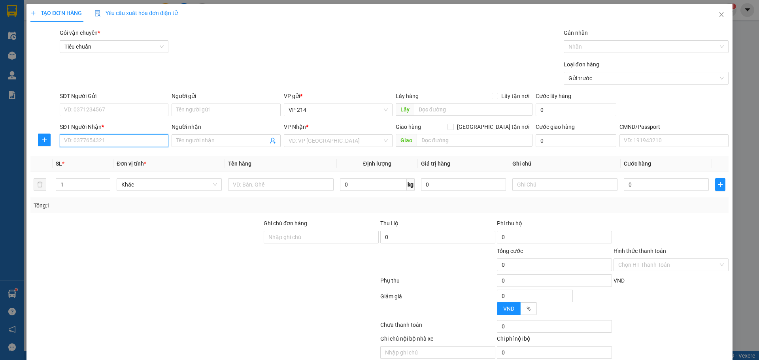
click at [119, 146] on input "SĐT Người Nhận *" at bounding box center [114, 140] width 109 height 13
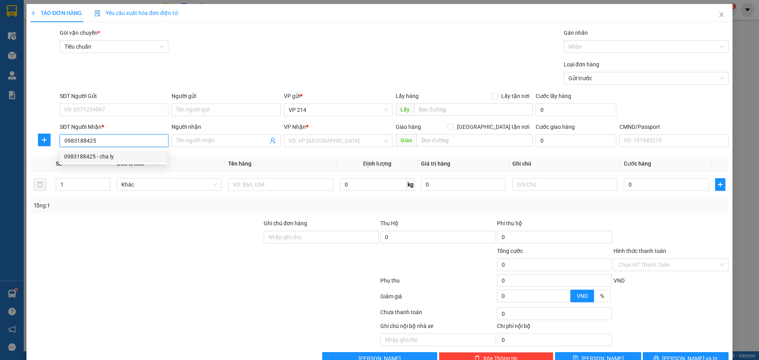
click at [122, 156] on div "0983188425 - cha ly" at bounding box center [113, 156] width 98 height 9
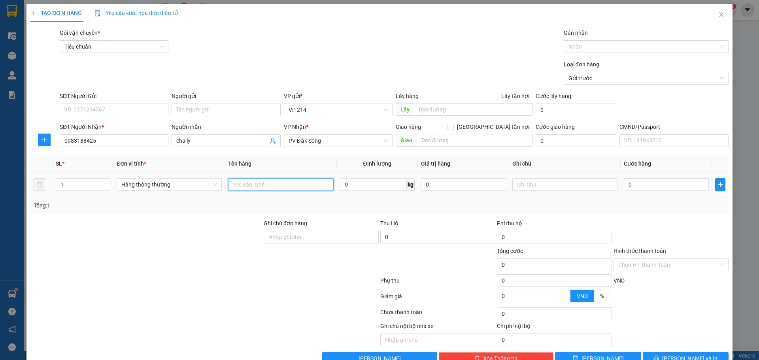
click at [268, 182] on input "text" at bounding box center [280, 184] width 105 height 13
click at [523, 185] on input "text" at bounding box center [564, 184] width 105 height 13
click at [671, 185] on input "0" at bounding box center [666, 184] width 85 height 13
click at [688, 351] on div "TẠO ĐƠN HÀNG Yêu cầu xuất hóa đơn điện tử Transit Pickup Surcharge Ids Transit …" at bounding box center [379, 180] width 759 height 360
click at [680, 354] on span "Lưu và In" at bounding box center [689, 358] width 55 height 9
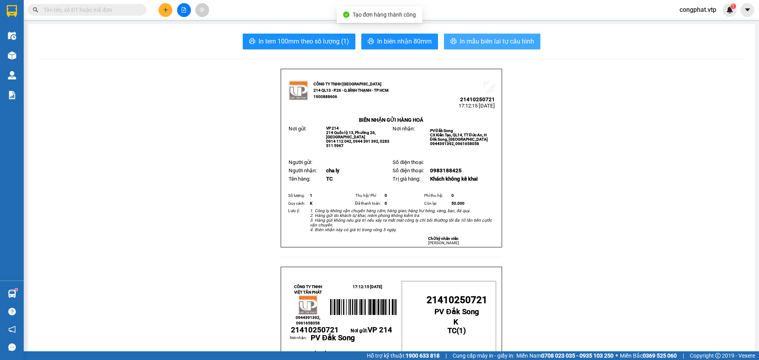
click at [509, 49] on button "In mẫu biên lai tự cấu hình" at bounding box center [492, 42] width 96 height 16
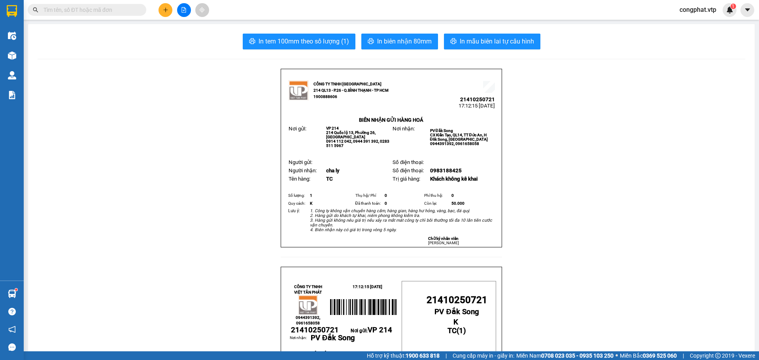
click at [170, 9] on button at bounding box center [166, 10] width 14 height 14
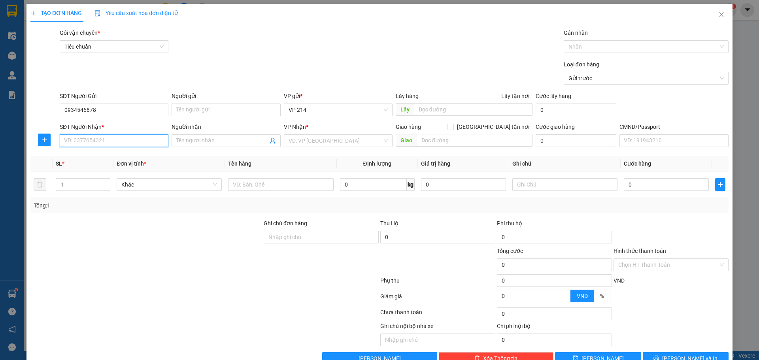
click at [105, 145] on input "SĐT Người Nhận *" at bounding box center [114, 140] width 109 height 13
click at [229, 142] on input "Người nhận" at bounding box center [221, 140] width 91 height 9
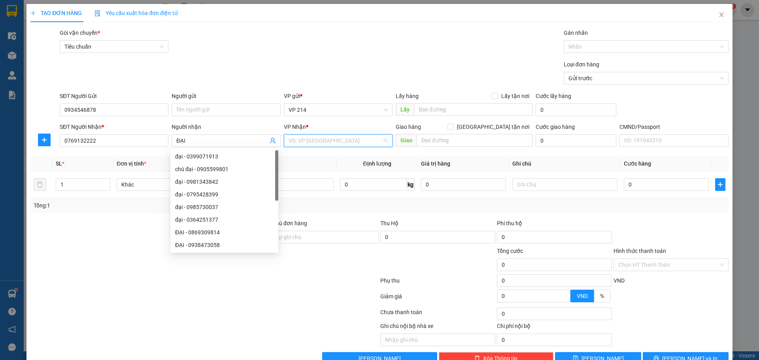
click at [347, 136] on input "search" at bounding box center [336, 141] width 94 height 12
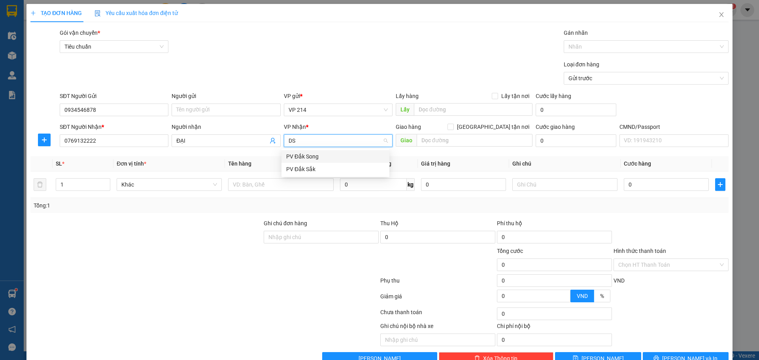
click at [327, 152] on div "PV Đắk Song" at bounding box center [336, 156] width 108 height 13
click at [442, 141] on input "text" at bounding box center [475, 140] width 116 height 13
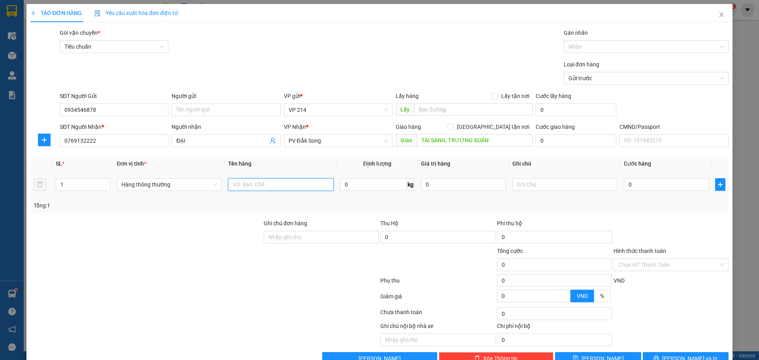
click at [257, 180] on input "text" at bounding box center [280, 184] width 105 height 13
drag, startPoint x: 70, startPoint y: 184, endPoint x: 4, endPoint y: 194, distance: 66.8
click at [4, 193] on div "TẠO ĐƠN HÀNG Yêu cầu xuất hóa đơn điện tử Transit Pickup Surcharge Ids Transit …" at bounding box center [379, 180] width 759 height 360
click at [553, 188] on input "text" at bounding box center [564, 184] width 105 height 13
click at [639, 185] on input "0" at bounding box center [666, 184] width 85 height 13
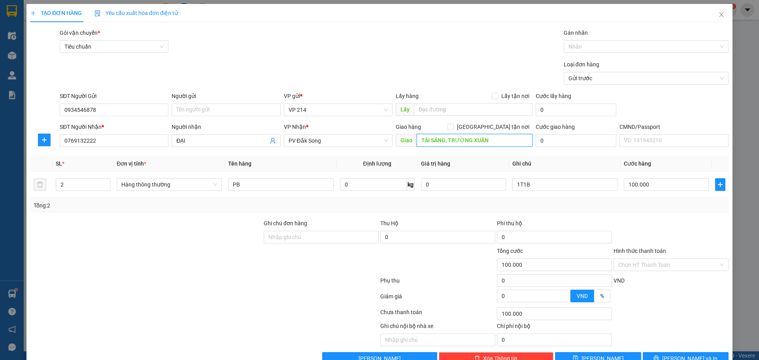
click at [467, 134] on input "TÀI SÁNG, TRƯỜNG XUÂN" at bounding box center [475, 140] width 116 height 13
click at [485, 134] on input "TÀI SÁNG, TRƯỜNG XUÂN" at bounding box center [475, 140] width 116 height 13
click at [663, 259] on input "Hình thức thanh toán" at bounding box center [668, 265] width 100 height 12
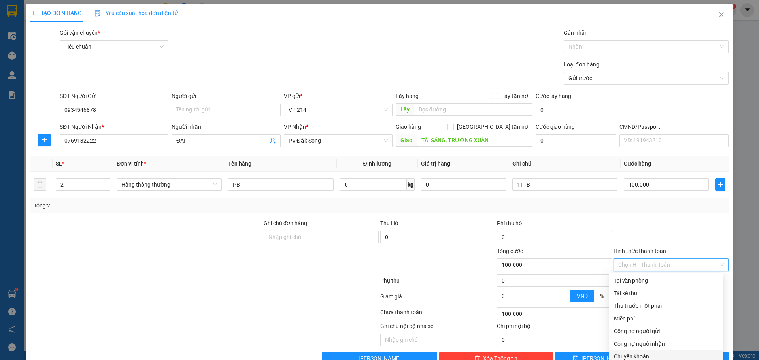
click at [634, 352] on div "Chuyển khoản" at bounding box center [666, 356] width 105 height 9
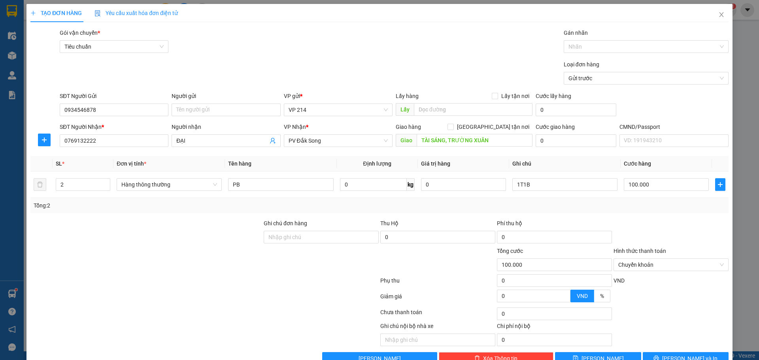
click at [620, 28] on div "Gán nhãn" at bounding box center [646, 34] width 165 height 12
click at [627, 42] on div at bounding box center [642, 46] width 153 height 9
click at [627, 41] on div "CK 6839" at bounding box center [641, 42] width 154 height 9
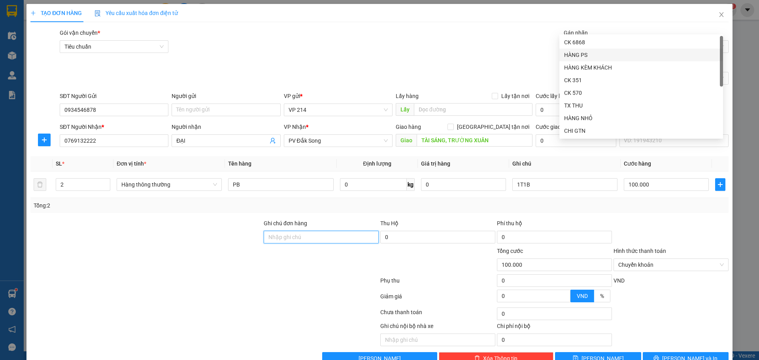
click at [288, 231] on input "Ghi chú đơn hàng" at bounding box center [321, 237] width 115 height 13
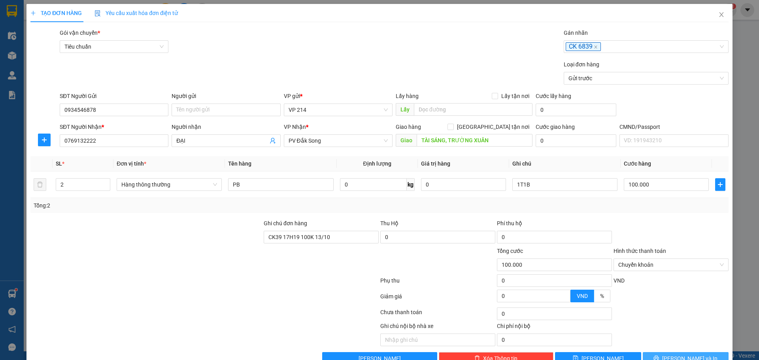
click at [686, 354] on span "Lưu và In" at bounding box center [689, 358] width 55 height 9
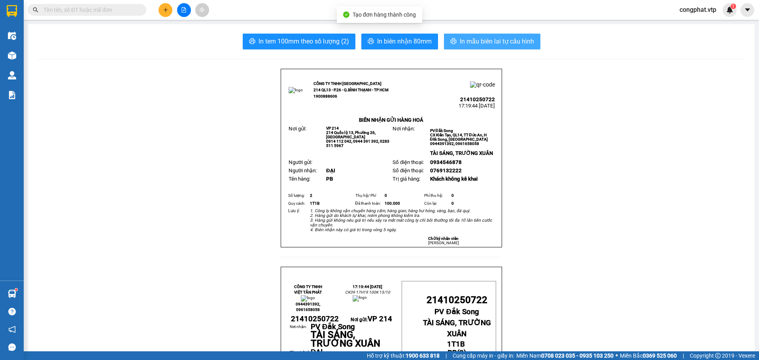
click at [516, 34] on button "In mẫu biên lai tự cấu hình" at bounding box center [492, 42] width 96 height 16
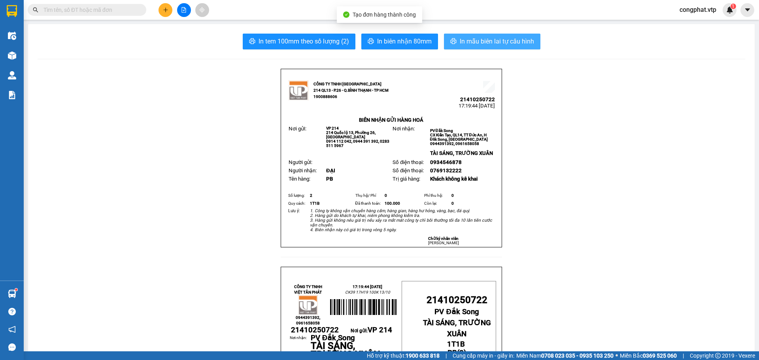
click at [511, 43] on span "In mẫu biên lai tự cấu hình" at bounding box center [497, 41] width 74 height 10
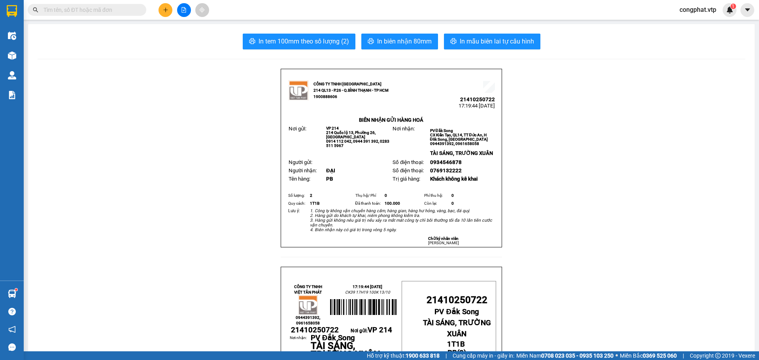
click at [156, 9] on div at bounding box center [183, 10] width 59 height 14
click at [167, 13] on button at bounding box center [166, 10] width 14 height 14
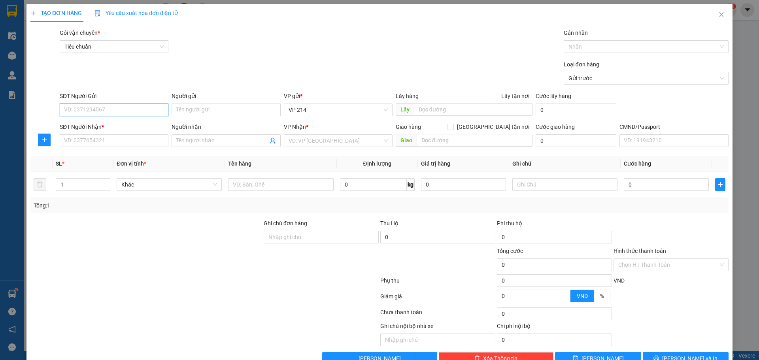
click at [133, 108] on input "SĐT Người Gửi" at bounding box center [114, 110] width 109 height 13
drag, startPoint x: 102, startPoint y: 125, endPoint x: 109, endPoint y: 126, distance: 6.4
click at [103, 125] on b "*" at bounding box center [103, 127] width 2 height 6
click at [103, 134] on input "SĐT Người Nhận *" at bounding box center [114, 140] width 109 height 13
click at [110, 136] on div "SĐT Người Nhận * VD: 0377654321" at bounding box center [114, 137] width 109 height 28
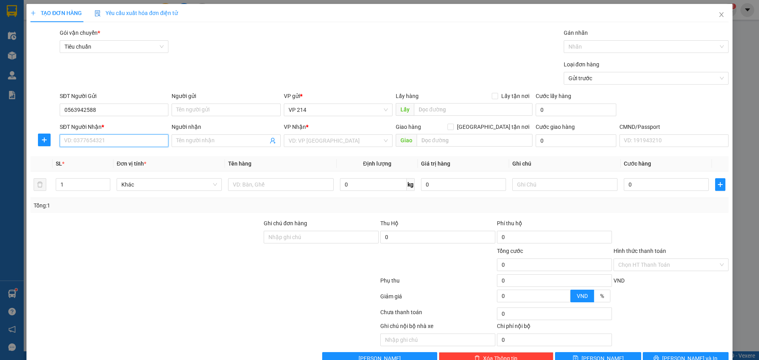
click at [110, 137] on input "SĐT Người Nhận *" at bounding box center [114, 140] width 109 height 13
click at [113, 160] on div "0972955975 - nhiên" at bounding box center [113, 156] width 98 height 9
click at [263, 183] on input "text" at bounding box center [280, 184] width 105 height 13
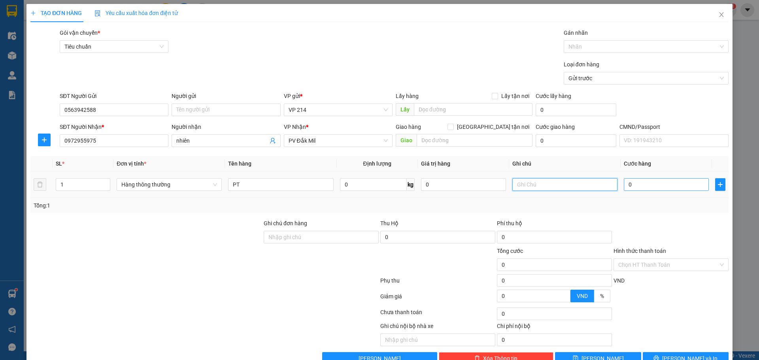
drag, startPoint x: 554, startPoint y: 184, endPoint x: 656, endPoint y: 183, distance: 101.6
click at [554, 183] on input "text" at bounding box center [564, 184] width 105 height 13
click at [665, 182] on input "0" at bounding box center [666, 184] width 85 height 13
click at [673, 329] on div "Transit Pickup Surcharge Ids Transit Deliver Surcharge Ids Transit Deliver Surc…" at bounding box center [379, 196] width 698 height 336
click at [678, 354] on span "Lưu và In" at bounding box center [689, 358] width 55 height 9
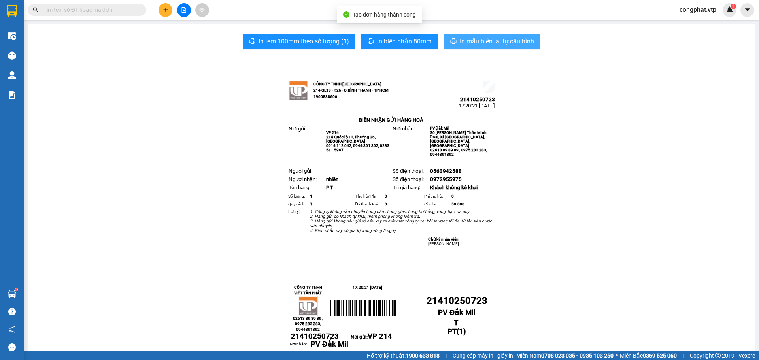
click at [474, 44] on span "In mẫu biên lai tự cấu hình" at bounding box center [497, 41] width 74 height 10
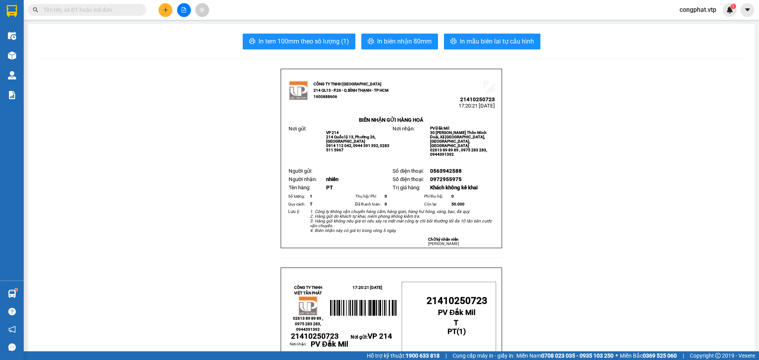
click at [170, 15] on button at bounding box center [166, 10] width 14 height 14
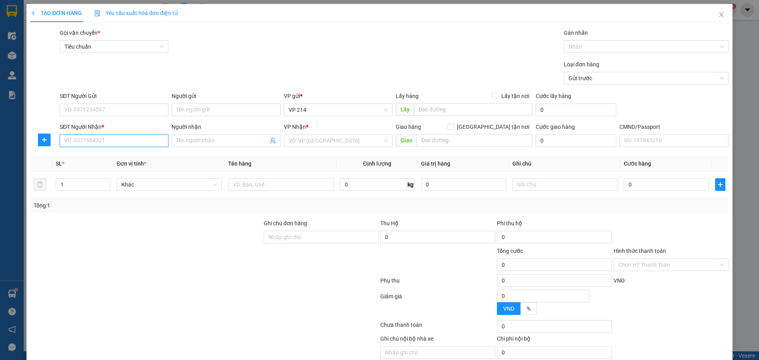
click at [95, 143] on input "SĐT Người Nhận *" at bounding box center [114, 140] width 109 height 13
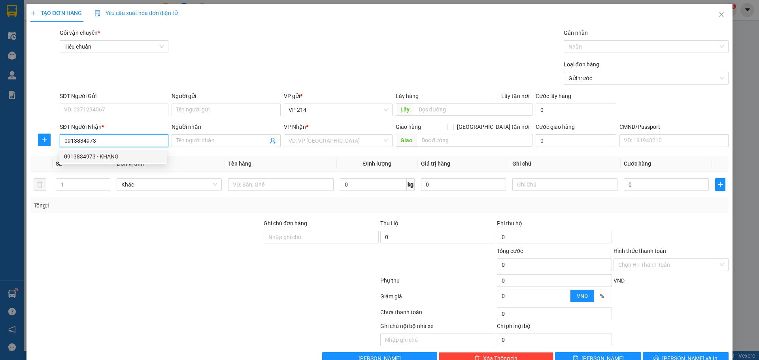
click at [115, 153] on div "0913834973 - KHANG" at bounding box center [113, 156] width 98 height 9
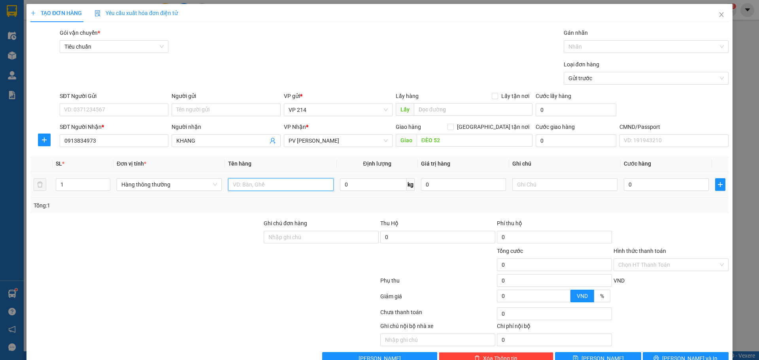
drag, startPoint x: 303, startPoint y: 183, endPoint x: 308, endPoint y: 182, distance: 4.8
click at [308, 183] on input "text" at bounding box center [280, 184] width 105 height 13
click at [551, 184] on input "text" at bounding box center [564, 184] width 105 height 13
click at [653, 182] on input "0" at bounding box center [666, 184] width 85 height 13
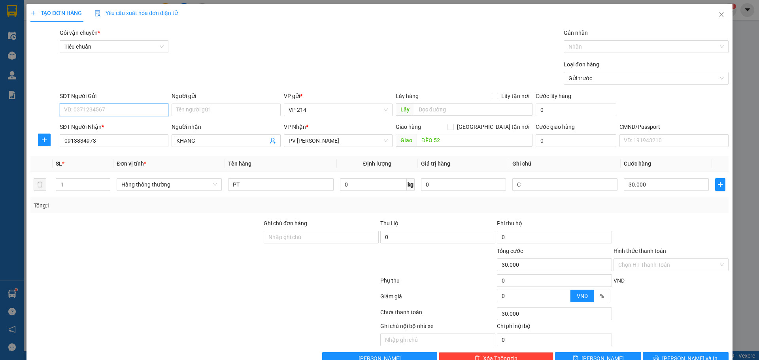
drag, startPoint x: 80, startPoint y: 115, endPoint x: 85, endPoint y: 114, distance: 4.8
click at [85, 114] on input "SĐT Người Gửi" at bounding box center [114, 110] width 109 height 13
click at [682, 259] on input "Hình thức thanh toán" at bounding box center [668, 265] width 100 height 12
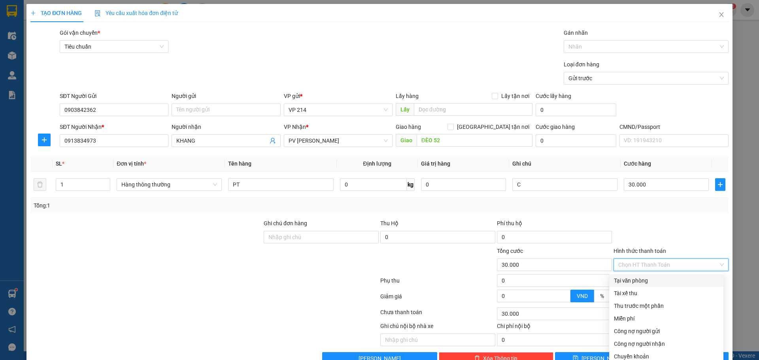
click at [684, 276] on div "Tại văn phòng" at bounding box center [666, 280] width 105 height 9
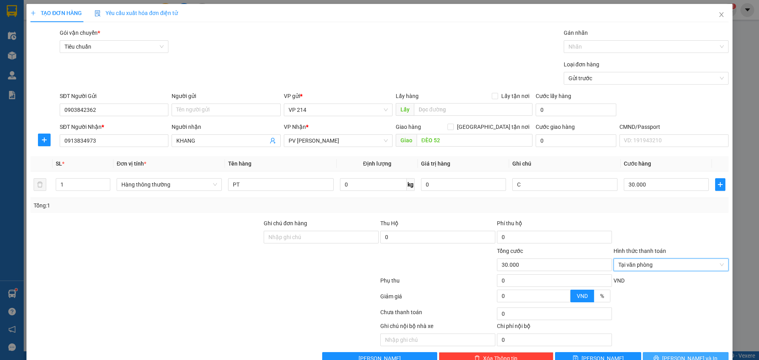
click at [673, 354] on span "Lưu và In" at bounding box center [689, 358] width 55 height 9
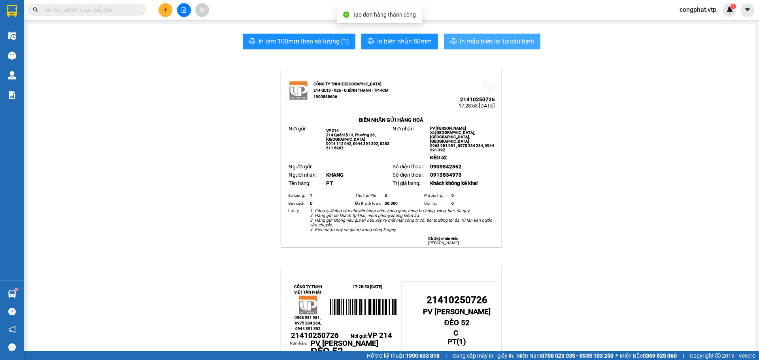
click at [518, 47] on button "In mẫu biên lai tự cấu hình" at bounding box center [492, 42] width 96 height 16
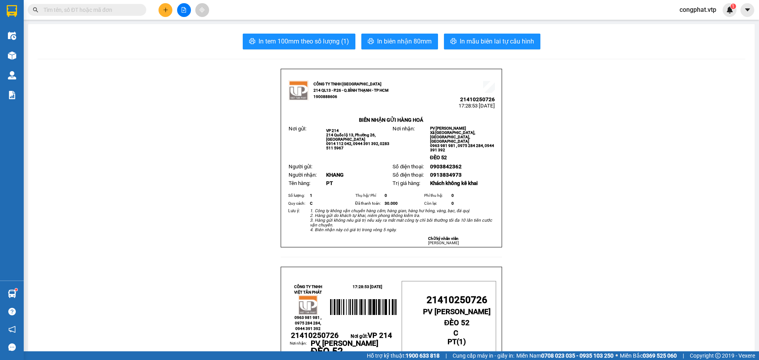
click at [168, 14] on button at bounding box center [166, 10] width 14 height 14
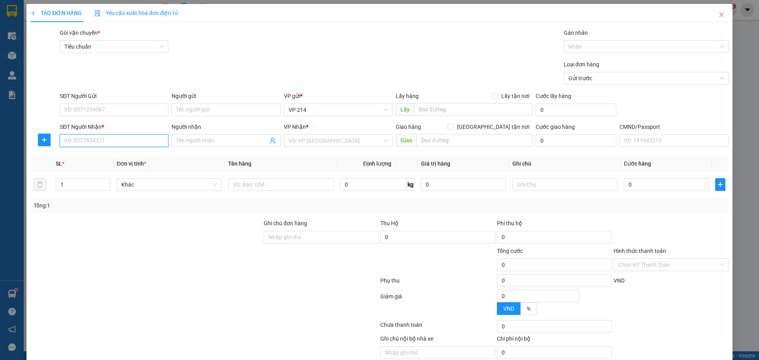
click at [125, 138] on input "SĐT Người Nhận *" at bounding box center [114, 140] width 109 height 13
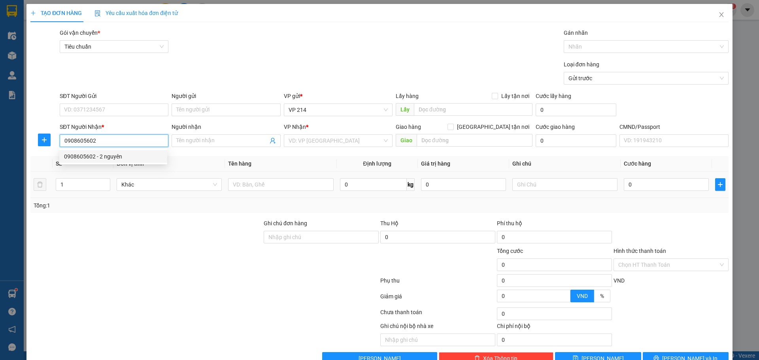
drag, startPoint x: 115, startPoint y: 159, endPoint x: 295, endPoint y: 193, distance: 183.1
click at [115, 159] on div "0908605602 - 2 nguyên" at bounding box center [113, 156] width 98 height 9
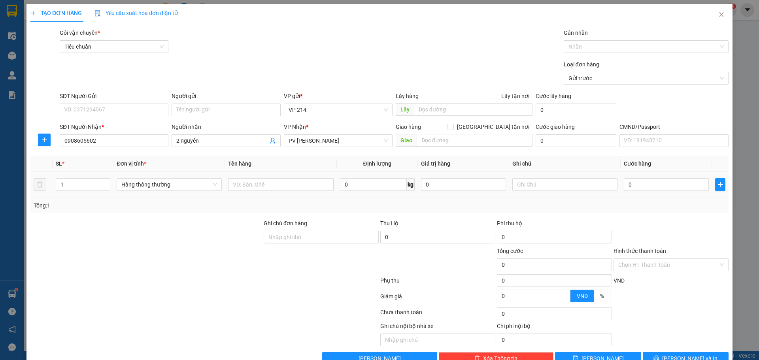
click at [296, 193] on td at bounding box center [280, 185] width 111 height 26
click at [295, 187] on input "text" at bounding box center [280, 184] width 105 height 13
click at [542, 190] on input "text" at bounding box center [564, 184] width 105 height 13
click at [641, 187] on input "0" at bounding box center [666, 184] width 85 height 13
click at [695, 353] on button "Lưu và In" at bounding box center [686, 358] width 86 height 13
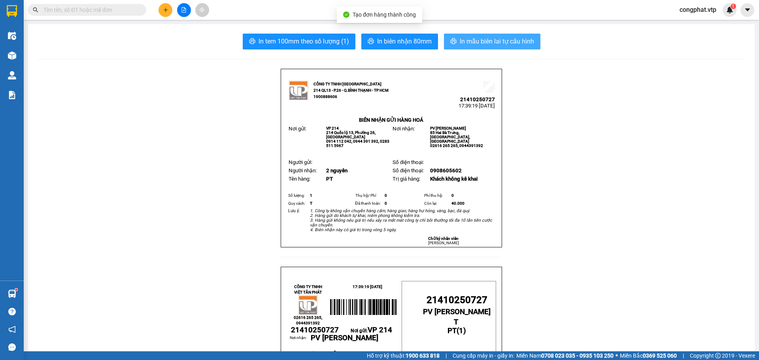
click at [460, 37] on span "In mẫu biên lai tự cấu hình" at bounding box center [497, 41] width 74 height 10
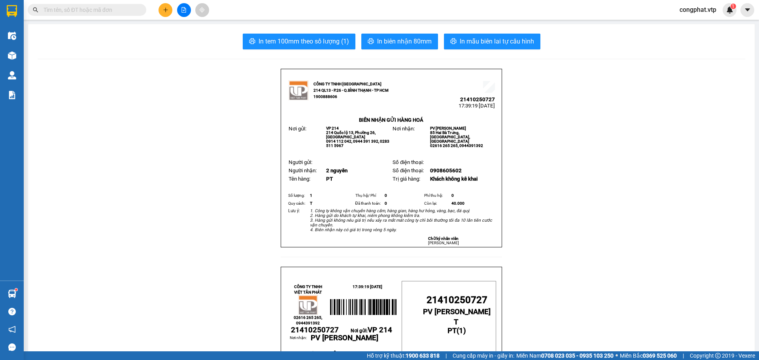
click at [158, 15] on div at bounding box center [183, 10] width 59 height 14
click at [164, 8] on icon "plus" at bounding box center [166, 10] width 6 height 6
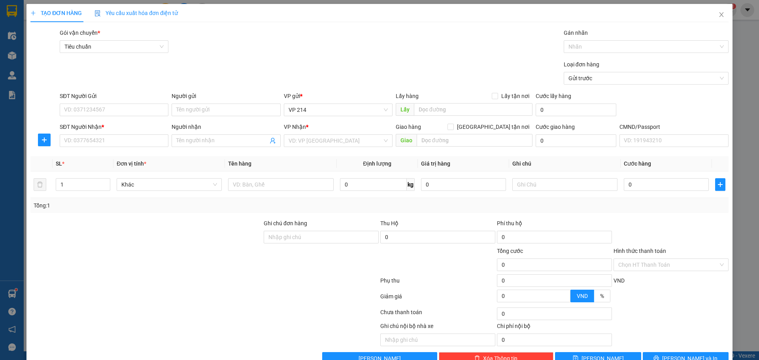
click at [124, 147] on div "SĐT Người Nhận * VD: 0377654321" at bounding box center [114, 137] width 109 height 28
click at [145, 140] on input "SĐT Người Nhận *" at bounding box center [114, 140] width 109 height 13
click at [146, 153] on div "0949814688 - viễn đông" at bounding box center [113, 156] width 98 height 9
click at [134, 110] on input "SĐT Người Gửi" at bounding box center [114, 110] width 109 height 13
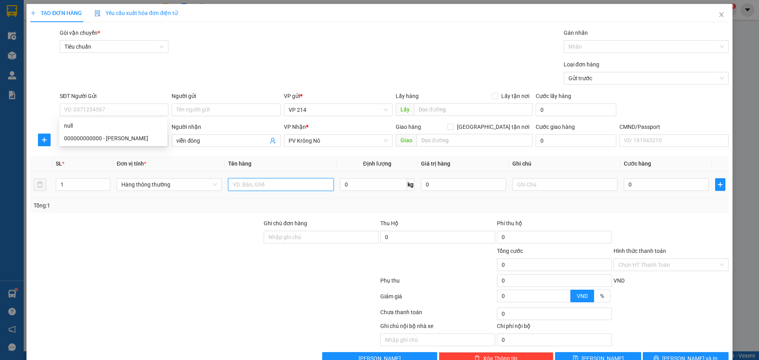
click at [276, 185] on input "text" at bounding box center [280, 184] width 105 height 13
click at [547, 173] on td at bounding box center [564, 185] width 111 height 26
click at [543, 192] on div at bounding box center [564, 185] width 105 height 16
click at [541, 185] on input "text" at bounding box center [564, 184] width 105 height 13
click at [650, 180] on input "0" at bounding box center [666, 184] width 85 height 13
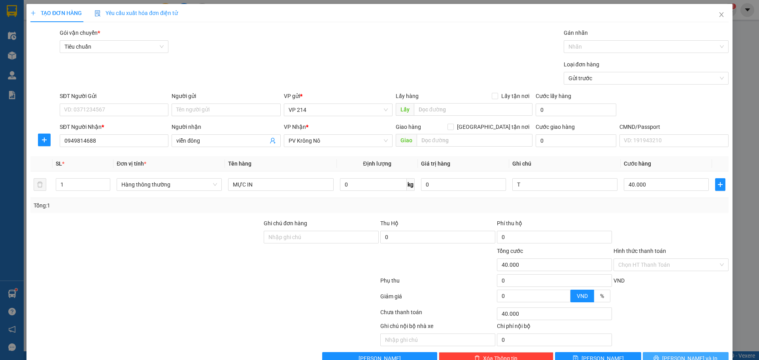
click at [693, 354] on span "Lưu và In" at bounding box center [689, 358] width 55 height 9
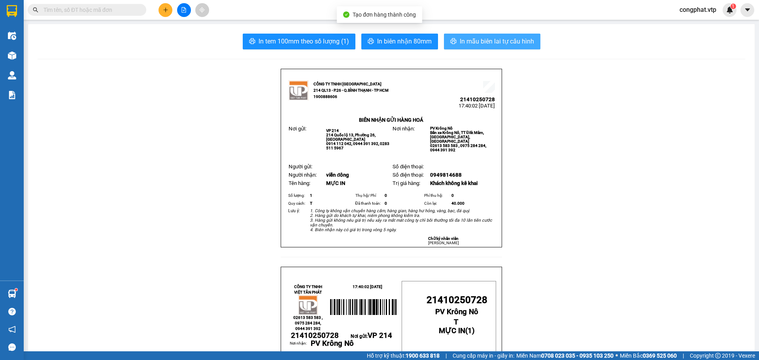
click at [471, 42] on span "In mẫu biên lai tự cấu hình" at bounding box center [497, 41] width 74 height 10
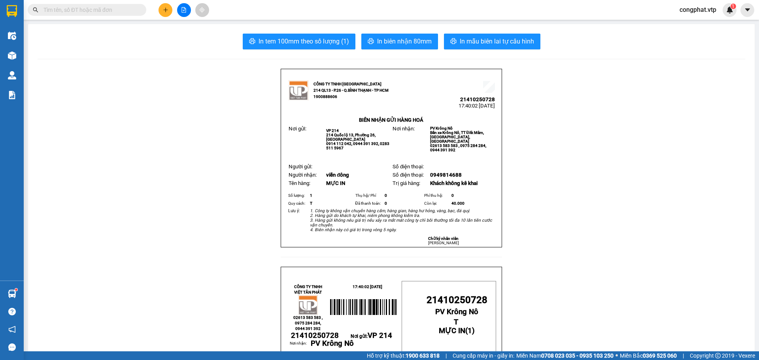
click at [169, 8] on button at bounding box center [166, 10] width 14 height 14
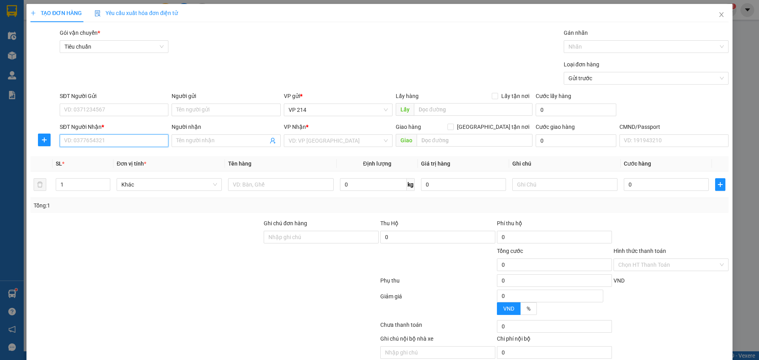
click at [83, 143] on input "SĐT Người Nhận *" at bounding box center [114, 140] width 109 height 13
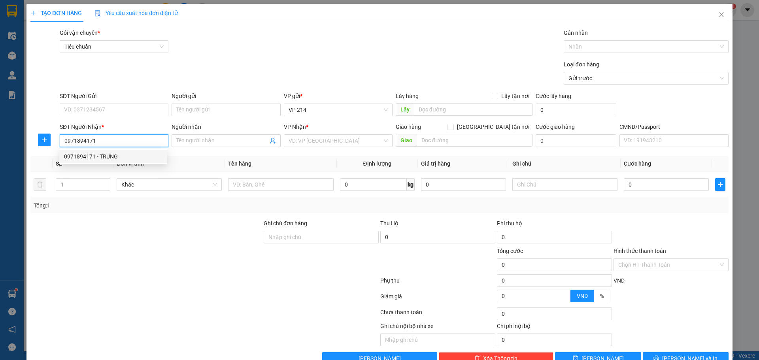
click at [104, 156] on div "0971894171 - TRUNG" at bounding box center [113, 156] width 98 height 9
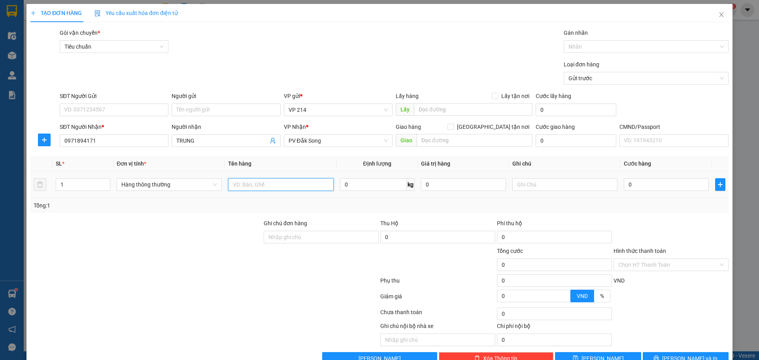
click at [271, 183] on input "text" at bounding box center [280, 184] width 105 height 13
click at [536, 184] on input "text" at bounding box center [564, 184] width 105 height 13
click at [637, 188] on input "0" at bounding box center [666, 184] width 85 height 13
click at [688, 354] on span "Lưu và In" at bounding box center [689, 358] width 55 height 9
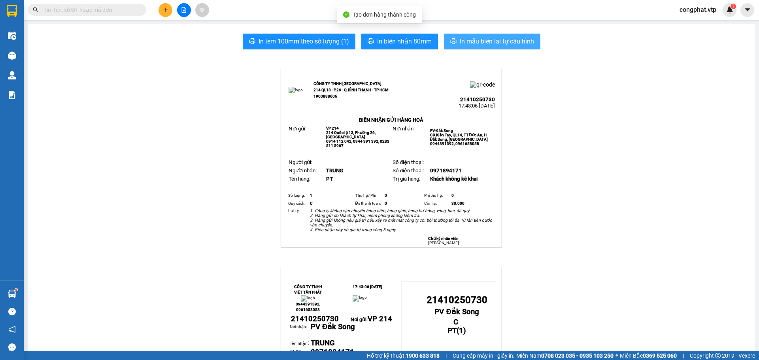
click at [452, 40] on icon "printer" at bounding box center [453, 41] width 6 height 6
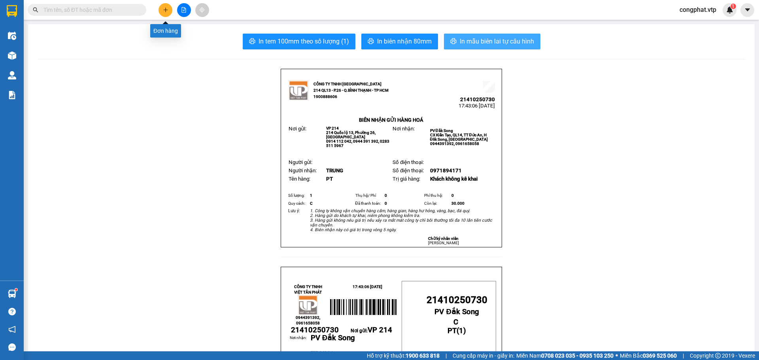
click at [166, 10] on icon "plus" at bounding box center [165, 10] width 0 height 4
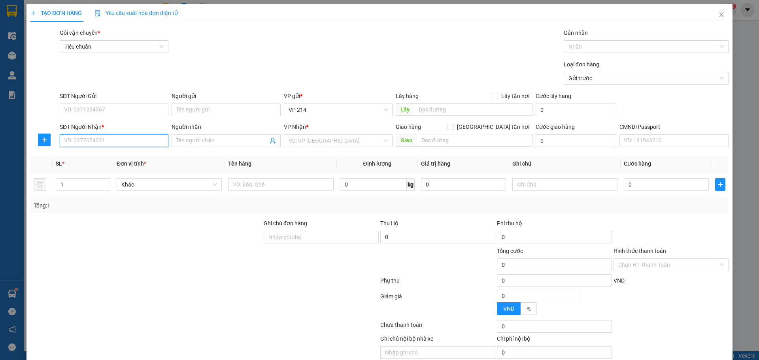
click at [98, 144] on input "SĐT Người Nhận *" at bounding box center [114, 140] width 109 height 13
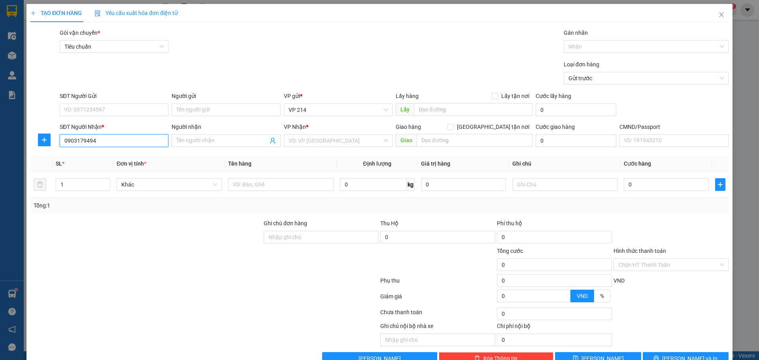
drag, startPoint x: 98, startPoint y: 141, endPoint x: 0, endPoint y: 165, distance: 101.3
click at [0, 164] on div "TẠO ĐƠN HÀNG Yêu cầu xuất hóa đơn điện tử Transit Pickup Surcharge Ids Transit …" at bounding box center [379, 180] width 759 height 360
click at [718, 13] on icon "close" at bounding box center [721, 14] width 6 height 6
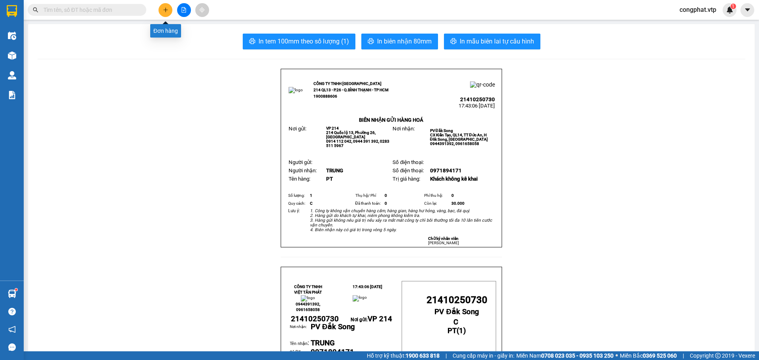
click at [164, 9] on icon "plus" at bounding box center [166, 10] width 6 height 6
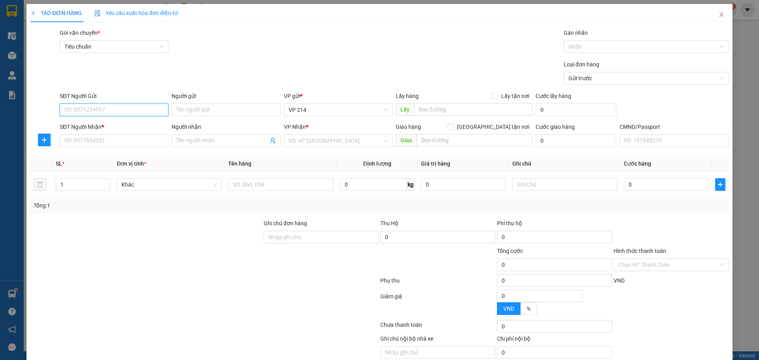
click at [126, 113] on input "SĐT Người Gửi" at bounding box center [114, 110] width 109 height 13
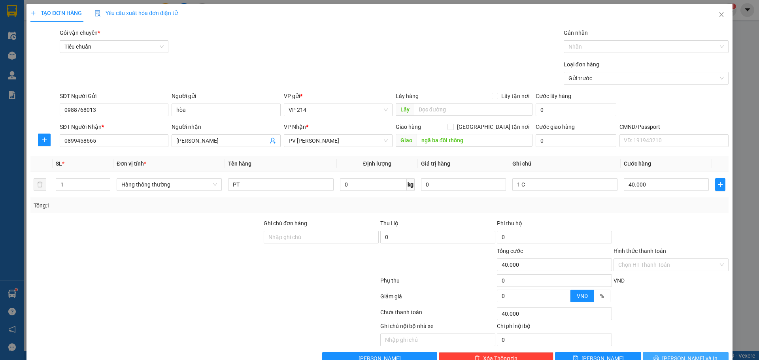
click at [678, 354] on span "Lưu và In" at bounding box center [689, 358] width 55 height 9
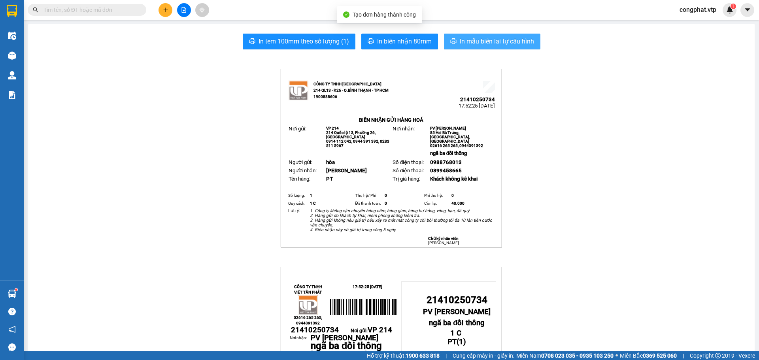
click at [482, 42] on span "In mẫu biên lai tự cấu hình" at bounding box center [497, 41] width 74 height 10
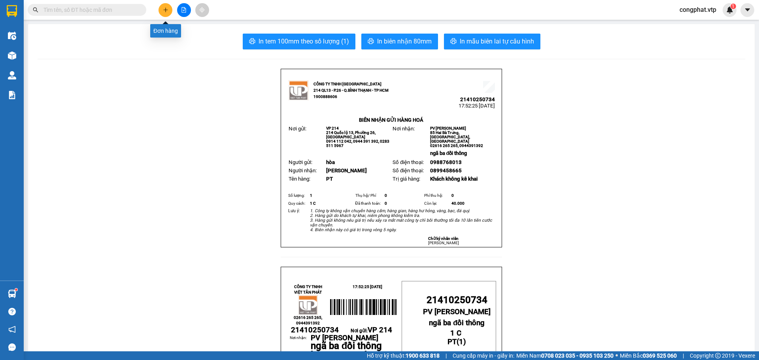
click at [169, 8] on button at bounding box center [166, 10] width 14 height 14
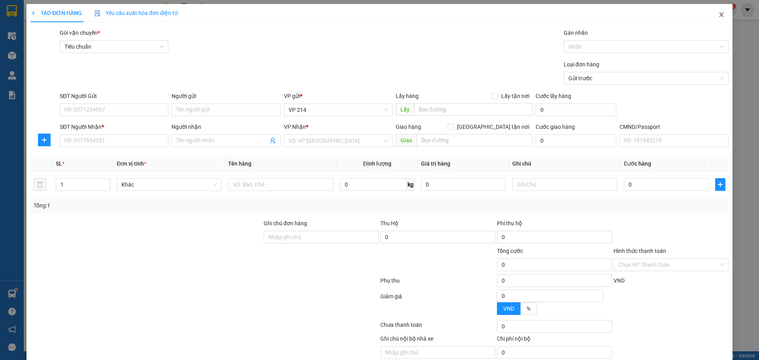
click at [719, 15] on icon "close" at bounding box center [721, 14] width 4 height 5
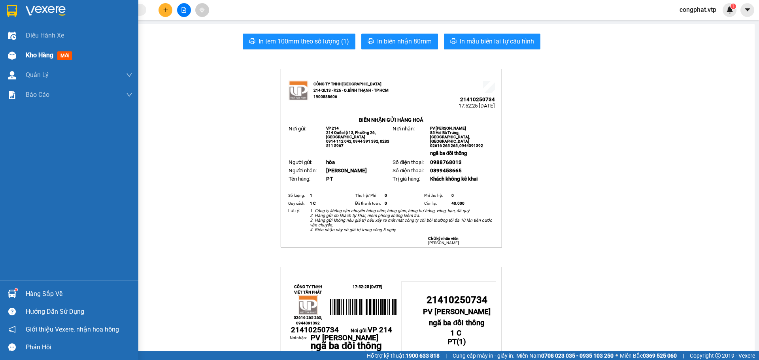
click at [17, 51] on div at bounding box center [12, 56] width 14 height 14
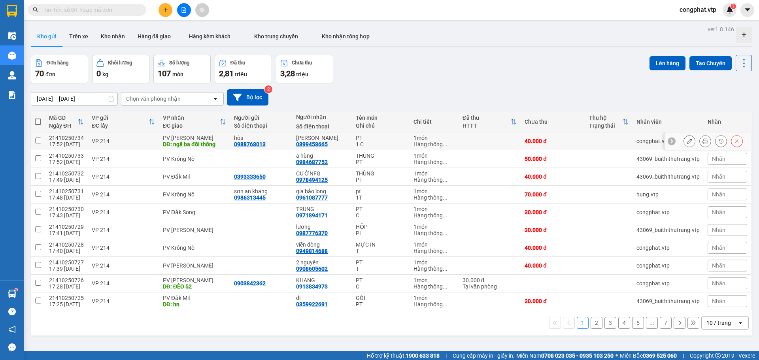
click at [281, 138] on div "hòa" at bounding box center [261, 138] width 54 height 6
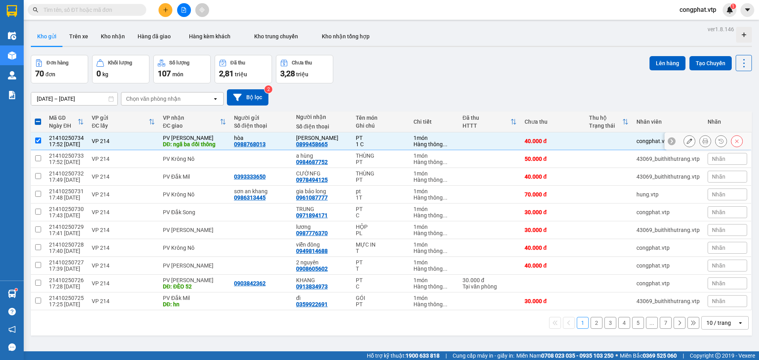
click at [687, 143] on icon at bounding box center [690, 141] width 6 height 6
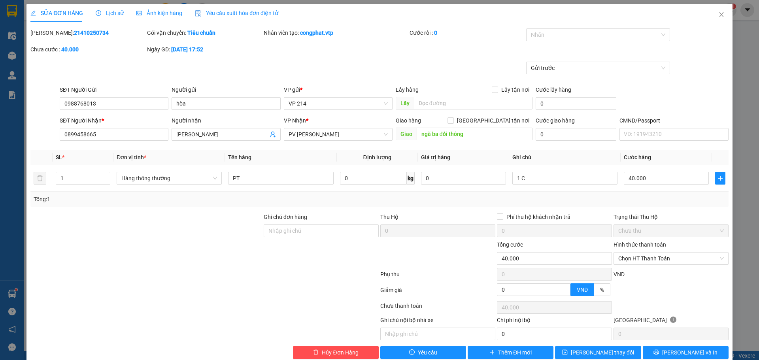
click at [112, 103] on input "0988768013" at bounding box center [114, 103] width 109 height 13
click at [718, 16] on icon "close" at bounding box center [721, 14] width 6 height 6
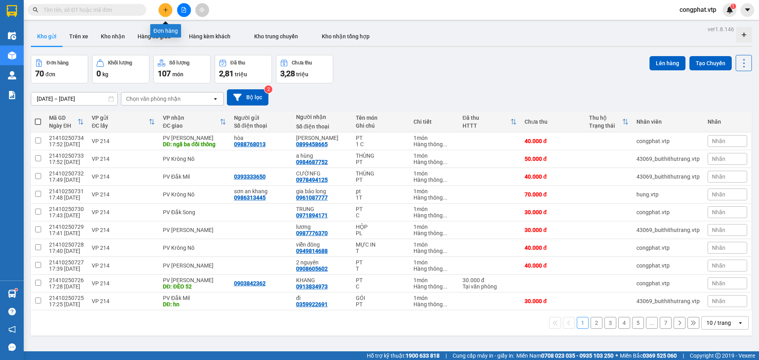
click at [168, 9] on button at bounding box center [166, 10] width 14 height 14
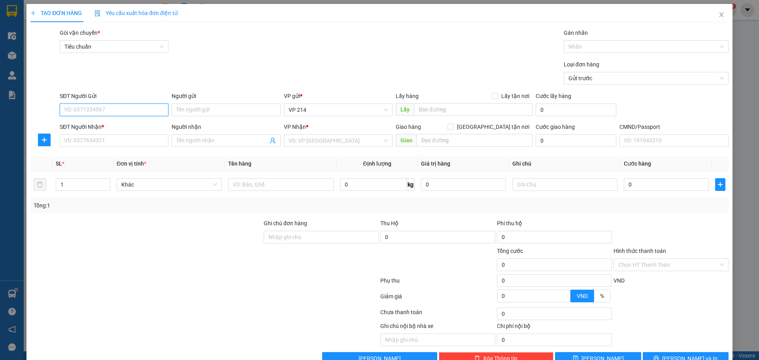
paste input "0988768013"
type input "0988768013"
type input "hòa"
type input "0899458665"
type input "GARA [PERSON_NAME]"
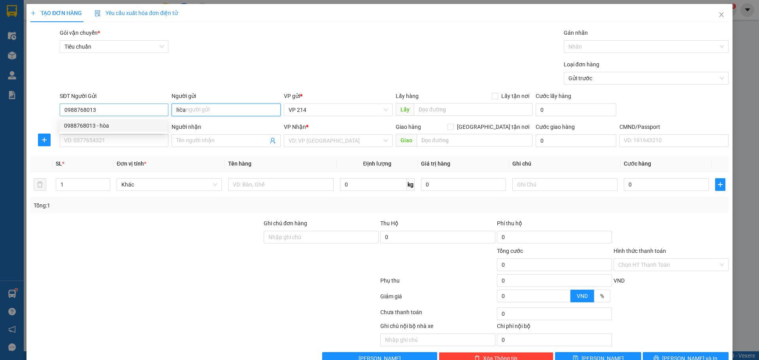
type input "ngã ba đồi thông"
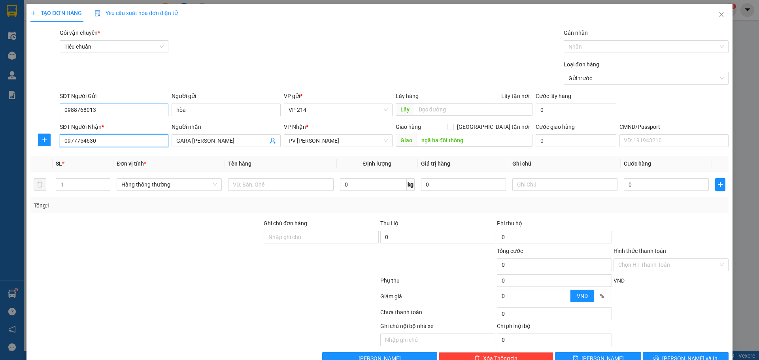
type input "0977754630"
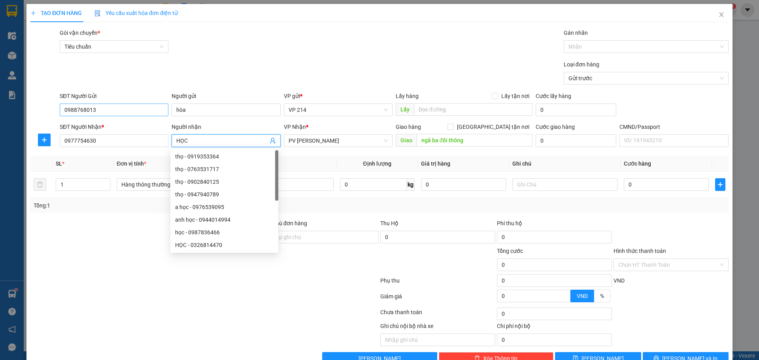
type input "HỌC"
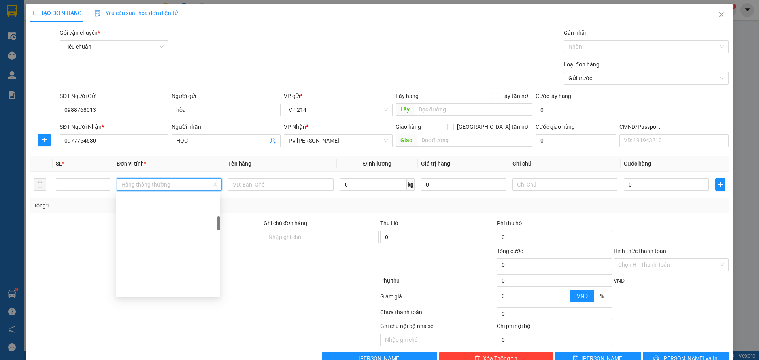
scroll to position [164, 0]
type input "PT"
type input "1 C"
type input "3"
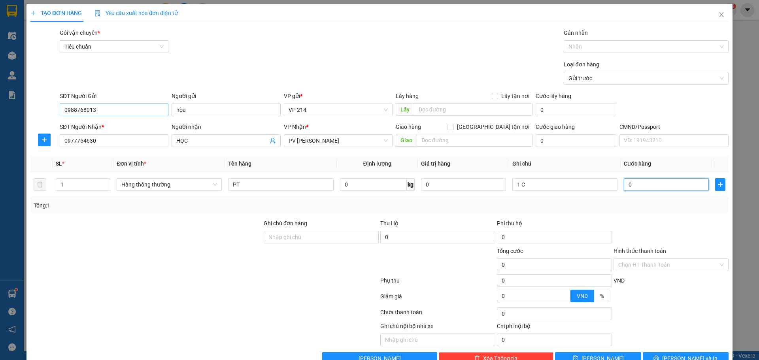
type input "3"
type input "30"
type input "300"
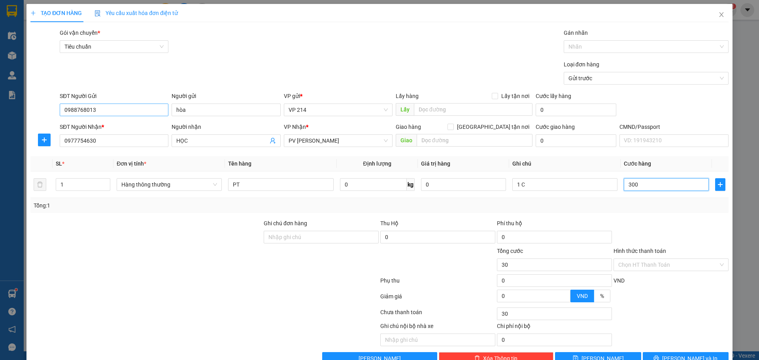
type input "300"
type input "3.000"
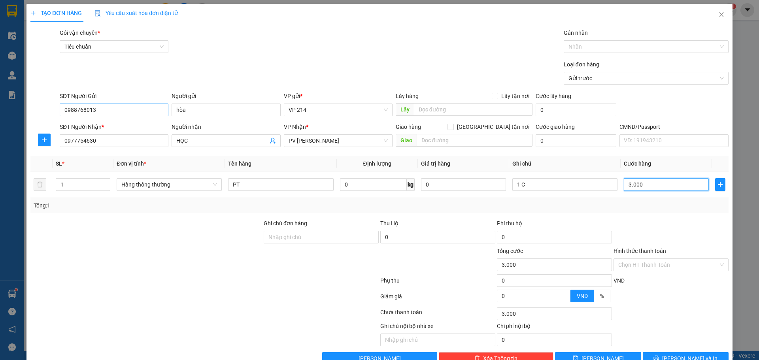
type input "30.000"
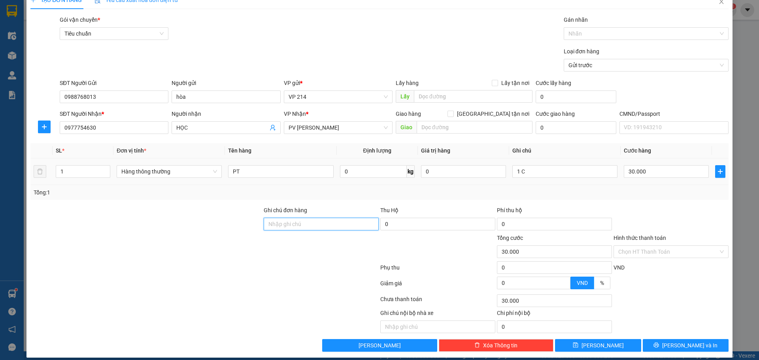
scroll to position [20, 0]
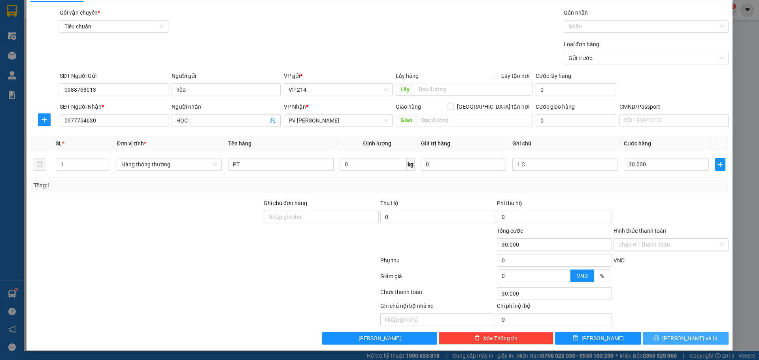
click at [680, 334] on button "Lưu và In" at bounding box center [686, 338] width 86 height 13
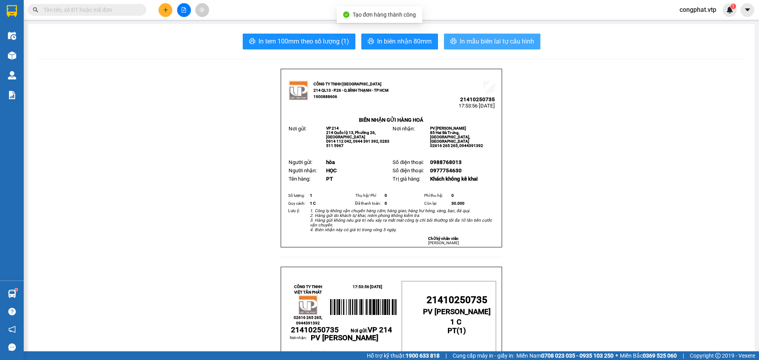
click at [475, 38] on span "In mẫu biên lai tự cấu hình" at bounding box center [497, 41] width 74 height 10
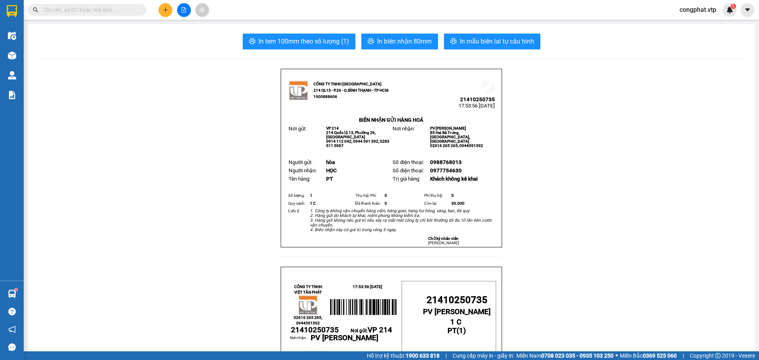
click at [169, 11] on button at bounding box center [166, 10] width 14 height 14
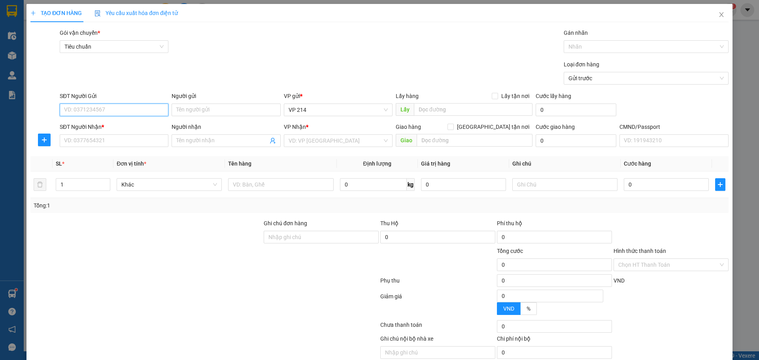
click at [146, 113] on input "SĐT Người Gửi" at bounding box center [114, 110] width 109 height 13
paste input "0988768013"
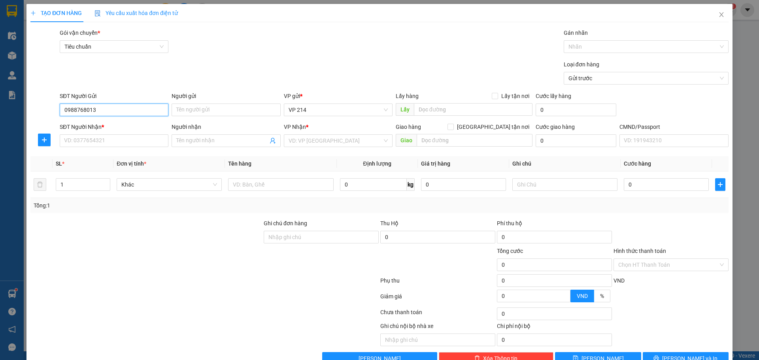
type input "0988768013"
type input "0989139667"
type input "đức"
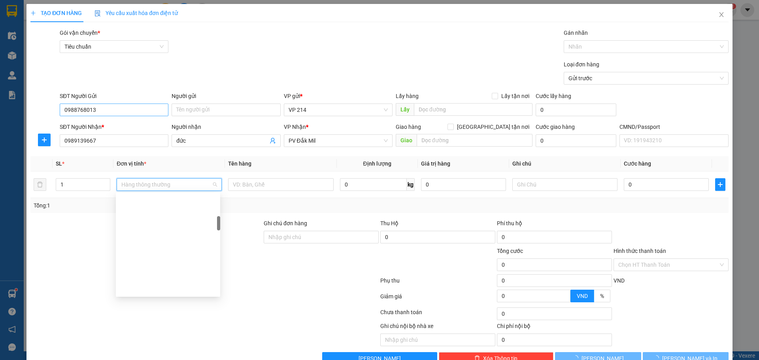
scroll to position [164, 0]
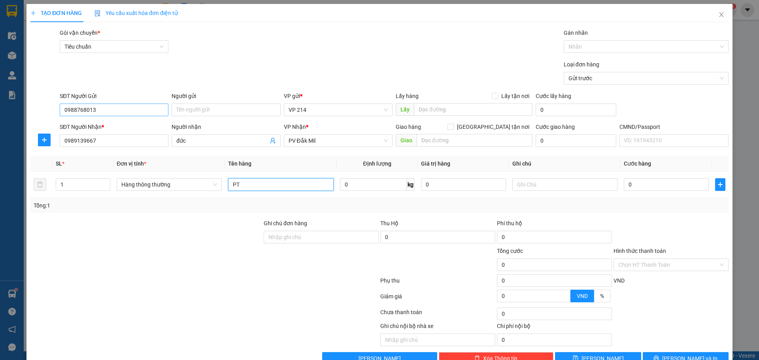
type input "PT"
type input "1 T"
type input "4"
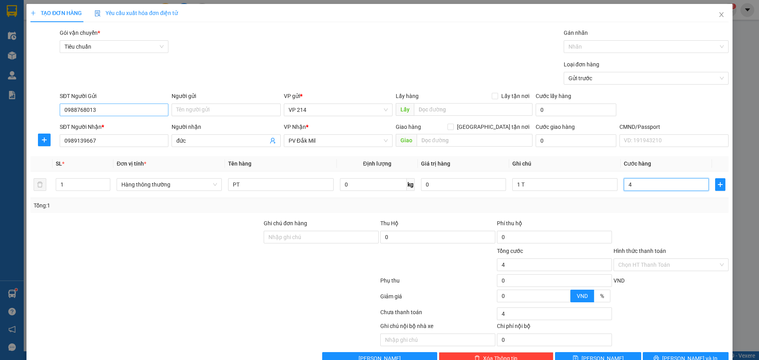
type input "40"
type input "400"
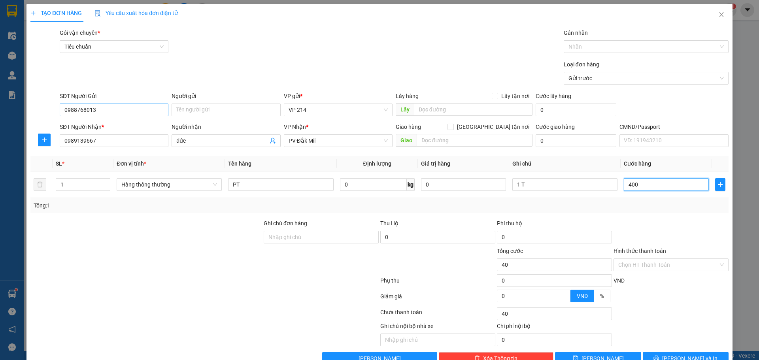
type input "400"
type input "4.000"
type input "40.000"
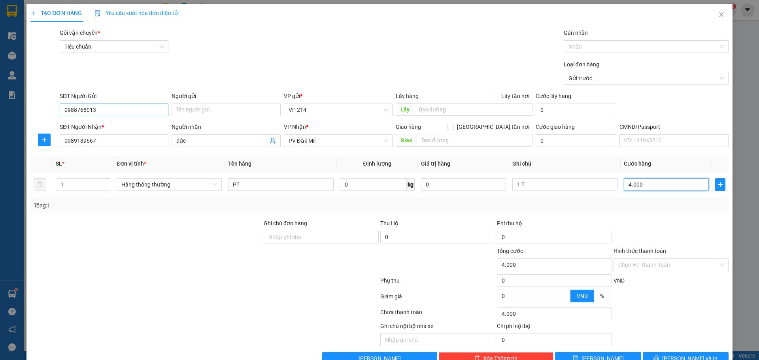
type input "40.000"
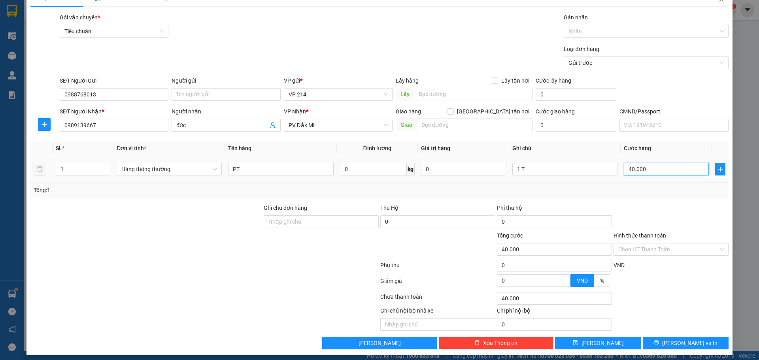
scroll to position [20, 0]
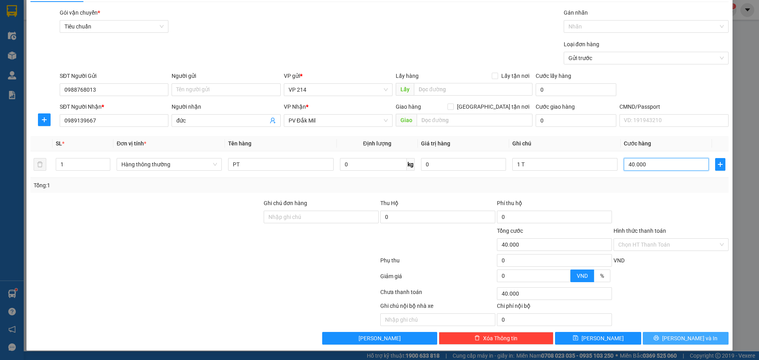
type input "40.000"
click at [682, 341] on span "Lưu và In" at bounding box center [689, 338] width 55 height 9
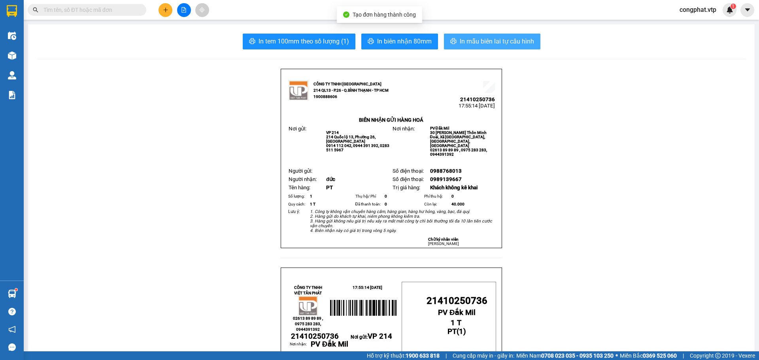
click at [493, 44] on span "In mẫu biên lai tự cấu hình" at bounding box center [497, 41] width 74 height 10
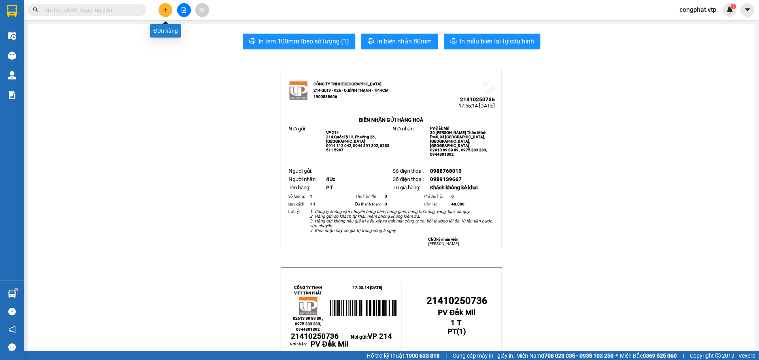
click at [171, 8] on button at bounding box center [166, 10] width 14 height 14
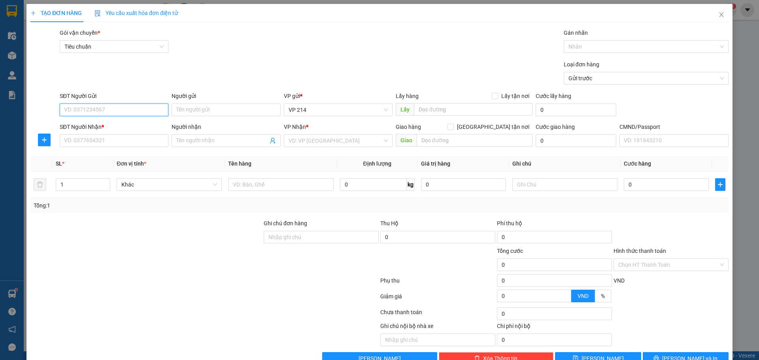
click at [122, 109] on input "SĐT Người Gửi" at bounding box center [114, 110] width 109 height 13
click at [117, 112] on input "SĐT Người Gửi" at bounding box center [114, 110] width 109 height 13
type input "0000000000"
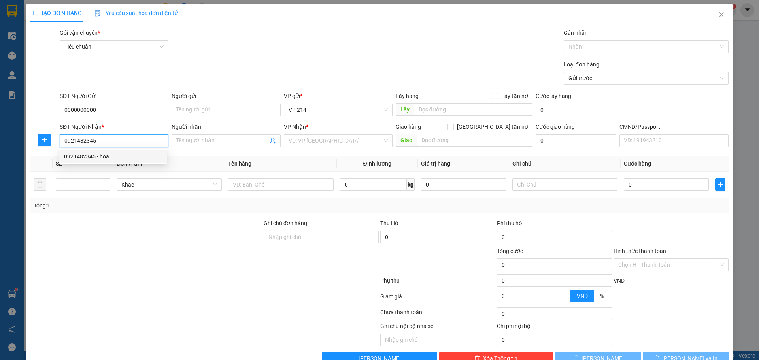
type input "0921482345"
type input "hoa"
type input "KH NỢ"
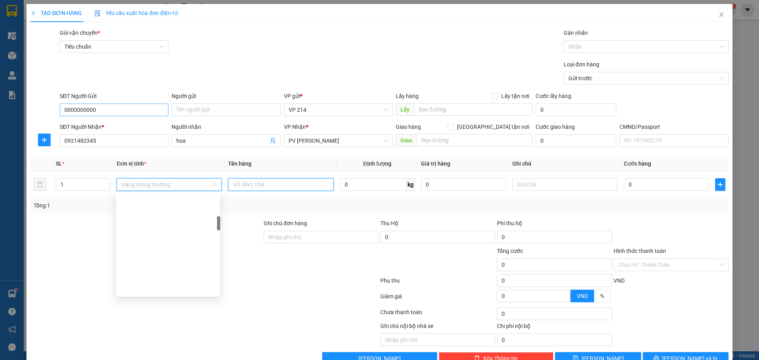
scroll to position [164, 0]
type input "PT"
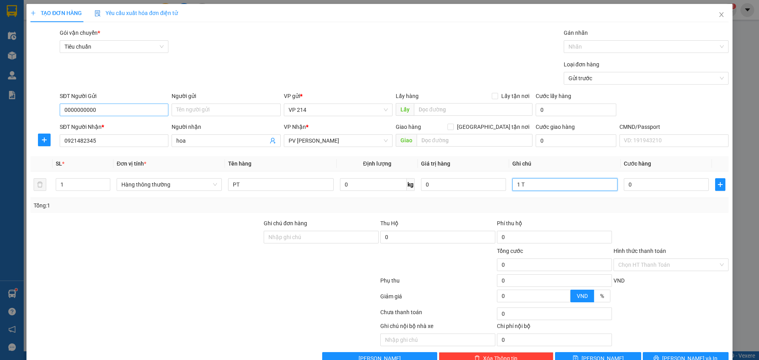
type input "1 T"
type input "5"
type input "50"
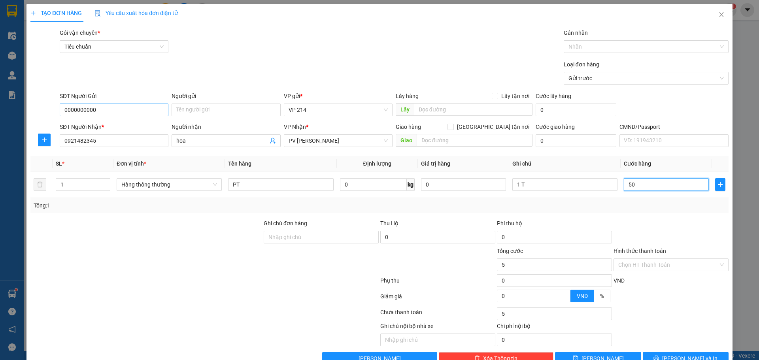
type input "50"
type input "500"
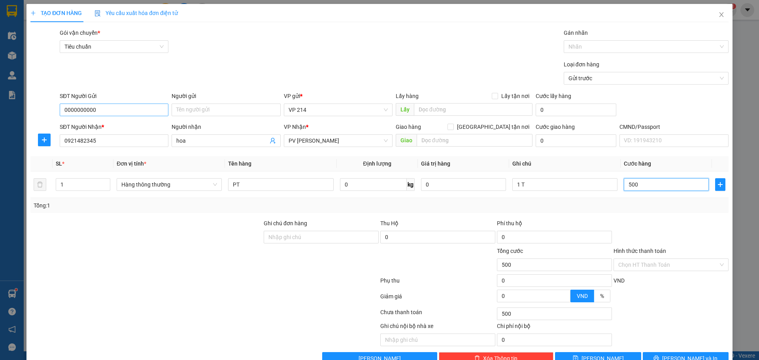
type input "5.000"
type input "50.000"
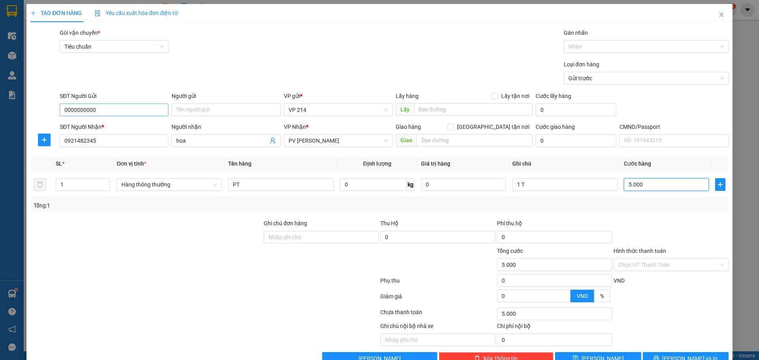
type input "50.000"
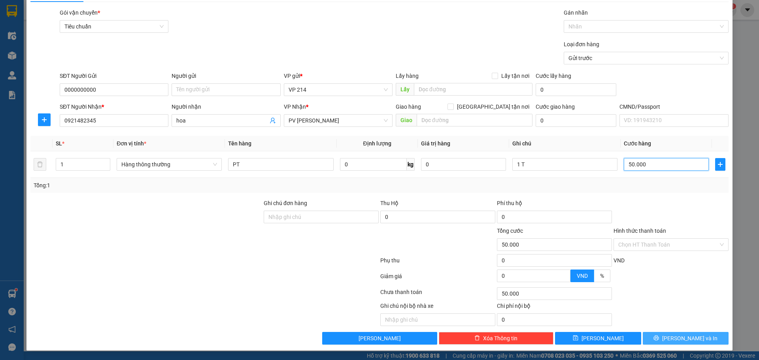
type input "50.000"
click at [681, 339] on span "Lưu và In" at bounding box center [689, 338] width 55 height 9
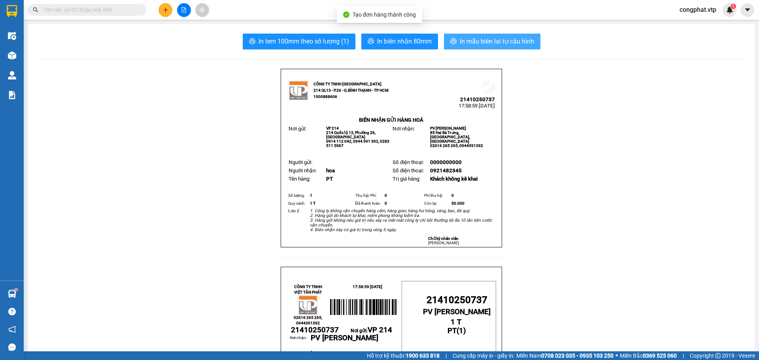
click at [470, 36] on button "In mẫu biên lai tự cấu hình" at bounding box center [492, 42] width 96 height 16
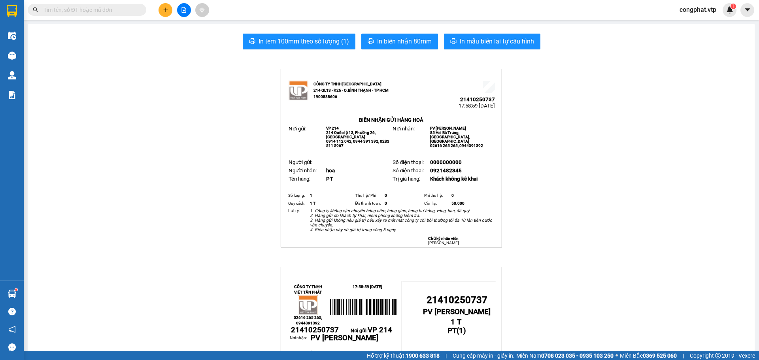
click at [114, 8] on input "text" at bounding box center [89, 10] width 93 height 9
click at [187, 8] on button at bounding box center [184, 10] width 14 height 14
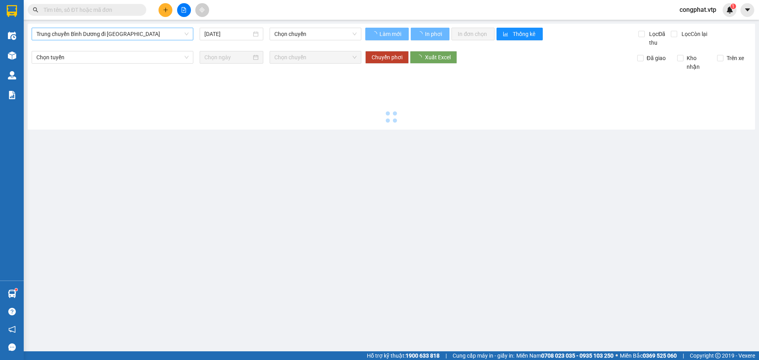
click at [128, 31] on span "Trung chuyển Bình Dương đi BXMĐ" at bounding box center [112, 34] width 152 height 12
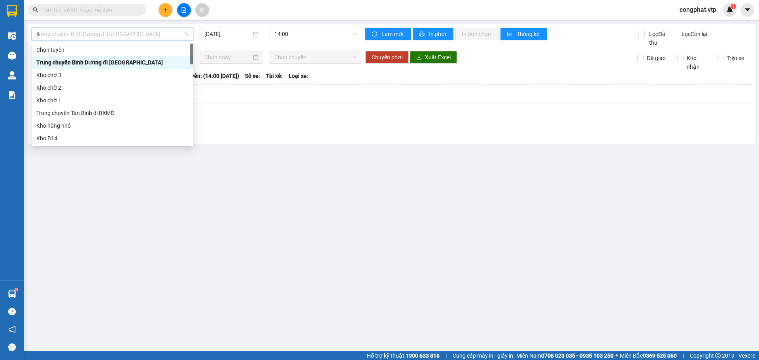
type input "KR"
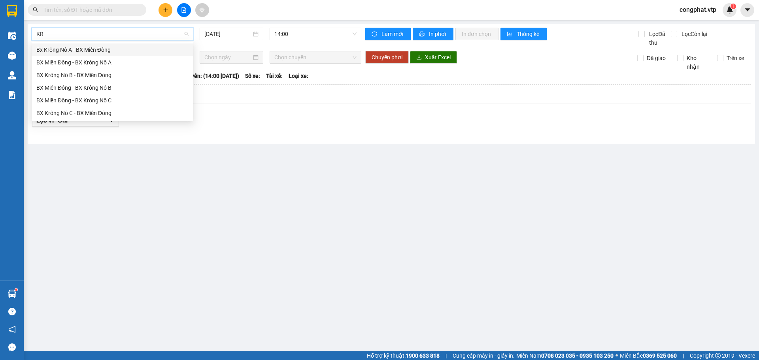
click at [113, 52] on div "Bx Krông Nô A - BX Miền Đông" at bounding box center [112, 49] width 152 height 9
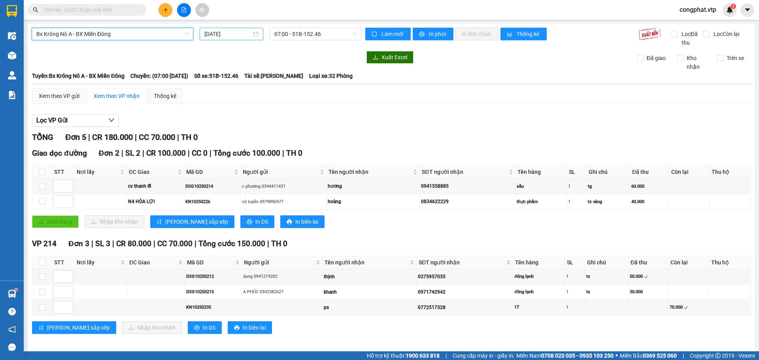
click at [214, 34] on input "13/10/2025" at bounding box center [227, 34] width 47 height 9
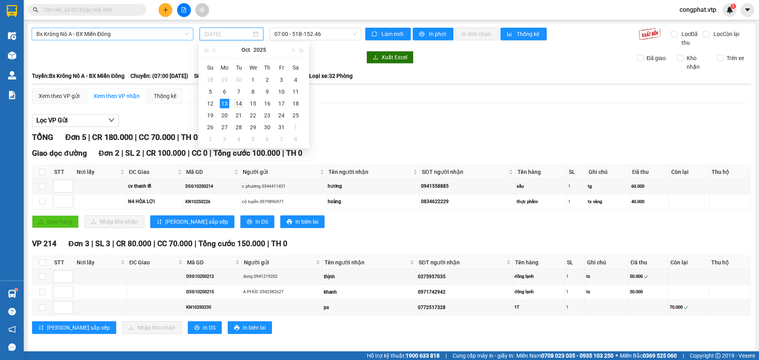
click at [239, 102] on div "14" at bounding box center [238, 103] width 9 height 9
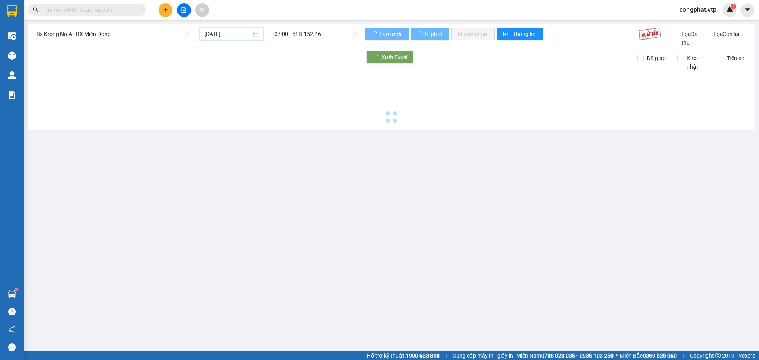
type input "14/10/2025"
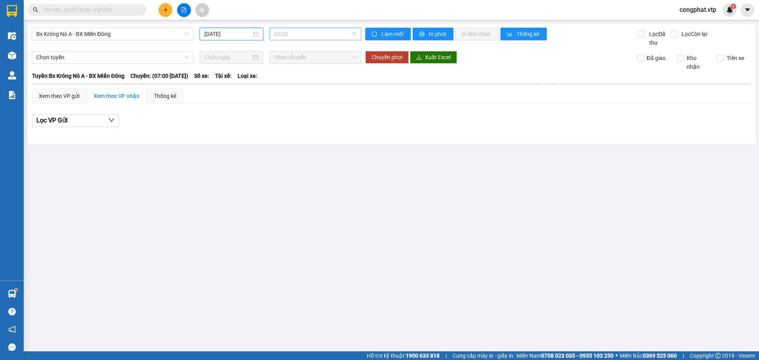
click at [277, 35] on span "07:00" at bounding box center [315, 34] width 82 height 12
click at [154, 33] on span "Bx Krông Nô A - BX Miền Đông" at bounding box center [112, 34] width 152 height 12
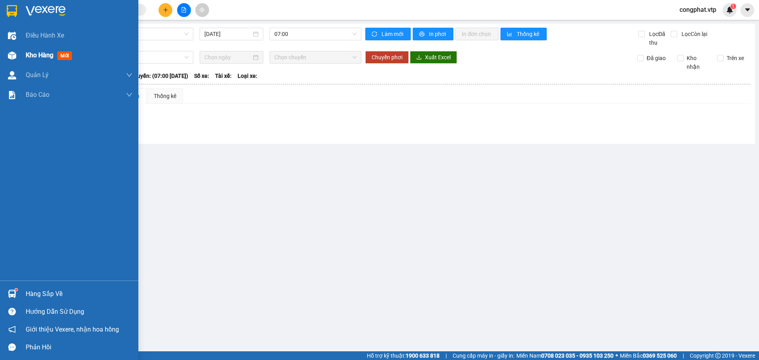
click at [21, 55] on div "Kho hàng mới" at bounding box center [69, 55] width 138 height 20
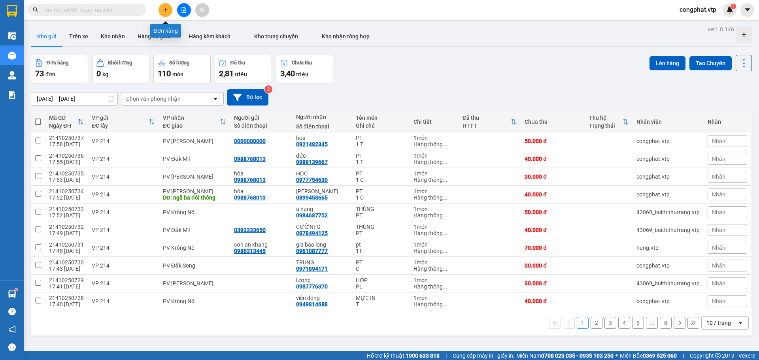
click at [167, 13] on button at bounding box center [166, 10] width 14 height 14
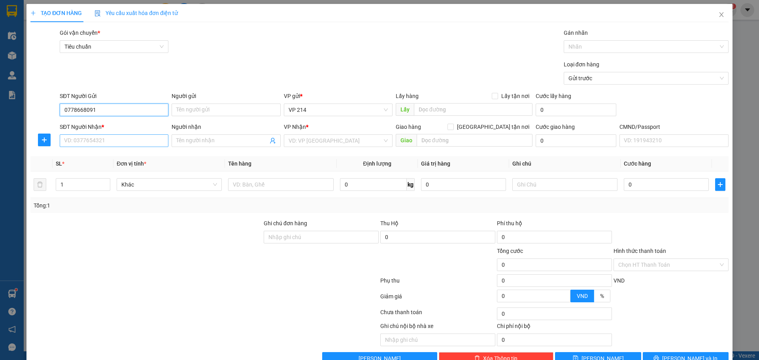
type input "0778668091"
click at [134, 145] on input "SĐT Người Nhận *" at bounding box center [114, 140] width 109 height 13
type input "0946177676"
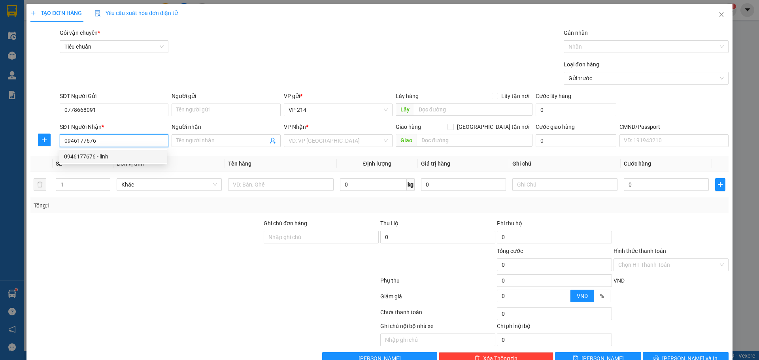
click at [153, 161] on div "0946177676 - linh" at bounding box center [113, 156] width 98 height 9
type input "linh"
type input "0946177676"
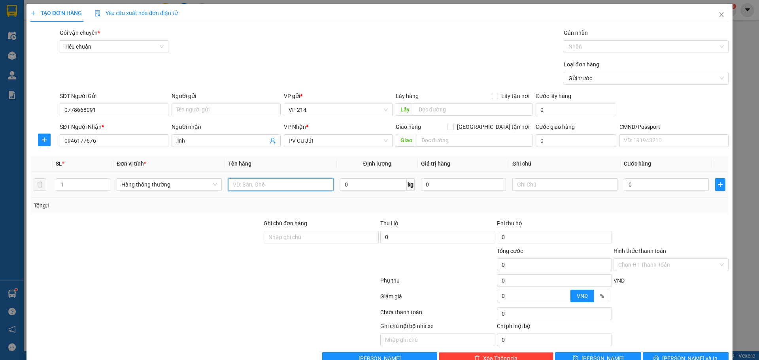
click at [283, 186] on input "text" at bounding box center [280, 184] width 105 height 13
type input "QA"
click at [569, 180] on input "text" at bounding box center [564, 184] width 105 height 13
type input "C"
click at [639, 183] on input "0" at bounding box center [666, 184] width 85 height 13
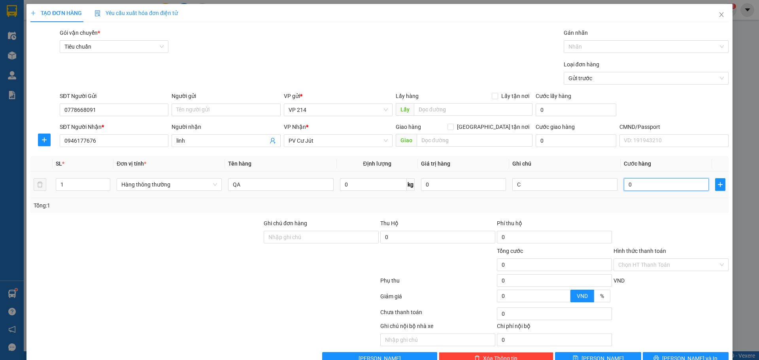
type input "3"
type input "30"
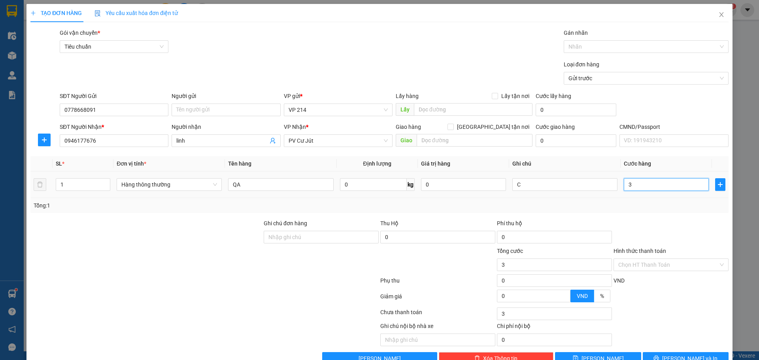
type input "30"
type input "300"
type input "3.000"
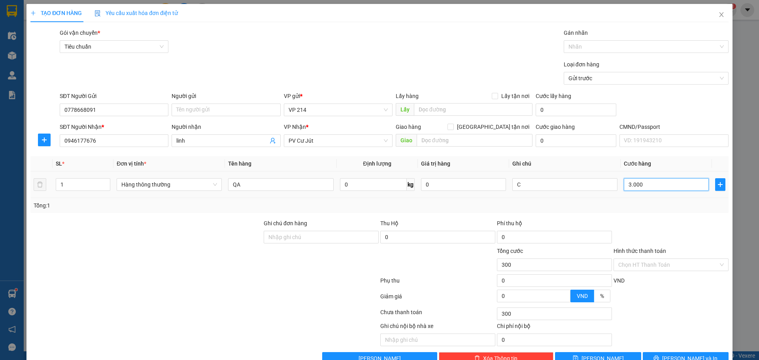
type input "3.000"
type input "30.000"
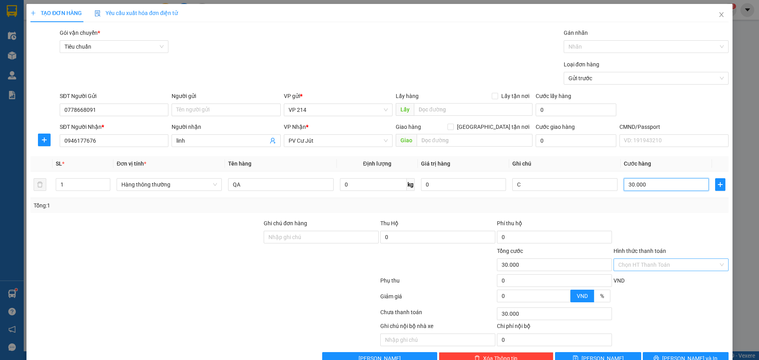
scroll to position [20, 0]
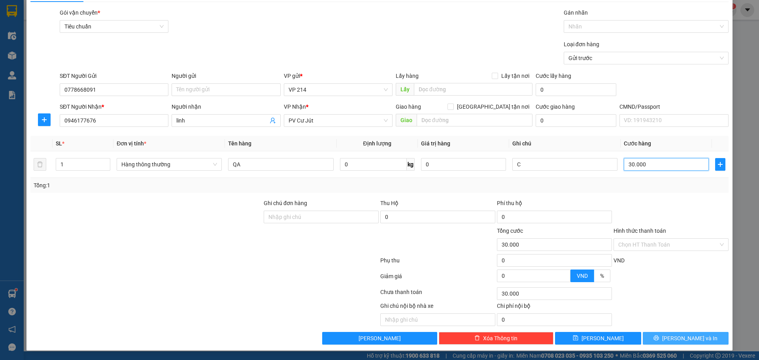
type input "30.000"
click at [683, 339] on span "Lưu và In" at bounding box center [689, 338] width 55 height 9
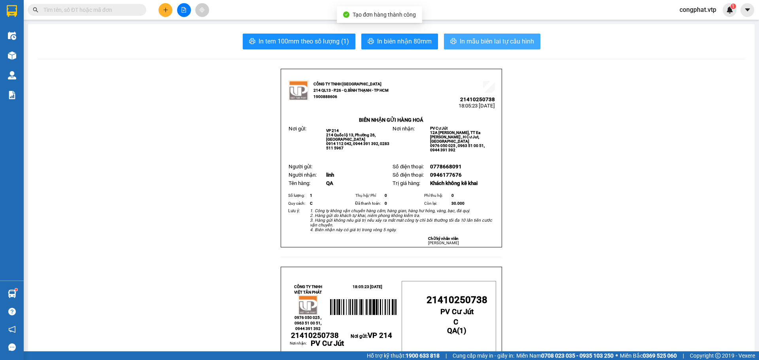
click at [517, 43] on span "In mẫu biên lai tự cấu hình" at bounding box center [497, 41] width 74 height 10
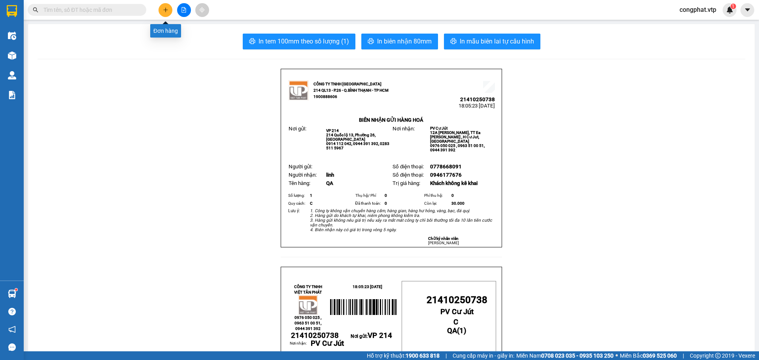
click at [162, 14] on button at bounding box center [166, 10] width 14 height 14
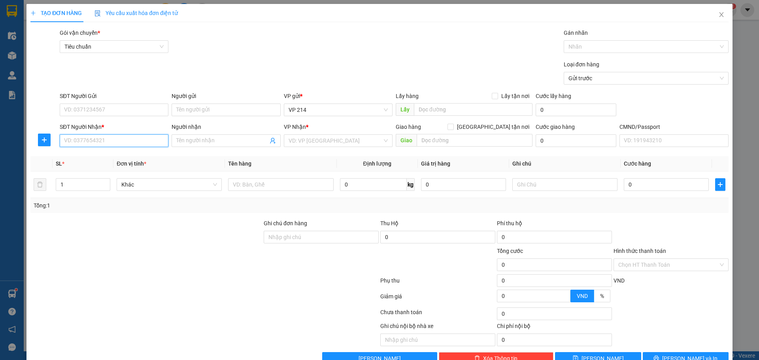
click at [68, 137] on input "SĐT Người Nhận *" at bounding box center [114, 140] width 109 height 13
type input "0984858047"
click at [89, 157] on div "0984858047 - anh hiếu" at bounding box center [113, 156] width 98 height 9
type input "anh hiếu"
type input "nâm nia"
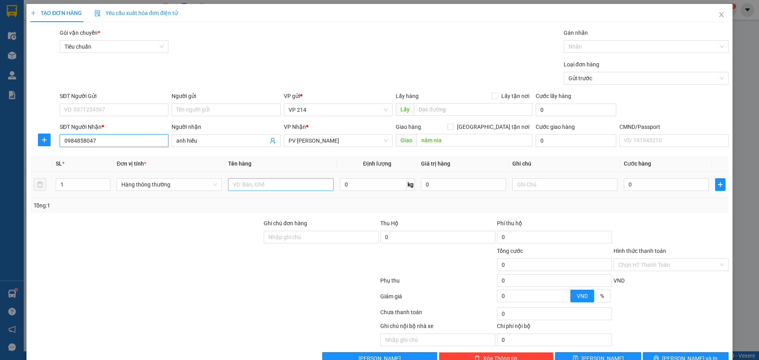
type input "0984858047"
click at [294, 181] on input "text" at bounding box center [280, 184] width 105 height 13
drag, startPoint x: 124, startPoint y: 110, endPoint x: 164, endPoint y: 118, distance: 40.5
click at [124, 110] on input "SĐT Người Gửi" at bounding box center [114, 110] width 109 height 13
click at [290, 187] on input "text" at bounding box center [280, 184] width 105 height 13
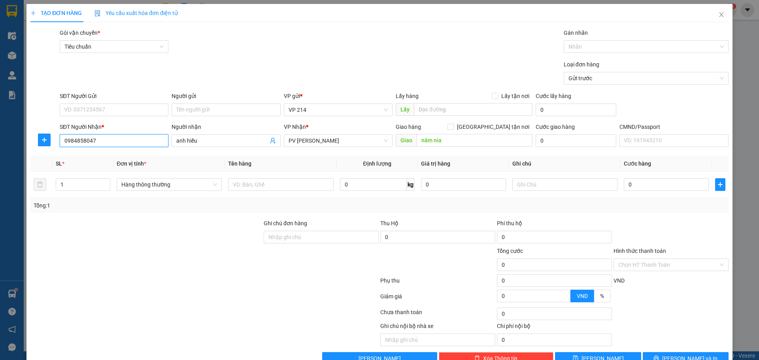
drag, startPoint x: 114, startPoint y: 140, endPoint x: 0, endPoint y: 145, distance: 114.4
click at [0, 145] on div "TẠO ĐƠN HÀNG Yêu cầu xuất hóa đơn điện tử Transit Pickup Surcharge Ids Transit …" at bounding box center [379, 180] width 759 height 360
click at [110, 110] on input "SĐT Người Gửi" at bounding box center [114, 110] width 109 height 13
click at [113, 126] on div "0931662839 - hiệp" at bounding box center [113, 125] width 98 height 9
type input "0931662839"
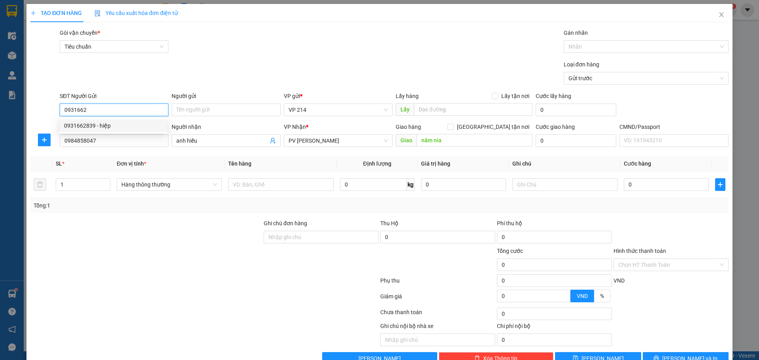
type input "hiệp"
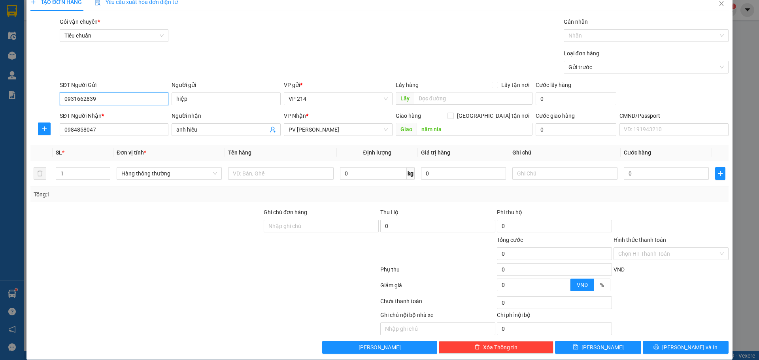
scroll to position [20, 0]
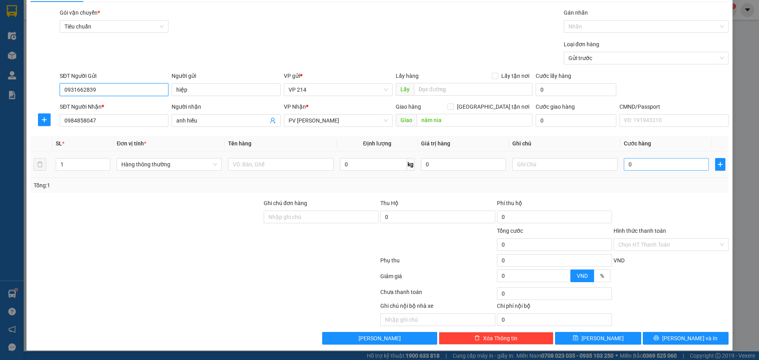
type input "0931662839"
click at [661, 166] on input "0" at bounding box center [666, 164] width 85 height 13
type input "5"
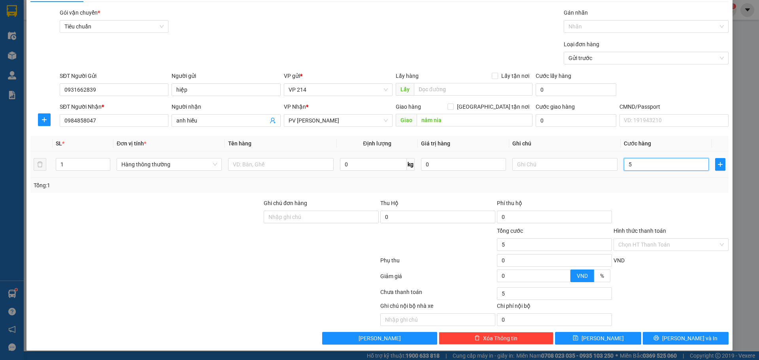
type input "50"
type input "500"
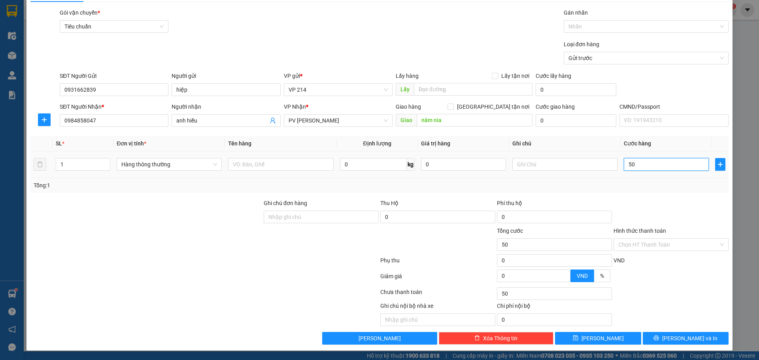
type input "500"
type input "5.000"
type input "50.000"
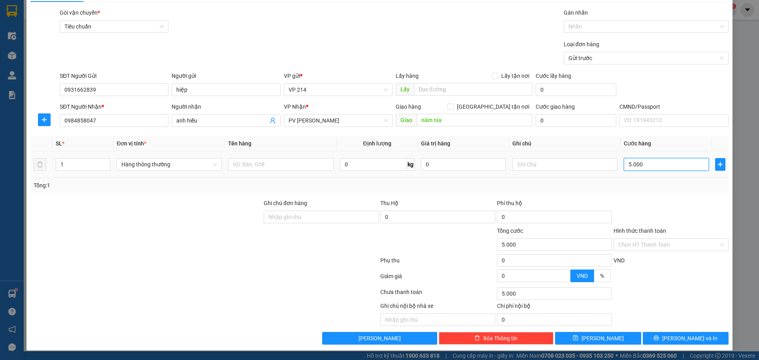
type input "50.000"
click at [669, 249] on input "Hình thức thanh toán" at bounding box center [668, 245] width 100 height 12
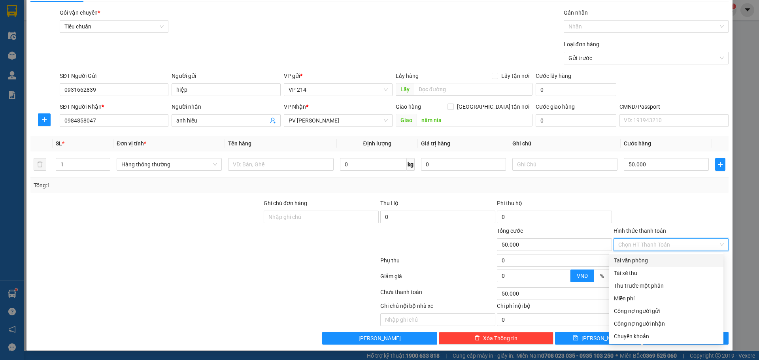
click at [653, 260] on div "Tại văn phòng" at bounding box center [666, 260] width 105 height 9
type input "0"
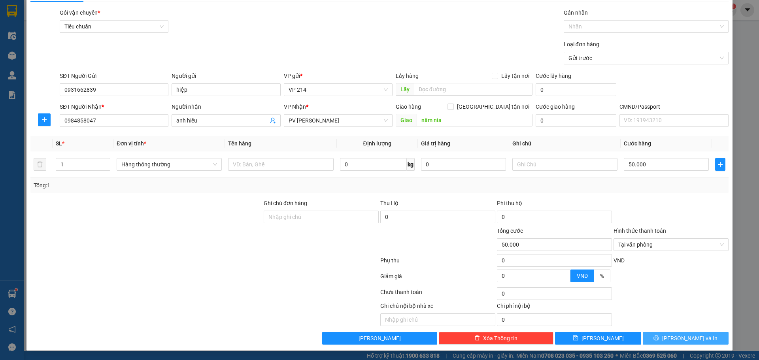
click at [674, 341] on span "Lưu và In" at bounding box center [689, 338] width 55 height 9
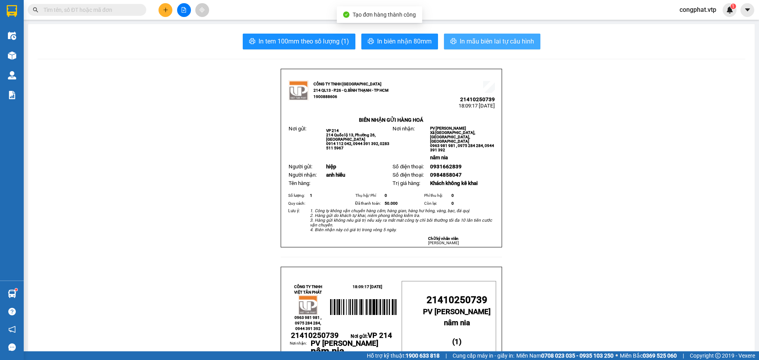
click at [499, 47] on button "In mẫu biên lai tự cấu hình" at bounding box center [492, 42] width 96 height 16
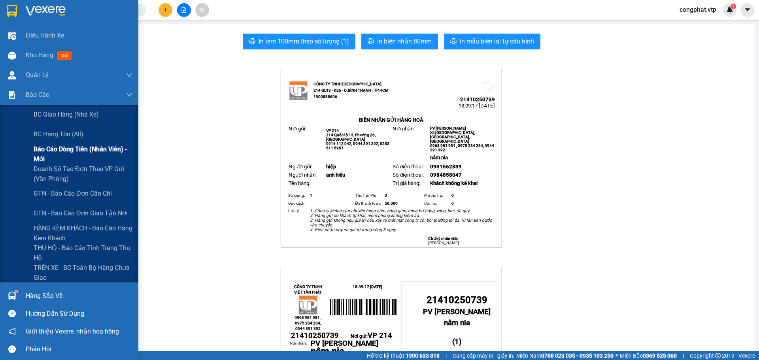
click at [41, 161] on span "Báo cáo dòng tiền (nhân viên) - mới" at bounding box center [83, 154] width 99 height 20
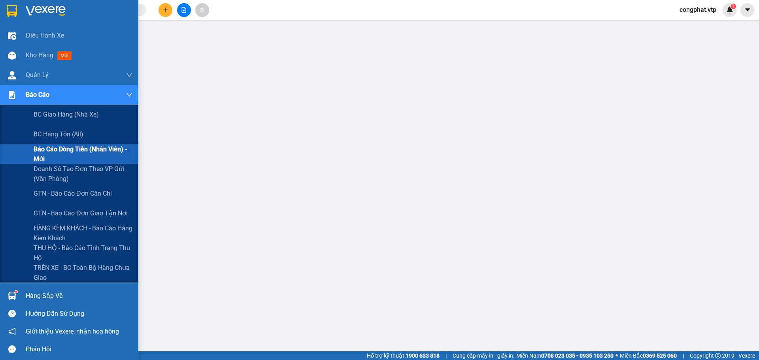
click at [36, 149] on span "Báo cáo dòng tiền (nhân viên) - mới" at bounding box center [83, 154] width 99 height 20
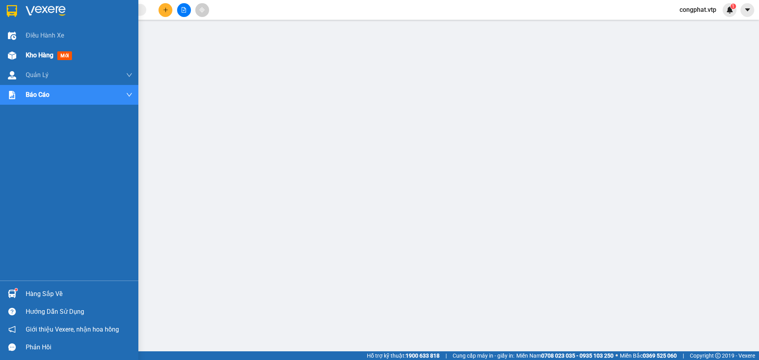
click at [38, 57] on span "Kho hàng" at bounding box center [40, 55] width 28 height 8
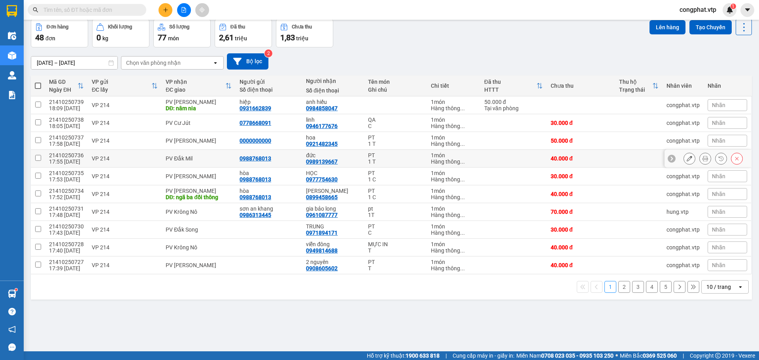
scroll to position [36, 0]
click at [728, 289] on div "10 / trang" at bounding box center [720, 286] width 36 height 13
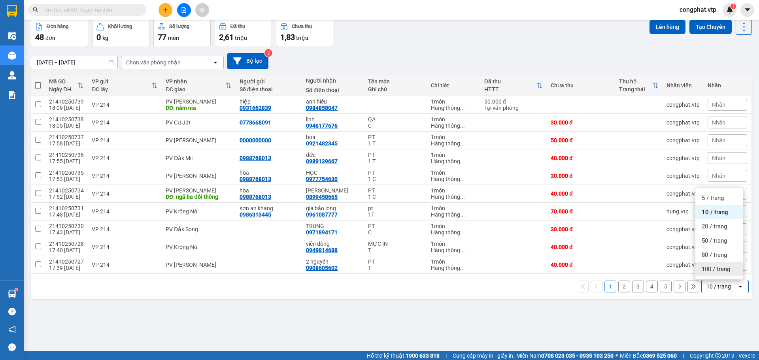
click at [728, 272] on span "100 / trang" at bounding box center [716, 269] width 28 height 8
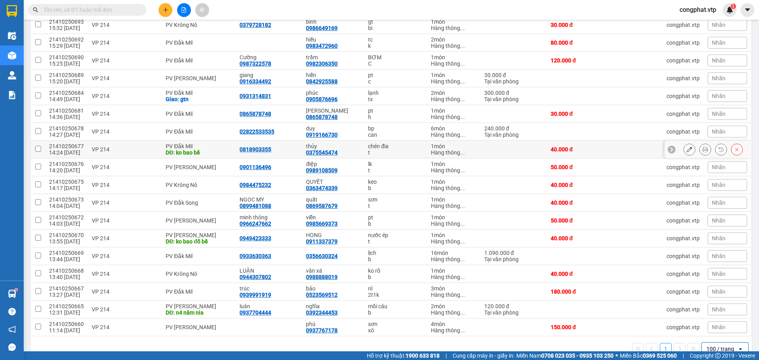
scroll to position [680, 0]
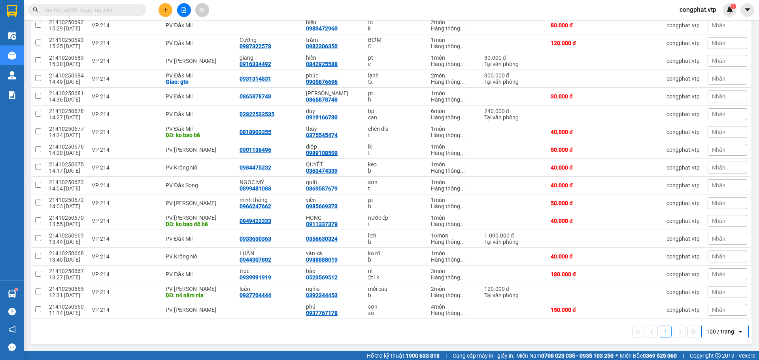
click at [714, 332] on div "100 / trang" at bounding box center [721, 332] width 28 height 8
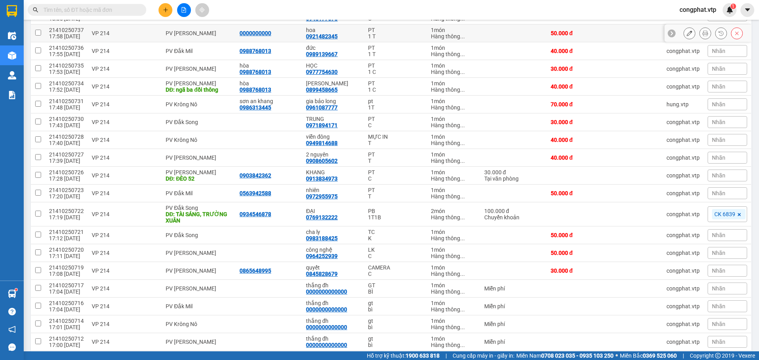
scroll to position [0, 0]
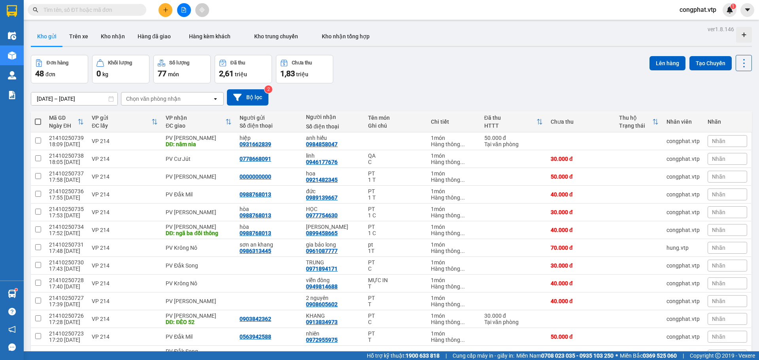
click at [191, 99] on div "Chọn văn phòng nhận" at bounding box center [166, 99] width 91 height 13
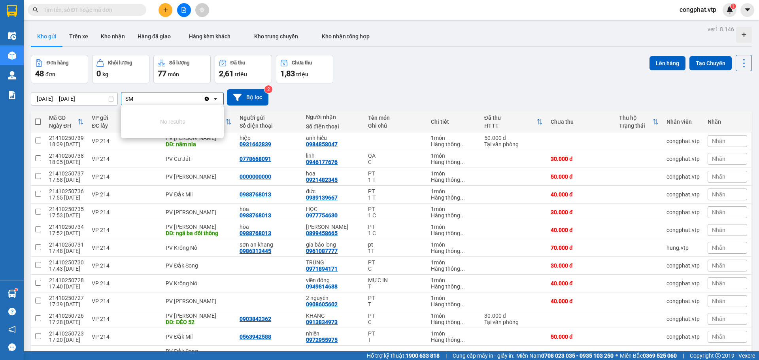
type input "S"
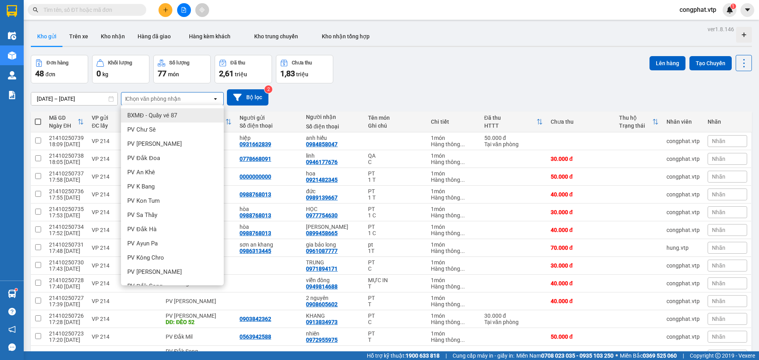
type input "DM"
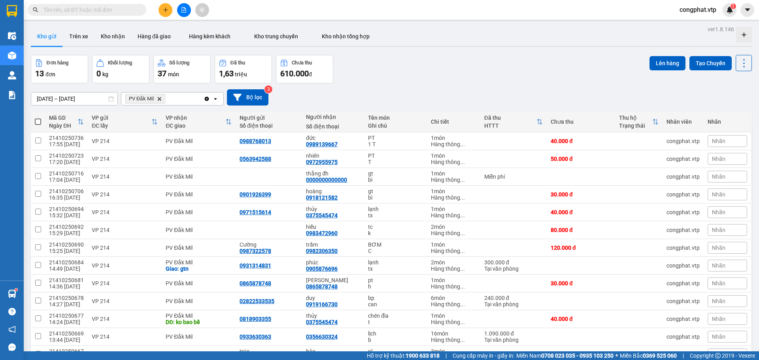
click at [192, 99] on div "PV Đắk Mil Delete" at bounding box center [162, 99] width 82 height 13
type input "DS"
click at [186, 134] on div "PV Đắk Sắk" at bounding box center [172, 130] width 103 height 14
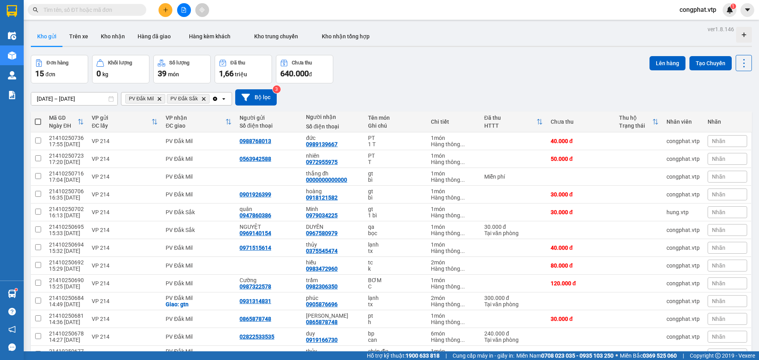
click at [39, 121] on span at bounding box center [38, 122] width 6 height 6
click at [38, 118] on input "checkbox" at bounding box center [38, 118] width 0 height 0
checkbox input "true"
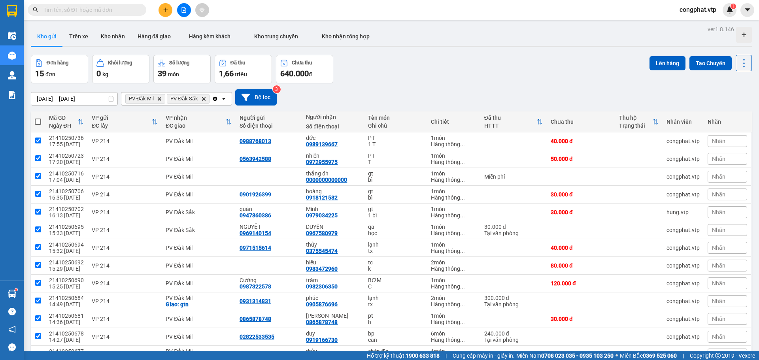
checkbox input "true"
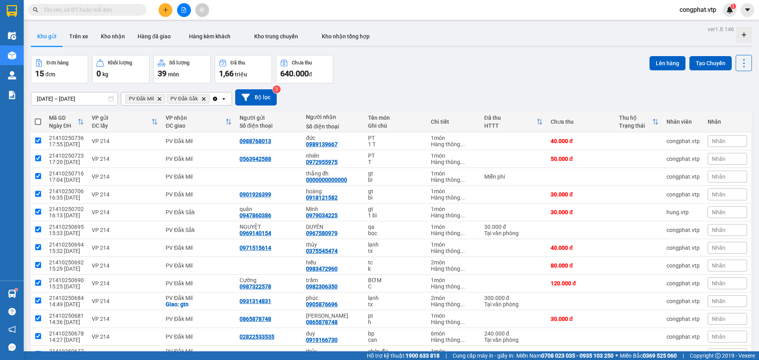
checkbox input "true"
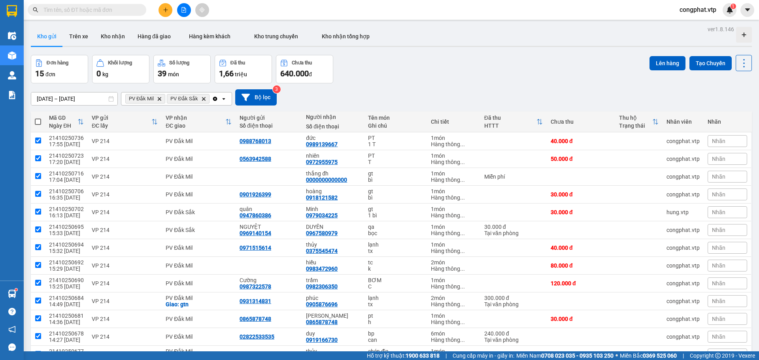
checkbox input "true"
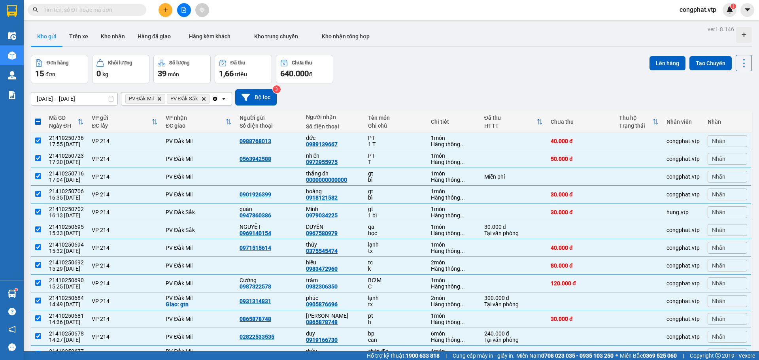
click at [640, 66] on div "Đơn hàng 15 đơn Khối lượng 0 kg Số lượng 39 món Đã thu 1,66 triệu Chưa thu 640.…" at bounding box center [391, 69] width 721 height 28
click at [668, 64] on button "Lên hàng" at bounding box center [668, 63] width 36 height 14
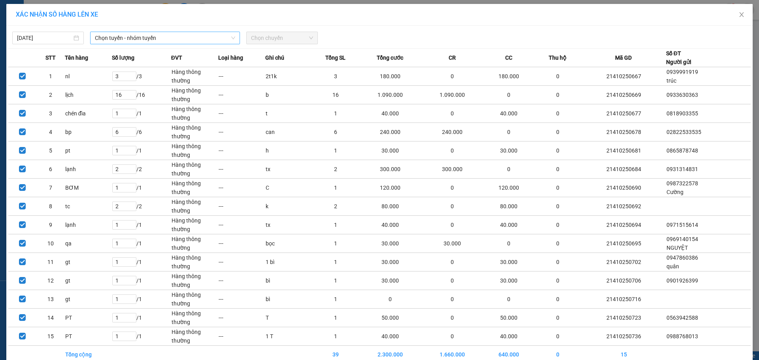
click at [218, 32] on span "Chọn tuyến - nhóm tuyến" at bounding box center [165, 38] width 140 height 12
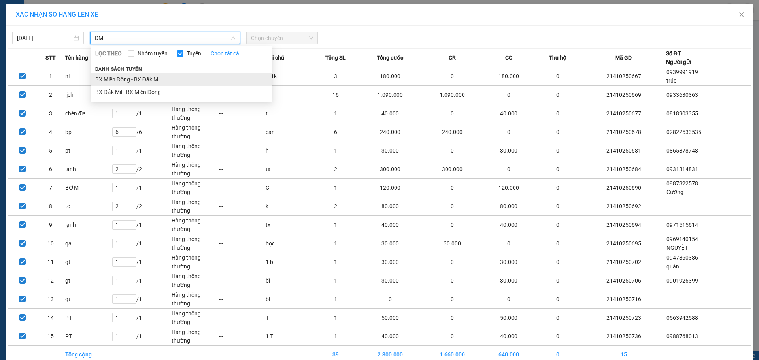
type input "DM"
click at [221, 75] on li "BX Miền Đông - BX Đăk Mil" at bounding box center [182, 79] width 182 height 13
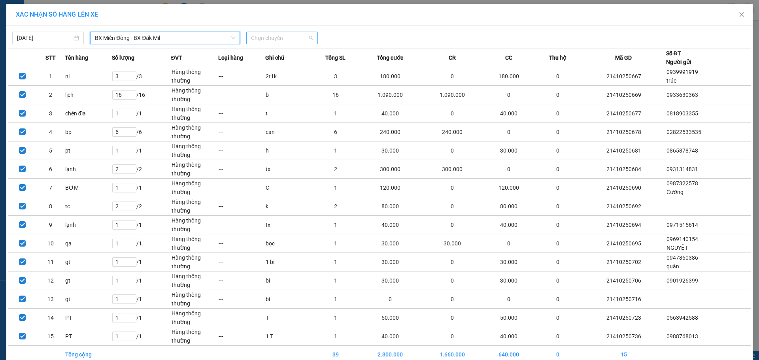
click at [256, 38] on span "Chọn chuyến" at bounding box center [282, 38] width 62 height 12
click at [290, 67] on div "21:00 - 51B-170.00" at bounding box center [279, 66] width 62 height 9
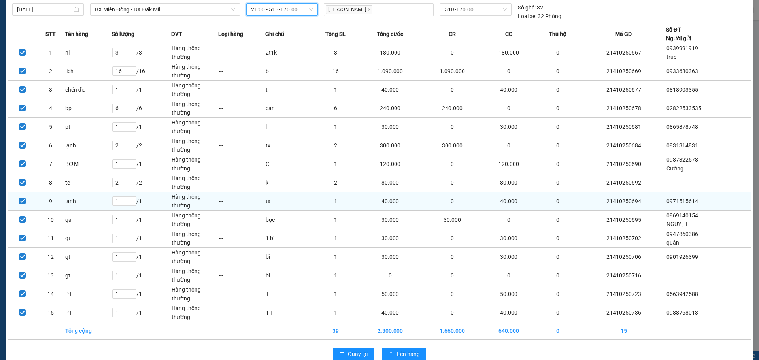
scroll to position [44, 0]
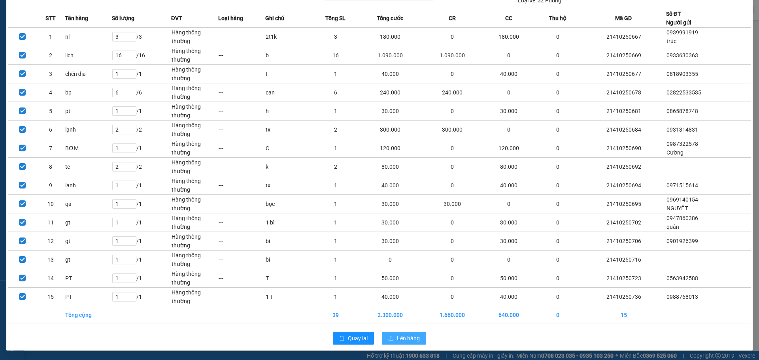
click at [404, 335] on span "Lên hàng" at bounding box center [408, 338] width 23 height 9
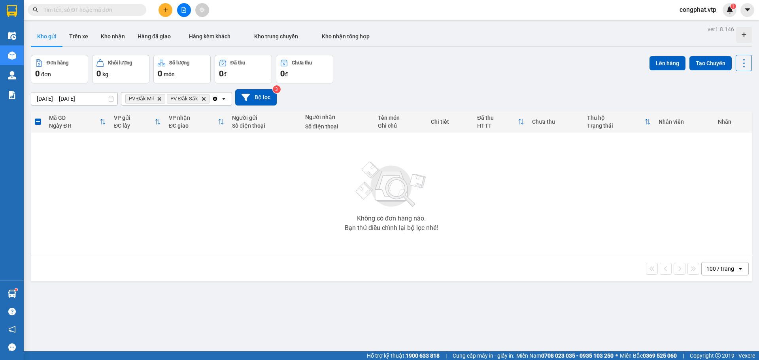
click at [159, 98] on icon "PV Đắk Mil, close by backspace" at bounding box center [160, 99] width 4 height 4
click at [163, 97] on icon "Delete" at bounding box center [161, 98] width 5 height 5
click at [163, 97] on div "Chọn văn phòng nhận" at bounding box center [153, 99] width 55 height 8
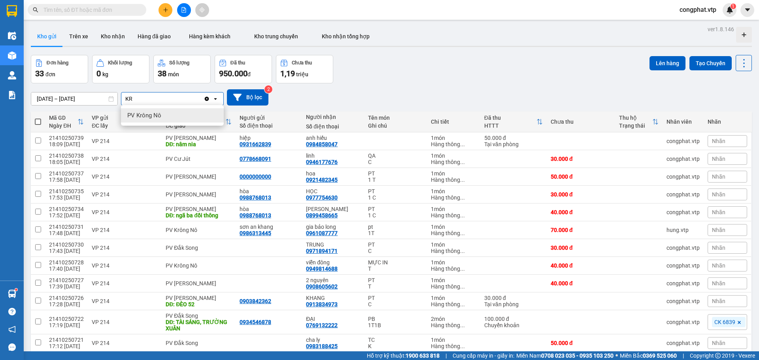
type input "KR"
click at [167, 117] on div "PV Krông Nô" at bounding box center [172, 115] width 103 height 14
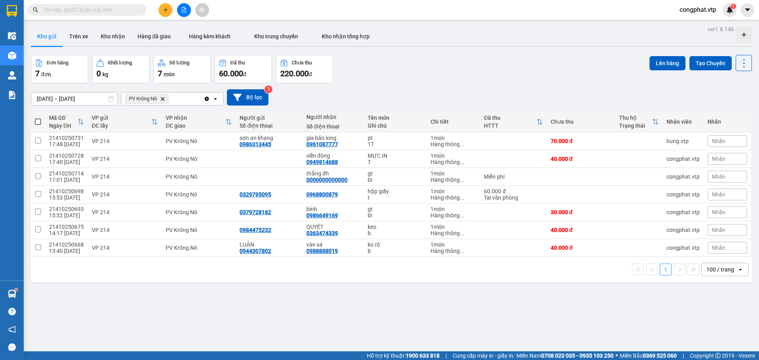
click at [188, 99] on div "PV Krông Nô Delete" at bounding box center [162, 99] width 82 height 13
type input "DS"
click at [177, 115] on div "PV Đắk Song" at bounding box center [172, 115] width 103 height 14
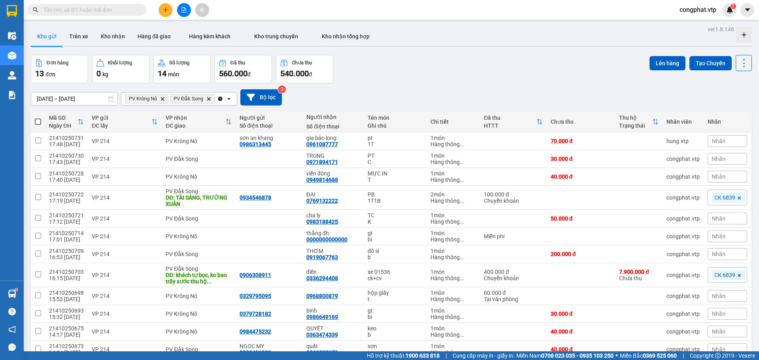
click at [40, 119] on span at bounding box center [38, 122] width 6 height 6
click at [38, 118] on input "checkbox" at bounding box center [38, 118] width 0 height 0
checkbox input "true"
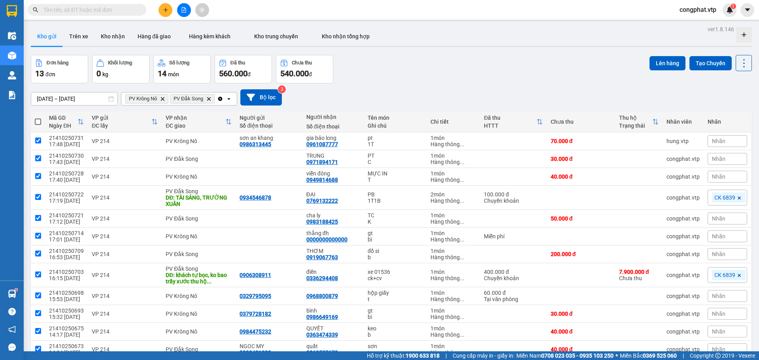
checkbox input "true"
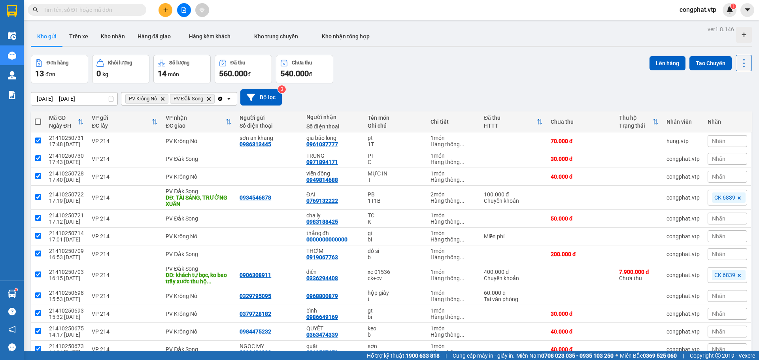
checkbox input "true"
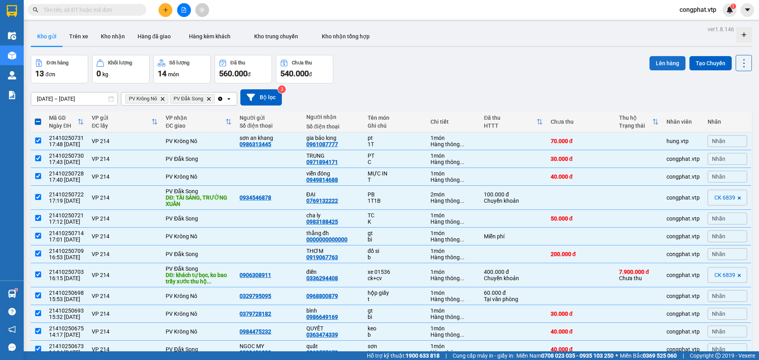
click at [656, 66] on button "Lên hàng" at bounding box center [668, 63] width 36 height 14
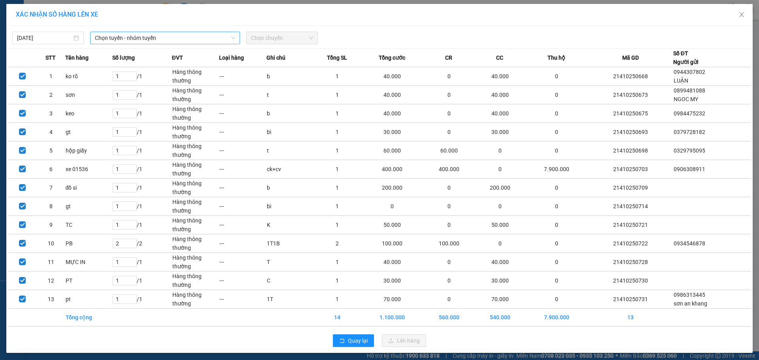
click at [186, 38] on span "Chọn tuyến - nhóm tuyến" at bounding box center [165, 38] width 140 height 12
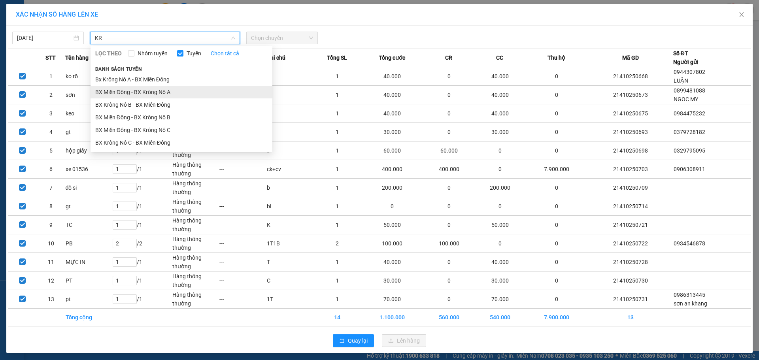
type input "KR"
click at [178, 88] on li "BX Miền Đông - BX Krông Nô A" at bounding box center [182, 92] width 182 height 13
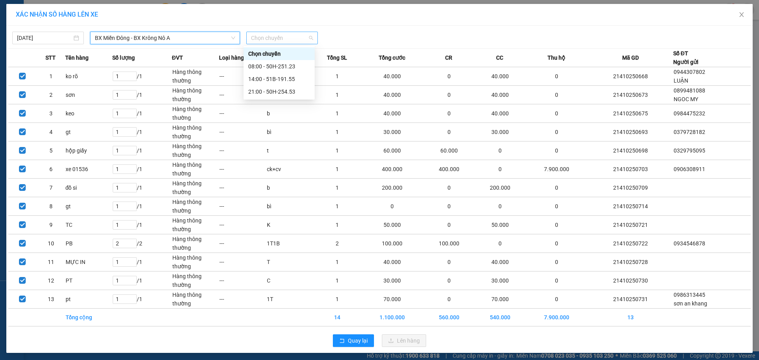
click at [280, 40] on span "Chọn chuyến" at bounding box center [282, 38] width 62 height 12
click at [293, 90] on div "21:00 - 50H-254.53" at bounding box center [279, 91] width 62 height 9
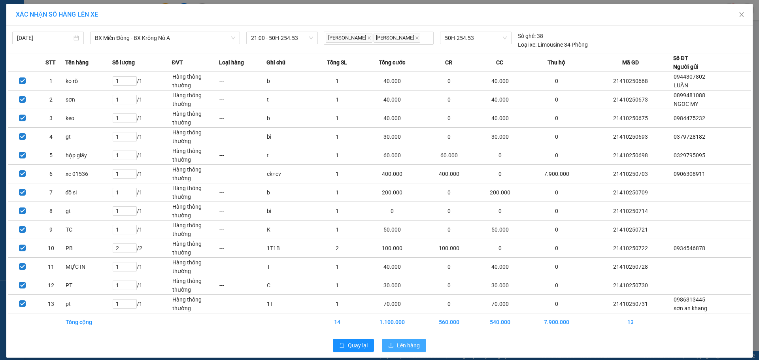
click at [397, 346] on span "Lên hàng" at bounding box center [408, 345] width 23 height 9
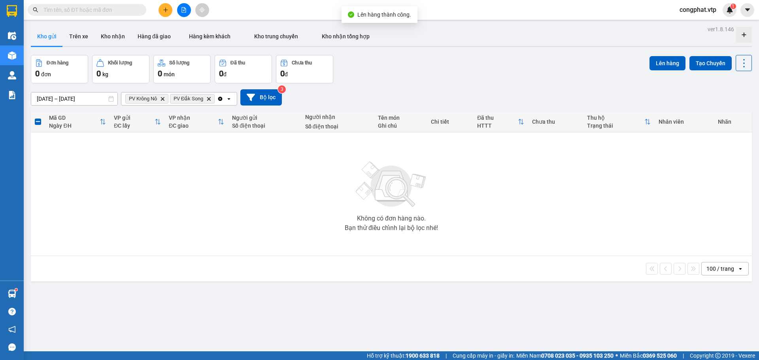
click at [164, 96] on icon "Delete" at bounding box center [162, 98] width 5 height 5
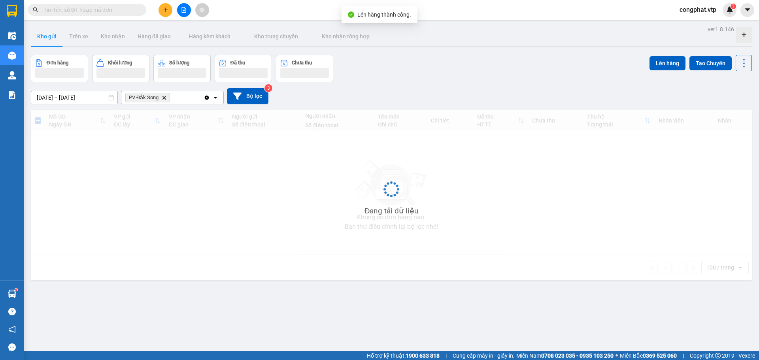
click at [164, 96] on icon "Delete" at bounding box center [164, 97] width 5 height 5
click at [164, 96] on div "Chọn văn phòng nhận" at bounding box center [153, 98] width 55 height 8
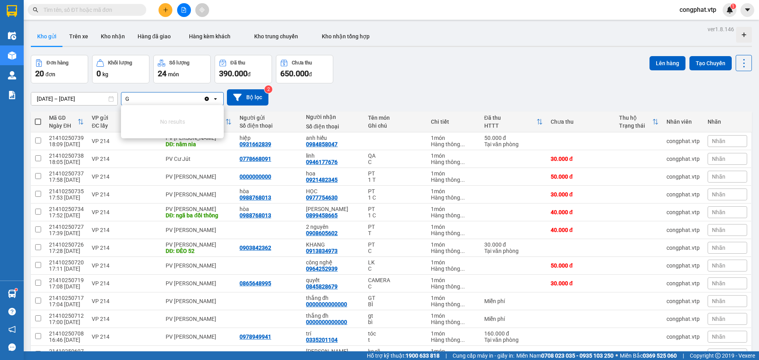
type input "GN"
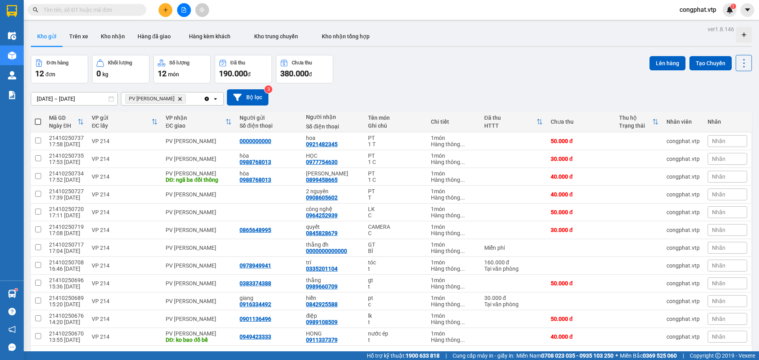
click at [176, 97] on div "PV Gia Nghĩa Delete" at bounding box center [162, 99] width 82 height 13
type input "DX"
click at [188, 111] on div "PV Đức Xuyên" at bounding box center [172, 115] width 103 height 14
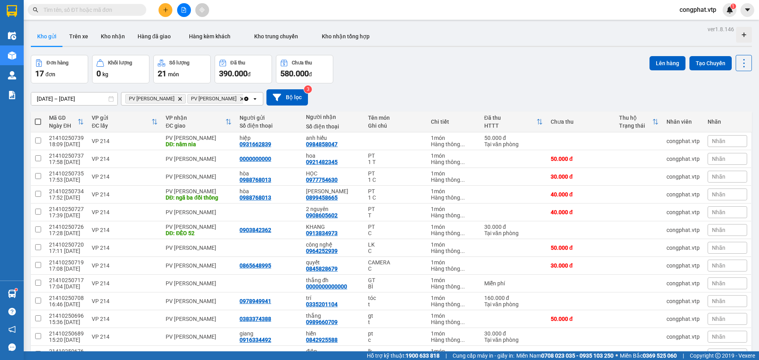
click at [52, 121] on div "Mã GD" at bounding box center [63, 118] width 28 height 6
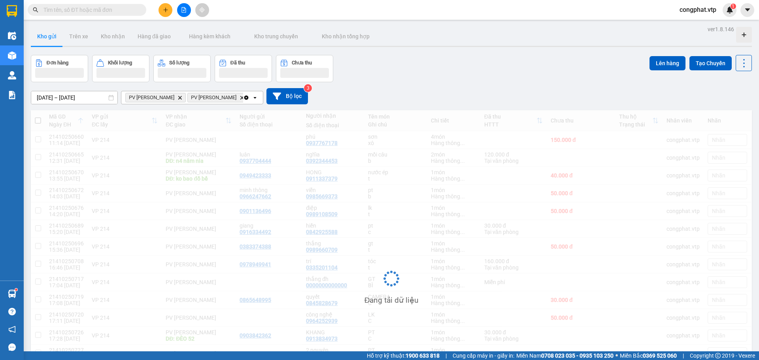
click at [38, 120] on div "Đang tải dữ liệu" at bounding box center [391, 284] width 721 height 349
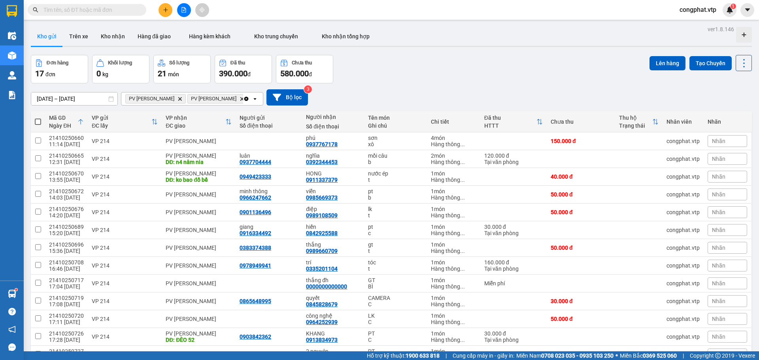
click at [41, 126] on th at bounding box center [38, 121] width 14 height 21
click at [42, 121] on th at bounding box center [38, 121] width 14 height 21
click at [38, 121] on span at bounding box center [38, 122] width 6 height 6
click at [38, 118] on input "checkbox" at bounding box center [38, 118] width 0 height 0
checkbox input "true"
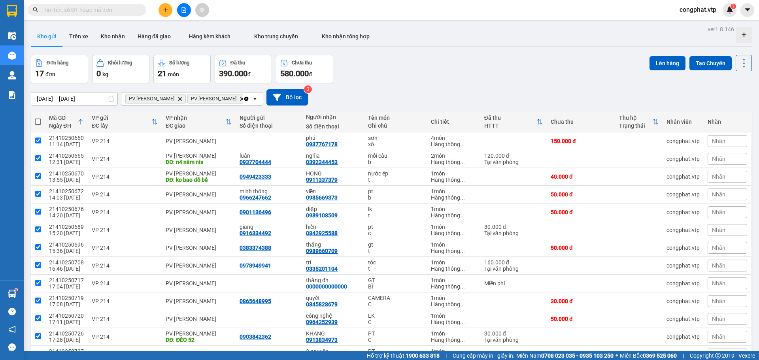
checkbox input "true"
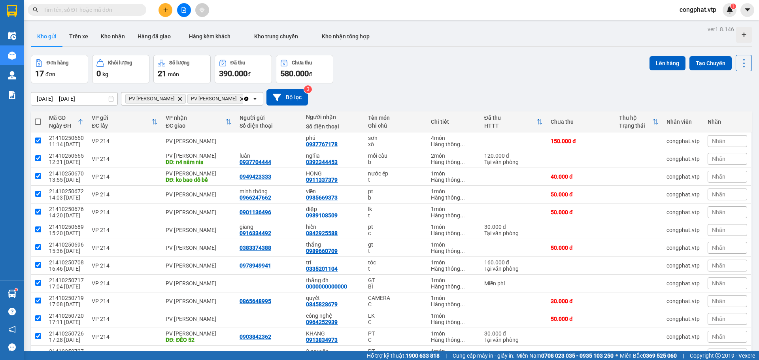
checkbox input "true"
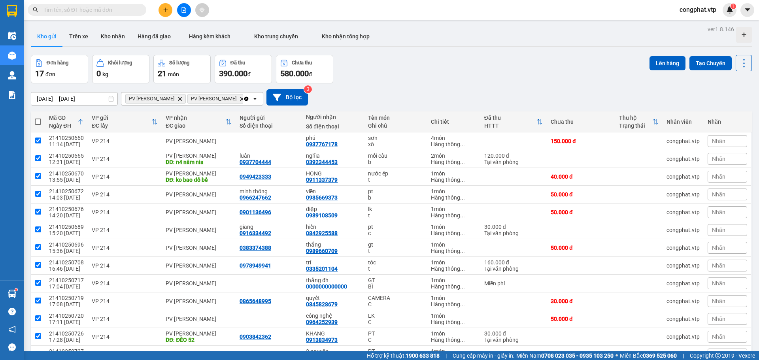
checkbox input "true"
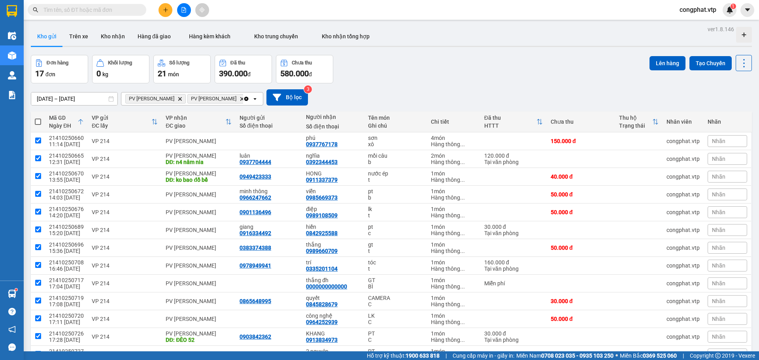
checkbox input "true"
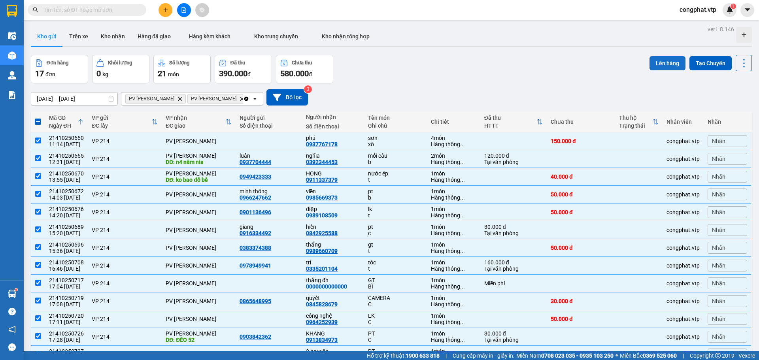
click at [650, 64] on button "Lên hàng" at bounding box center [668, 63] width 36 height 14
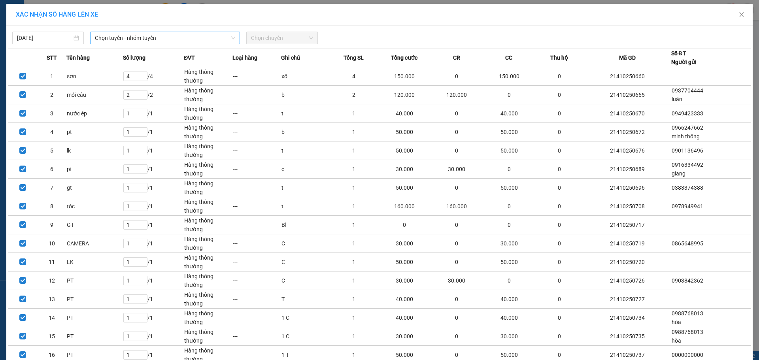
click at [174, 35] on span "Chọn tuyến - nhóm tuyến" at bounding box center [165, 38] width 140 height 12
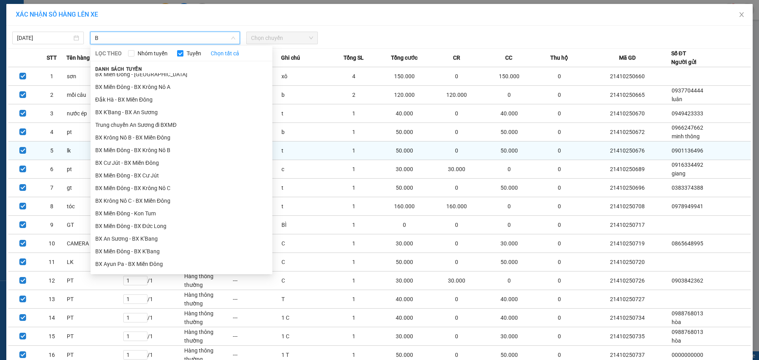
type input "B"
click at [180, 151] on li "BX Miền Đông - BX Krông Nô B" at bounding box center [182, 150] width 182 height 13
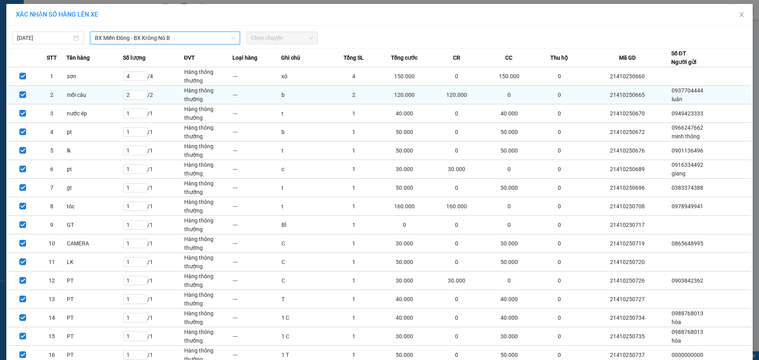
scroll to position [208, 0]
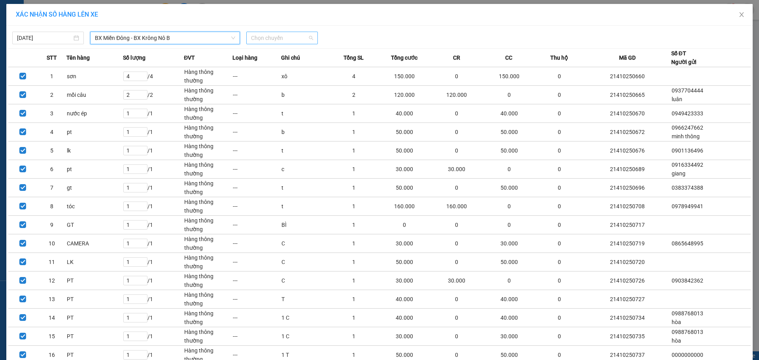
click at [282, 41] on span "Chọn chuyến" at bounding box center [282, 38] width 62 height 12
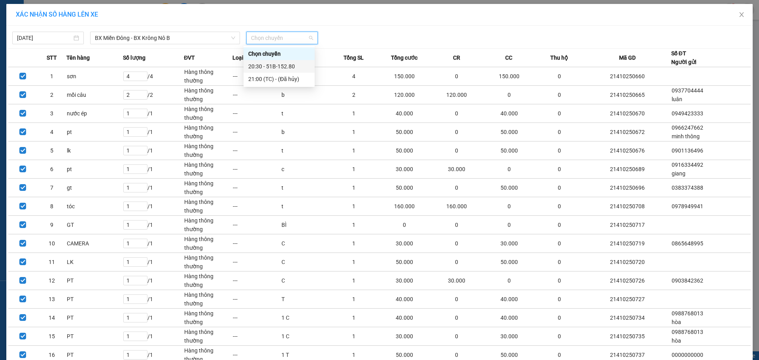
click at [297, 62] on div "20:30 - 51B-152.80" at bounding box center [279, 66] width 71 height 13
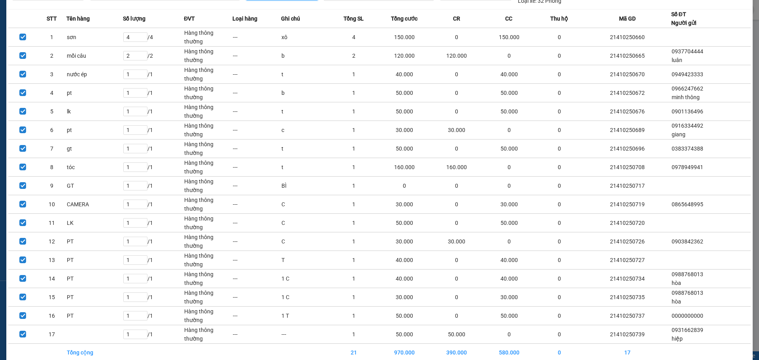
scroll to position [77, 0]
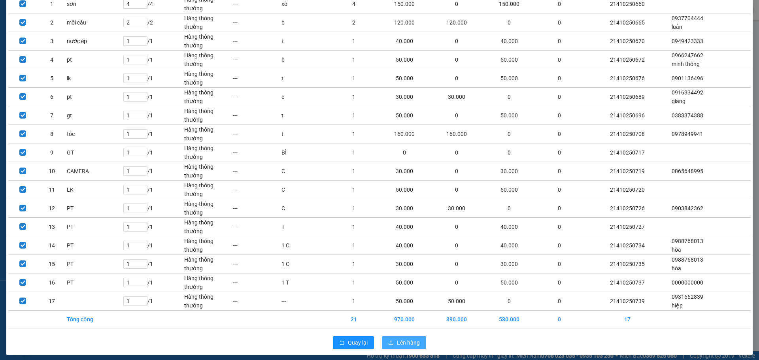
click at [397, 338] on span "Lên hàng" at bounding box center [408, 342] width 23 height 9
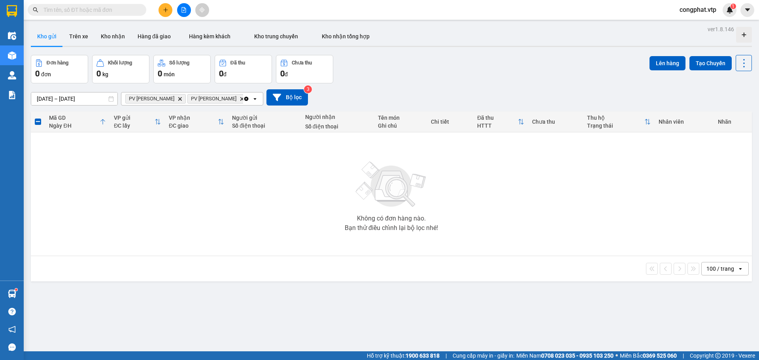
click at [178, 98] on icon "PV Gia Nghĩa, close by backspace" at bounding box center [180, 99] width 4 height 4
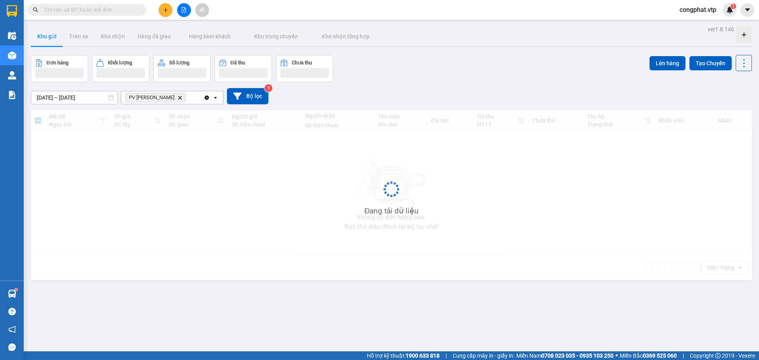
click at [178, 98] on icon "PV Đức Xuyên, close by backspace" at bounding box center [180, 98] width 4 height 4
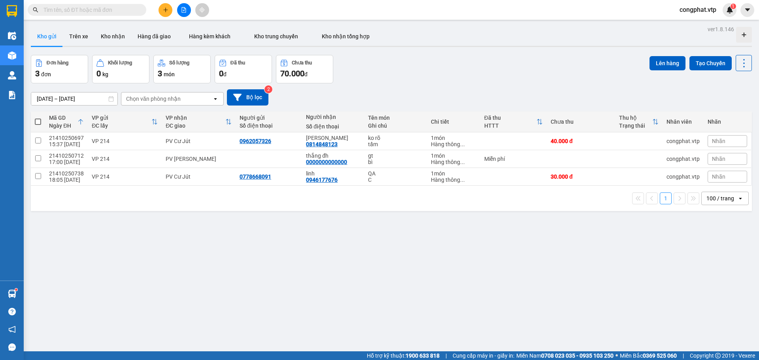
click at [39, 126] on th at bounding box center [38, 121] width 14 height 21
click at [36, 125] on label at bounding box center [38, 122] width 6 height 8
click at [38, 118] on input "checkbox" at bounding box center [38, 118] width 0 height 0
checkbox input "true"
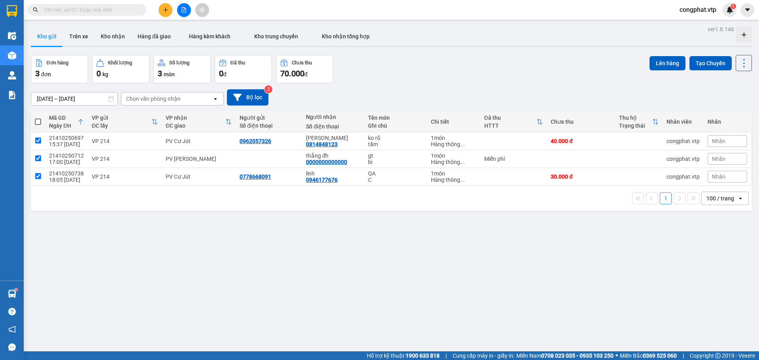
checkbox input "true"
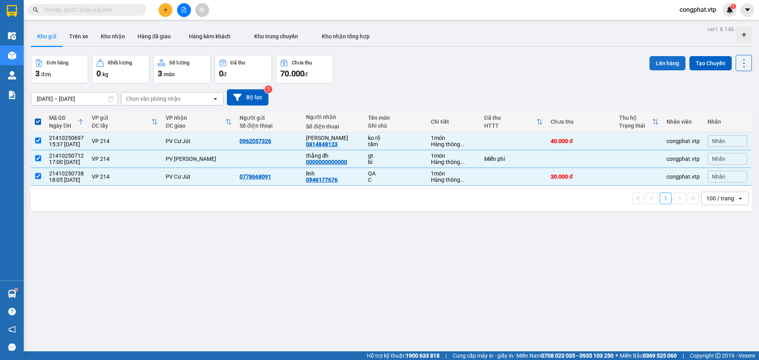
click at [668, 61] on button "Lên hàng" at bounding box center [668, 63] width 36 height 14
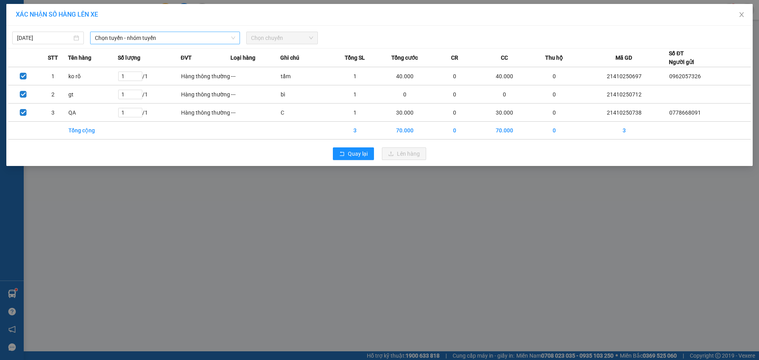
click at [209, 36] on span "Chọn tuyến - nhóm tuyến" at bounding box center [165, 38] width 140 height 12
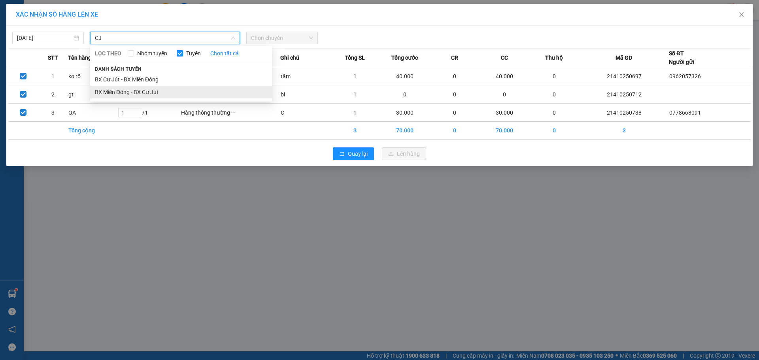
type input "CJ"
click at [172, 90] on li "BX Miền Đông - BX Cư Jút" at bounding box center [181, 92] width 182 height 13
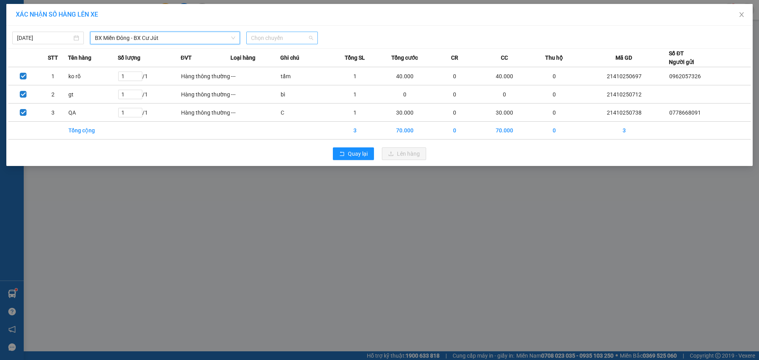
click at [270, 39] on span "Chọn chuyến" at bounding box center [282, 38] width 62 height 12
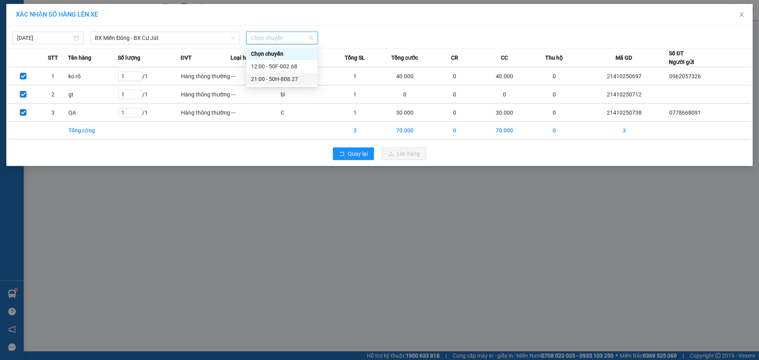
drag, startPoint x: 274, startPoint y: 78, endPoint x: 280, endPoint y: 87, distance: 10.3
click at [274, 80] on div "21:00 - 50H-808.27" at bounding box center [282, 79] width 62 height 9
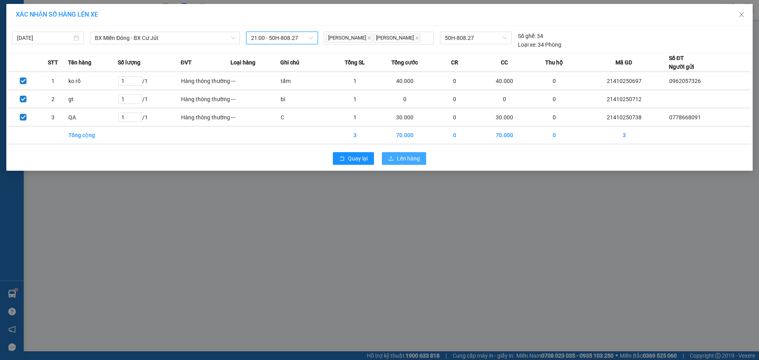
click at [400, 156] on span "Lên hàng" at bounding box center [408, 158] width 23 height 9
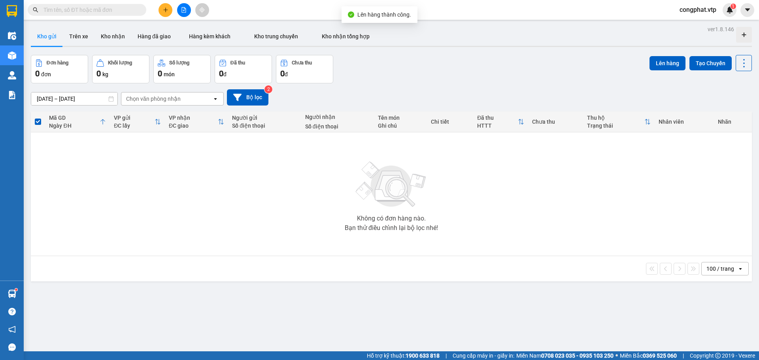
click at [166, 101] on div "Chọn văn phòng nhận" at bounding box center [153, 99] width 55 height 8
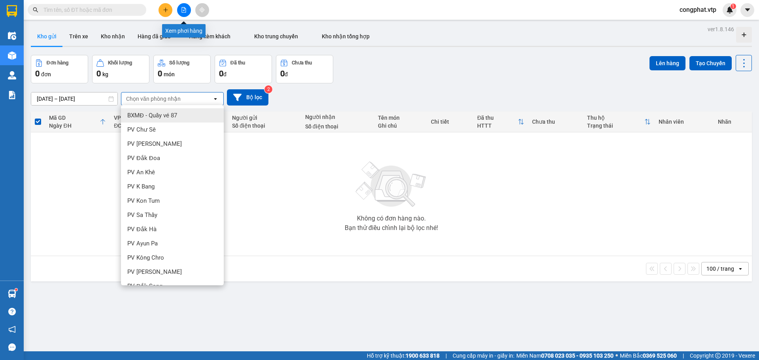
click at [189, 9] on button at bounding box center [184, 10] width 14 height 14
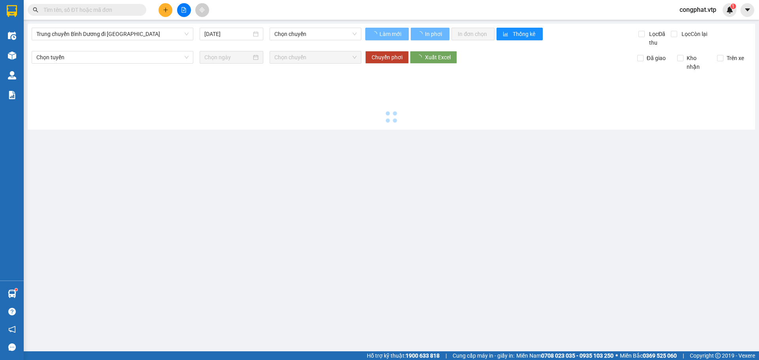
type input "13/10/2025"
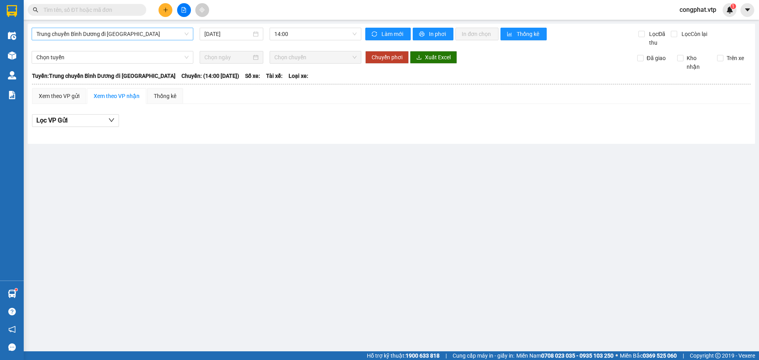
click at [108, 34] on span "Trung chuyển Bình Dương đi BXMĐ" at bounding box center [112, 34] width 152 height 12
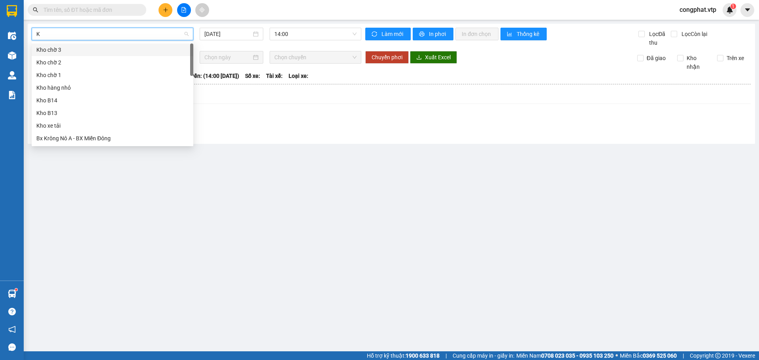
type input "KR"
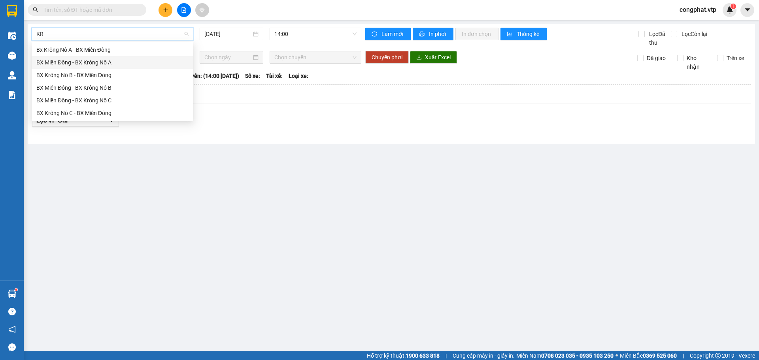
click at [100, 62] on div "BX Miền Đông - BX Krông Nô A" at bounding box center [112, 62] width 152 height 9
type input "13/10/2025"
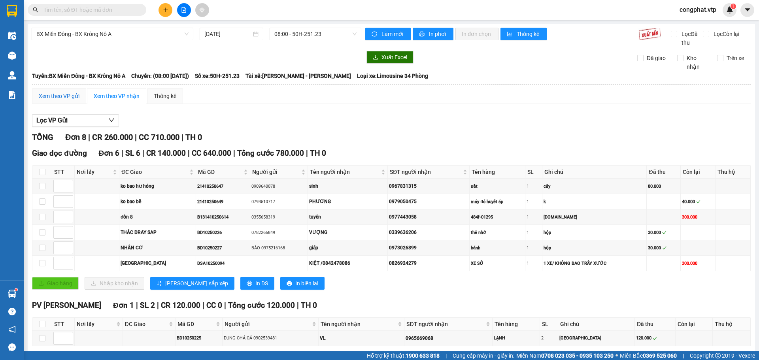
click at [68, 94] on div "Xem theo VP gửi" at bounding box center [59, 96] width 41 height 9
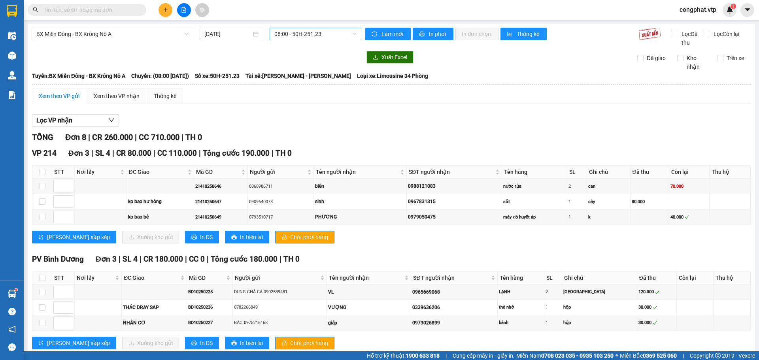
click at [290, 37] on span "08:00 - 50H-251.23" at bounding box center [315, 34] width 82 height 12
click at [295, 87] on div "21:00 - 50H-254.53" at bounding box center [303, 87] width 62 height 9
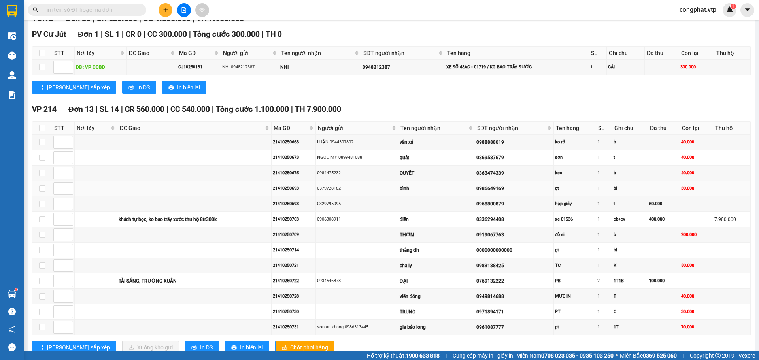
scroll to position [264, 0]
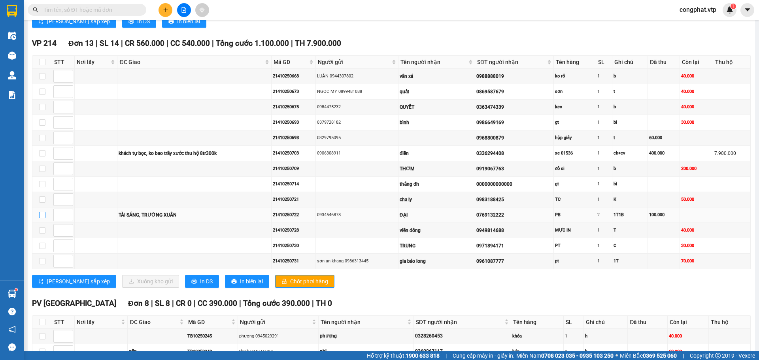
click at [42, 217] on input "checkbox" at bounding box center [42, 215] width 6 height 6
checkbox input "true"
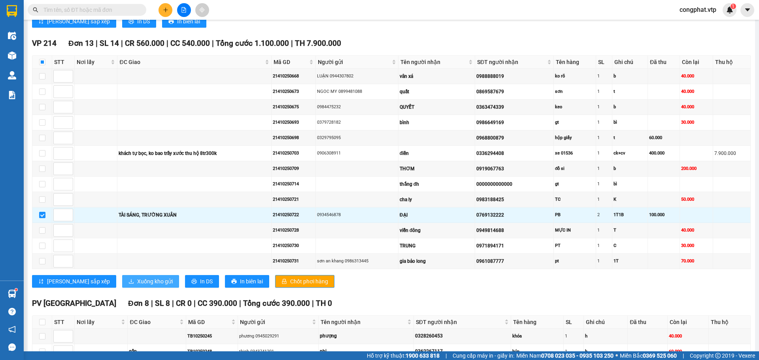
click at [137, 281] on span "Xuống kho gửi" at bounding box center [155, 281] width 36 height 9
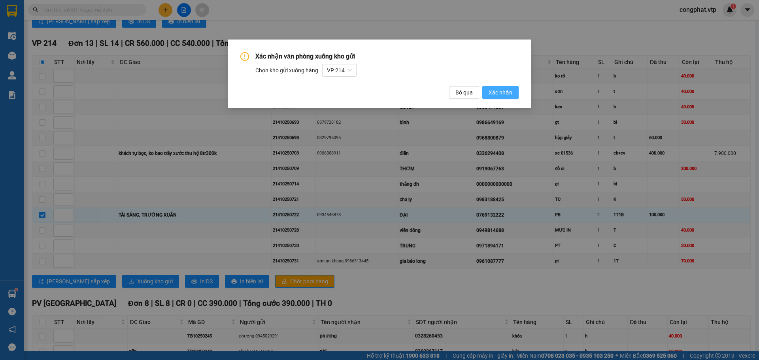
click at [507, 93] on span "Xác nhận" at bounding box center [501, 92] width 24 height 9
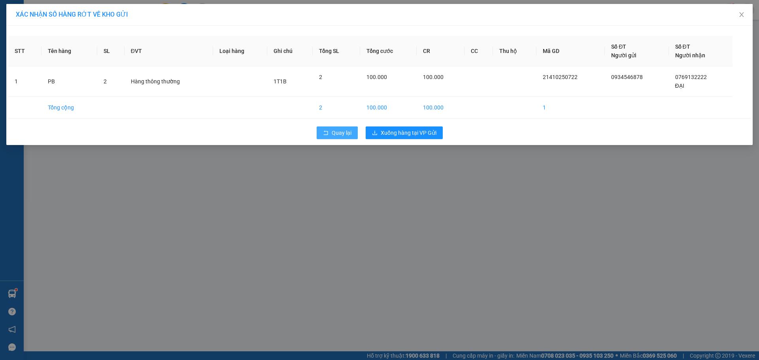
click at [330, 136] on button "Quay lại" at bounding box center [337, 133] width 41 height 13
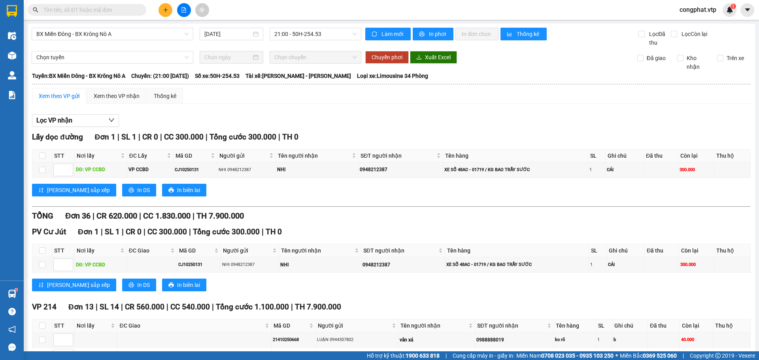
click at [121, 13] on input "text" at bounding box center [89, 10] width 93 height 9
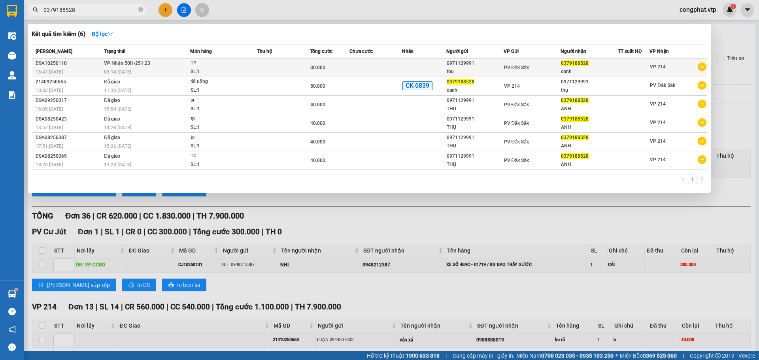
type input "0379188528"
click at [157, 67] on td "VP Nhận 50H-251.23 06:14 - 13/10" at bounding box center [146, 68] width 88 height 19
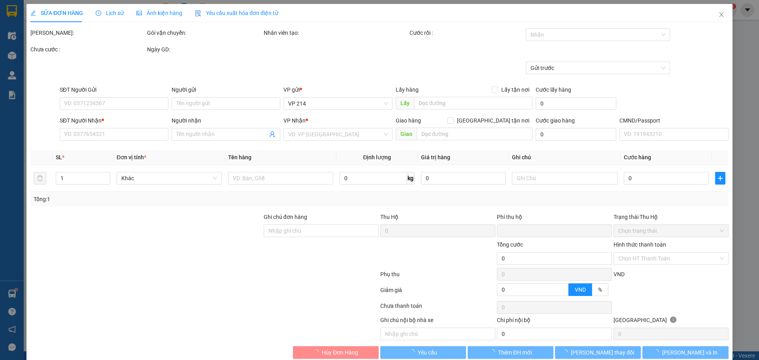
type input "0971129991"
type input "thụ"
type input "0379188528"
type input "oanh"
type input "0"
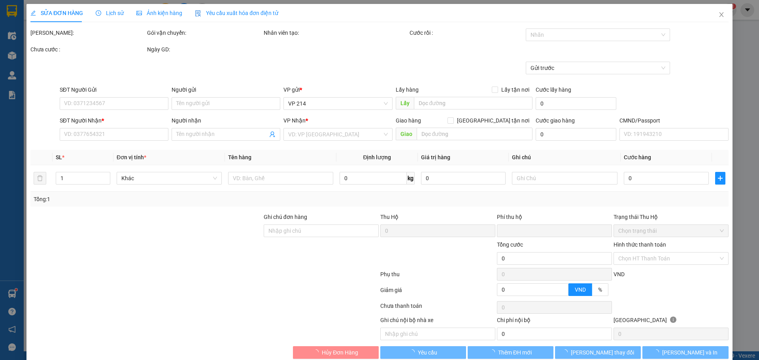
type input "30.000"
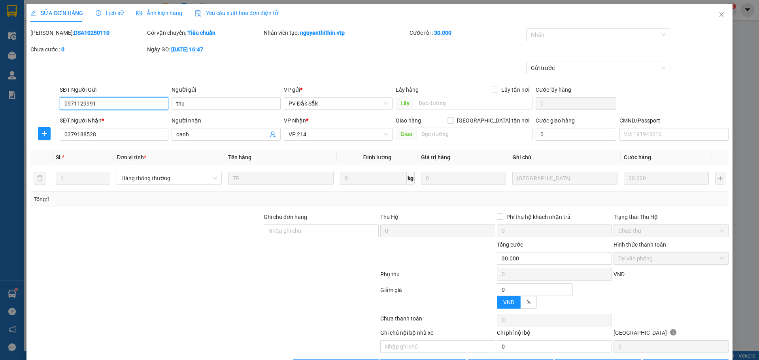
type input "1.500"
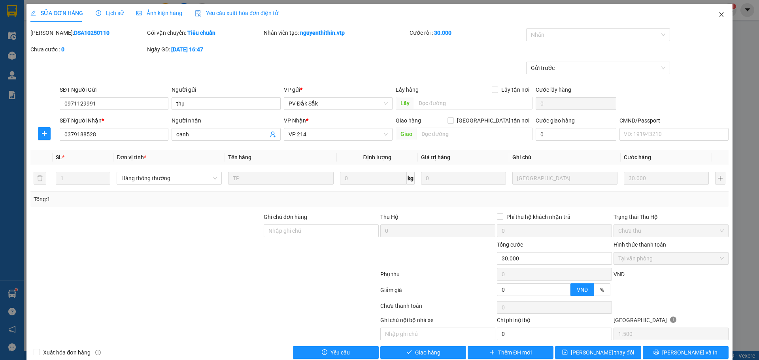
click at [719, 13] on icon "close" at bounding box center [721, 14] width 4 height 5
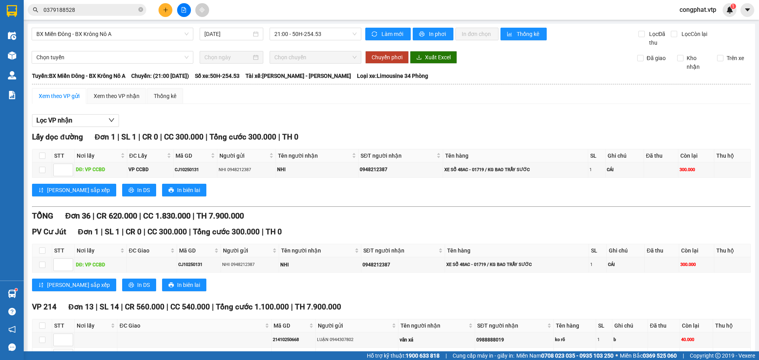
click at [96, 11] on input "0379188528" at bounding box center [89, 10] width 93 height 9
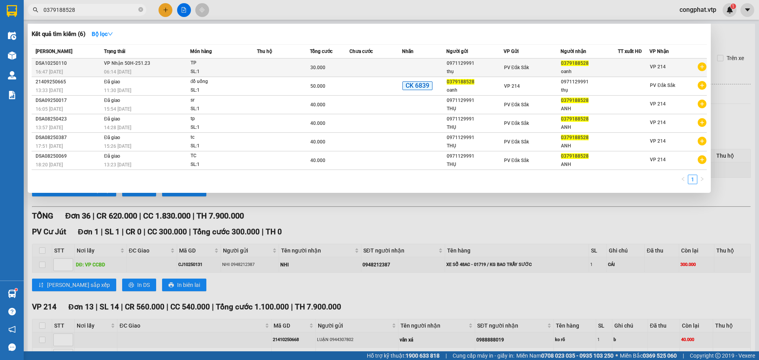
click at [462, 66] on div "0971129991" at bounding box center [475, 63] width 57 height 8
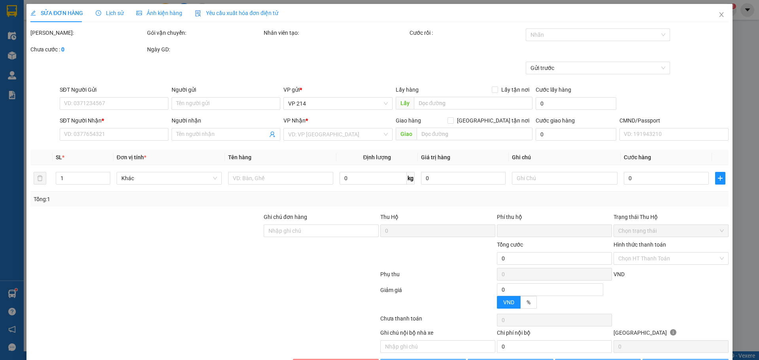
type input "0971129991"
type input "thụ"
type input "0379188528"
type input "oanh"
type input "0"
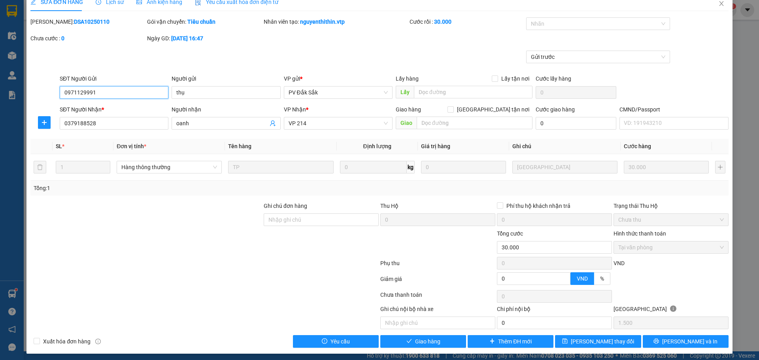
scroll to position [14, 0]
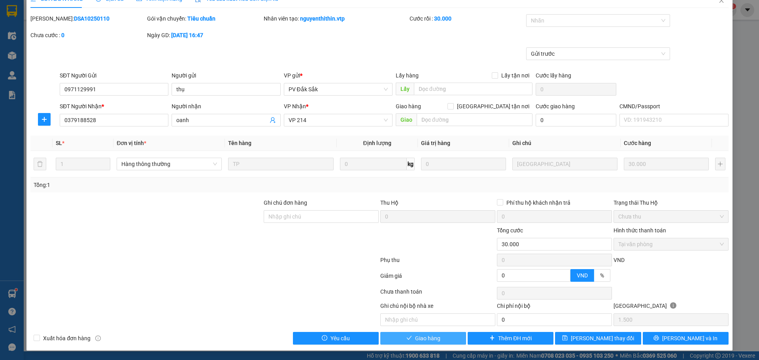
click at [444, 341] on button "Giao hàng" at bounding box center [423, 338] width 86 height 13
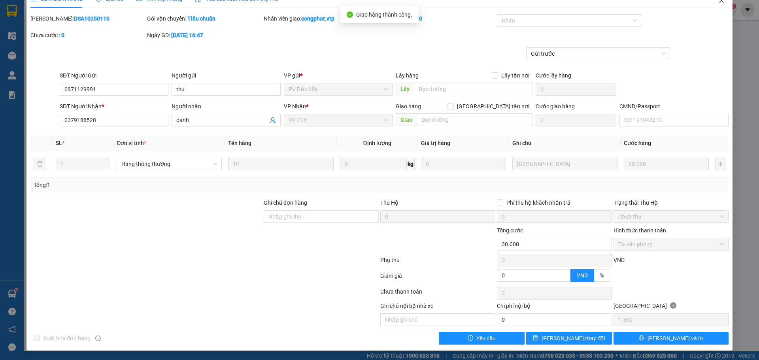
click at [718, 2] on icon "close" at bounding box center [721, 0] width 6 height 6
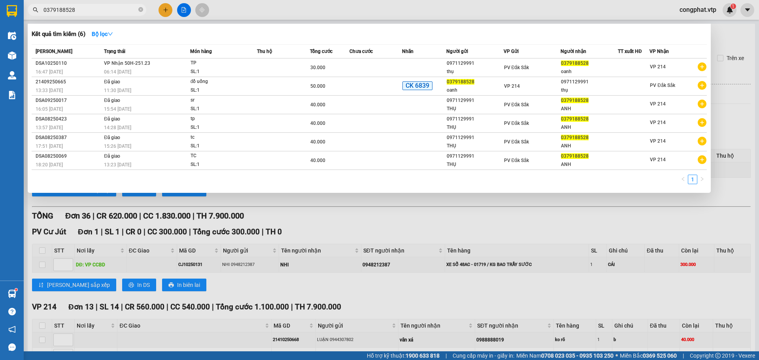
drag, startPoint x: 102, startPoint y: 11, endPoint x: 0, endPoint y: 13, distance: 102.0
click at [0, 13] on section "Kết quả tìm kiếm ( 6 ) Bộ lọc Mã ĐH Trạng thái Món hàng Thu hộ Tổng cước Chưa c…" at bounding box center [379, 180] width 759 height 360
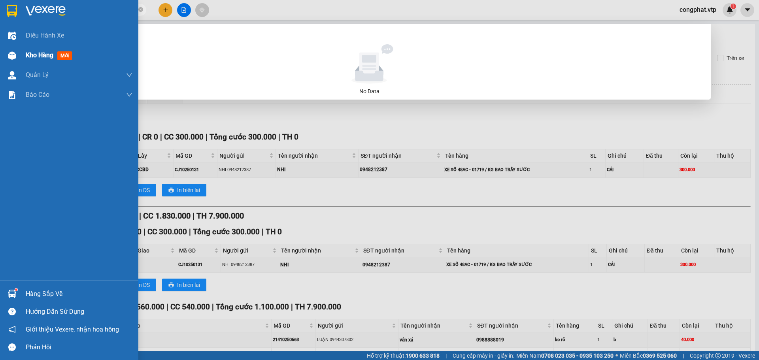
drag, startPoint x: 0, startPoint y: 37, endPoint x: 47, endPoint y: 43, distance: 47.5
click at [0, 45] on section "Kết quả tìm kiếm ( 0 ) Bộ lọc No Data 0707702723 congphat.vtp 1 Điều hành xe Kh…" at bounding box center [379, 180] width 759 height 360
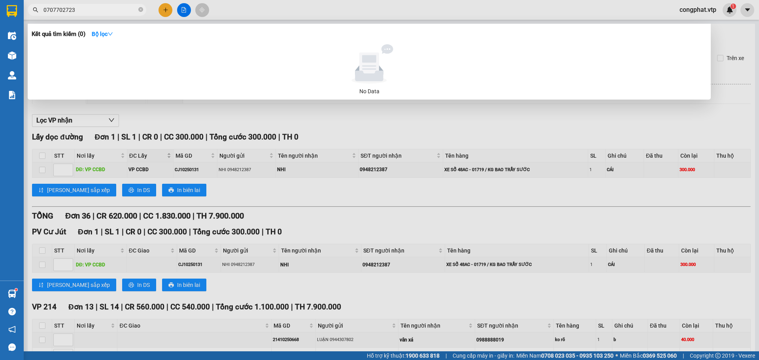
click at [153, 157] on div at bounding box center [379, 180] width 759 height 360
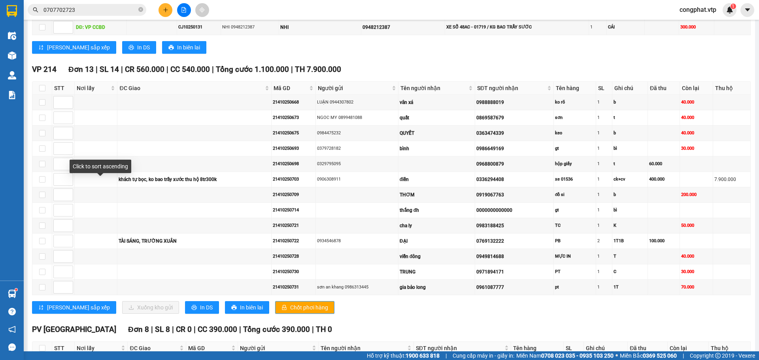
scroll to position [264, 0]
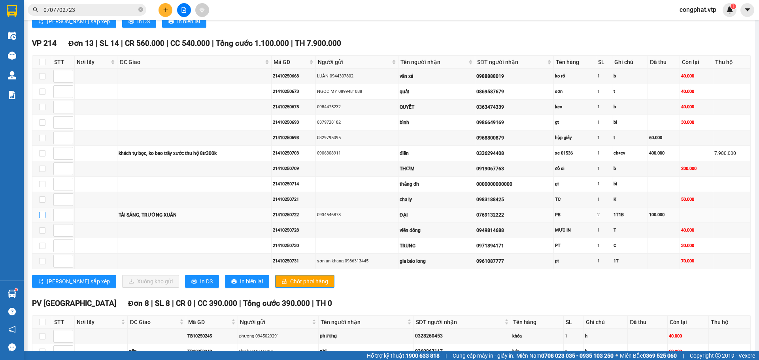
click at [44, 216] on input "checkbox" at bounding box center [42, 215] width 6 height 6
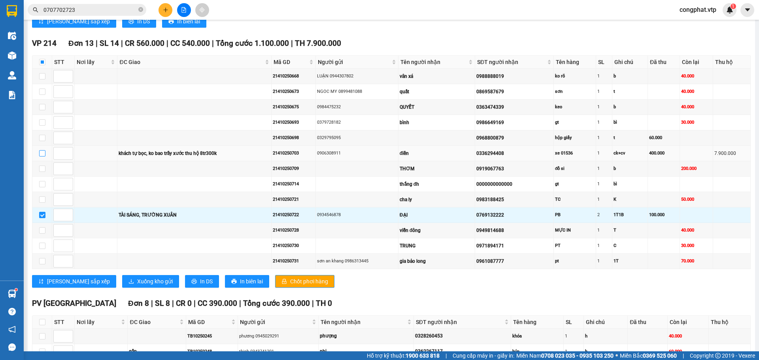
click at [43, 151] on input "checkbox" at bounding box center [42, 153] width 6 height 6
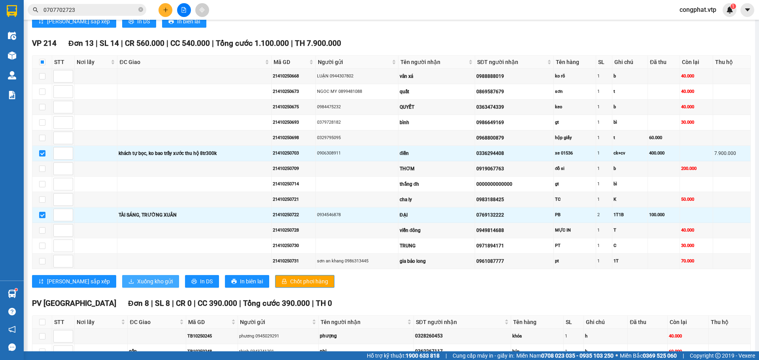
click at [137, 282] on span "Xuống kho gửi" at bounding box center [155, 281] width 36 height 9
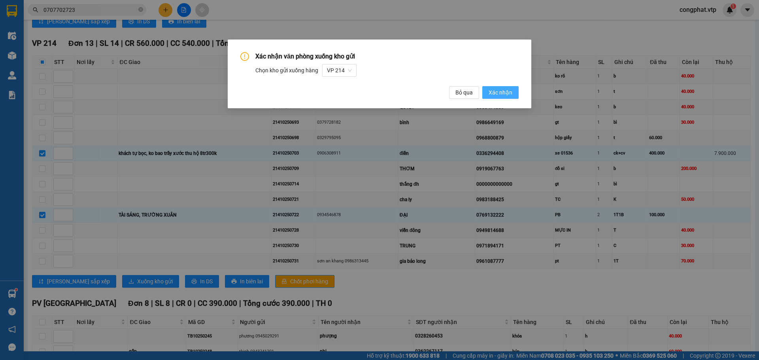
click at [493, 96] on span "Xác nhận" at bounding box center [501, 92] width 24 height 9
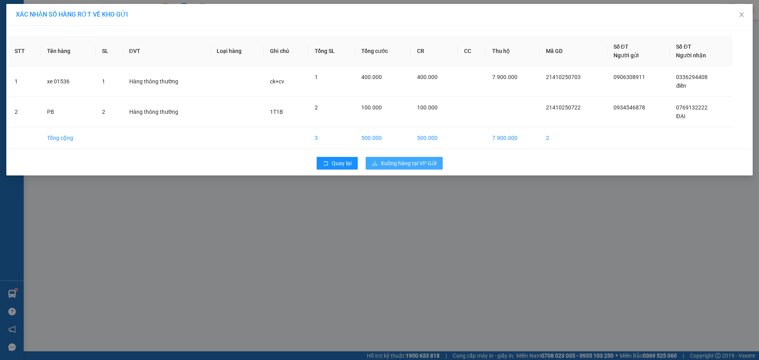
click at [412, 158] on button "Xuống hàng tại VP Gửi" at bounding box center [404, 163] width 77 height 13
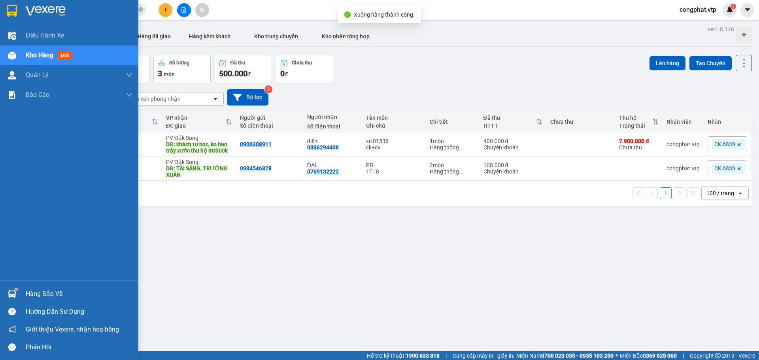
click at [8, 55] on img at bounding box center [12, 55] width 8 height 8
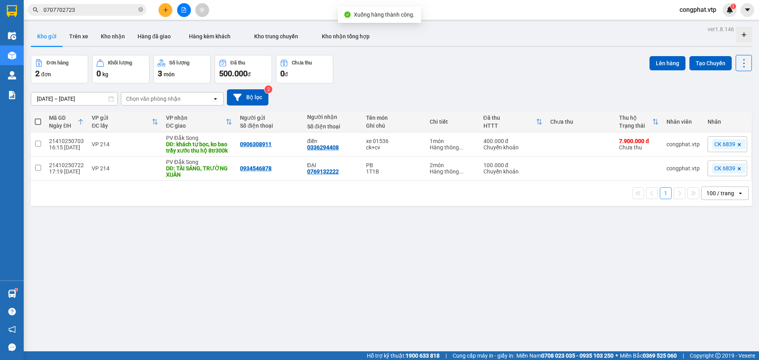
click at [183, 248] on div "ver 1.8.146 Kho gửi Trên xe Kho nhận Hàng đã giao Hàng kèm khách Kho trung chuy…" at bounding box center [392, 204] width 728 height 360
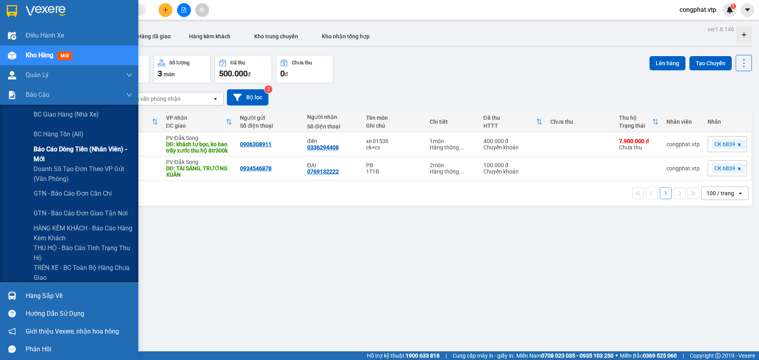
click at [74, 157] on span "Báo cáo dòng tiền (nhân viên) - mới" at bounding box center [83, 154] width 99 height 20
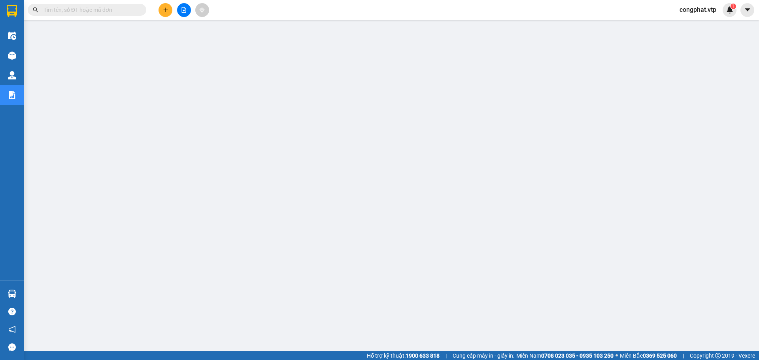
click at [691, 1] on div "Kết quả tìm kiếm ( 0 ) Bộ lọc No Data congphat.vtp 1" at bounding box center [379, 10] width 759 height 20
click at [697, 6] on span "congphat.vtp" at bounding box center [697, 10] width 49 height 10
click at [701, 21] on span "Đăng xuất" at bounding box center [701, 24] width 34 height 9
